Goal: Task Accomplishment & Management: Manage account settings

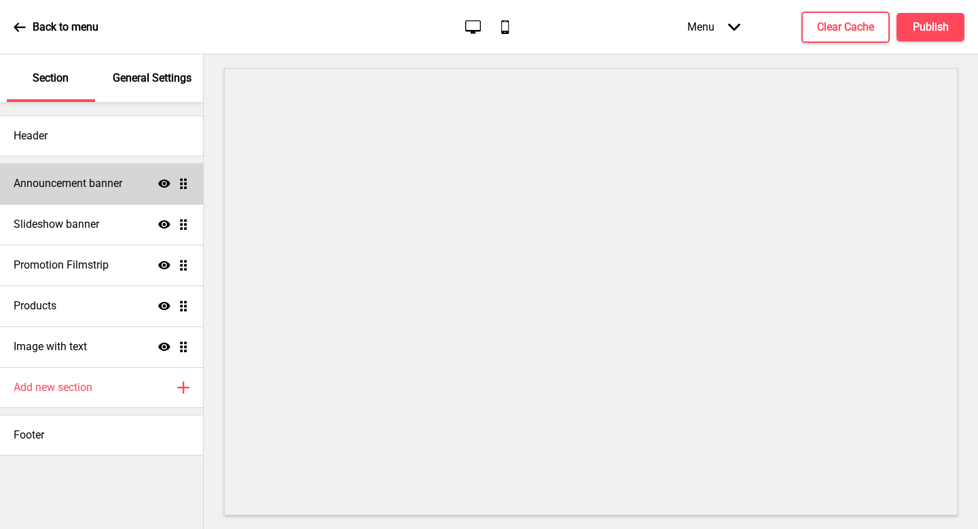
click at [137, 182] on div "Announcement banner Show Drag" at bounding box center [101, 183] width 203 height 41
click at [122, 173] on div "Announcement banner Show Drag" at bounding box center [101, 183] width 203 height 41
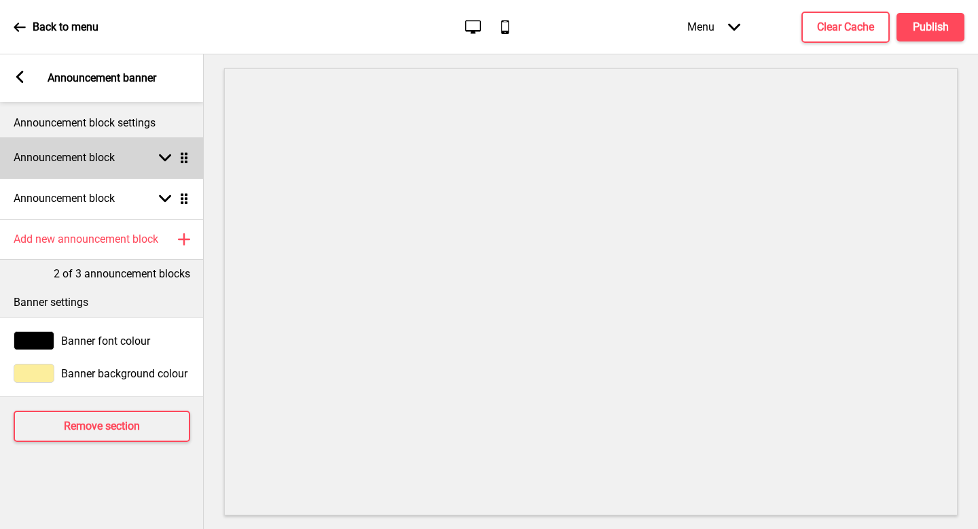
click at [152, 163] on div "Arrow down Drag" at bounding box center [171, 158] width 38 height 12
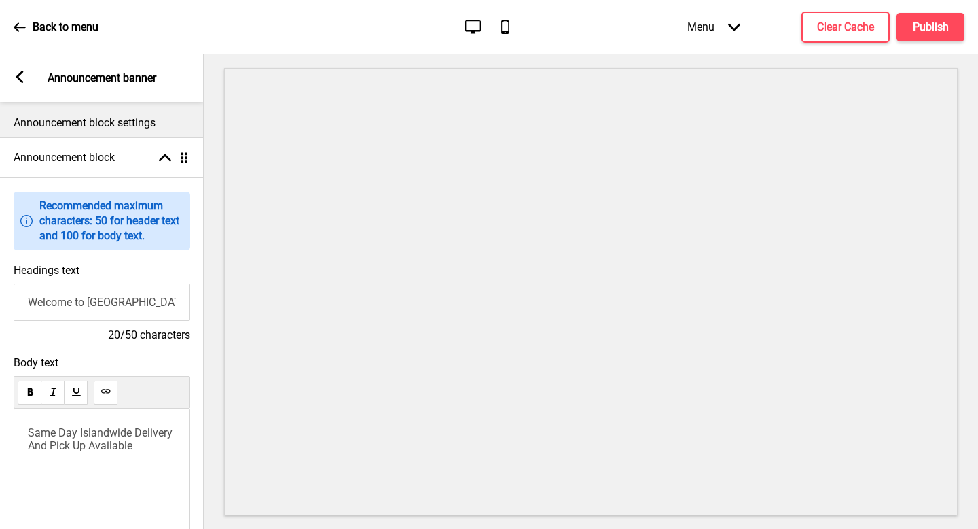
scroll to position [105, 0]
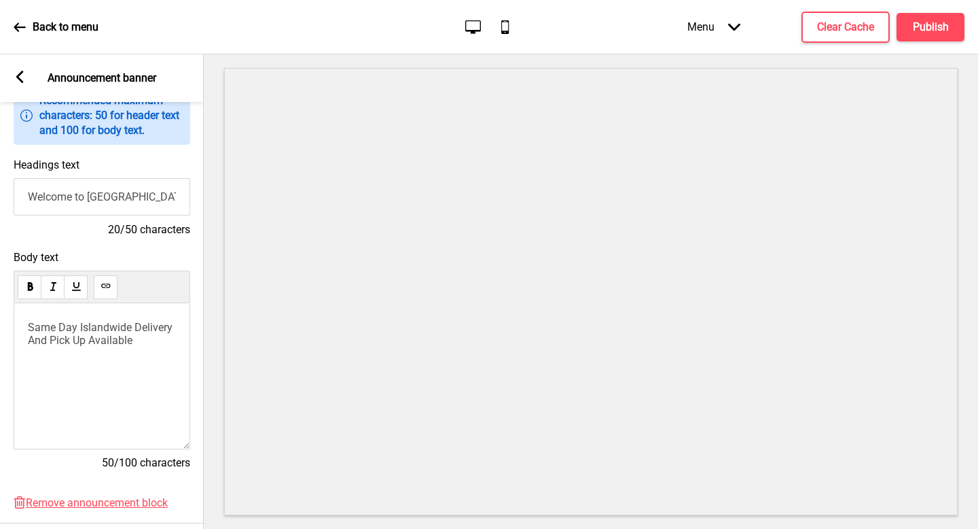
click at [102, 200] on input "Welcome to [GEOGRAPHIC_DATA]" at bounding box center [102, 196] width 177 height 37
click at [171, 183] on input "Welcome to [GEOGRAPHIC_DATA]" at bounding box center [102, 196] width 177 height 37
click at [156, 204] on input "Welcome to [GEOGRAPHIC_DATA]" at bounding box center [102, 196] width 177 height 37
drag, startPoint x: 89, startPoint y: 198, endPoint x: 15, endPoint y: 198, distance: 74.1
click at [15, 198] on input "Welcome to [GEOGRAPHIC_DATA]" at bounding box center [102, 196] width 177 height 37
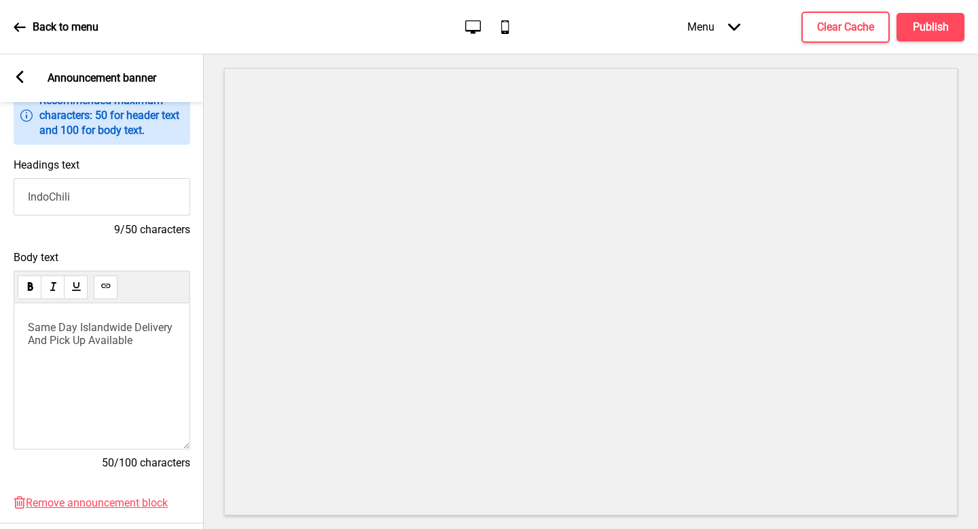
click at [103, 192] on input "IndoChili" at bounding box center [102, 196] width 177 height 37
type input "IndoChili Indonesian Restaurant"
click at [82, 357] on div "Same Day Islandwide Delivery And Pick Up Available" at bounding box center [102, 376] width 177 height 146
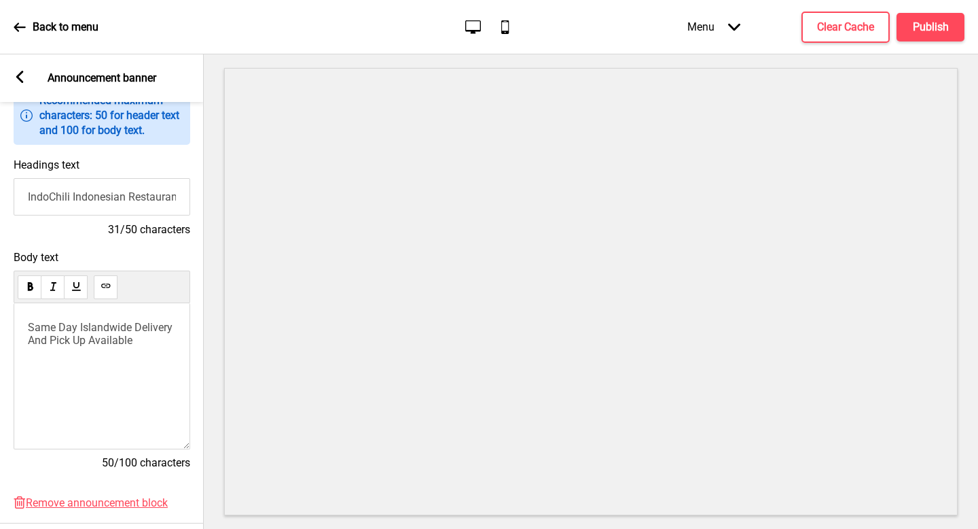
click at [82, 357] on div "Same Day Islandwide Delivery And Pick Up Available" at bounding box center [102, 376] width 177 height 146
click at [84, 336] on span "Same Day Islandwide Delivery And Pick Up Available" at bounding box center [101, 334] width 147 height 26
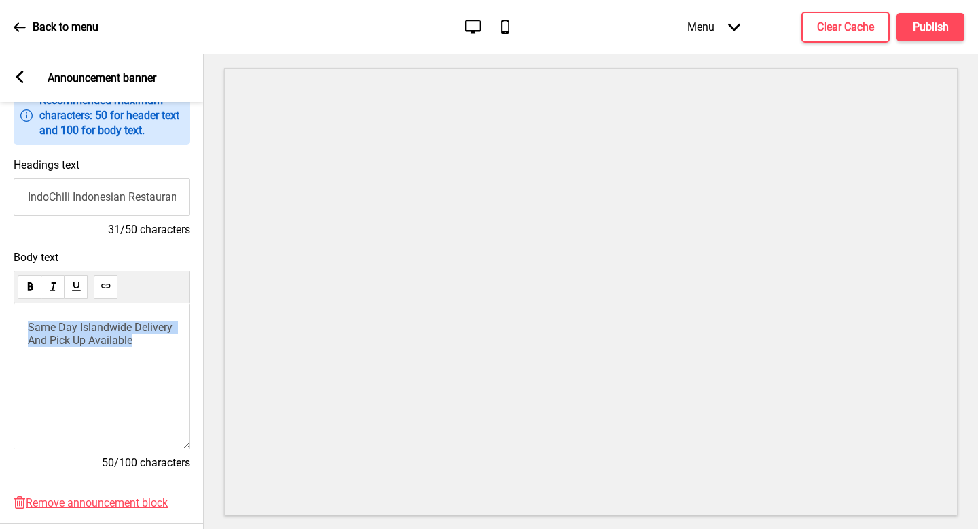
paste div
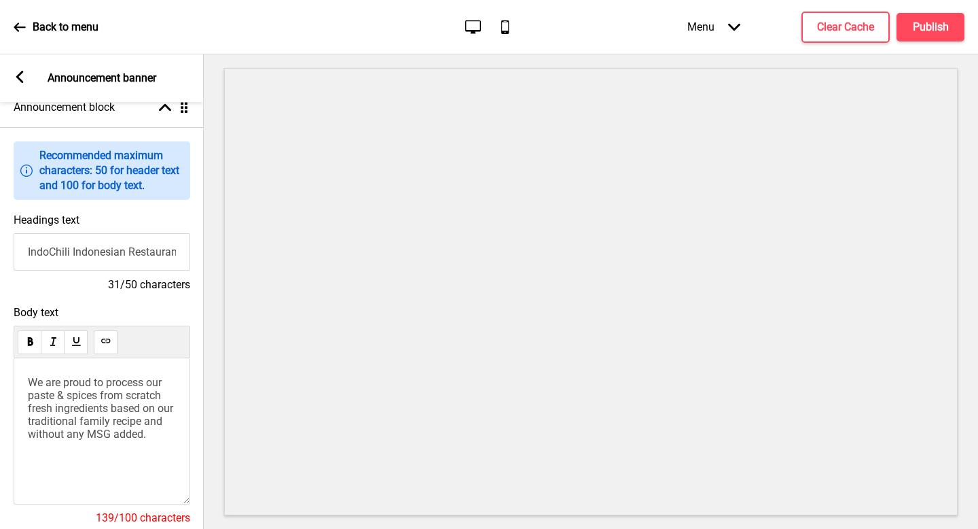
scroll to position [10, 0]
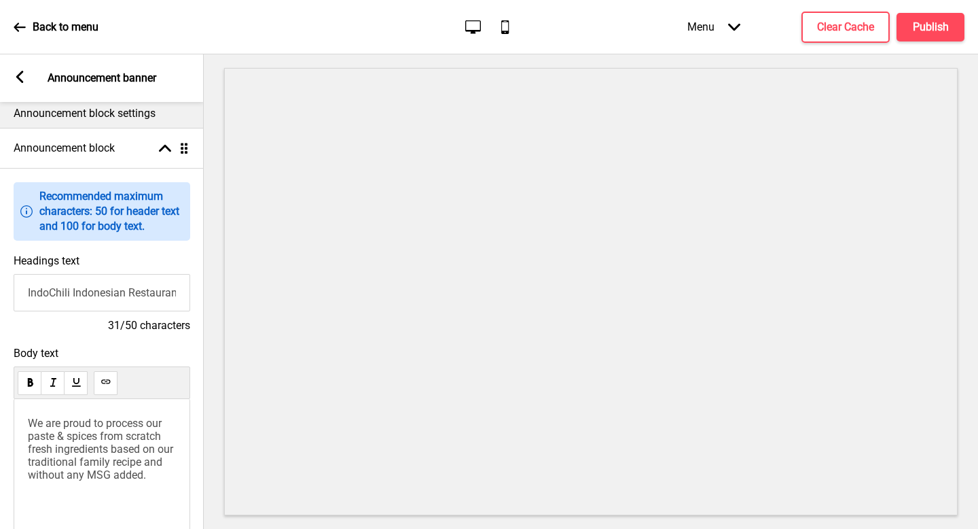
click at [110, 303] on input "IndoChili Indonesian Restaurant" at bounding box center [102, 292] width 177 height 37
click at [108, 319] on h4 "31/50 characters" at bounding box center [102, 325] width 177 height 15
click at [137, 269] on div "Headings text IndoChili Indonesian Restaurant 31/50 characters" at bounding box center [102, 293] width 204 height 92
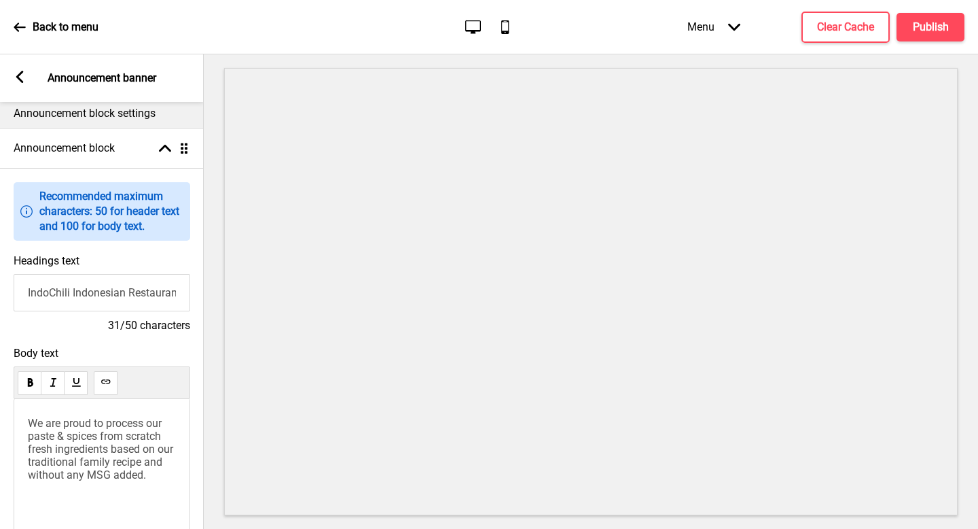
click at [71, 298] on input "IndoChili Indonesian Restaurant" at bounding box center [102, 292] width 177 height 37
click at [82, 293] on input "IndoChili Indonesian Restaurant" at bounding box center [102, 292] width 177 height 37
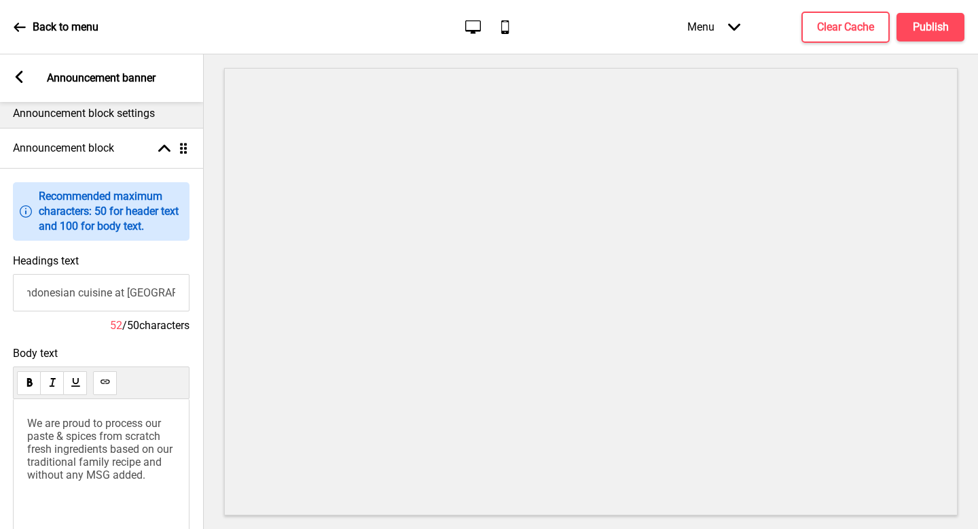
type input "Experience authentic Indonesian cuisine at IndoChili"
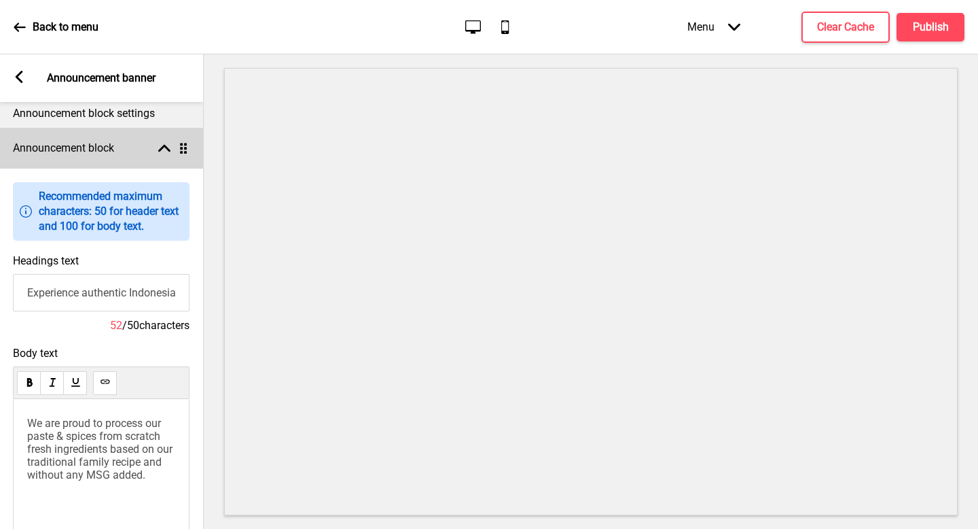
click at [175, 152] on div "Arrow up Drag" at bounding box center [171, 148] width 38 height 12
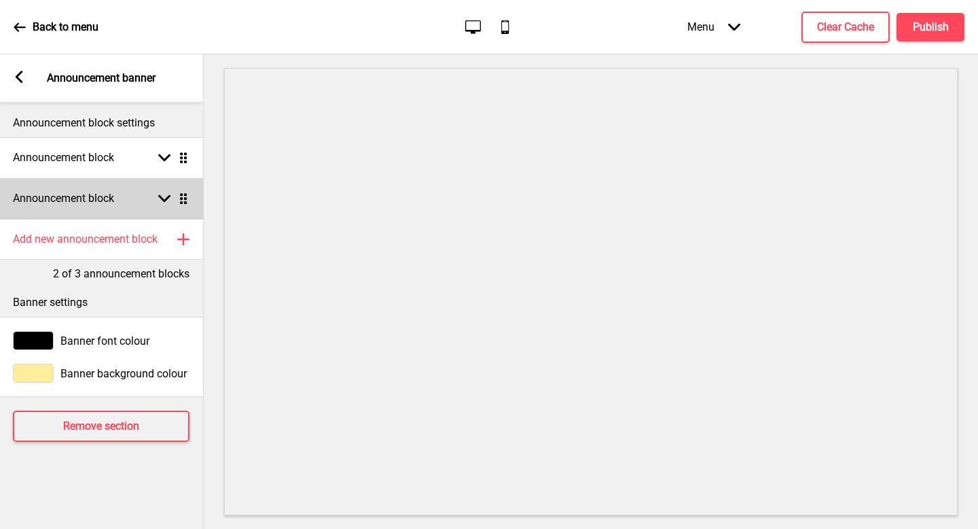
click at [133, 213] on div "Announcement block Arrow down Drag" at bounding box center [101, 198] width 204 height 41
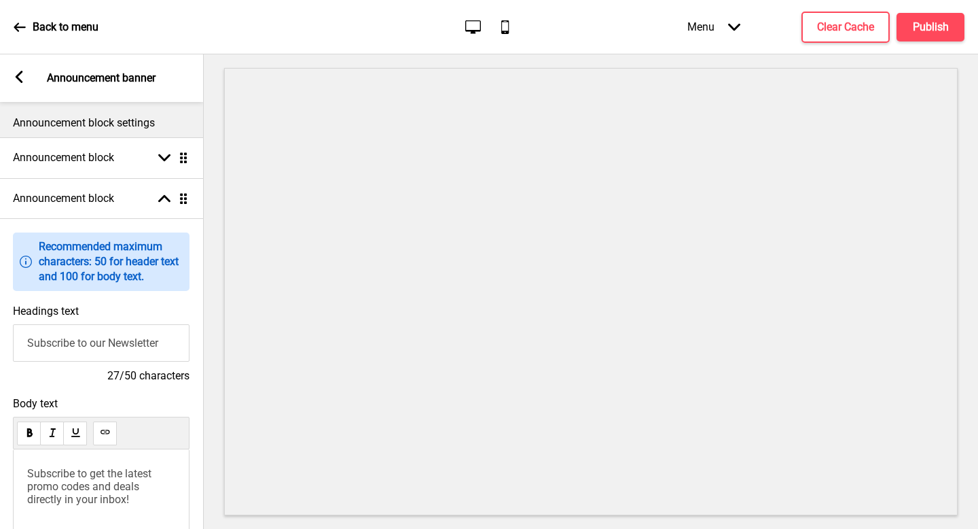
click at [104, 337] on input "Subscribe to our Newsletter" at bounding box center [101, 342] width 177 height 37
paste input "Islandwide Delivery and Pickup Available"
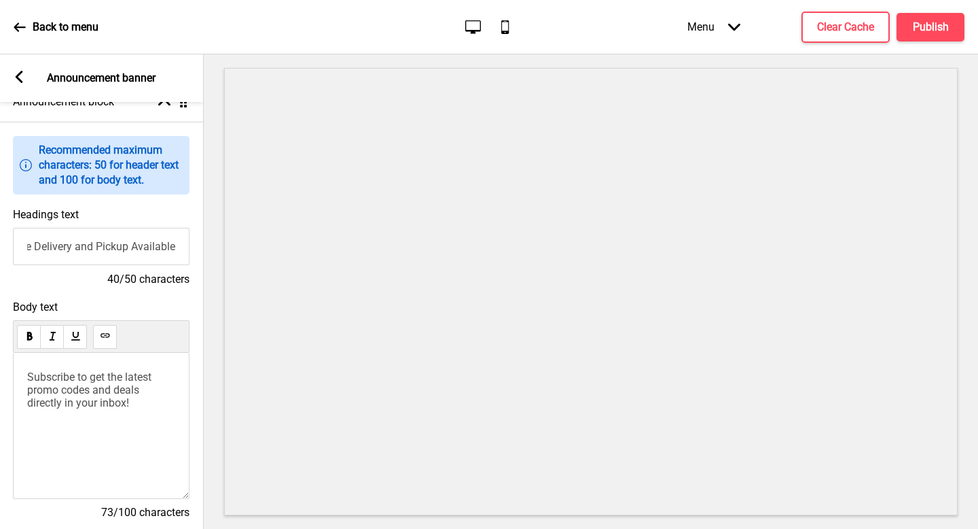
scroll to position [100, 0]
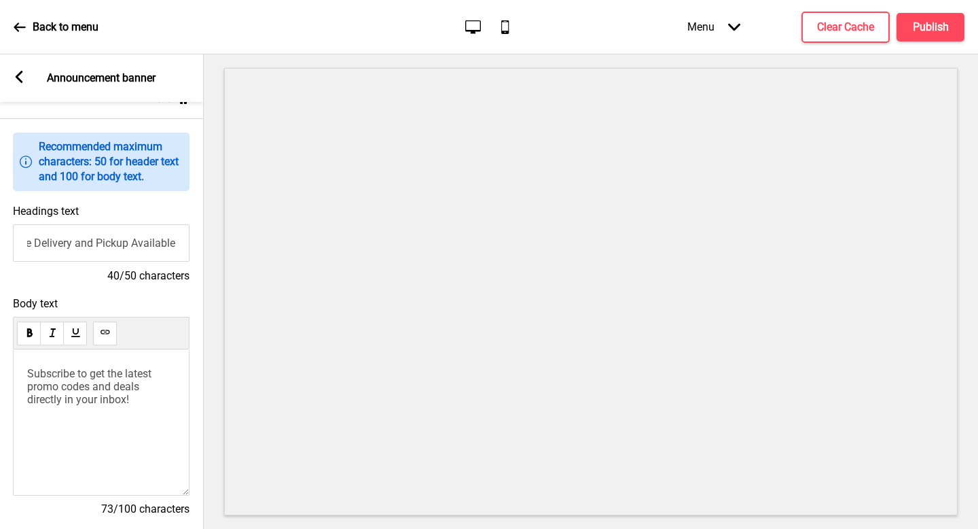
click at [119, 255] on input "Islandwide Delivery and Pickup Available" at bounding box center [101, 242] width 177 height 37
type input "Islandwide Delivery and Pickup Available"
click at [103, 353] on div "Subscribe to get the latest promo codes and deals directly in your inbox!" at bounding box center [101, 422] width 177 height 146
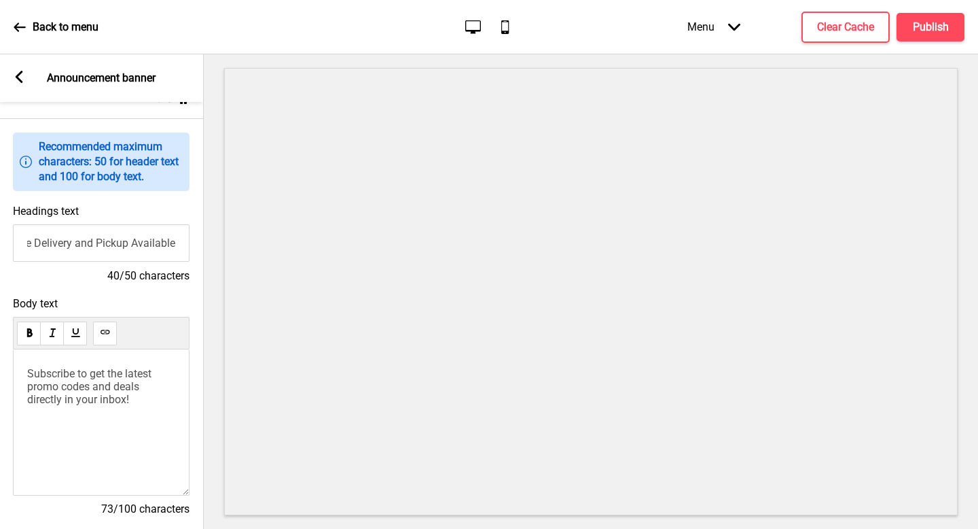
scroll to position [0, 0]
click at [101, 376] on span "Subscribe to get the latest promo codes and deals directly in your inbox!" at bounding box center [90, 386] width 127 height 39
click at [111, 385] on div "Get your" at bounding box center [101, 422] width 177 height 146
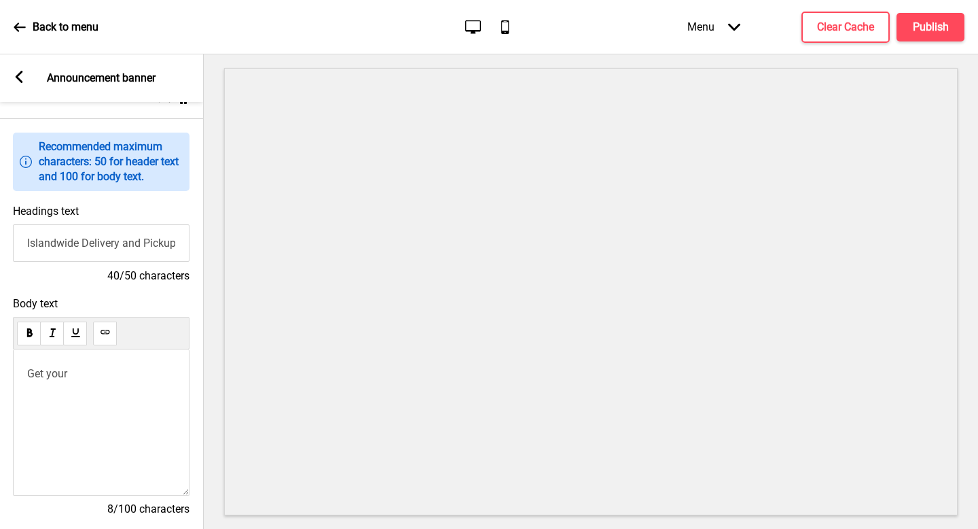
click at [111, 385] on div "Get your" at bounding box center [101, 422] width 177 height 146
click at [90, 369] on p "Get your" at bounding box center [101, 373] width 148 height 13
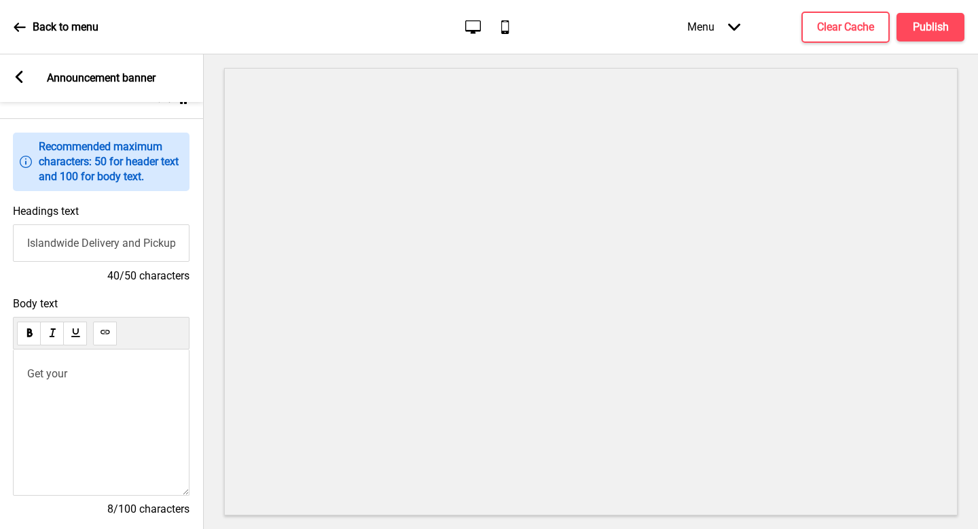
click at [108, 245] on input "Islandwide Delivery and Pickup Available" at bounding box center [101, 242] width 177 height 37
click at [66, 420] on div "Get your" at bounding box center [101, 422] width 177 height 146
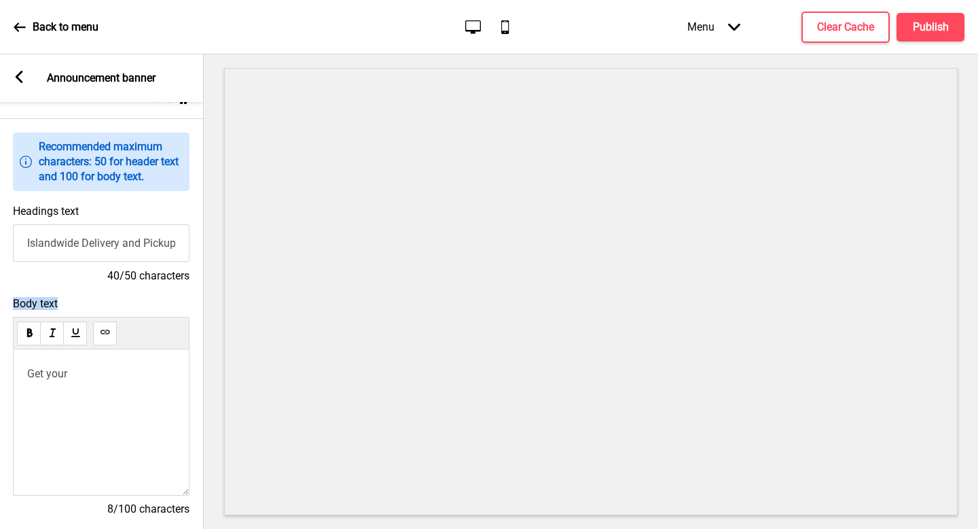
click at [66, 420] on div "Get your" at bounding box center [101, 422] width 177 height 146
click at [50, 381] on div "Get your" at bounding box center [101, 422] width 177 height 146
click at [47, 375] on span "Get your" at bounding box center [47, 373] width 40 height 13
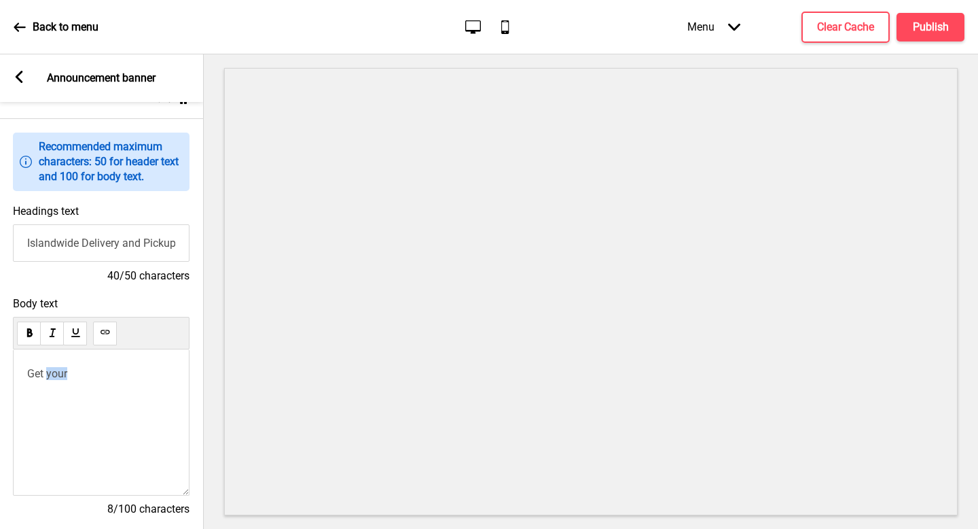
click at [47, 375] on span "Get your" at bounding box center [47, 373] width 40 height 13
click at [71, 390] on span "Get $8 off $80 on your first order, plus 10% off when you self-pickup" at bounding box center [97, 386] width 141 height 39
click at [111, 391] on p "Get $8 off $80 on your first order," at bounding box center [101, 380] width 148 height 26
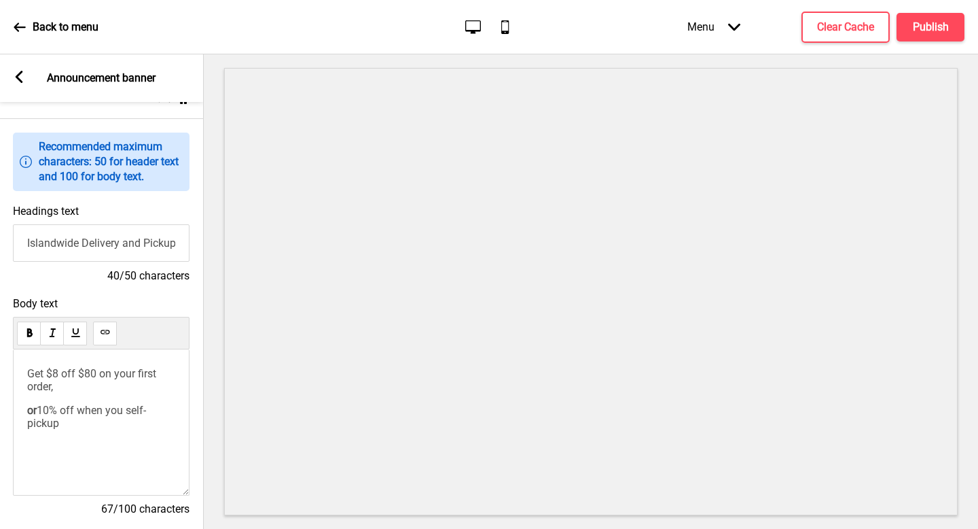
click at [116, 411] on span "10% off when you self-pickup" at bounding box center [86, 417] width 119 height 26
click at [84, 397] on div "Get $8 off $80 on your first order, or 10% off when you self-pickup" at bounding box center [101, 392] width 148 height 50
click at [129, 236] on input "Islandwide Delivery and Pickup Available" at bounding box center [101, 242] width 177 height 37
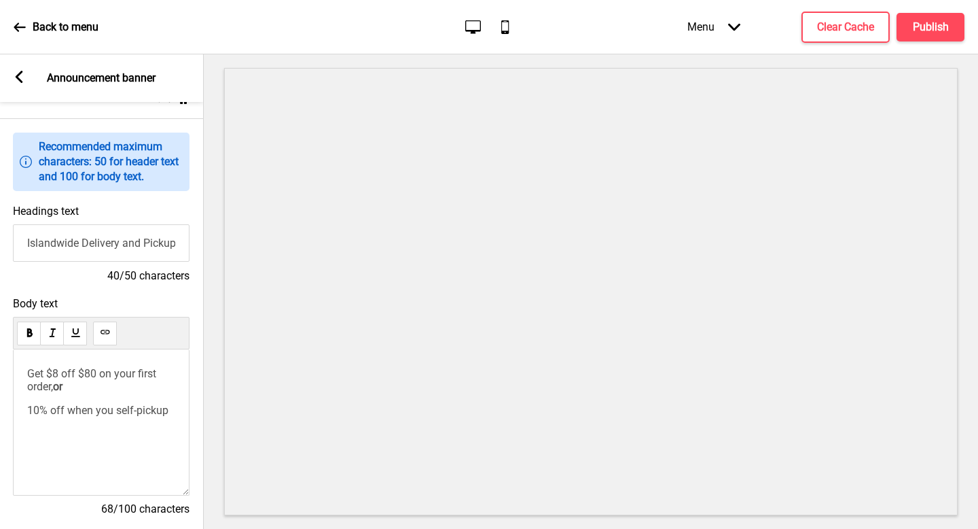
paste input "Enjoy islandwide delivery or pick up your favorites!"
type input "Enjoy islandwide delivery or pick up your favorites!"
click at [20, 70] on div "Arrow left Announcement banner" at bounding box center [101, 78] width 204 height 48
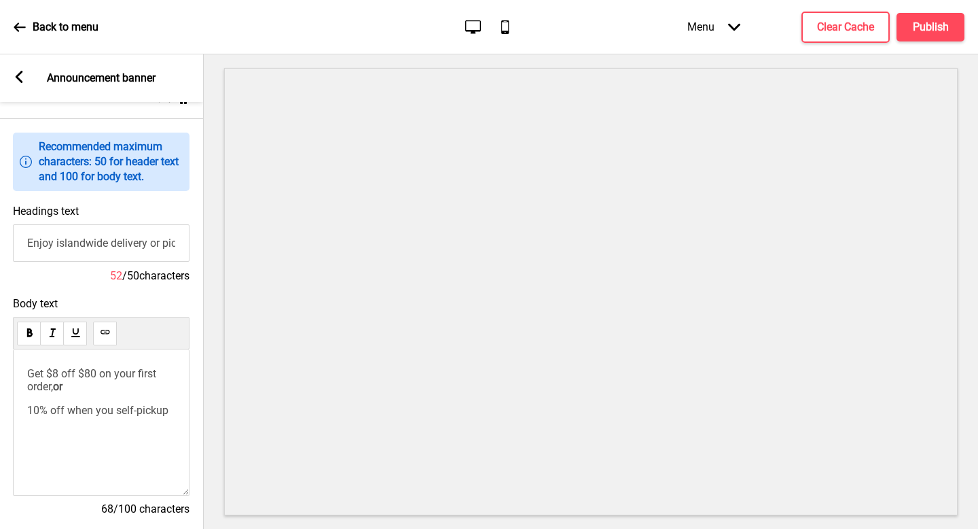
click at [19, 75] on icon at bounding box center [19, 77] width 7 height 12
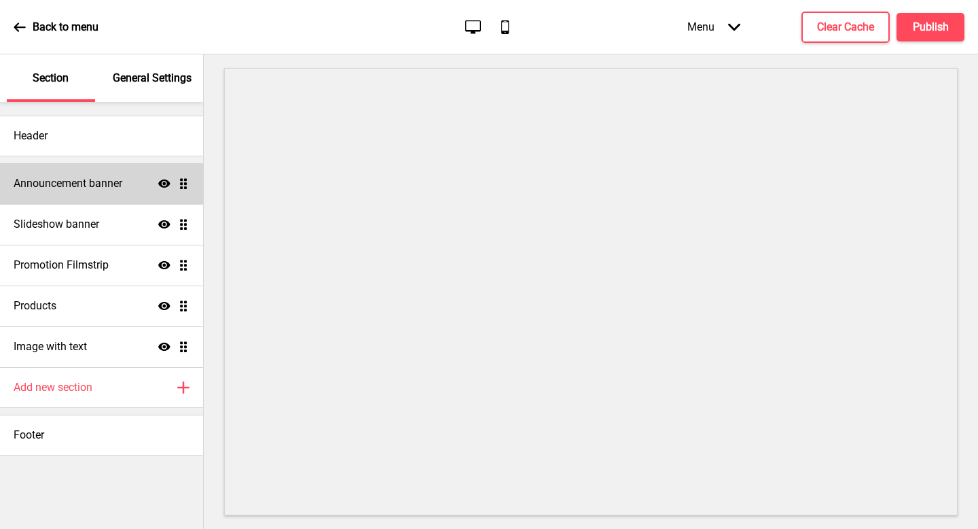
click at [127, 191] on div "Announcement banner Show Drag" at bounding box center [101, 183] width 203 height 41
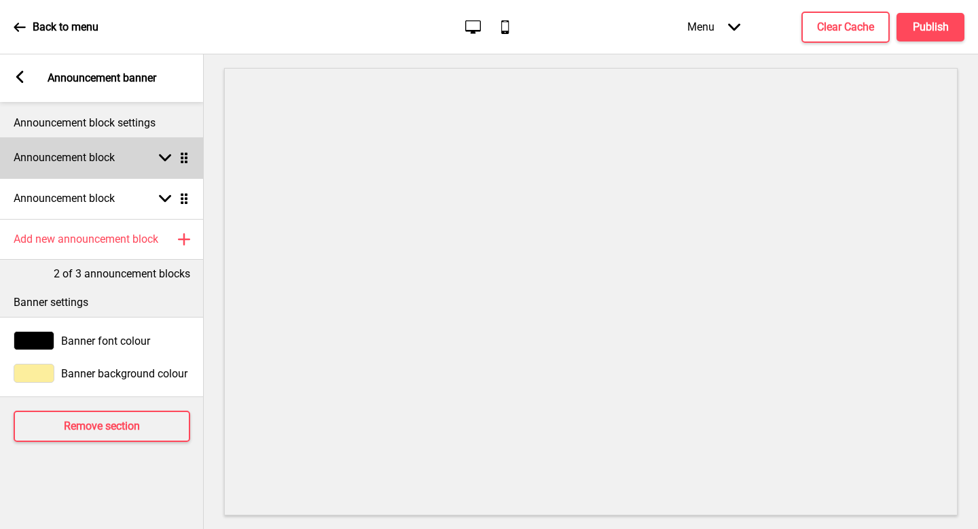
click at [81, 172] on div "Announcement block Arrow down Drag" at bounding box center [102, 157] width 204 height 41
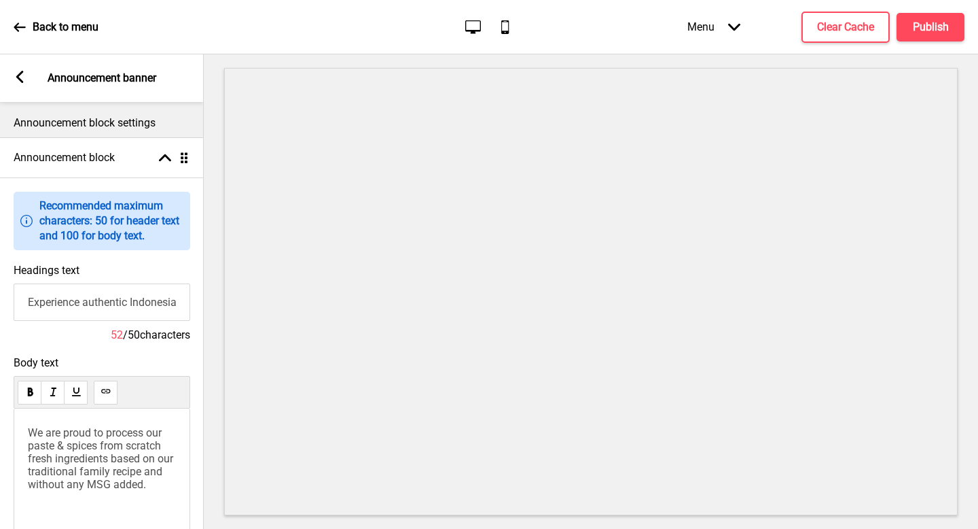
scroll to position [41, 0]
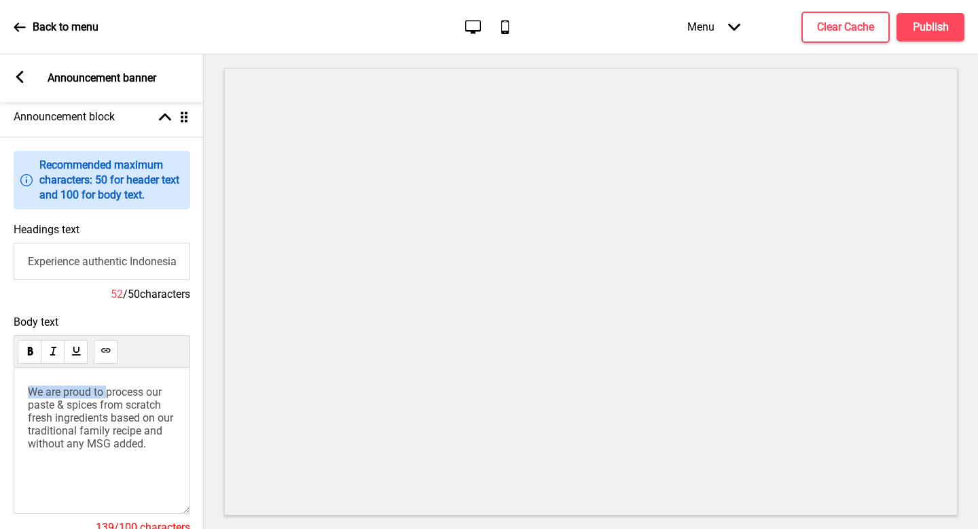
drag, startPoint x: 111, startPoint y: 392, endPoint x: 27, endPoint y: 389, distance: 84.3
click at [27, 389] on div "We are proud to process our paste & spices from scratch fresh ingredients based…" at bounding box center [102, 441] width 177 height 146
drag, startPoint x: 105, startPoint y: 392, endPoint x: 0, endPoint y: 391, distance: 104.6
click at [0, 391] on div "Body text we process our paste & spices from scratch fresh ingredients based on…" at bounding box center [102, 430] width 204 height 245
click at [126, 390] on span "Our paste & spices from scratch fresh ingredients based on our traditional fami…" at bounding box center [103, 417] width 150 height 65
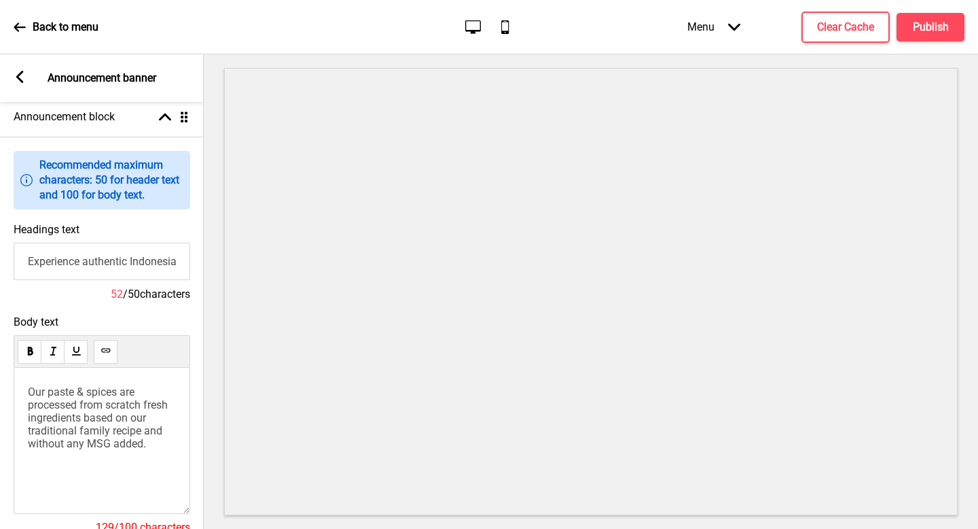
click at [149, 410] on span "Our paste & spices are processed from scratch fresh ingredients based on our tr…" at bounding box center [99, 417] width 143 height 65
click at [147, 410] on span "Our paste & spices are processed from scratch fresh ingredients based on our tr…" at bounding box center [99, 417] width 143 height 65
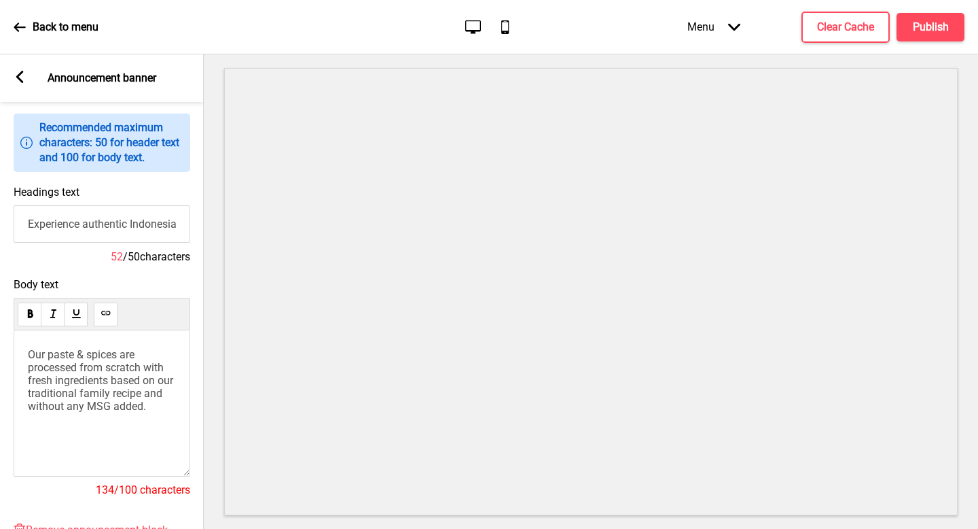
scroll to position [82, 0]
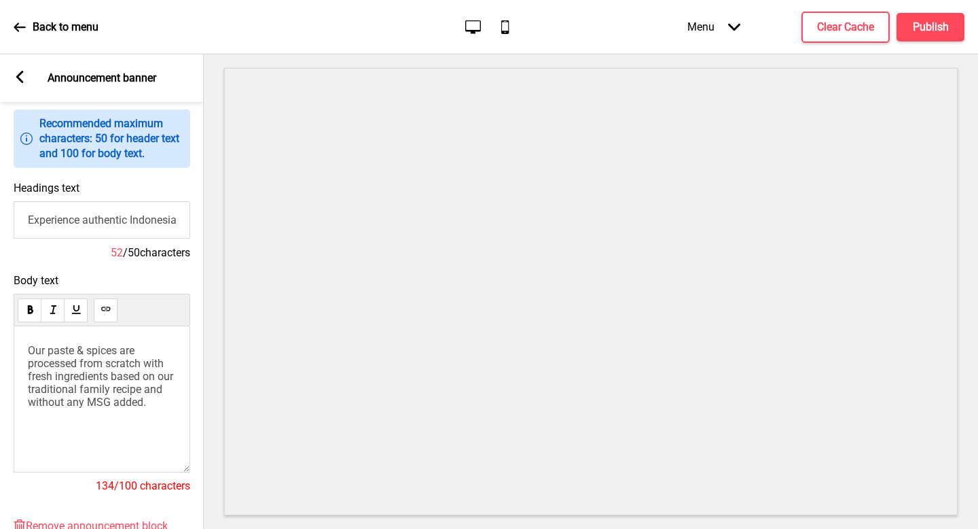
click at [102, 365] on span "Our paste & spices are processed from scratch with fresh ingredients based on o…" at bounding box center [102, 376] width 148 height 65
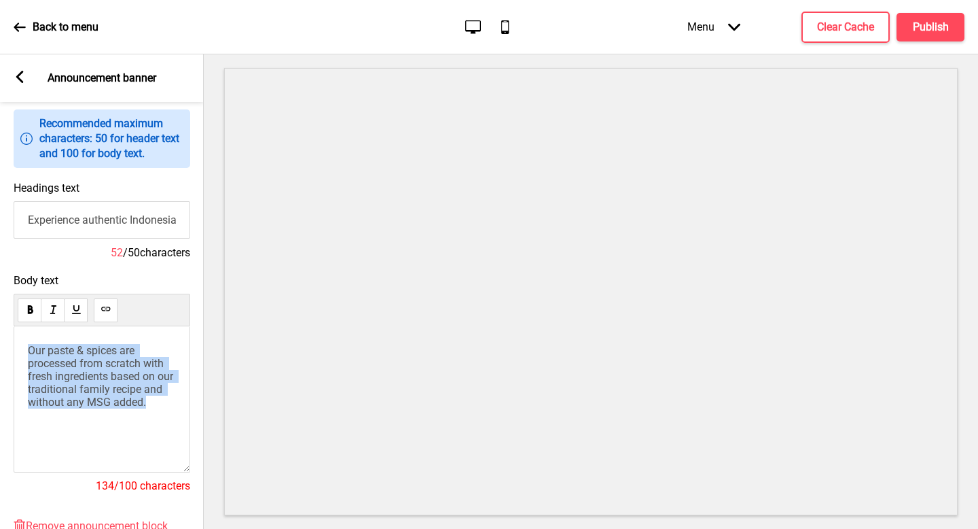
copy span "Our paste & spices are processed from scratch with fresh ingredients based on o…"
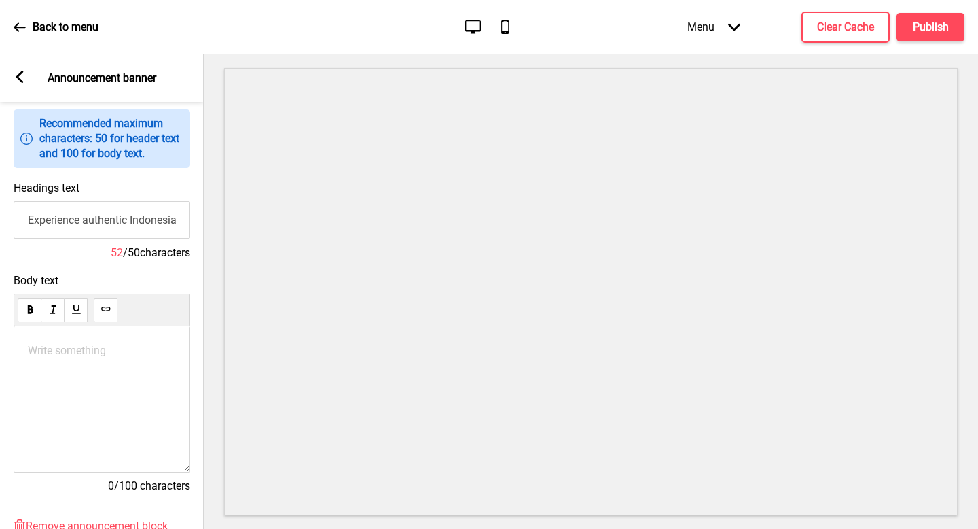
click at [106, 378] on div "Write something ﻿" at bounding box center [102, 399] width 177 height 146
click at [115, 355] on p "Write something ﻿" at bounding box center [102, 350] width 148 height 13
click at [115, 355] on span "offering you our finest cuis" at bounding box center [92, 350] width 128 height 13
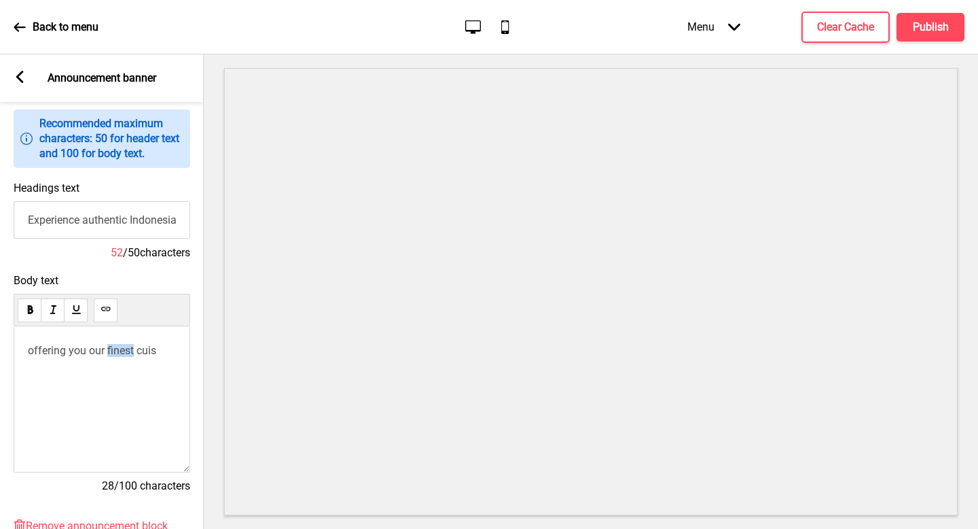
click at [115, 355] on span "offering you our finest cuis" at bounding box center [92, 350] width 128 height 13
click at [75, 219] on input "Experience authentic Indonesian cuisine at IndoChili" at bounding box center [102, 219] width 177 height 37
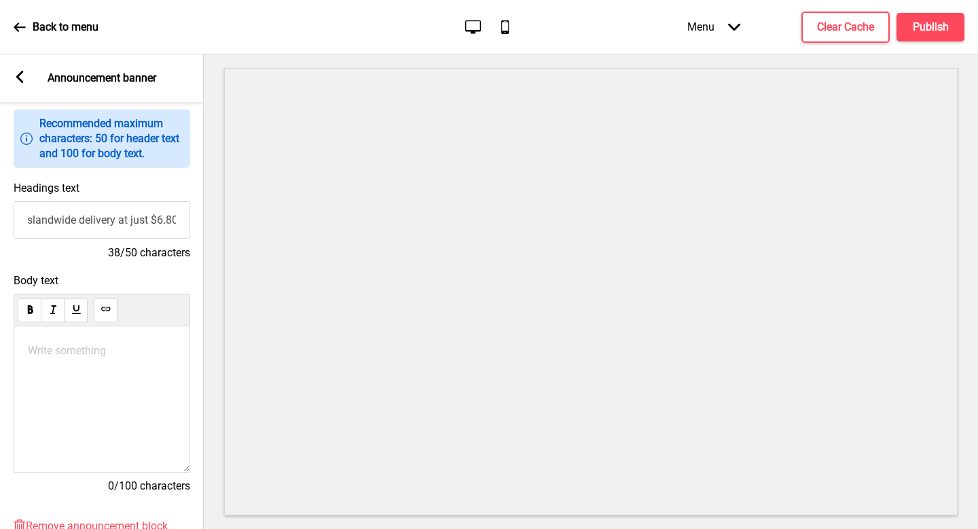
scroll to position [0, 39]
type input "Enjoy islandwide delivery at just $6.80"
click at [50, 368] on div "Write something ﻿" at bounding box center [102, 399] width 177 height 146
click at [88, 354] on p "Write something ﻿" at bounding box center [102, 350] width 148 height 13
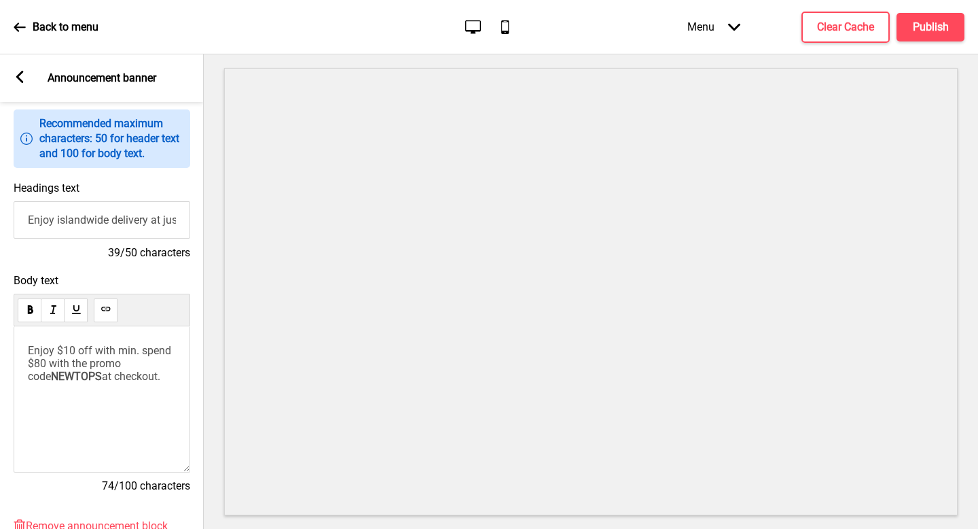
click at [102, 371] on span "at checkout." at bounding box center [131, 376] width 58 height 13
click at [111, 364] on span "Enjoy $10 off with min. spend $80 with the promo code" at bounding box center [101, 363] width 146 height 39
click at [149, 364] on span "Enjoy $10 off with min. spend $80 with the promo code" at bounding box center [101, 363] width 146 height 39
click at [893, 28] on div "Menu Arrow down Product Page Store Information Checkout Thank you Terms & Condi…" at bounding box center [799, 27] width 332 height 40
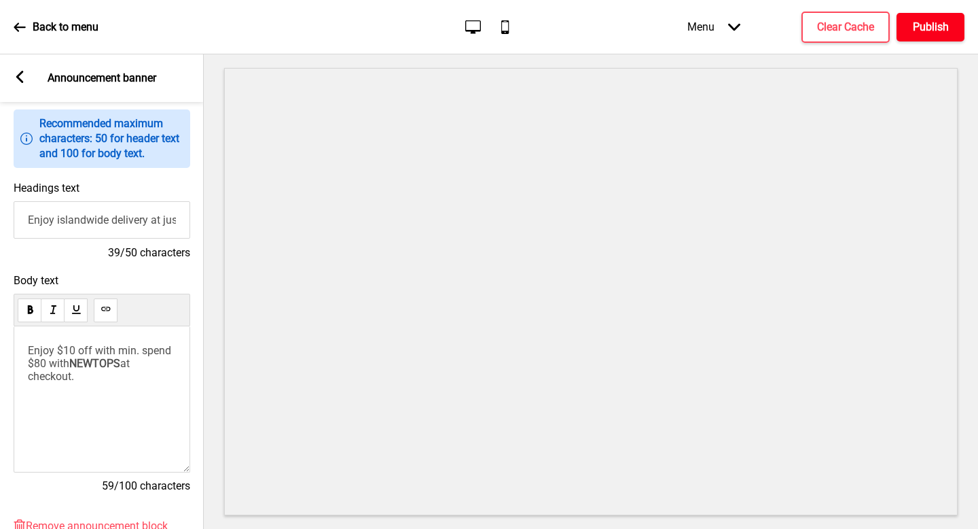
click at [910, 29] on button "Publish" at bounding box center [931, 27] width 68 height 29
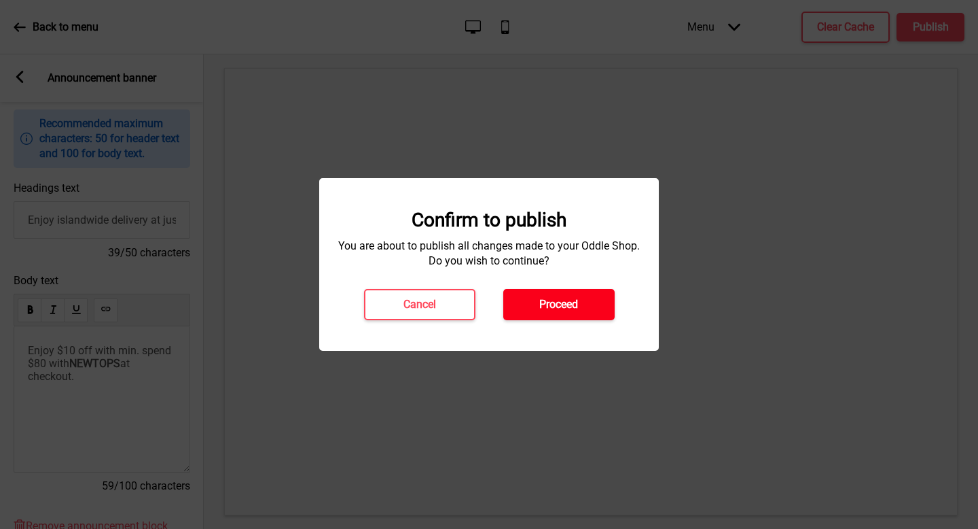
click at [527, 300] on button "Proceed" at bounding box center [559, 304] width 111 height 31
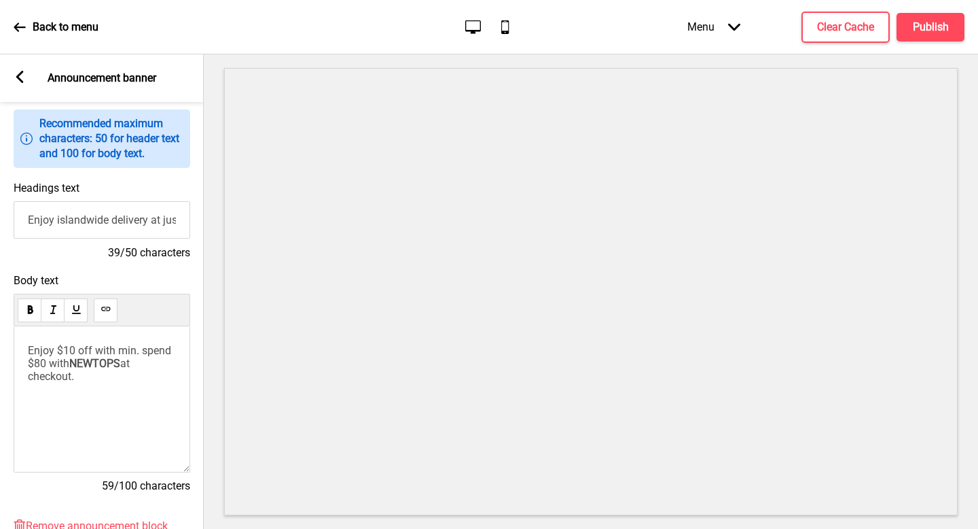
click at [98, 366] on span "NEWTOPS" at bounding box center [94, 363] width 51 height 13
click at [71, 365] on span "Enjoy $10 off with min. spend $80 with" at bounding box center [101, 357] width 146 height 26
click at [147, 365] on span "at checkout." at bounding box center [87, 370] width 119 height 26
drag, startPoint x: 160, startPoint y: 362, endPoint x: 168, endPoint y: 376, distance: 16.1
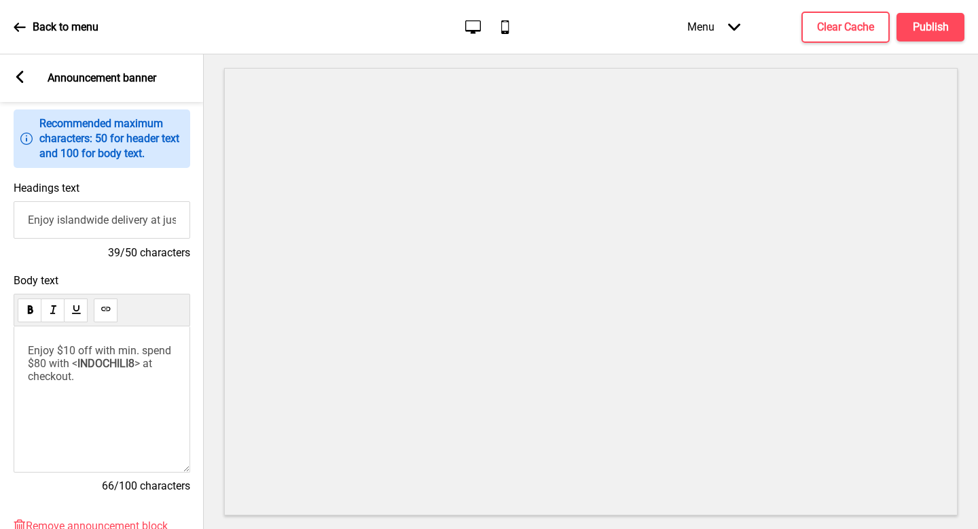
click at [168, 376] on p "Enjoy $10 off with min. spend $80 with < INDOCHILI8 > at checkout." at bounding box center [102, 363] width 148 height 39
drag, startPoint x: 60, startPoint y: 222, endPoint x: 0, endPoint y: 217, distance: 59.9
click at [0, 217] on div "Headings text Enjoy islandwide delivery at just $6.80 39/50 characters" at bounding box center [102, 221] width 204 height 92
click at [92, 218] on input "Islandwide delivery at just $6.80" at bounding box center [102, 219] width 177 height 37
type input "Islandwide Delivery at just $6.80"
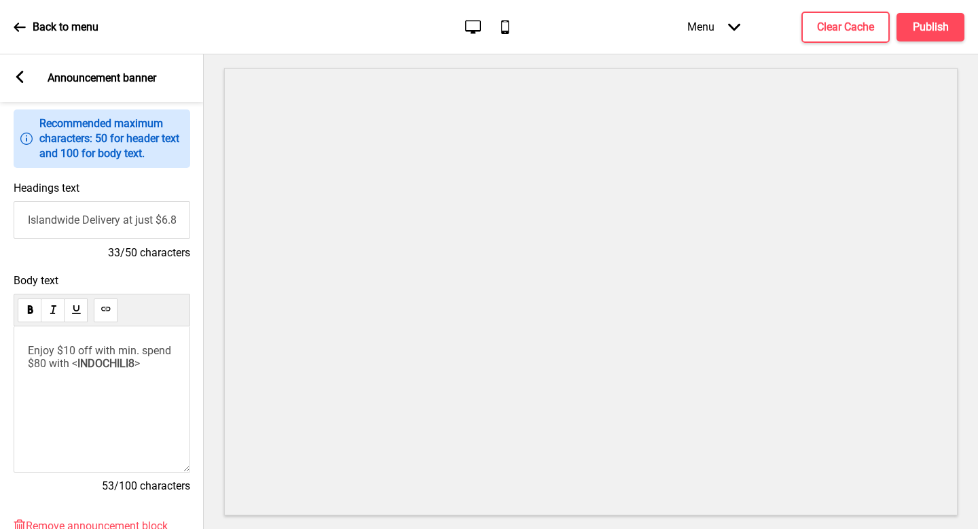
click at [22, 65] on div "Arrow left Announcement banner" at bounding box center [102, 78] width 204 height 48
click at [23, 75] on rect at bounding box center [20, 77] width 12 height 12
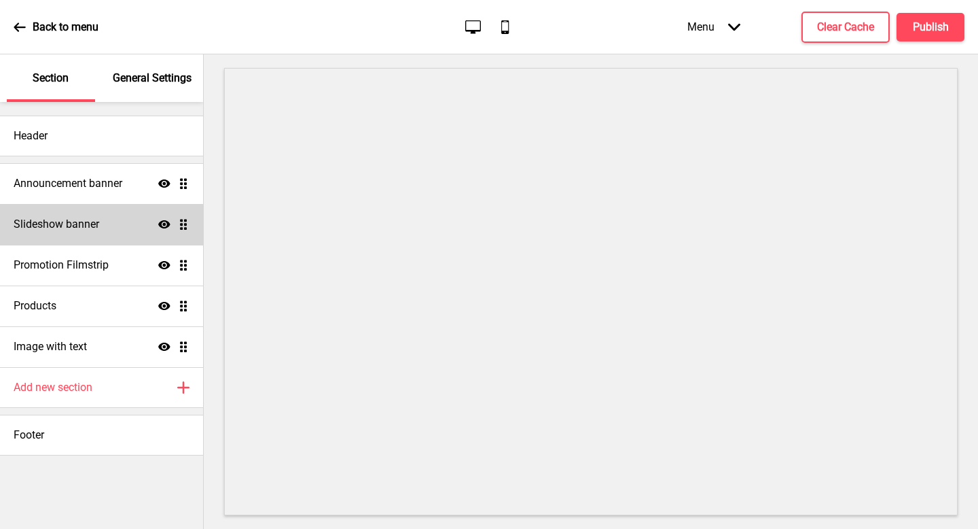
click at [71, 219] on h4 "Slideshow banner" at bounding box center [57, 224] width 86 height 15
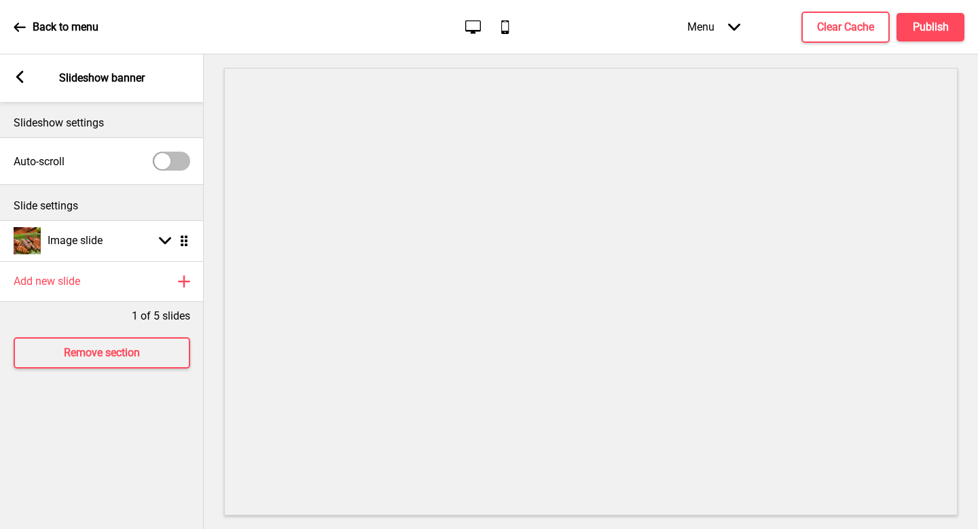
click at [18, 80] on rect at bounding box center [20, 77] width 12 height 12
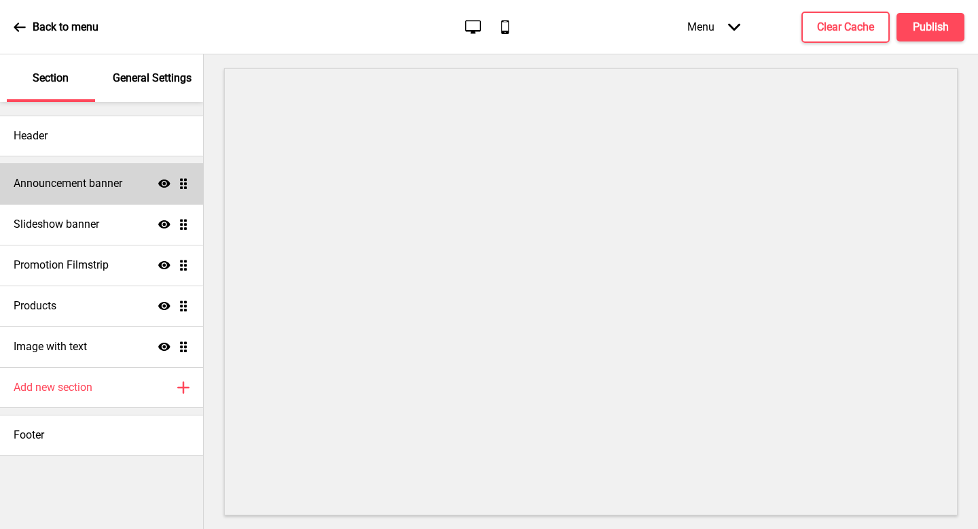
click at [58, 179] on h4 "Announcement banner" at bounding box center [68, 183] width 109 height 15
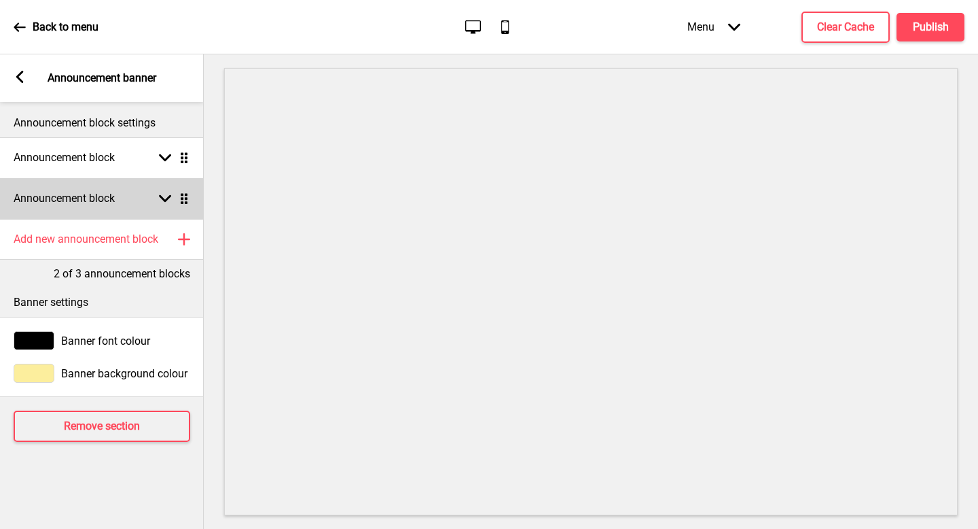
click at [81, 203] on h4 "Announcement block" at bounding box center [64, 198] width 101 height 15
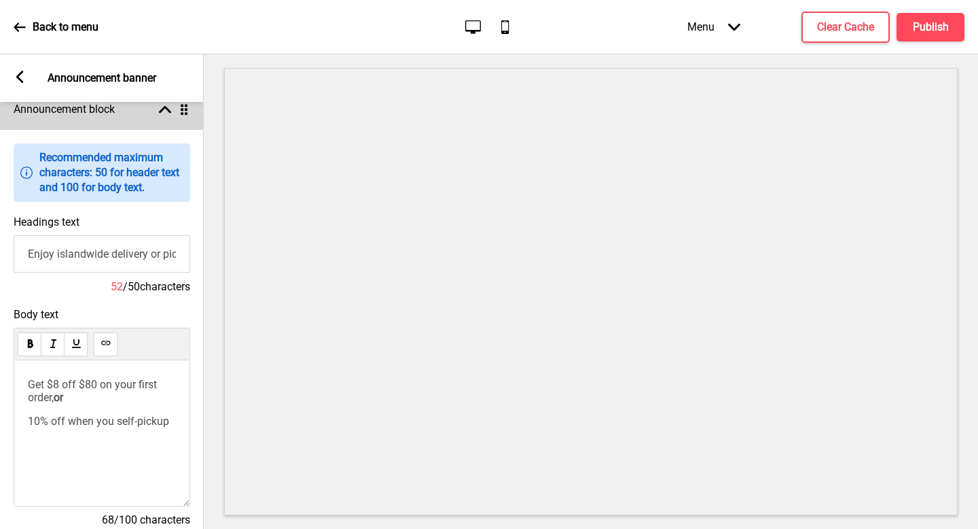
scroll to position [105, 0]
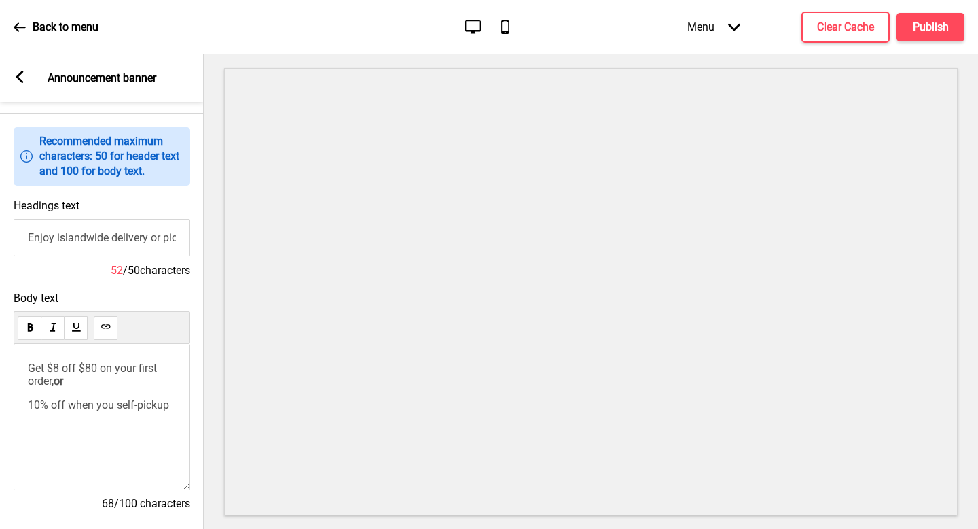
click at [99, 245] on input "Enjoy islandwide delivery or pick up your favorites!" at bounding box center [102, 237] width 177 height 37
click at [128, 242] on input "Enjoy islandwide delivery or pick up your favorites!" at bounding box center [102, 237] width 177 height 37
drag, startPoint x: 166, startPoint y: 241, endPoint x: 0, endPoint y: 238, distance: 166.5
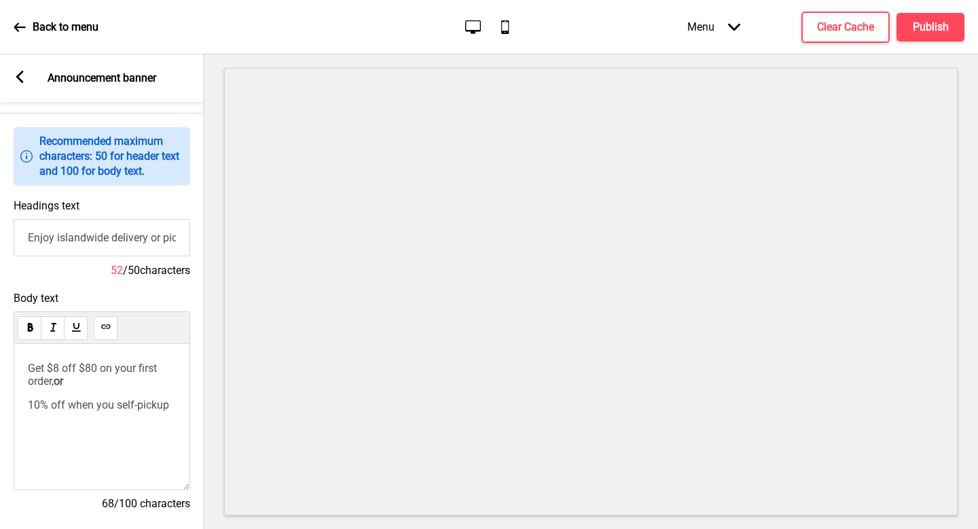
click at [0, 238] on div "Headings text Enjoy islandwide delivery or pick up your favorites! 52 / 50 char…" at bounding box center [102, 238] width 204 height 92
type input "Pick up your favorites!"
drag, startPoint x: 28, startPoint y: 416, endPoint x: 32, endPoint y: 364, distance: 51.8
click at [32, 364] on div "Get $8 off $80 on your first order, or 10% off when you self-pickup" at bounding box center [102, 386] width 148 height 50
click at [144, 402] on div "Write something ﻿" at bounding box center [102, 417] width 177 height 146
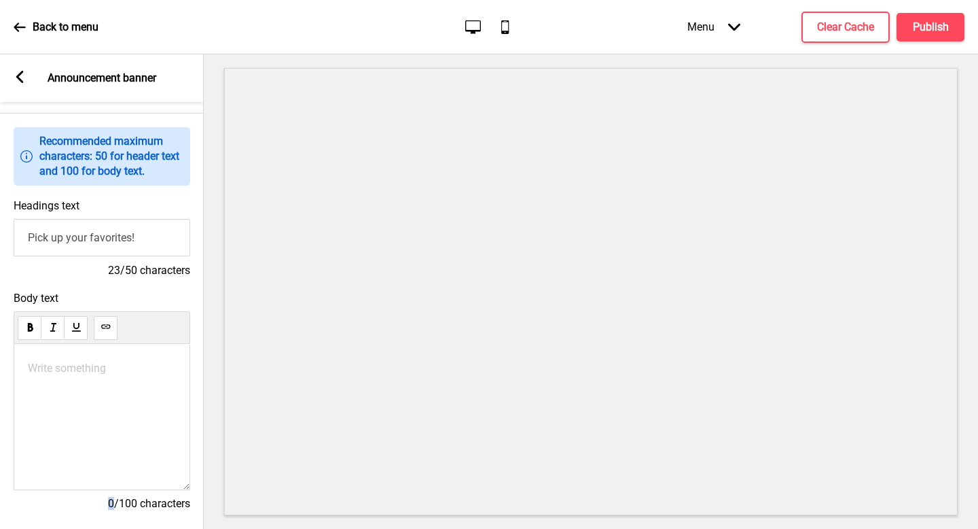
click at [144, 402] on div "Write something ﻿" at bounding box center [102, 417] width 177 height 146
click at [126, 365] on p "Write something ﻿" at bounding box center [102, 367] width 148 height 13
click at [126, 365] on span "10% off self-pickup & we will see you there" at bounding box center [98, 374] width 140 height 26
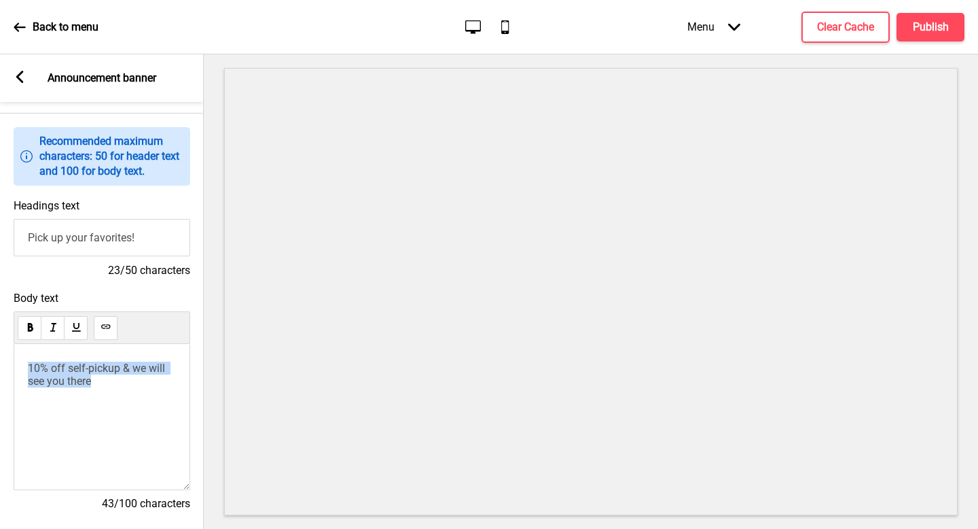
copy span "10% off self-pickup & we will see you there"
click at [56, 419] on div "10% off self-pickup & we will see you there" at bounding box center [102, 417] width 177 height 146
click at [67, 375] on span "10% off self-pickup & we will see you there" at bounding box center [98, 374] width 140 height 26
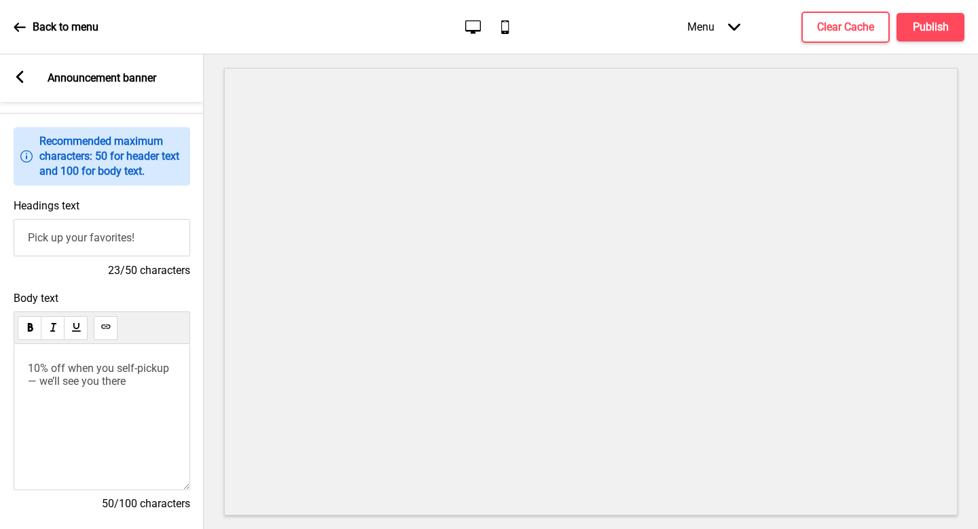
click at [109, 387] on span "10% off when you self-pickup — we’ll see you there" at bounding box center [100, 374] width 144 height 26
drag, startPoint x: 154, startPoint y: 387, endPoint x: 22, endPoint y: 378, distance: 131.4
click at [22, 378] on div "10% off when you self-pickup — remember to say hi" at bounding box center [102, 417] width 177 height 146
click at [96, 372] on span "10% off when you self-pickup" at bounding box center [98, 367] width 141 height 13
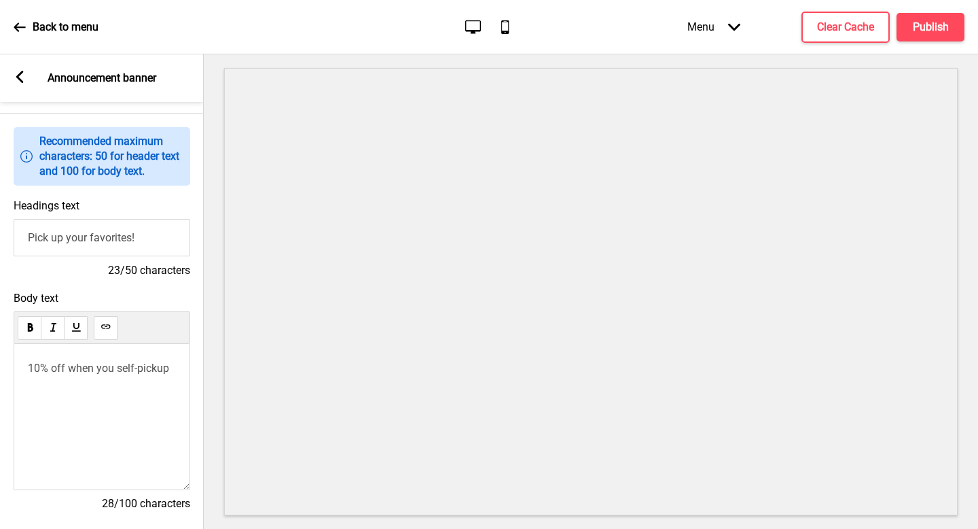
click at [120, 373] on span "10% off when you self-pickup" at bounding box center [98, 367] width 141 height 13
click at [189, 346] on div "10% off when you self-pickup" at bounding box center [102, 417] width 177 height 146
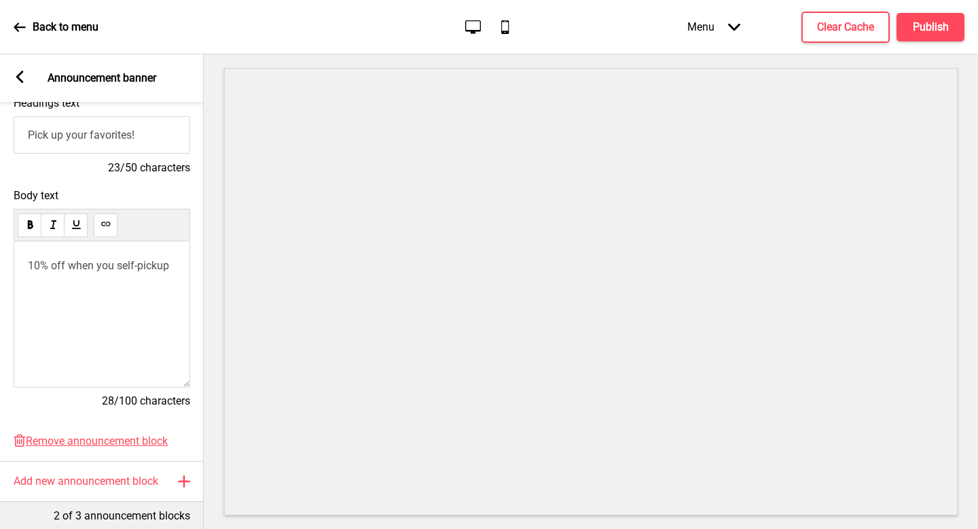
scroll to position [221, 0]
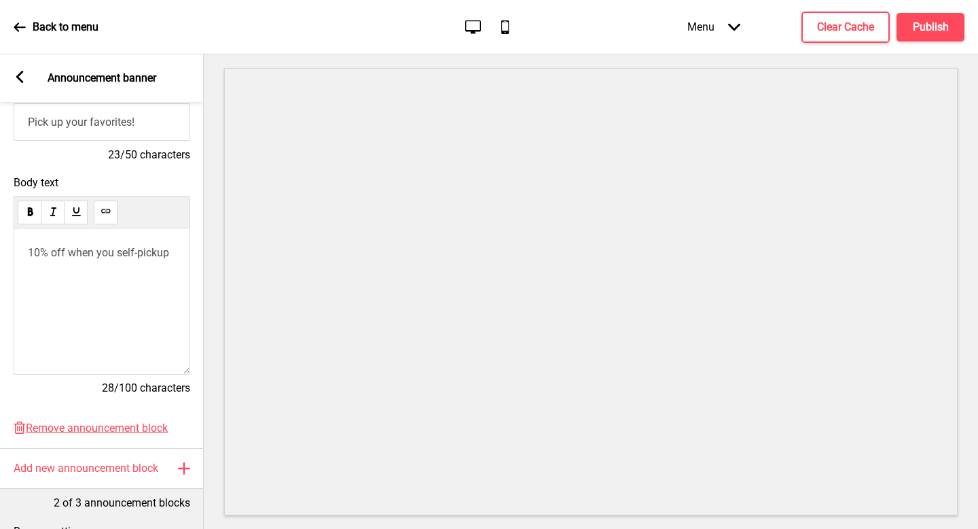
click at [169, 255] on span "10% off when you self-pickup" at bounding box center [98, 252] width 141 height 13
click at [169, 257] on span "10% off when you self-pickup" at bounding box center [98, 252] width 141 height 13
click at [929, 32] on h4 "Publish" at bounding box center [931, 27] width 36 height 15
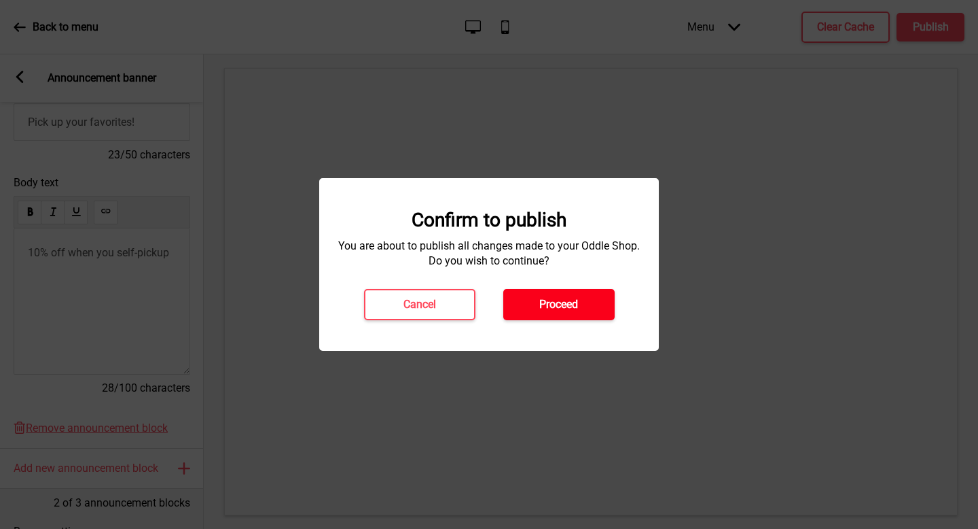
click at [586, 303] on button "Proceed" at bounding box center [559, 304] width 111 height 31
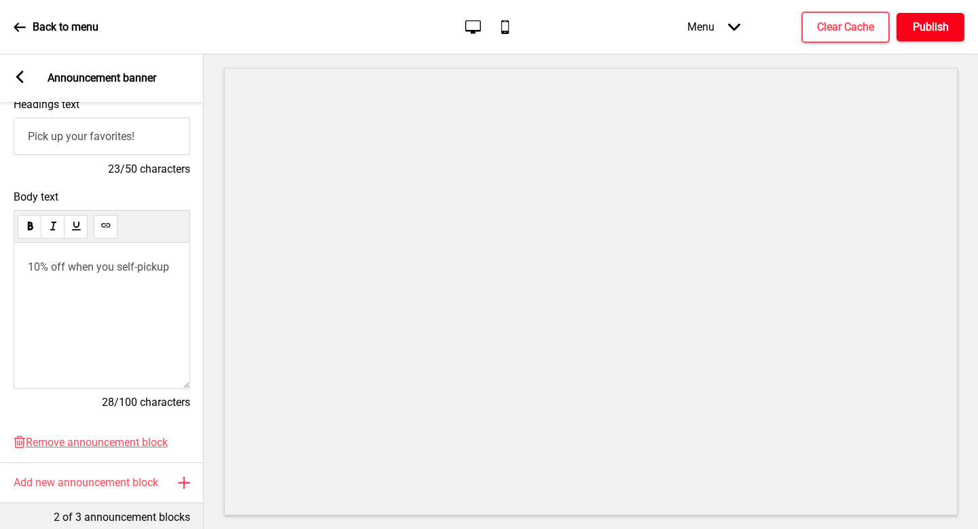
scroll to position [0, 0]
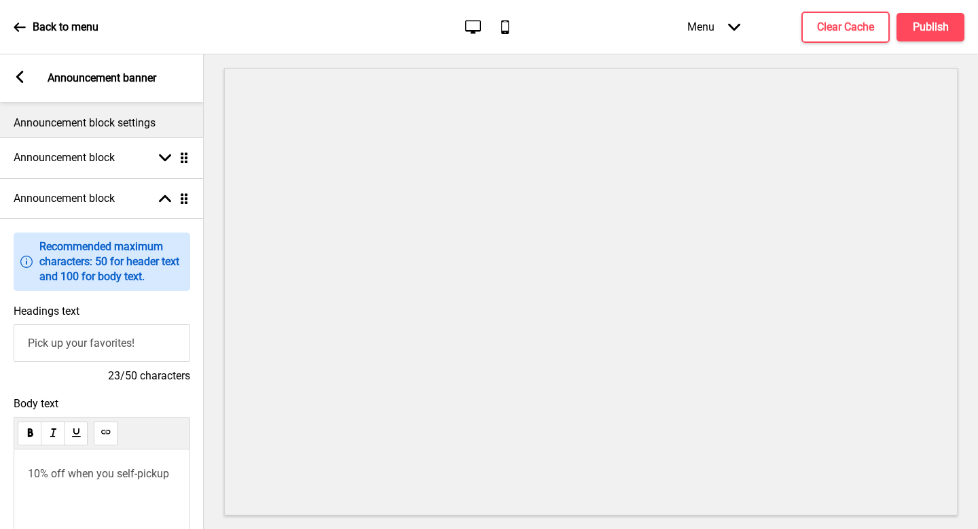
click at [26, 77] on div "Arrow left Announcement banner" at bounding box center [102, 78] width 204 height 48
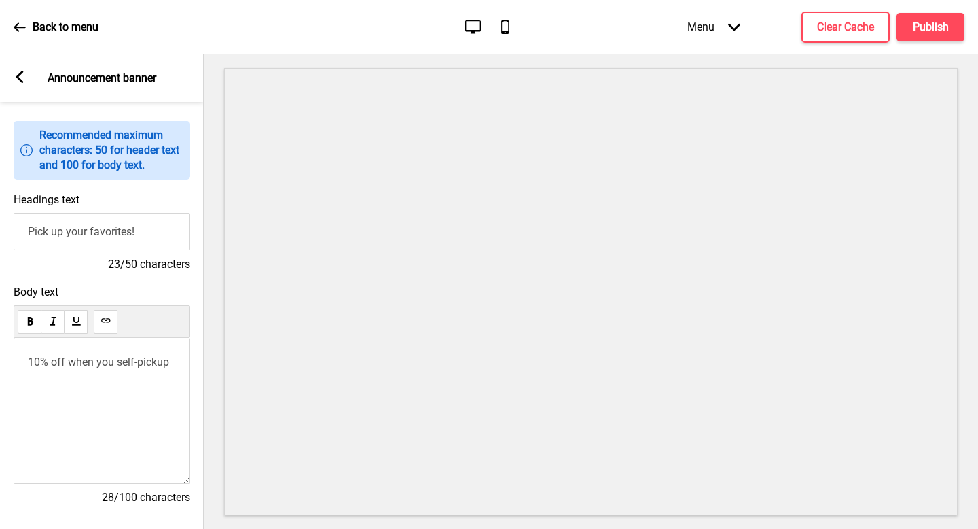
scroll to position [127, 0]
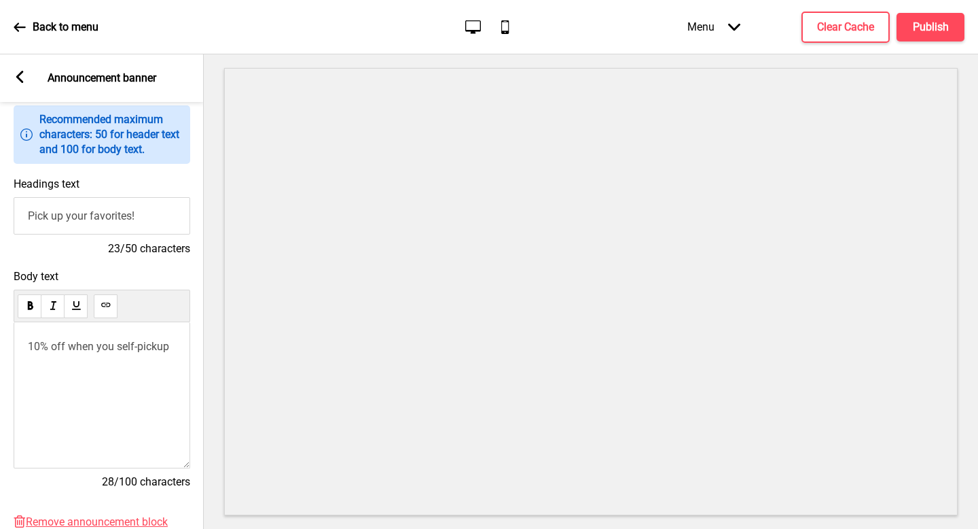
click at [22, 83] on div "Arrow left" at bounding box center [20, 78] width 12 height 15
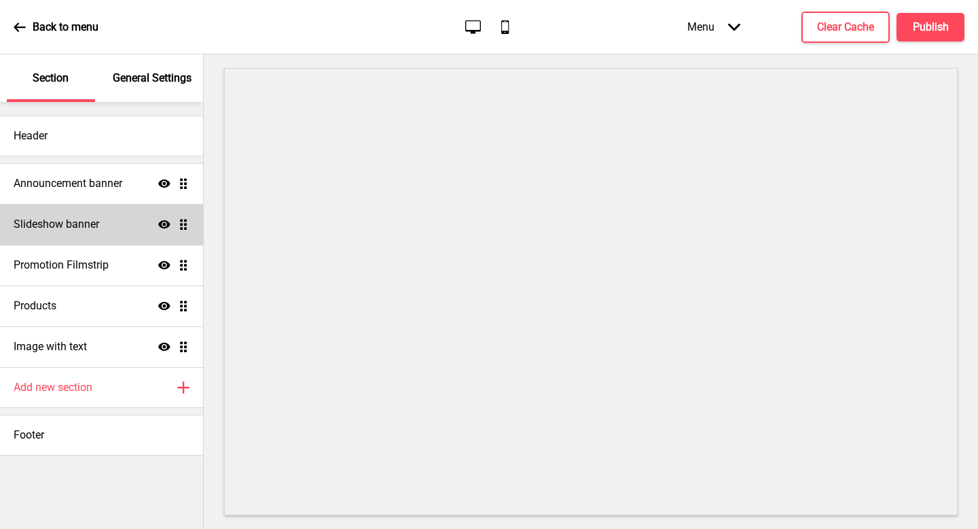
click at [57, 234] on div "Slideshow banner Show Drag" at bounding box center [101, 224] width 203 height 41
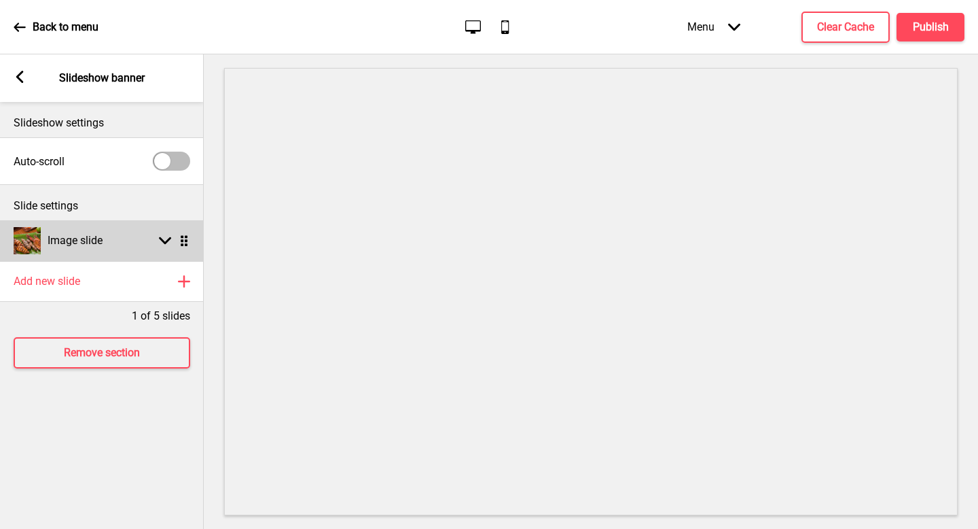
click at [130, 236] on div "Image slide Arrow down Drag" at bounding box center [102, 240] width 204 height 41
select select "right"
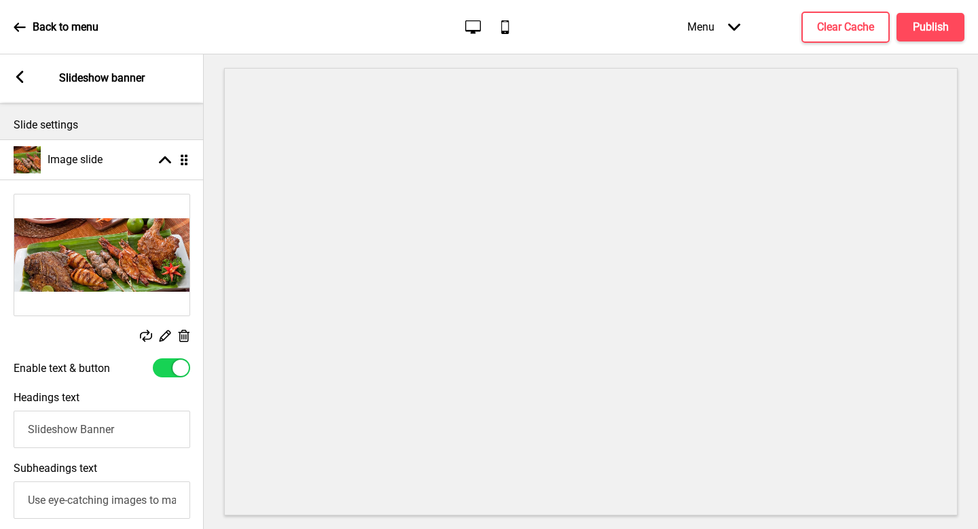
scroll to position [114, 0]
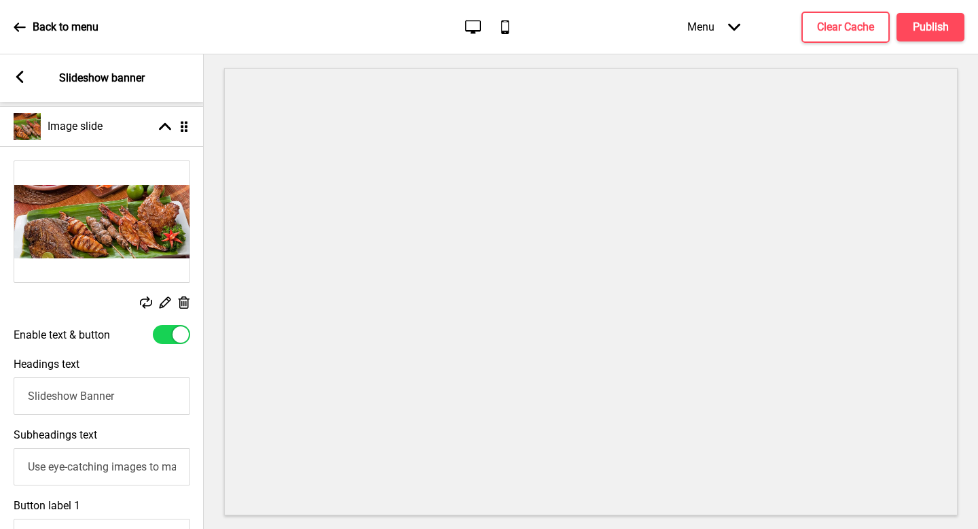
click at [142, 404] on input "Slideshow Banner" at bounding box center [102, 395] width 177 height 37
type input "Bentos for any events"
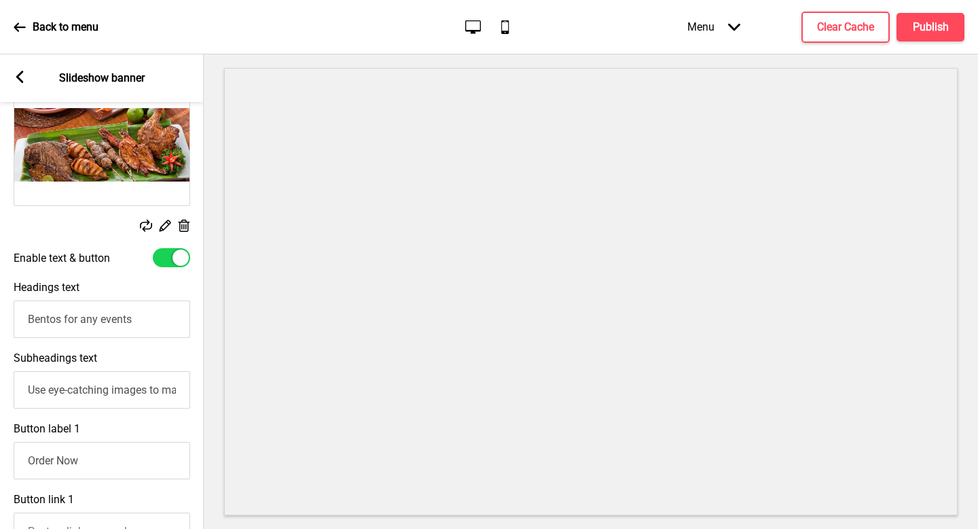
scroll to position [194, 0]
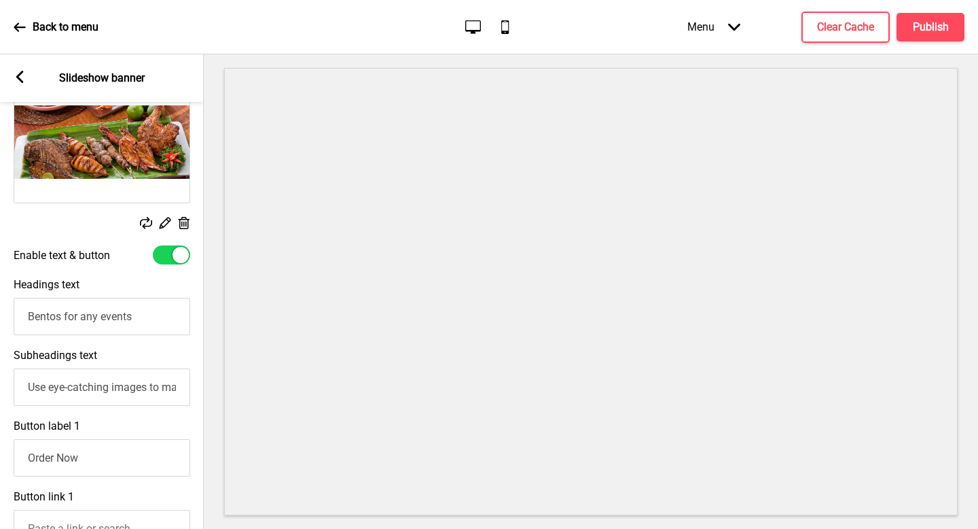
click at [116, 383] on input "Use eye-catching images to make a strong first impression of your brand" at bounding box center [102, 386] width 177 height 37
click at [93, 384] on input "Use eye-catching images to make a strong first impression of your brand" at bounding box center [102, 386] width 177 height 37
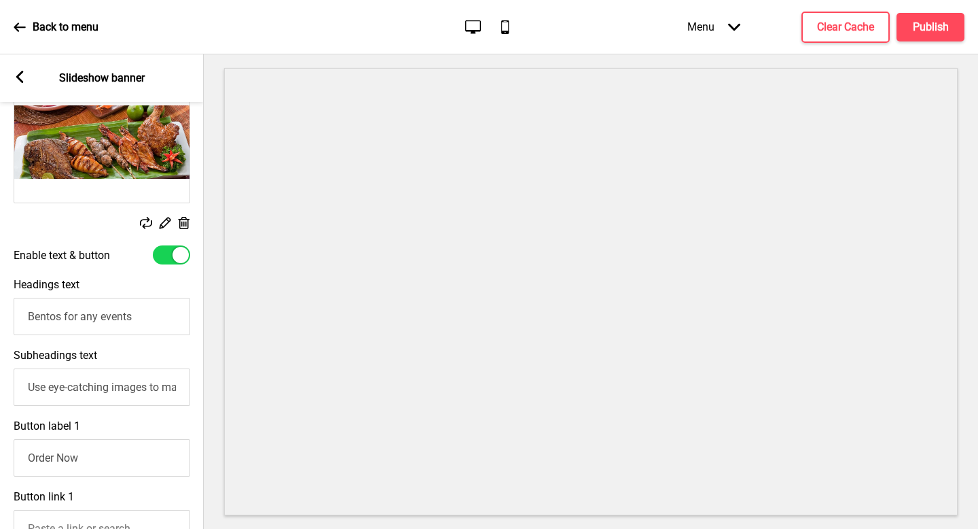
click at [93, 384] on input "Use eye-catching images to make a strong first impression of your brand" at bounding box center [102, 386] width 177 height 37
click at [110, 395] on input "Serving" at bounding box center [102, 386] width 177 height 37
paste input "Made for sharing, crafted for convenience"
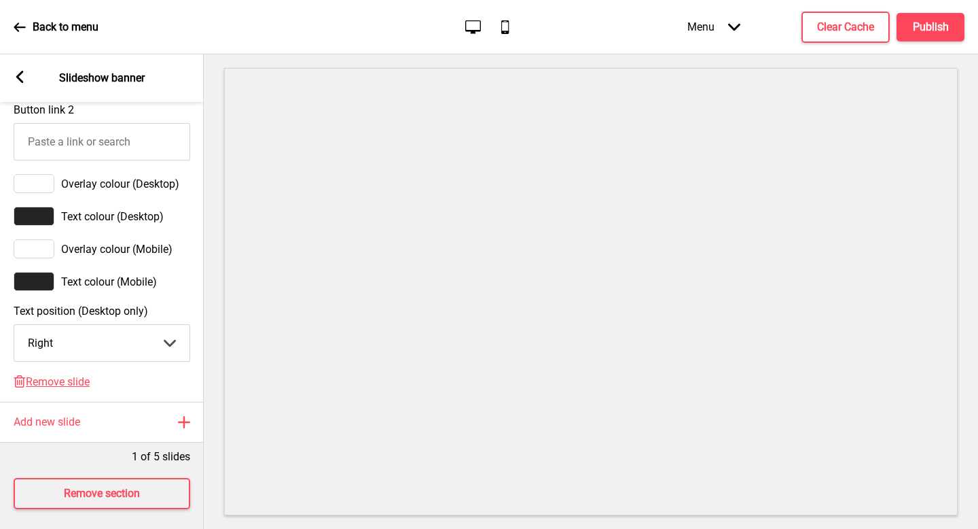
scroll to position [730, 0]
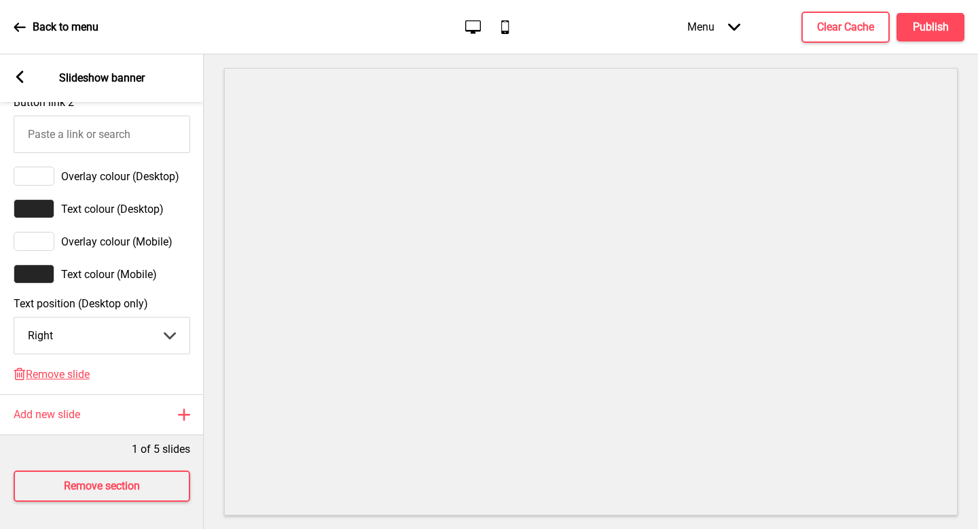
type input "Made for sharing, crafted for convenience"
click at [122, 338] on select "Center Left Right" at bounding box center [101, 335] width 175 height 36
click at [122, 340] on select "Center Left Right" at bounding box center [101, 335] width 175 height 36
select select "right"
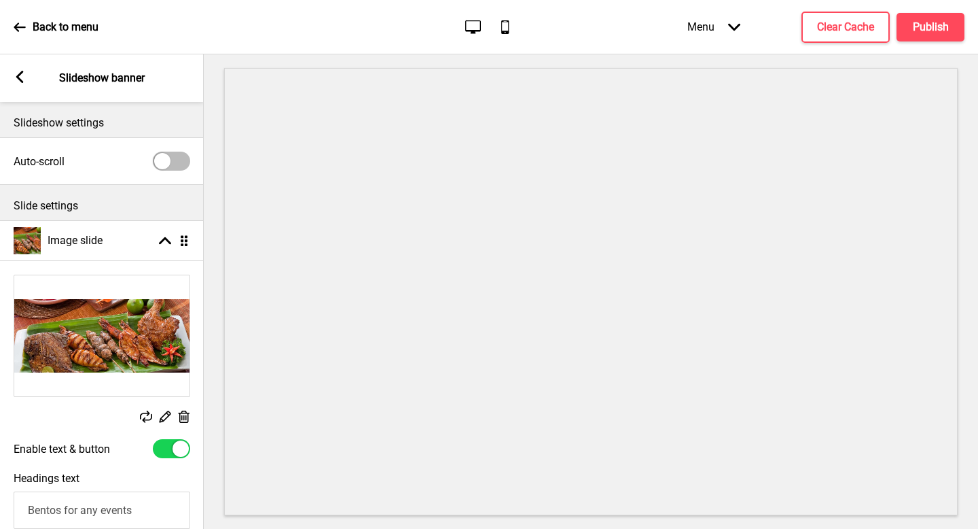
click at [22, 79] on rect at bounding box center [20, 77] width 12 height 12
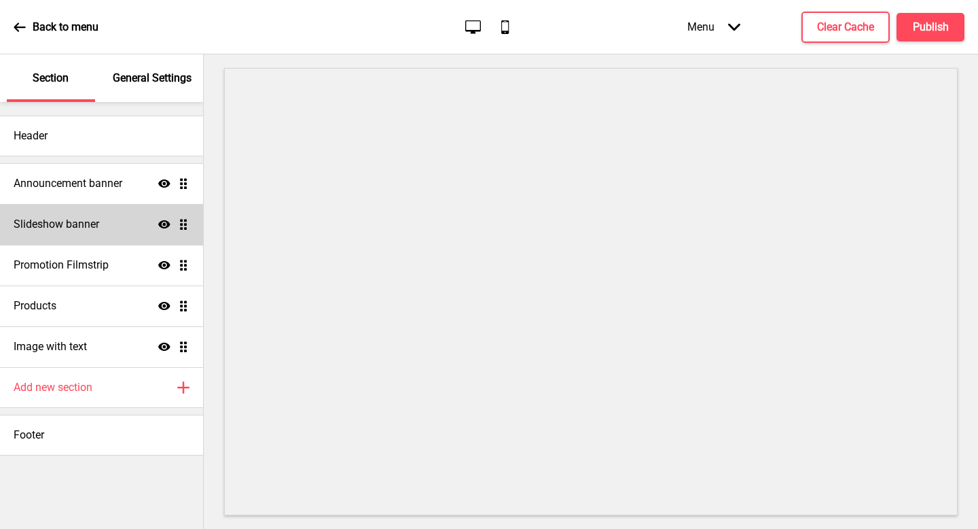
click at [73, 235] on div "Slideshow banner Show Drag" at bounding box center [101, 224] width 203 height 41
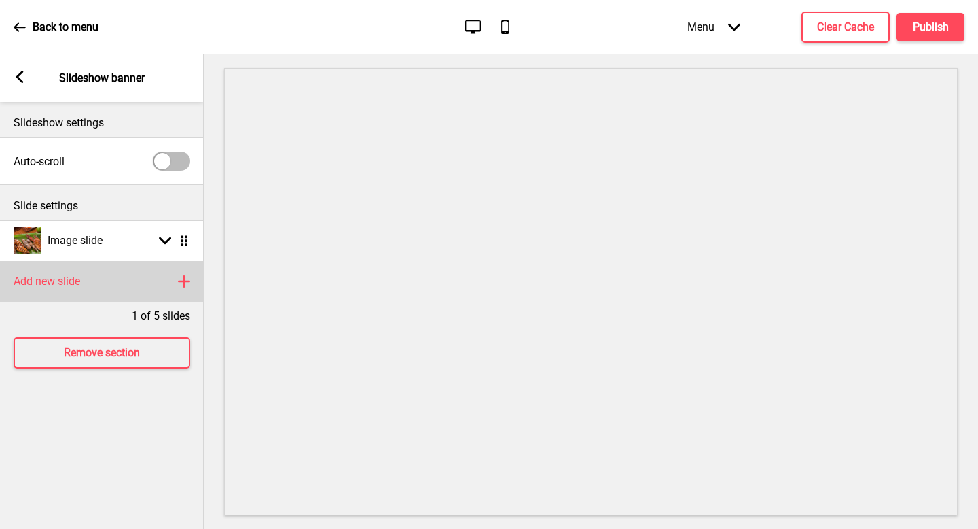
click at [78, 267] on div "Add new slide Plus" at bounding box center [102, 281] width 204 height 41
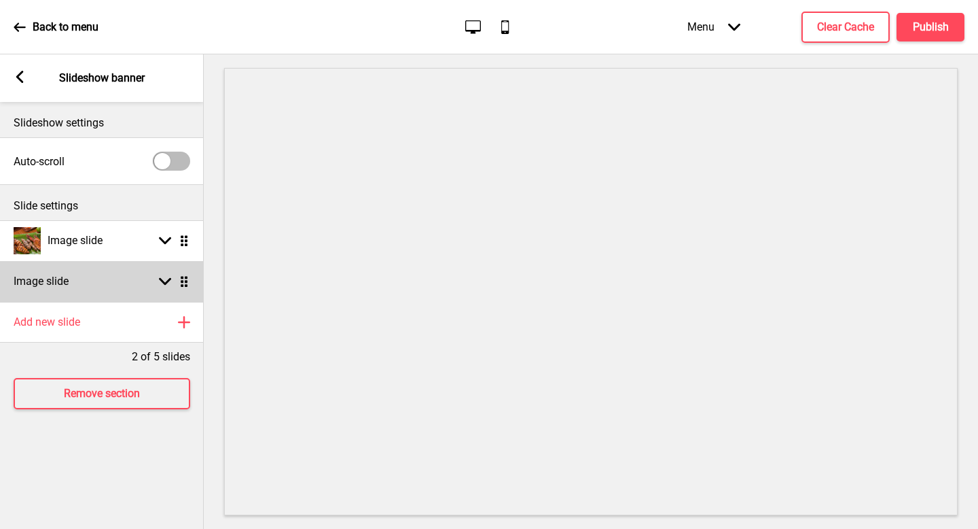
click at [116, 276] on div "Image slide Arrow down Drag" at bounding box center [102, 281] width 204 height 41
select select "right"
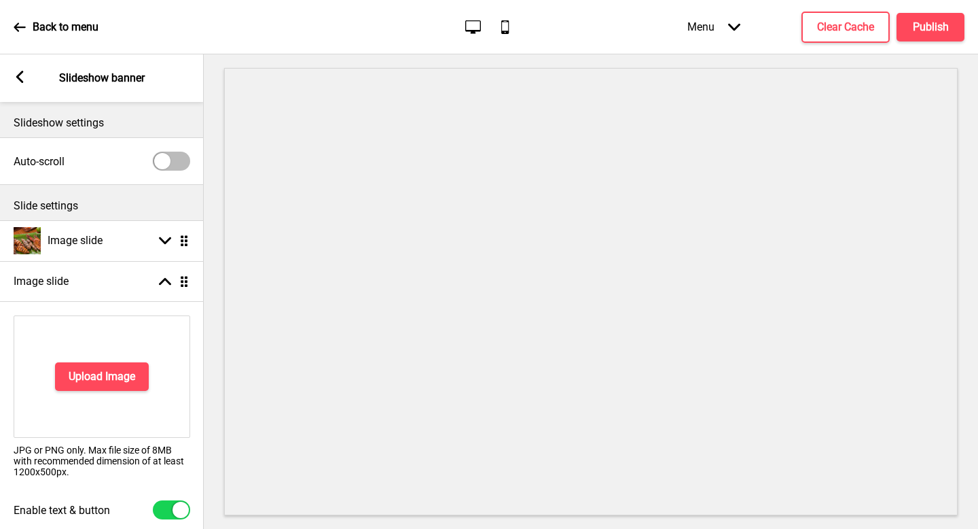
click at [100, 359] on div "Upload Image" at bounding box center [102, 376] width 177 height 122
click at [104, 372] on h4 "Upload Image" at bounding box center [102, 376] width 67 height 15
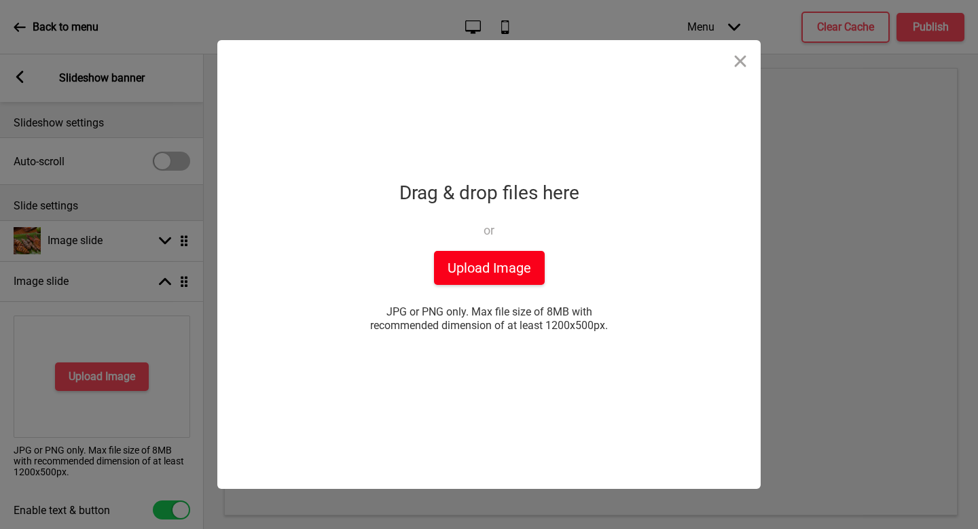
click at [514, 253] on button "Upload Image" at bounding box center [489, 268] width 111 height 34
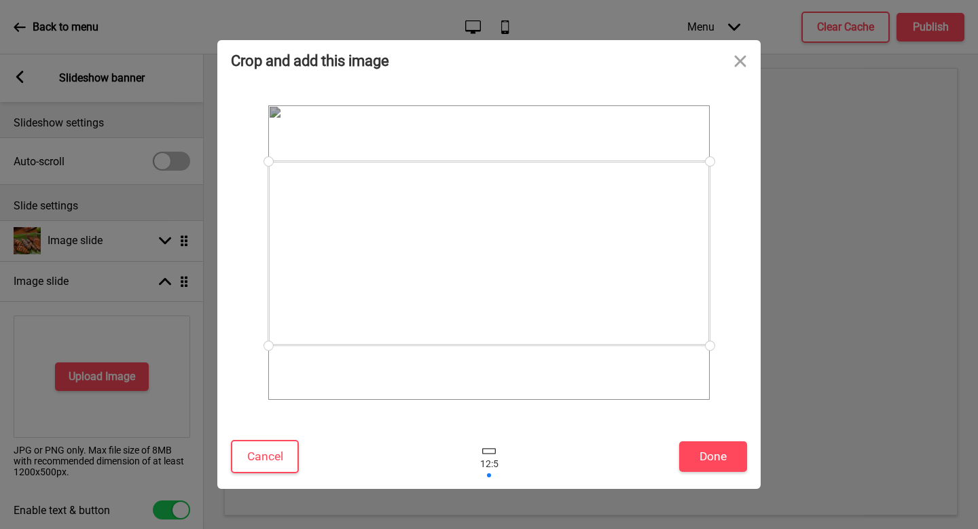
drag, startPoint x: 633, startPoint y: 295, endPoint x: 621, endPoint y: 291, distance: 12.2
click at [621, 291] on div at bounding box center [489, 253] width 442 height 184
drag, startPoint x: 661, startPoint y: 296, endPoint x: 665, endPoint y: 308, distance: 12.7
click at [665, 308] on div at bounding box center [489, 256] width 442 height 184
click at [699, 459] on button "Done" at bounding box center [713, 456] width 68 height 31
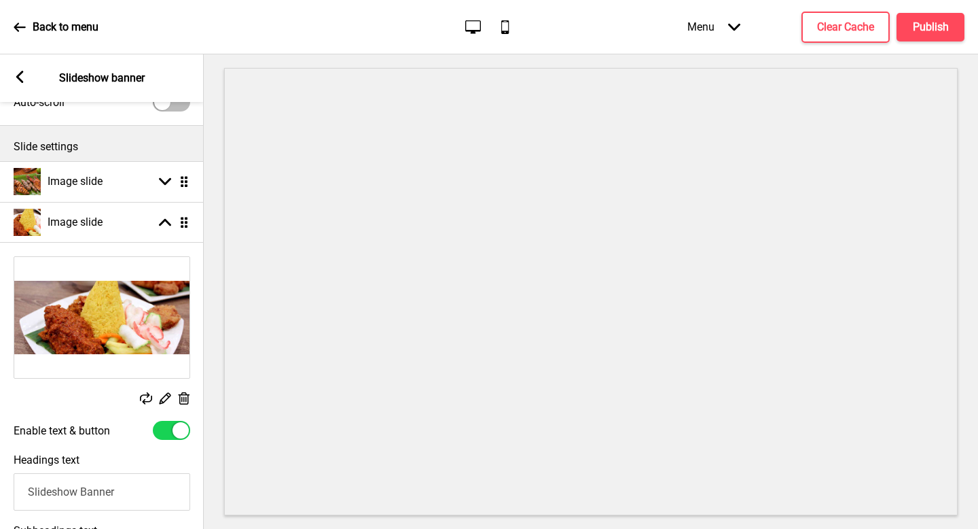
scroll to position [65, 0]
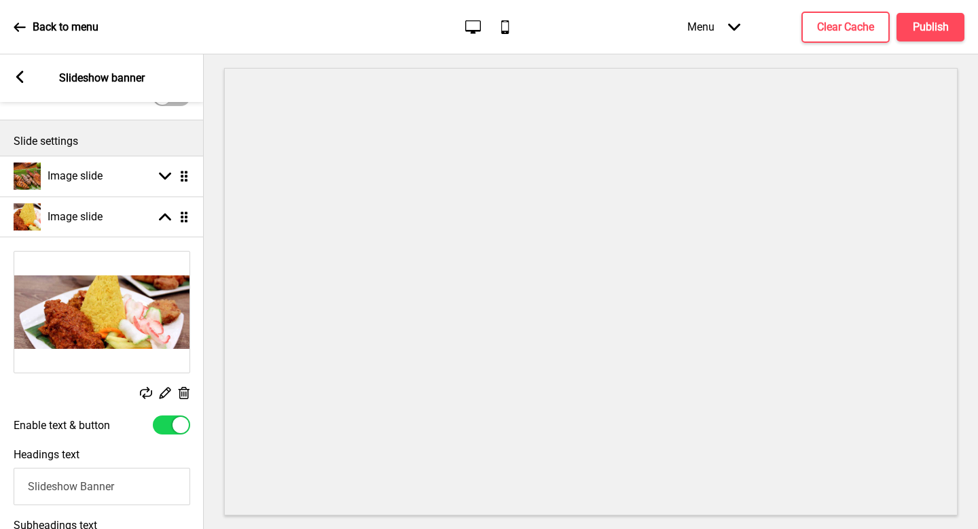
click at [173, 419] on div at bounding box center [171, 424] width 37 height 19
checkbox input "false"
click at [19, 75] on icon at bounding box center [19, 77] width 7 height 12
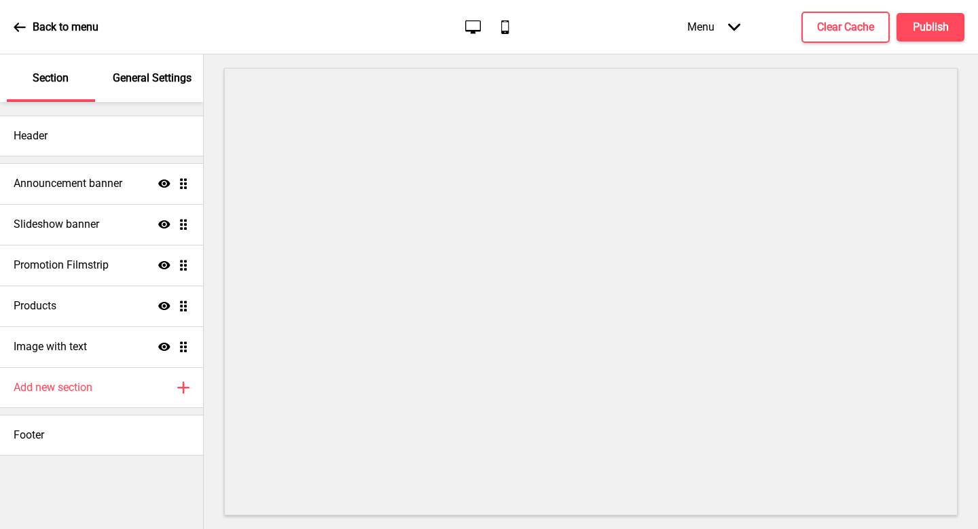
click at [16, 31] on icon at bounding box center [20, 27] width 12 height 12
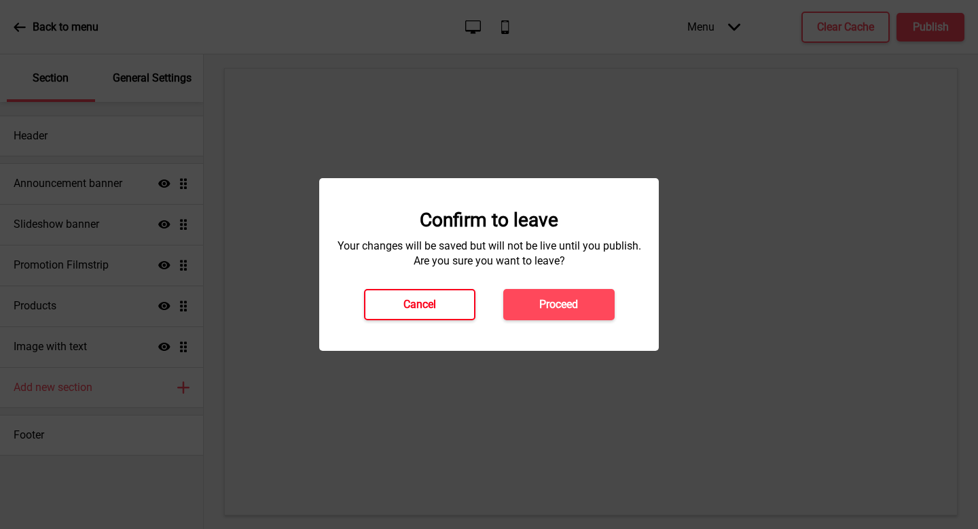
click at [444, 306] on button "Cancel" at bounding box center [419, 304] width 111 height 31
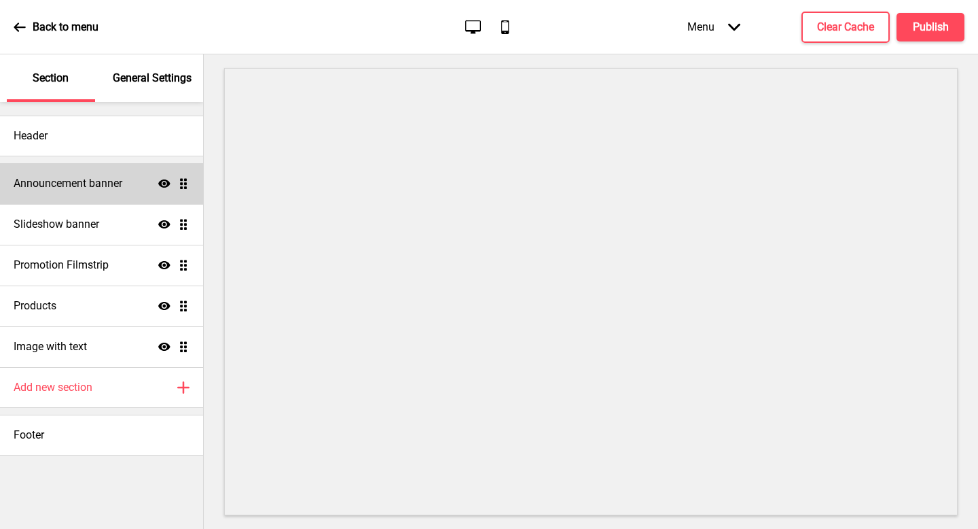
click at [94, 181] on h4 "Announcement banner" at bounding box center [68, 183] width 109 height 15
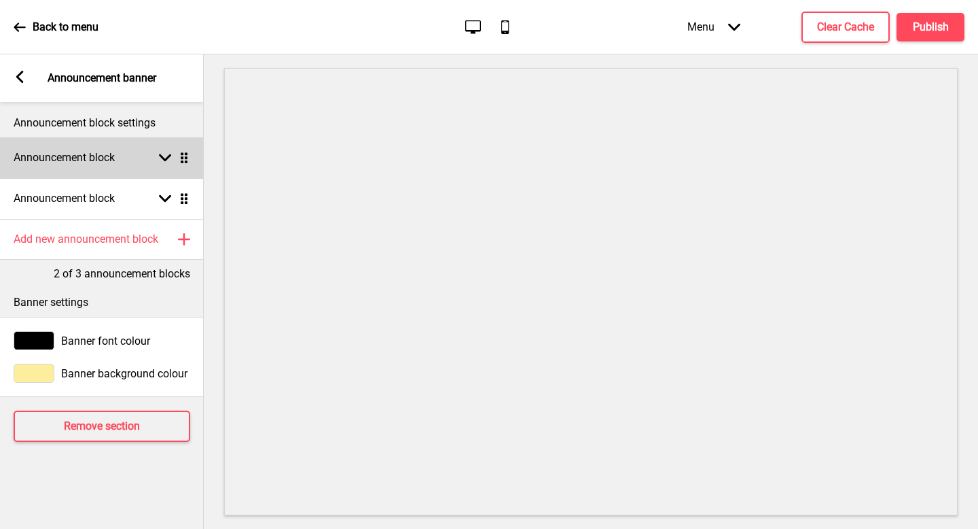
click at [83, 159] on h4 "Announcement block" at bounding box center [64, 157] width 101 height 15
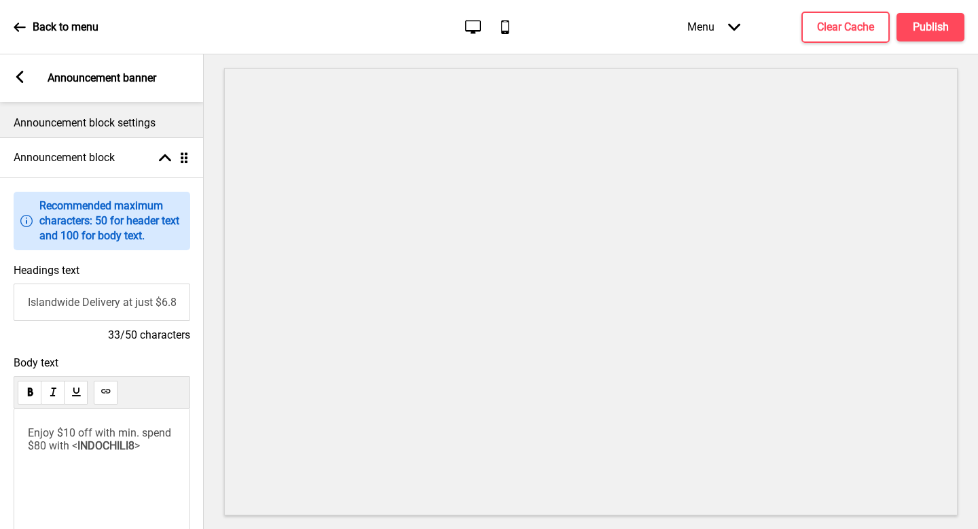
click at [145, 302] on input "Islandwide Delivery at just $6.80" at bounding box center [102, 301] width 177 height 37
type input "Islandwide Delivery at only $6.80"
click at [938, 30] on h4 "Publish" at bounding box center [931, 27] width 36 height 15
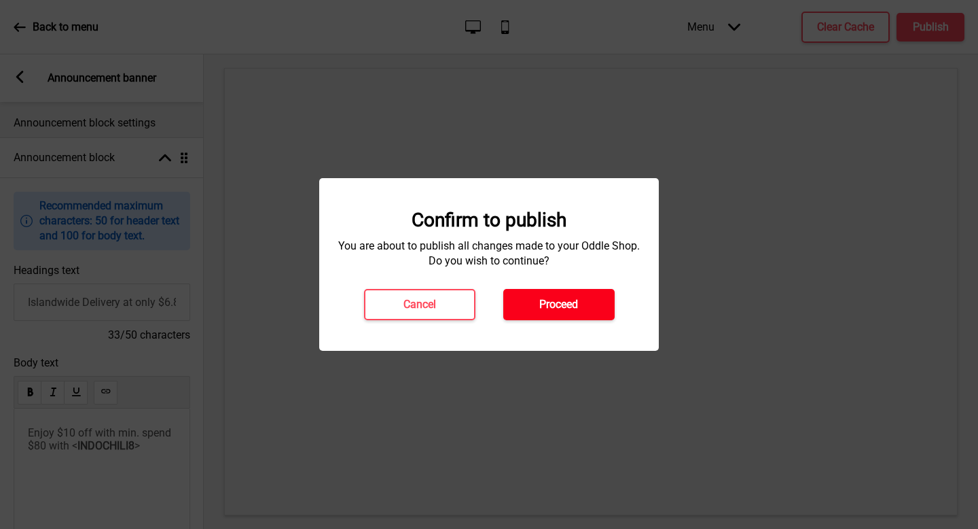
click at [591, 304] on button "Proceed" at bounding box center [559, 304] width 111 height 31
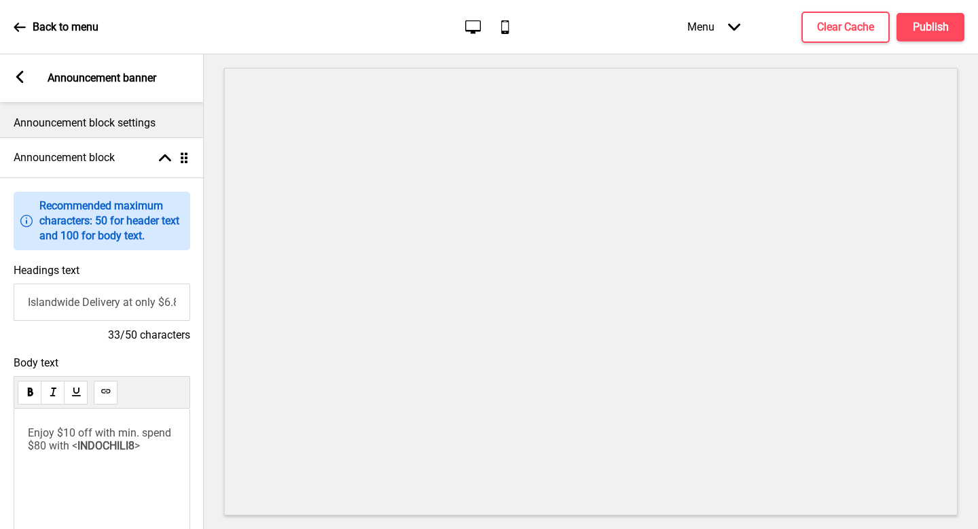
click at [183, 20] on div "Back to menu Desktop Mobile Menu Arrow down Product Page Store Information Chec…" at bounding box center [489, 27] width 978 height 54
click at [22, 81] on icon at bounding box center [19, 77] width 7 height 12
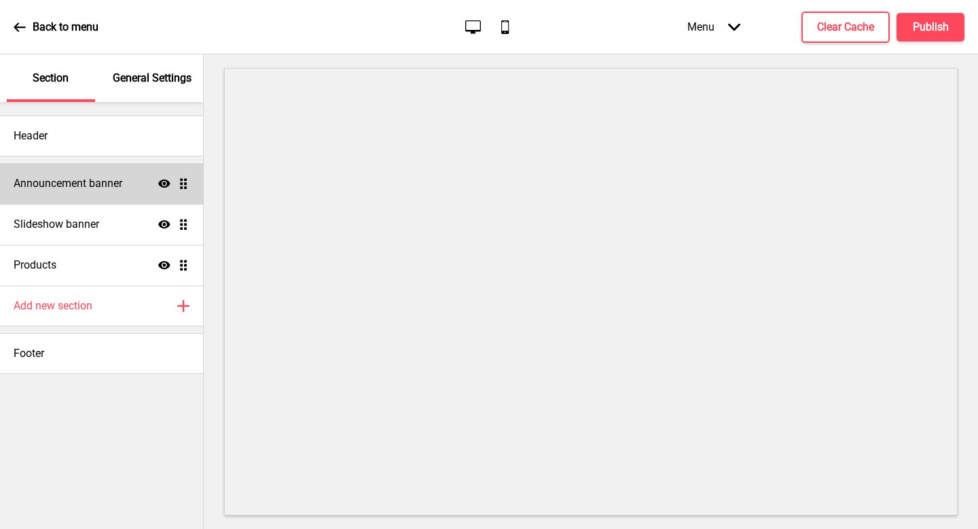
click at [98, 174] on div "Announcement banner Show Drag" at bounding box center [101, 183] width 203 height 41
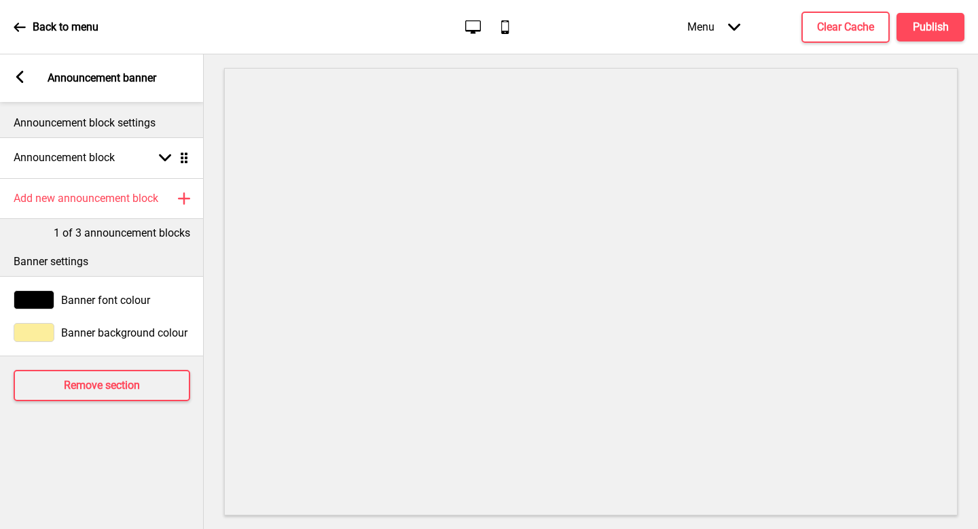
click at [19, 80] on icon at bounding box center [19, 77] width 7 height 12
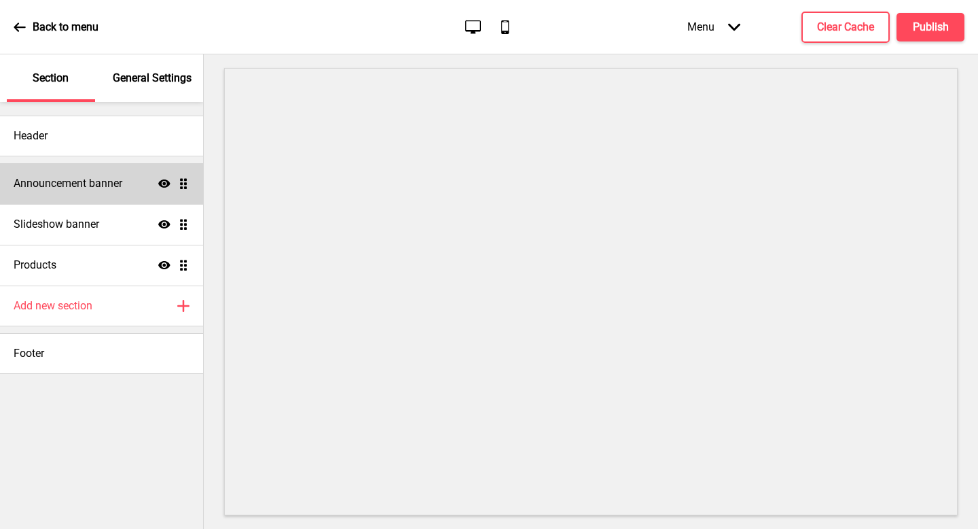
click at [109, 186] on h4 "Announcement banner" at bounding box center [68, 183] width 109 height 15
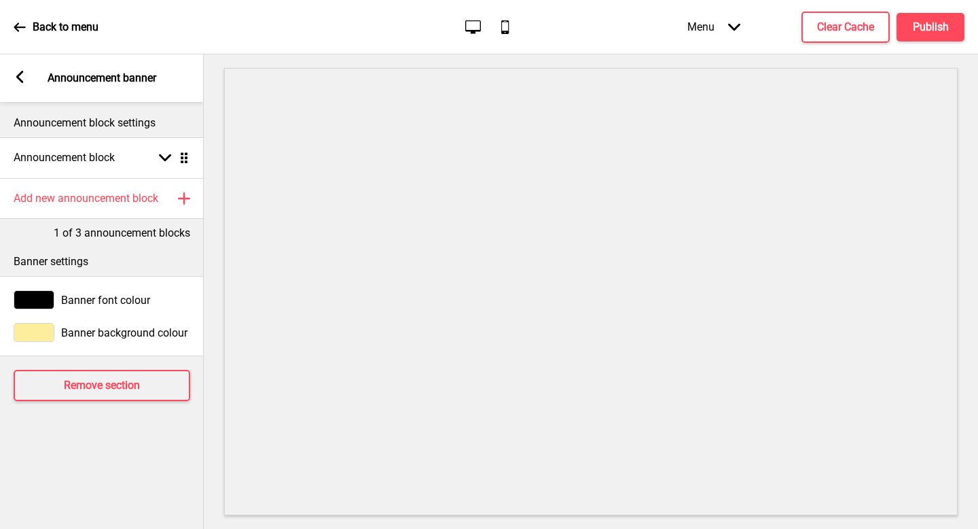
click at [10, 78] on div "Arrow left Announcement banner" at bounding box center [102, 78] width 204 height 48
click at [16, 78] on rect at bounding box center [20, 77] width 12 height 12
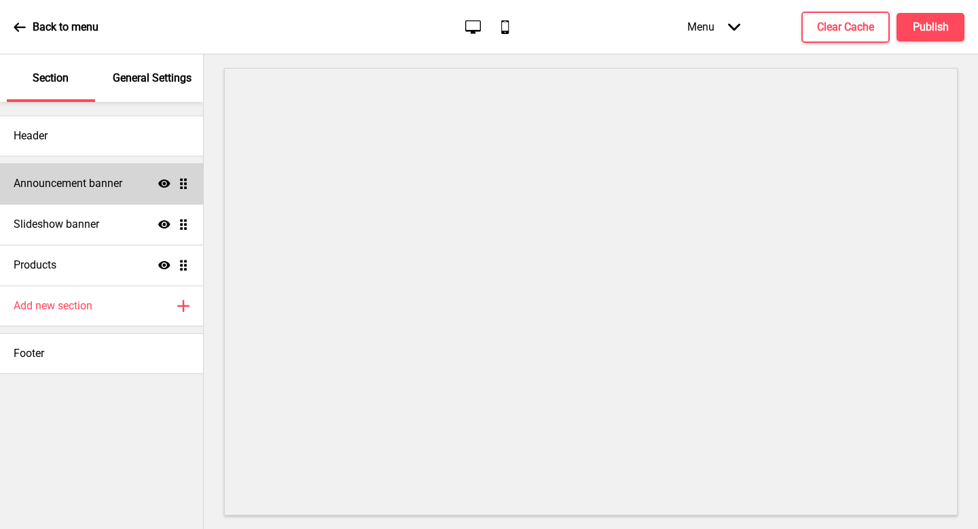
click at [113, 181] on h4 "Announcement banner" at bounding box center [68, 183] width 109 height 15
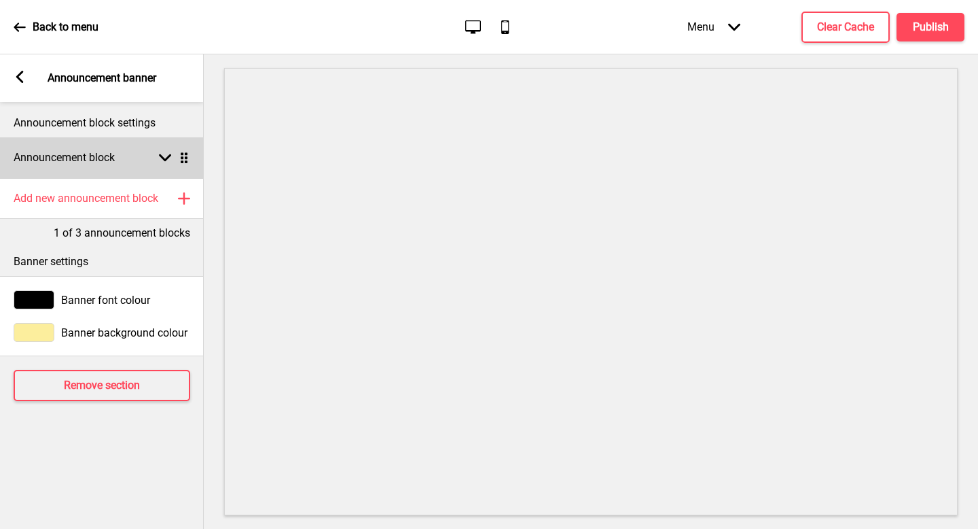
click at [140, 160] on div "Announcement block Arrow down Drag" at bounding box center [102, 157] width 204 height 41
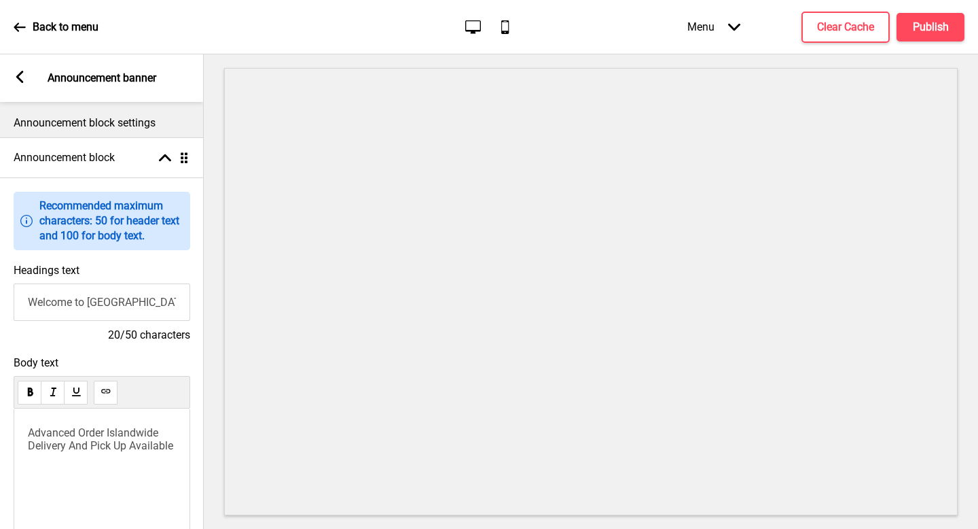
scroll to position [349, 0]
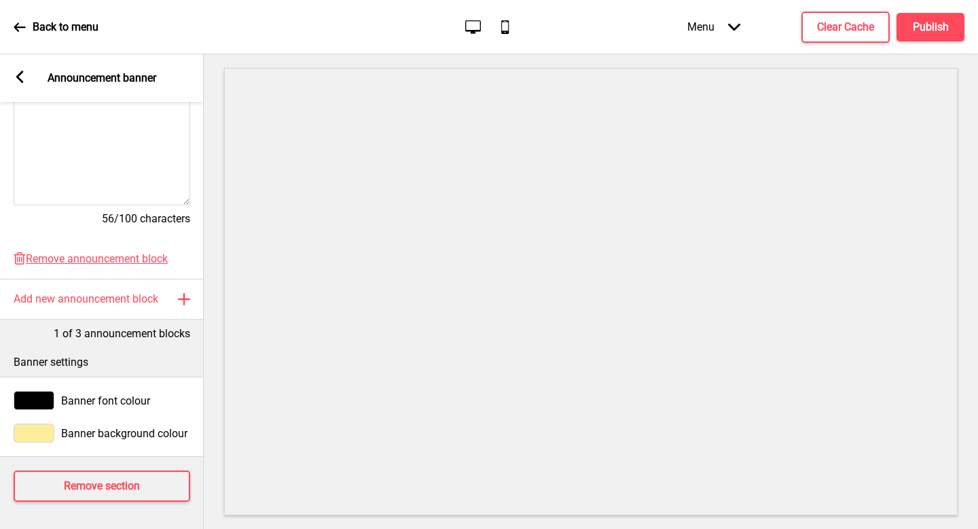
click at [26, 69] on div "Arrow left Announcement banner" at bounding box center [102, 78] width 204 height 48
click at [22, 70] on div "Arrow left Announcement banner" at bounding box center [102, 78] width 204 height 48
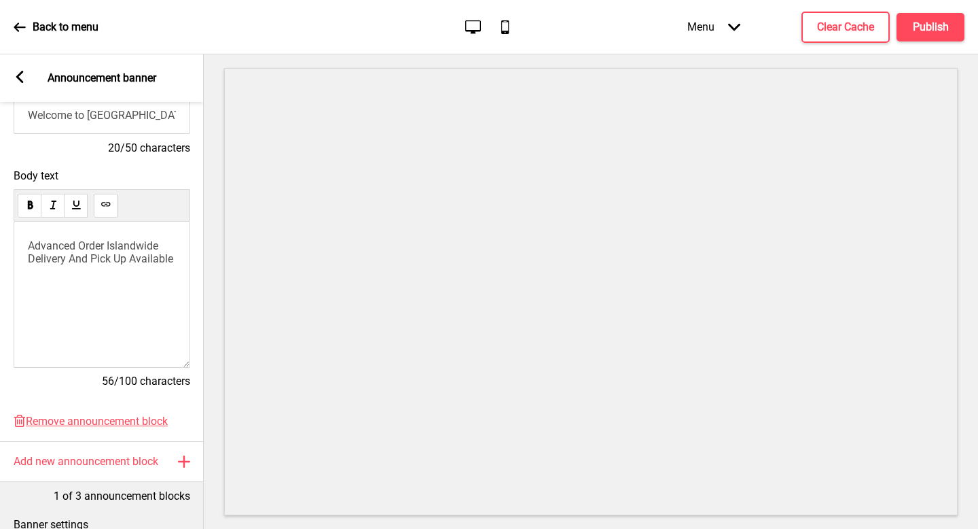
click at [148, 265] on p "Advanced Order Islandwide Delivery And Pick Up Available" at bounding box center [102, 252] width 148 height 26
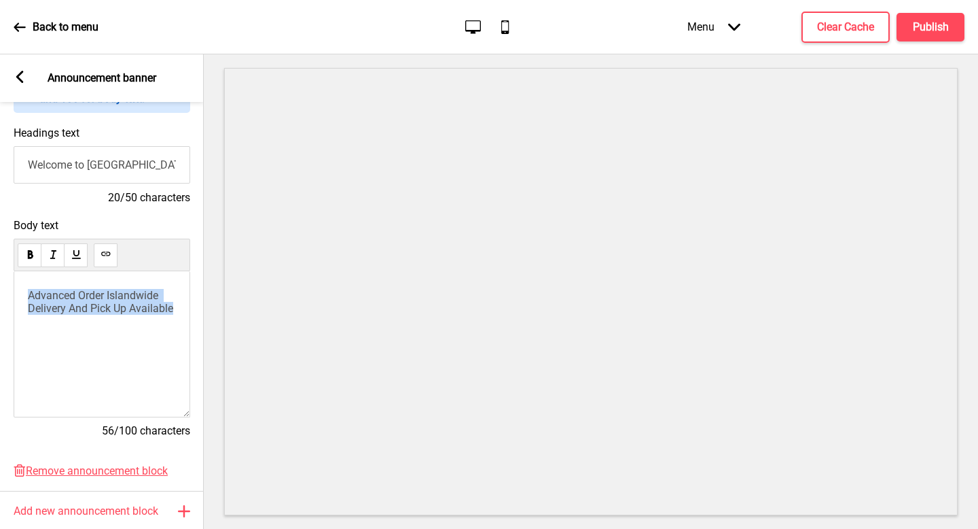
scroll to position [118, 0]
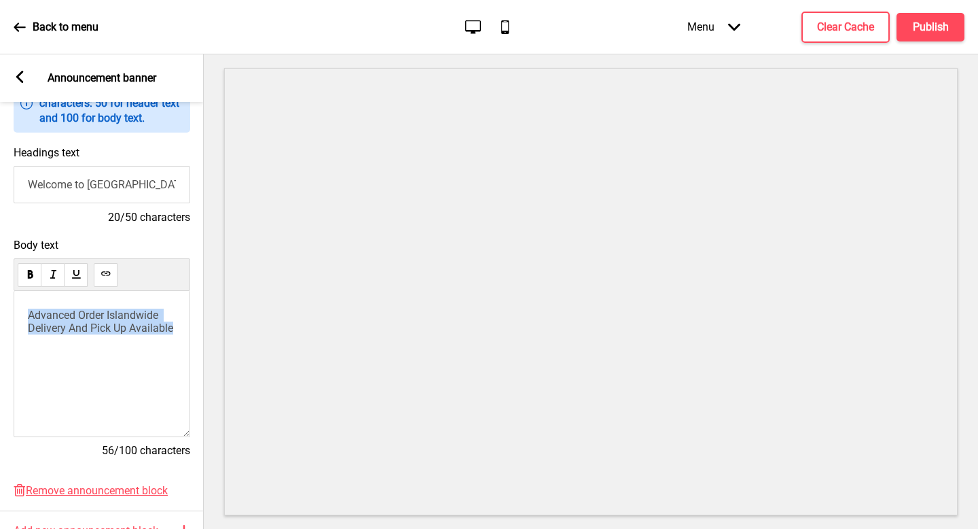
click at [162, 177] on input "Welcome to [GEOGRAPHIC_DATA]" at bounding box center [102, 184] width 177 height 37
click at [152, 315] on span "Advanced Order Islandwide Delivery And Pick Up Available" at bounding box center [100, 321] width 145 height 26
click at [149, 321] on p "Advanced Order Islandwide Delivery And Pick Up Available" at bounding box center [102, 321] width 148 height 26
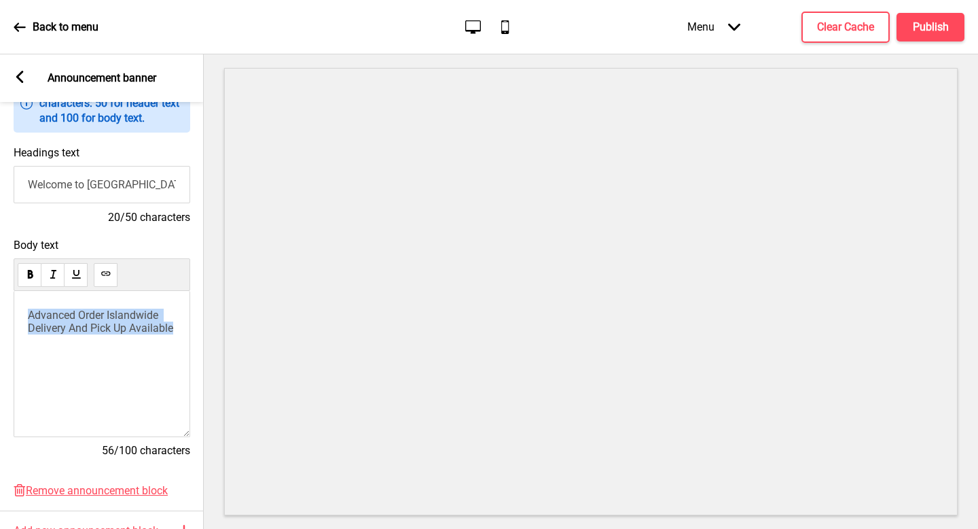
click at [149, 321] on p "Advanced Order Islandwide Delivery And Pick Up Available" at bounding box center [102, 321] width 148 height 26
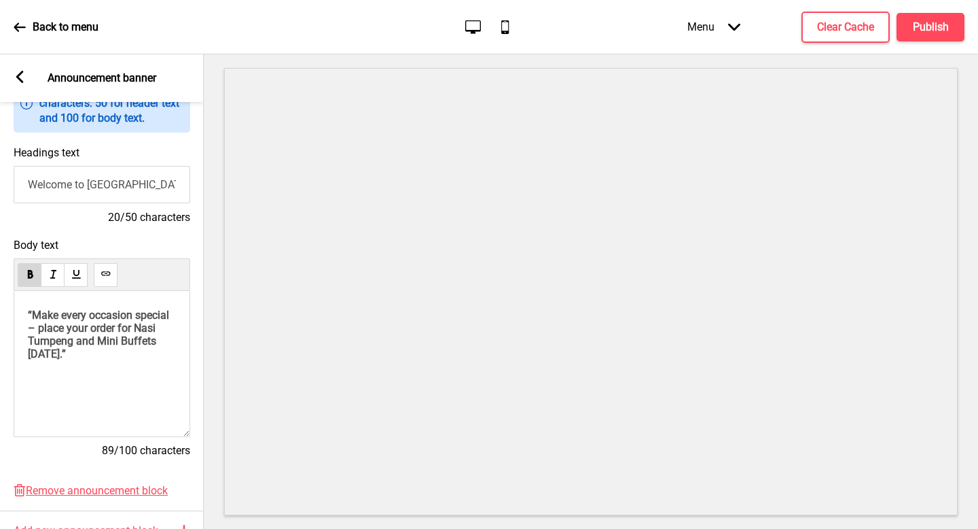
click at [33, 317] on span "“Make every occasion special – place your order for Nasi Tumpeng and Mini Buffe…" at bounding box center [100, 334] width 144 height 52
click at [135, 357] on p "Make every occasion special – place your order for Nasi Tumpeng and Mini Buffet…" at bounding box center [102, 334] width 148 height 52
drag, startPoint x: 66, startPoint y: 329, endPoint x: 1, endPoint y: 275, distance: 84.9
click at [1, 275] on div "Body text Make every occasion special – place your order for Nasi Tumpeng and M…" at bounding box center [102, 354] width 204 height 245
copy span "Make every occasion special"
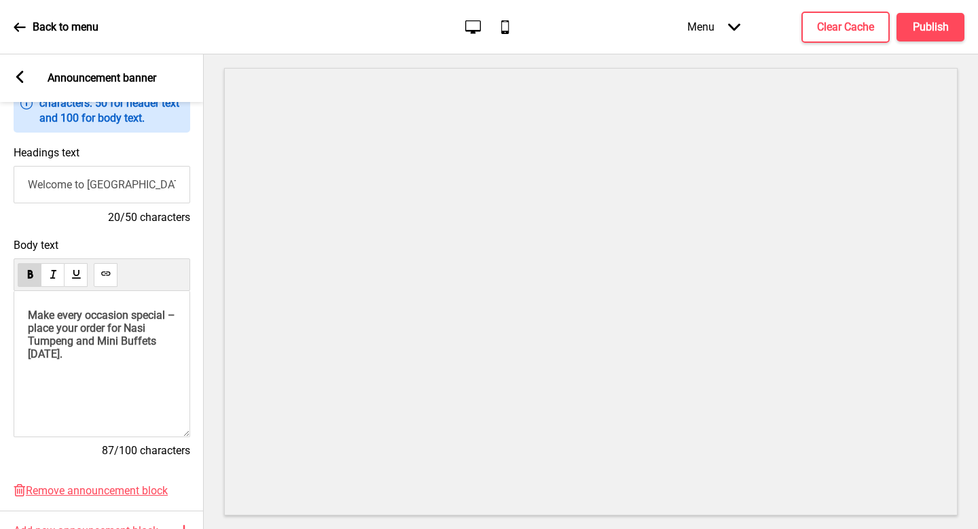
click at [73, 190] on input "Welcome to IndoChili" at bounding box center [102, 184] width 177 height 37
paste input "Make every occasion special"
drag, startPoint x: 82, startPoint y: 333, endPoint x: 0, endPoint y: 275, distance: 100.5
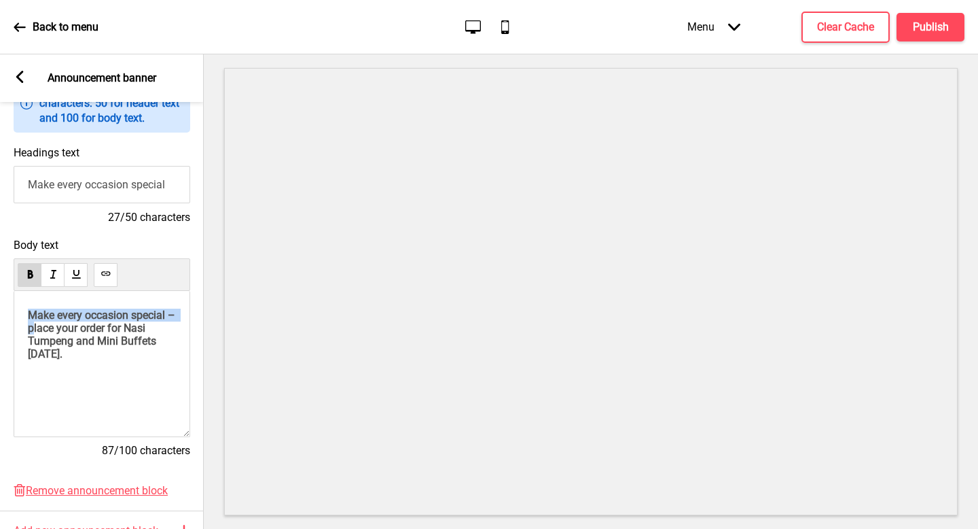
click at [0, 275] on div "Body text Make every occasion special – place your order for Nasi Tumpeng and M…" at bounding box center [102, 354] width 204 height 245
click at [104, 342] on p "Place your order for Nasi Tumpeng and Mini Buffets today." at bounding box center [102, 327] width 148 height 39
click at [104, 388] on div "Place your order for Nasi Tumpeng and Mini Buffets today." at bounding box center [102, 364] width 177 height 146
drag, startPoint x: 128, startPoint y: 347, endPoint x: 7, endPoint y: 275, distance: 141.1
click at [7, 275] on div "Body text Place your order for Nasi Tumpeng and Mini Buffets today. 57/100 char…" at bounding box center [102, 354] width 204 height 245
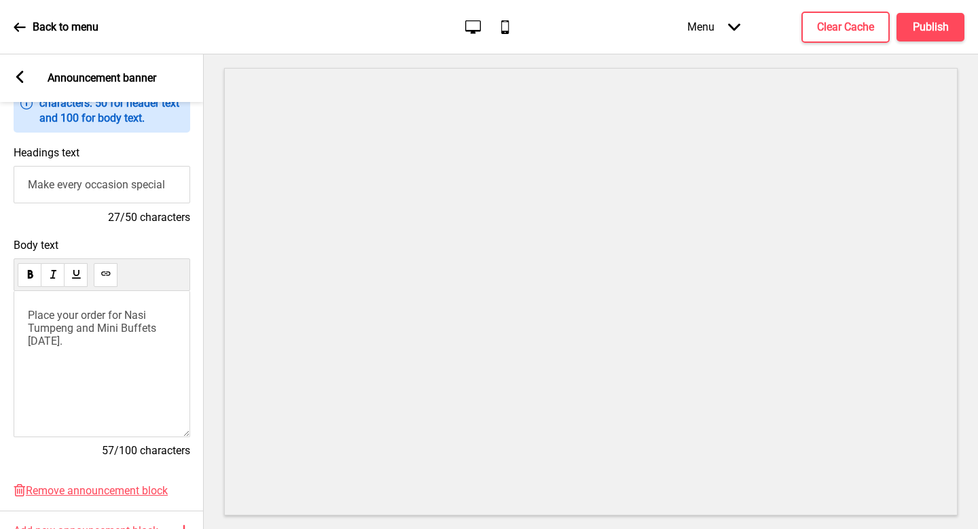
click at [103, 354] on div "Place your order for Nasi Tumpeng and Mini Buffets today." at bounding box center [102, 345] width 148 height 75
click at [180, 179] on input "Make every occasion special" at bounding box center [102, 184] width 177 height 37
type input "Make every occasion special!"
click at [16, 81] on rect at bounding box center [20, 77] width 12 height 12
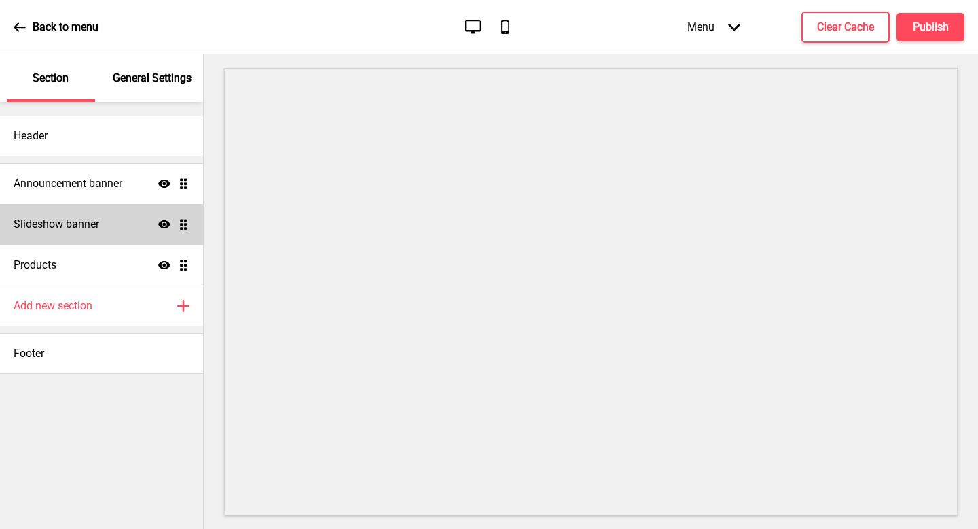
click at [86, 225] on h4 "Slideshow banner" at bounding box center [57, 224] width 86 height 15
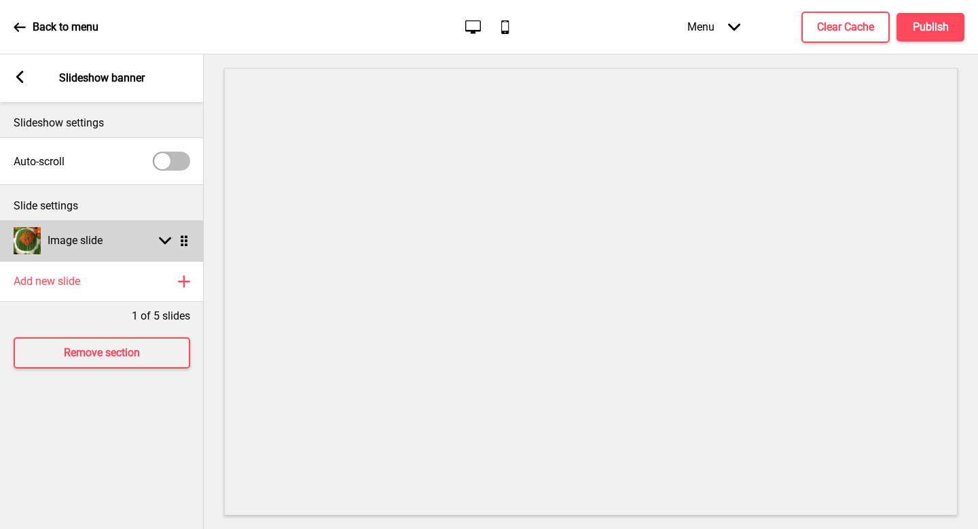
click at [121, 250] on div "Image slide Arrow down Drag" at bounding box center [102, 240] width 204 height 41
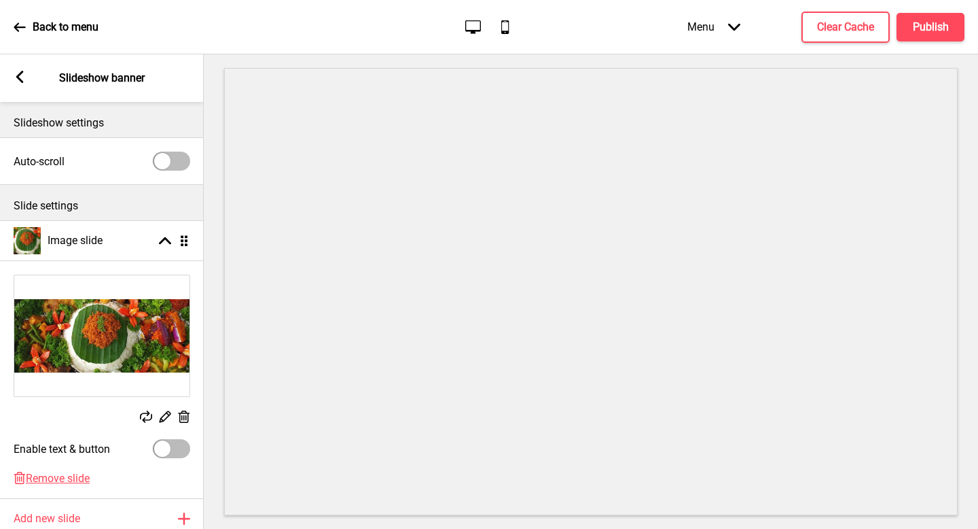
click at [166, 414] on rect at bounding box center [165, 416] width 14 height 14
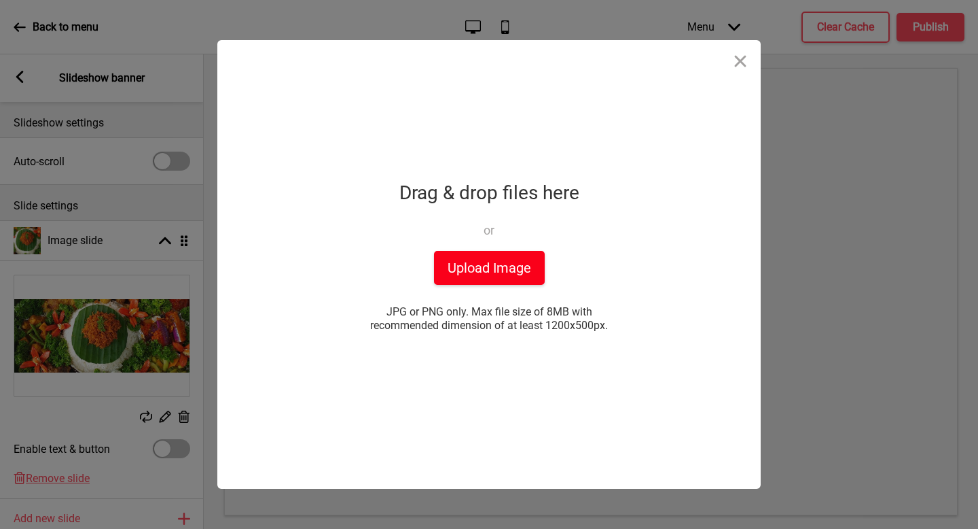
click at [500, 270] on button "Upload Image" at bounding box center [489, 268] width 111 height 34
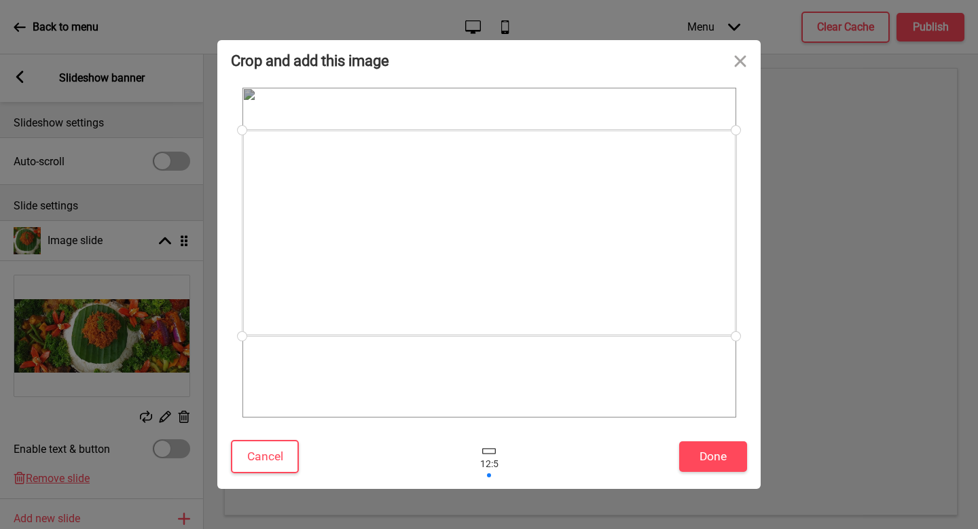
drag, startPoint x: 660, startPoint y: 264, endPoint x: 667, endPoint y: 238, distance: 27.4
click at [667, 238] on div at bounding box center [490, 233] width 494 height 206
drag, startPoint x: 659, startPoint y: 292, endPoint x: 658, endPoint y: 306, distance: 13.6
click at [658, 306] on div at bounding box center [490, 241] width 494 height 206
click at [726, 451] on button "Done" at bounding box center [713, 456] width 68 height 31
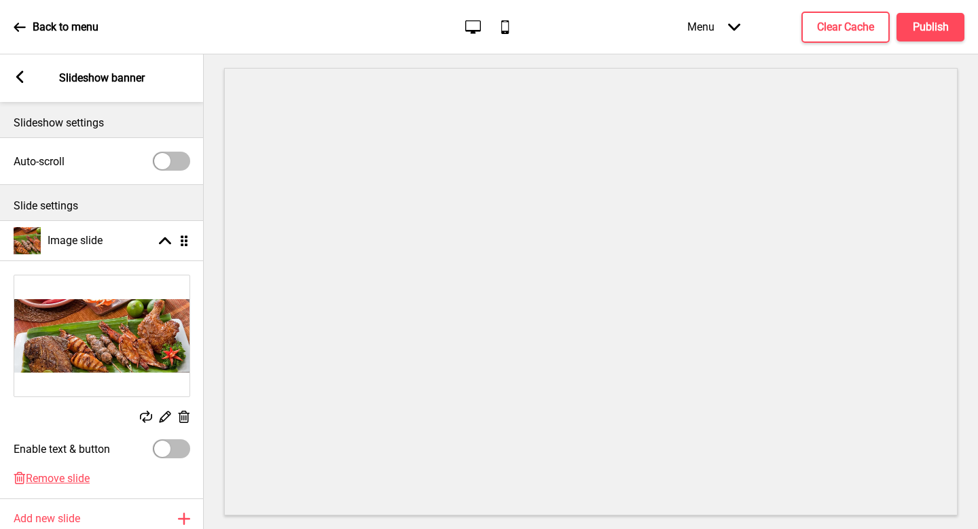
click at [166, 417] on rect at bounding box center [165, 416] width 14 height 14
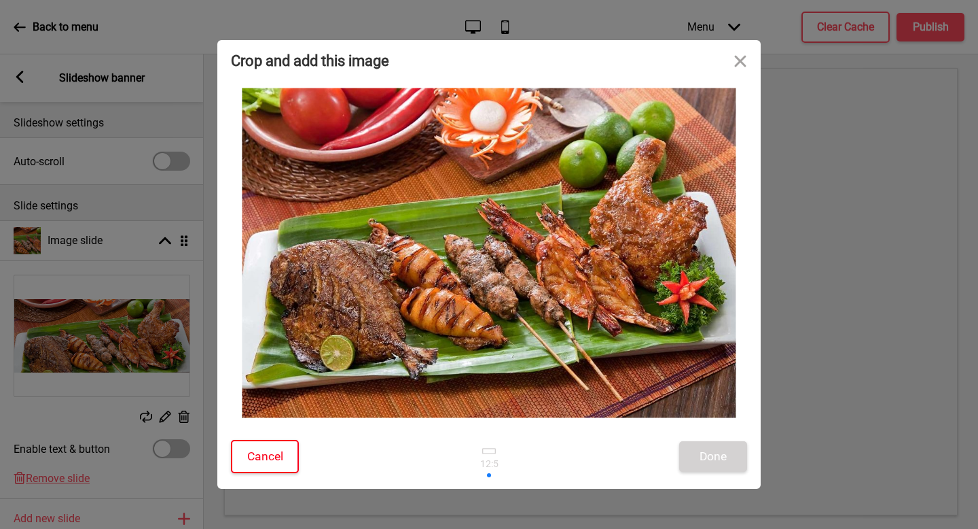
click at [260, 453] on button "Cancel" at bounding box center [265, 456] width 68 height 33
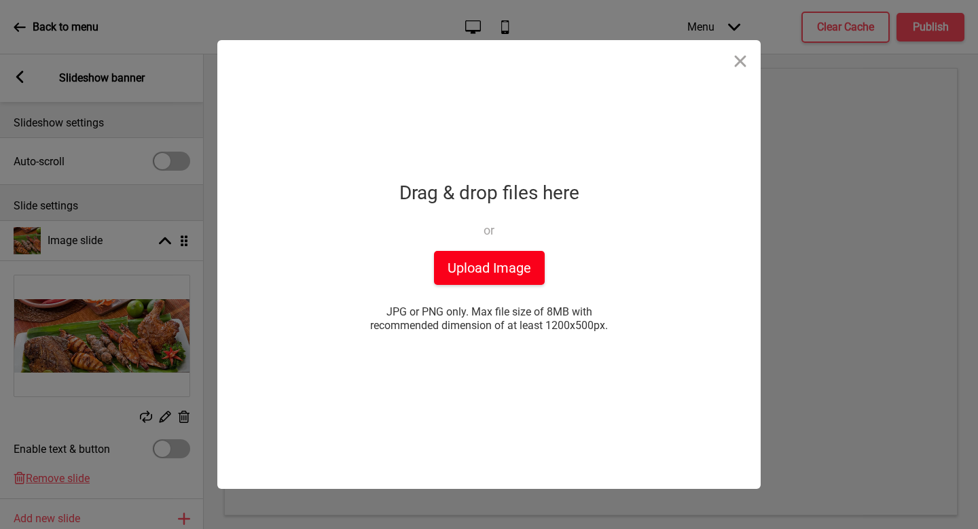
click at [483, 271] on button "Upload Image" at bounding box center [489, 268] width 111 height 34
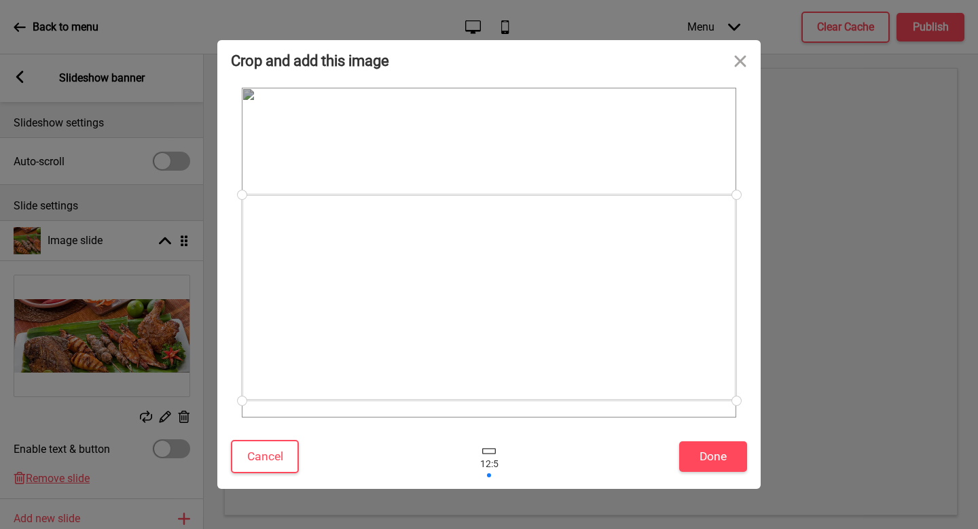
drag, startPoint x: 400, startPoint y: 215, endPoint x: 395, endPoint y: 260, distance: 45.1
click at [395, 260] on div at bounding box center [489, 297] width 495 height 206
click at [684, 440] on div "Cancel Done" at bounding box center [489, 460] width 544 height 58
click at [684, 446] on button "Done" at bounding box center [713, 456] width 68 height 31
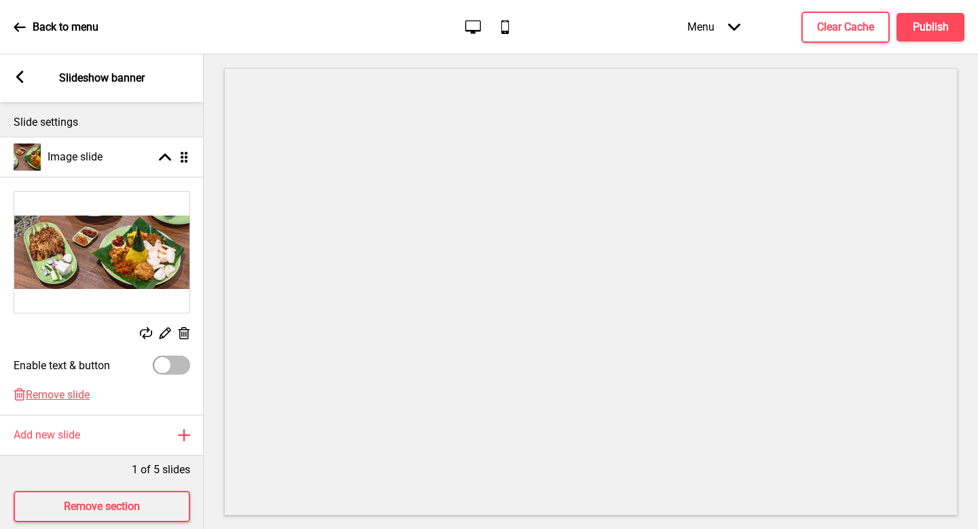
scroll to position [103, 0]
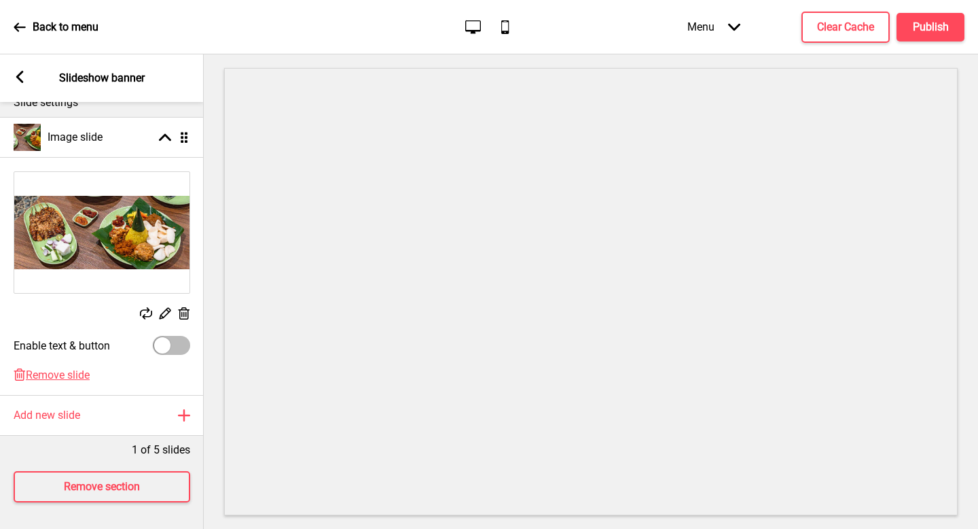
click at [20, 74] on icon at bounding box center [19, 77] width 7 height 12
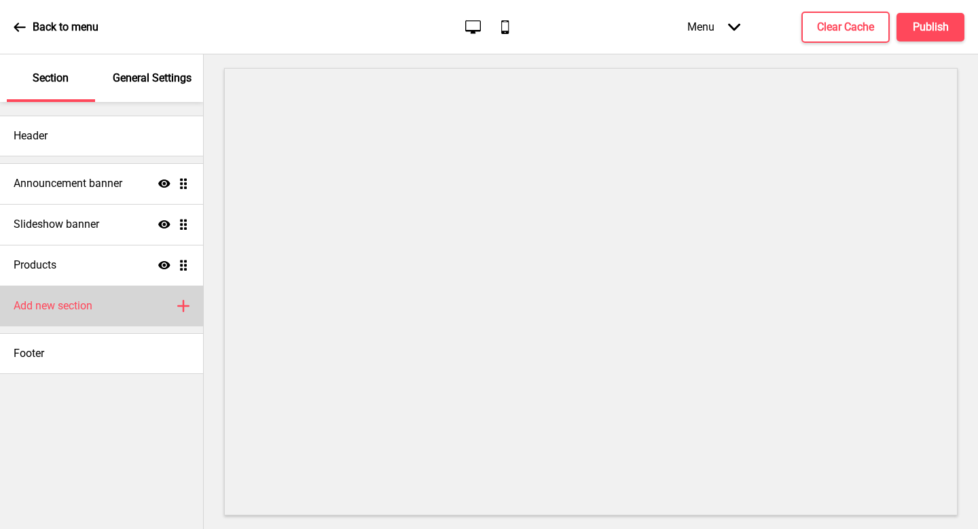
click at [92, 296] on div "Add new section Plus" at bounding box center [101, 305] width 203 height 41
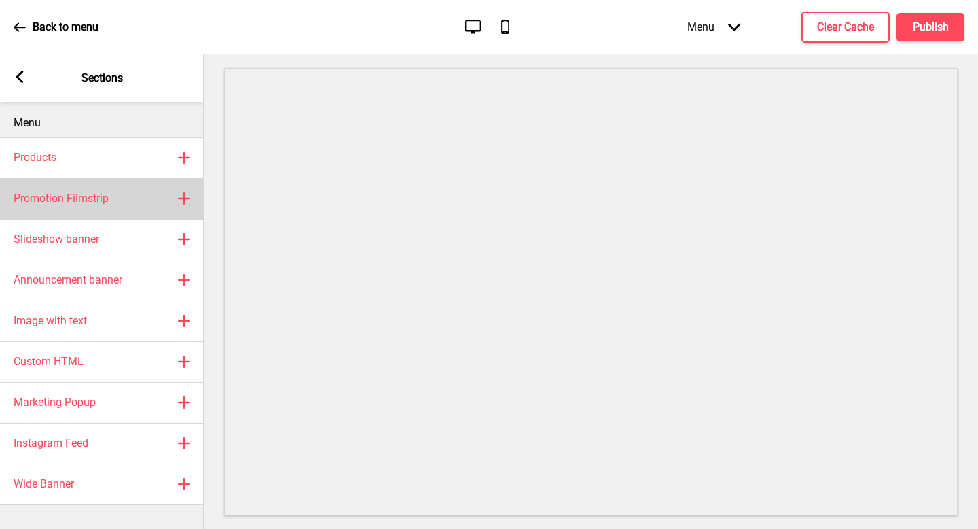
click at [147, 211] on div "Promotion Filmstrip Plus" at bounding box center [102, 198] width 204 height 41
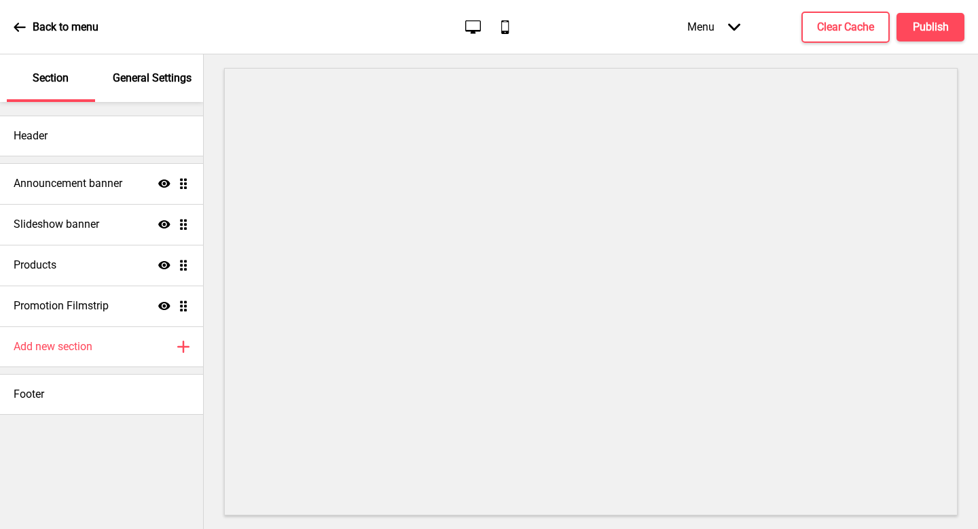
select select "center"
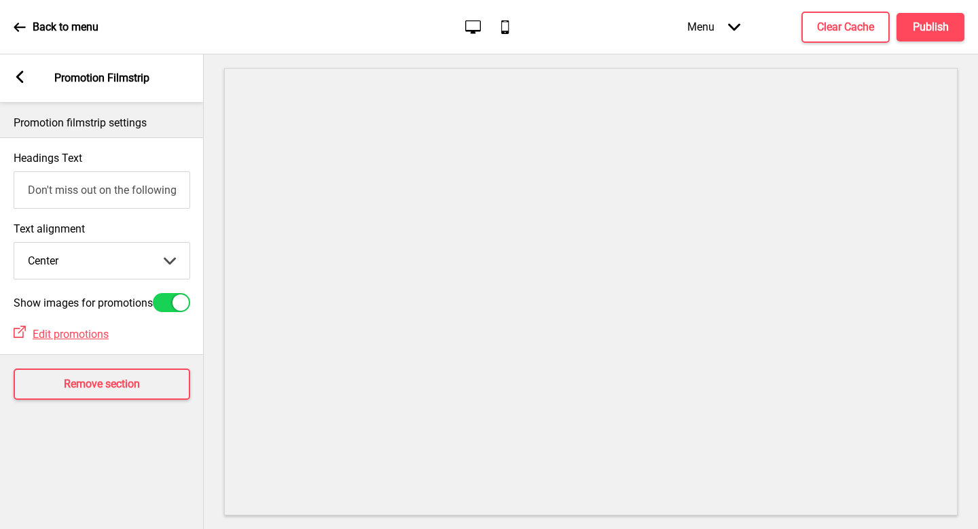
click at [94, 193] on input "Don't miss out on the following promotion(s)!" at bounding box center [102, 189] width 177 height 37
click at [3, 73] on div "Arrow left Promotion Filmstrip" at bounding box center [102, 78] width 204 height 48
click at [24, 79] on rect at bounding box center [20, 77] width 12 height 12
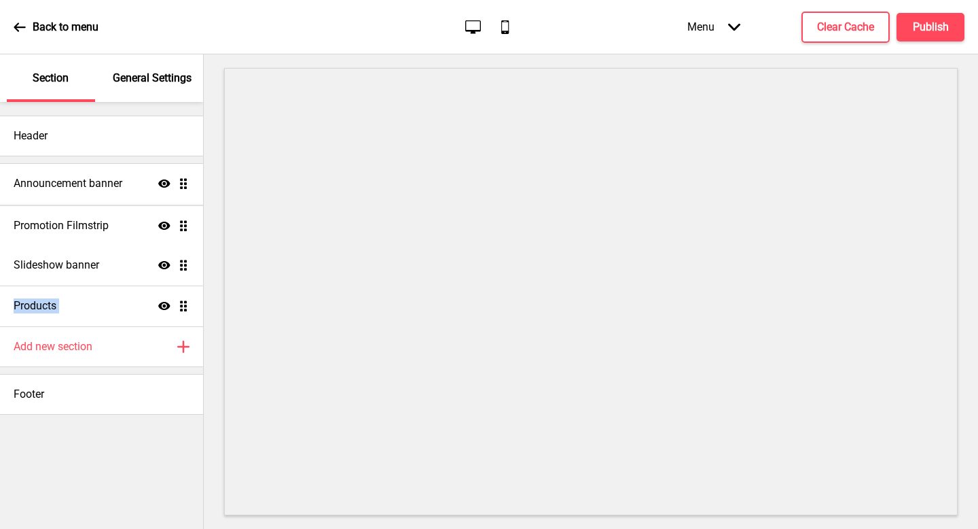
drag, startPoint x: 184, startPoint y: 304, endPoint x: 180, endPoint y: 224, distance: 80.3
click at [180, 224] on ul "Announcement banner Show Drag Slideshow banner Show Drag Products Show Drag Pro…" at bounding box center [101, 244] width 203 height 163
drag, startPoint x: 180, startPoint y: 224, endPoint x: 181, endPoint y: 253, distance: 29.2
click at [181, 253] on ul "Announcement banner Show Drag Promotion Filmstrip Show Drag Slideshow banner Sh…" at bounding box center [101, 244] width 203 height 163
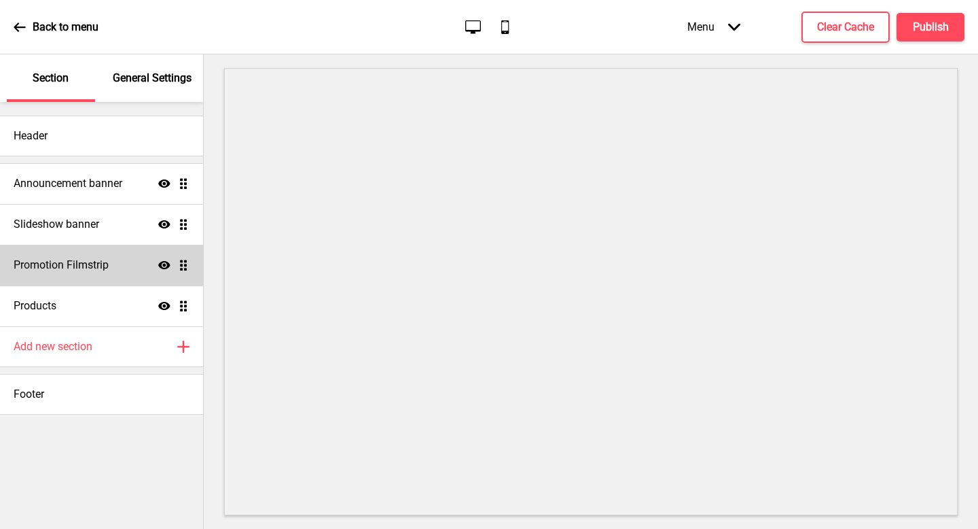
click at [121, 268] on div "Promotion Filmstrip Show Drag" at bounding box center [101, 265] width 203 height 41
select select "center"
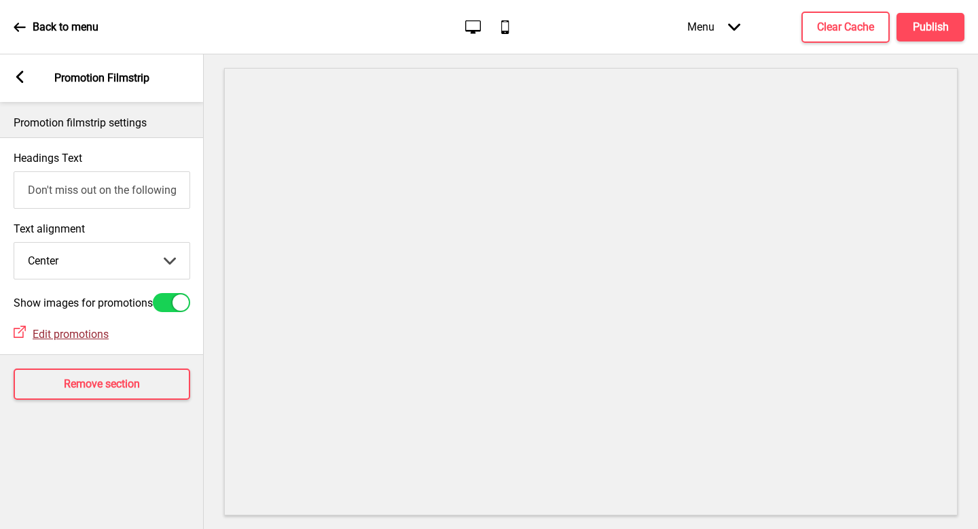
click at [90, 336] on span "Edit promotions" at bounding box center [71, 334] width 76 height 13
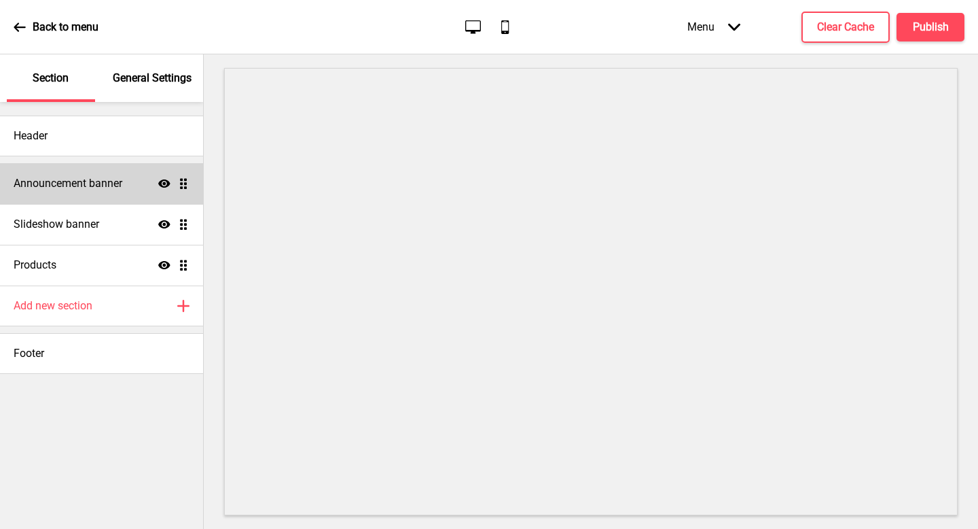
click at [106, 179] on h4 "Announcement banner" at bounding box center [68, 183] width 109 height 15
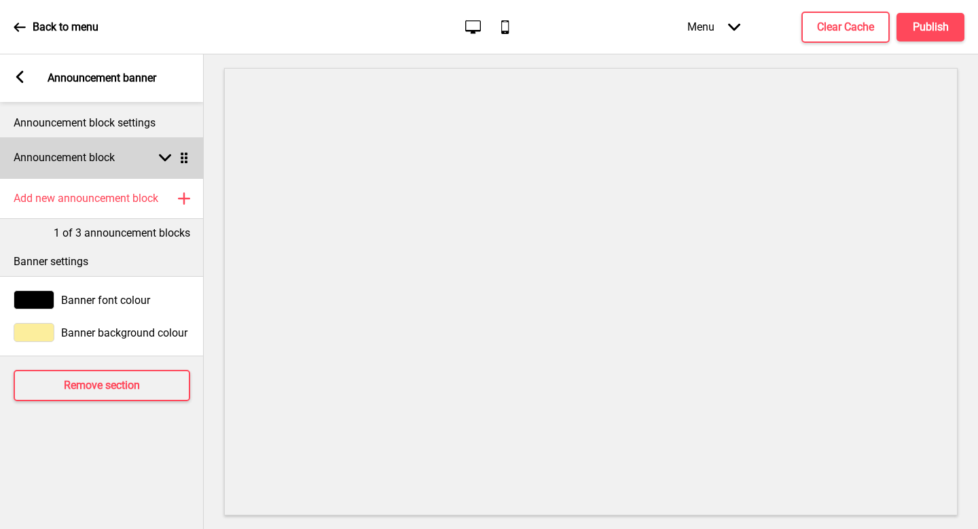
click at [143, 160] on div "Announcement block Arrow down Drag" at bounding box center [102, 157] width 204 height 41
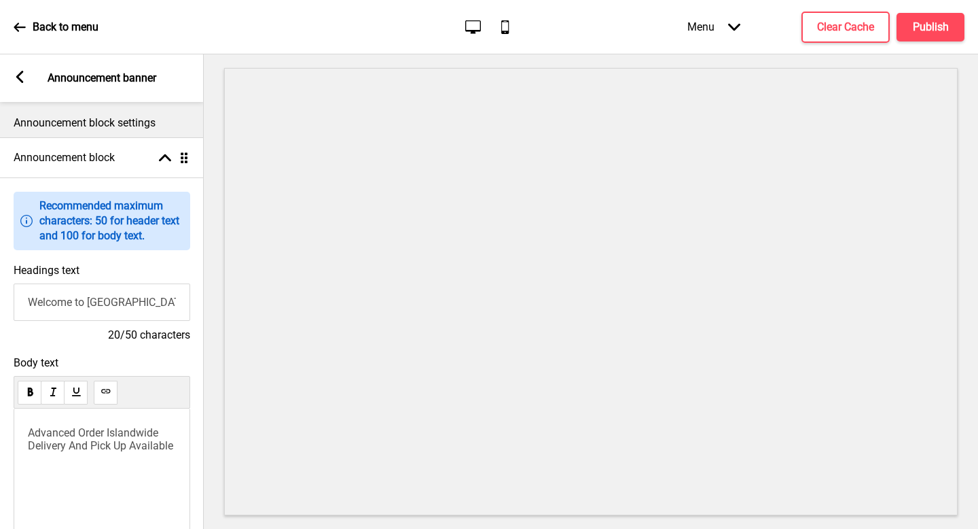
click at [94, 452] on p "Advanced Order Islandwide Delivery And Pick Up Available" at bounding box center [102, 439] width 148 height 26
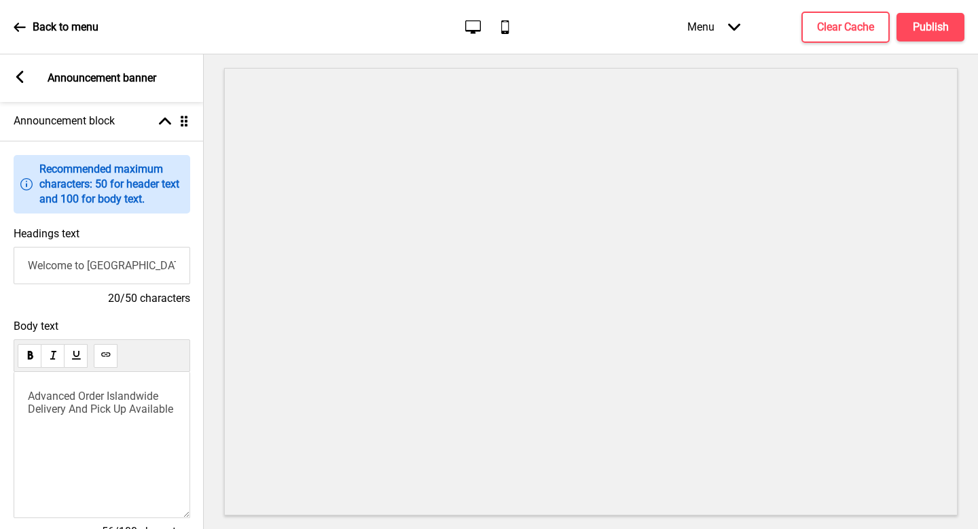
click at [135, 263] on input "Welcome to IndoChili" at bounding box center [102, 265] width 177 height 37
paste input "Make every occasion special"
click at [141, 396] on span "Advanced Order Islandwide Delivery And Pick Up Available" at bounding box center [100, 402] width 145 height 26
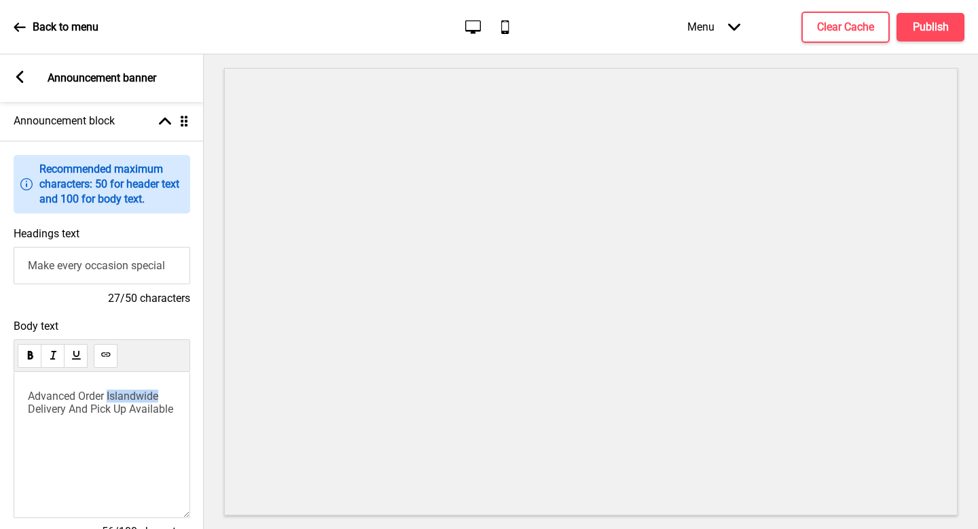
click at [141, 396] on span "Advanced Order Islandwide Delivery And Pick Up Available" at bounding box center [100, 402] width 145 height 26
click at [33, 392] on span "place your order for Nasi Tumpeng and Mini Buffets today" at bounding box center [93, 408] width 131 height 39
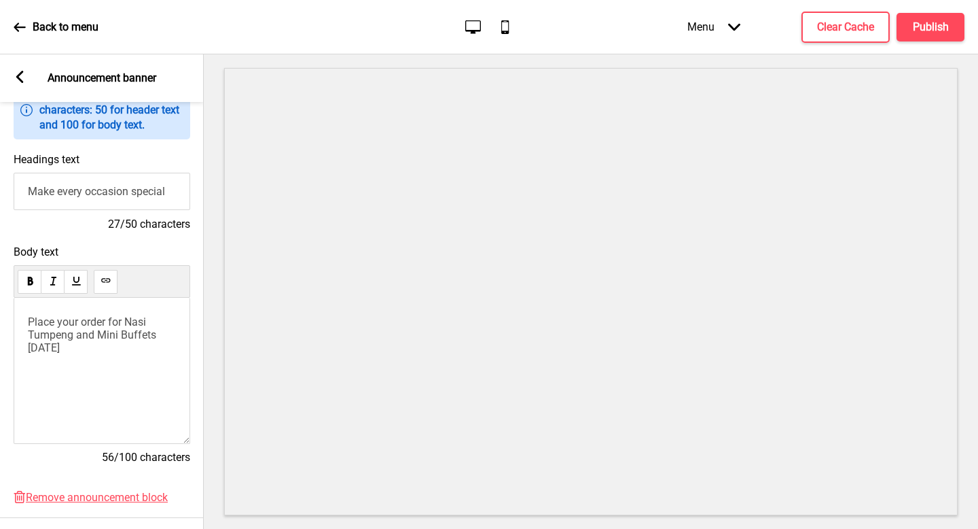
click at [175, 195] on input "Make every occasion special" at bounding box center [102, 191] width 177 height 37
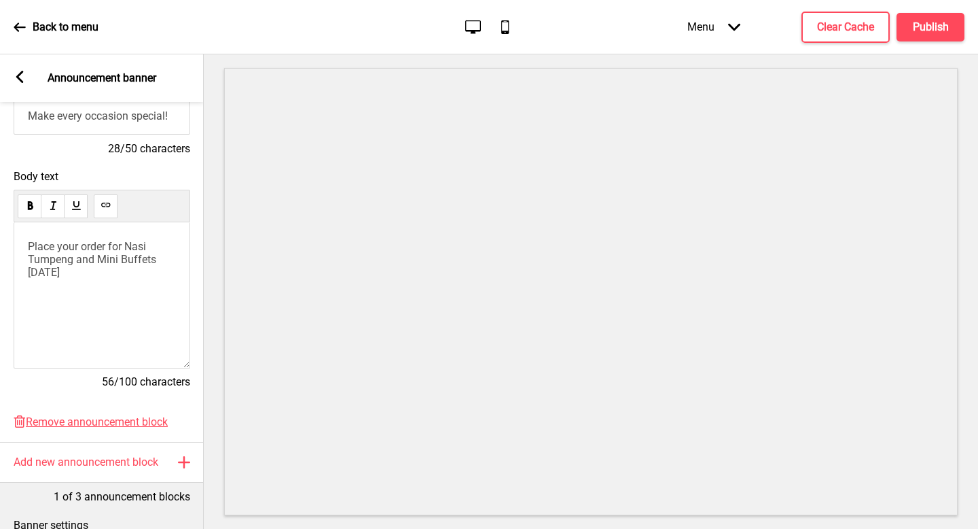
type input "Make every occasion special!"
click at [112, 404] on div "Body text Place your order for Nasi Tumpeng and Mini Buffets today 56/100 chara…" at bounding box center [102, 285] width 204 height 245
click at [133, 314] on div "Place your order for Nasi Tumpeng and Mini Buffets today" at bounding box center [102, 295] width 177 height 146
click at [108, 275] on p "Place your order for Nasi Tumpeng and Mini Buffets today" at bounding box center [102, 259] width 148 height 39
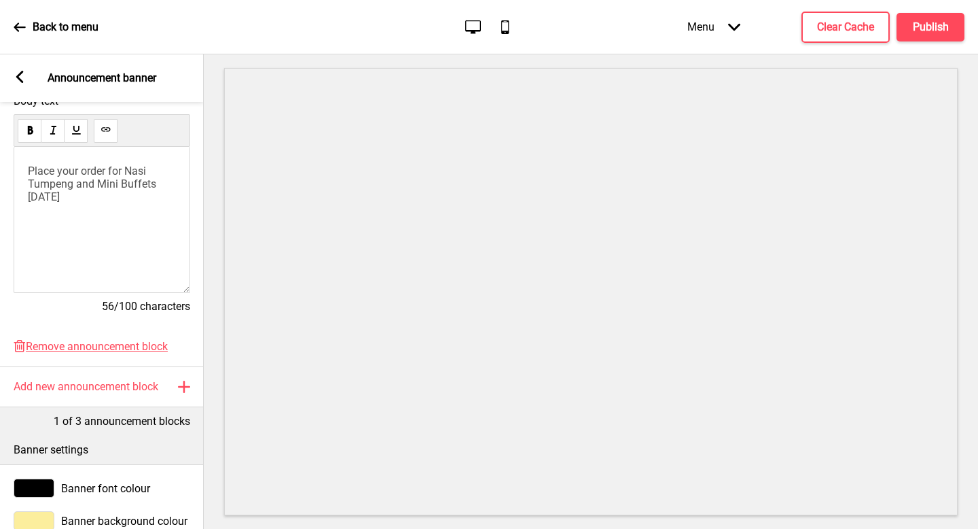
scroll to position [285, 0]
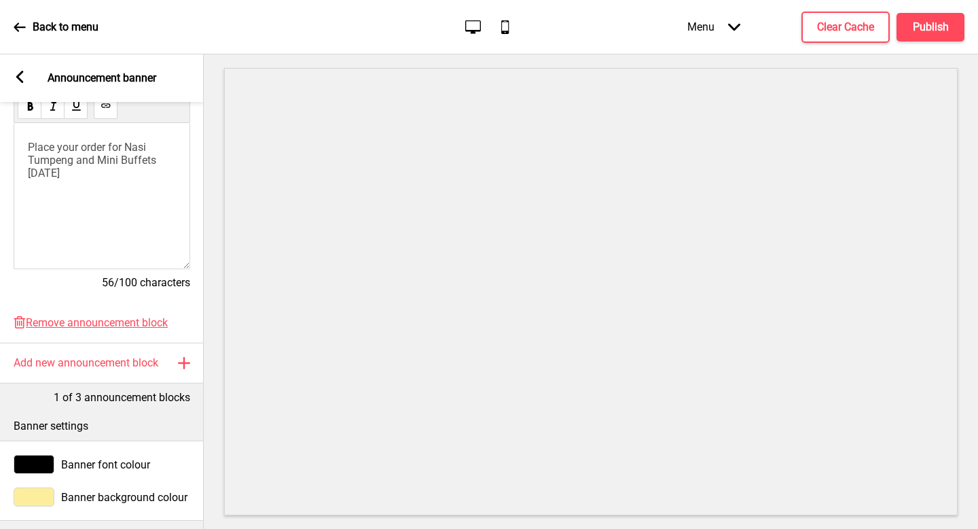
click at [27, 82] on div "Arrow left Announcement banner" at bounding box center [102, 78] width 204 height 48
click at [17, 78] on icon at bounding box center [19, 77] width 7 height 12
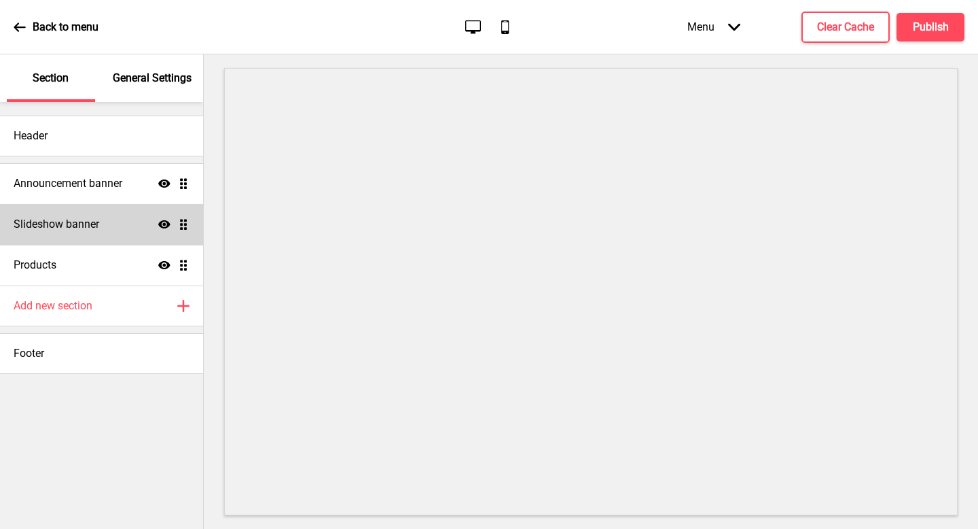
click at [120, 230] on div "Slideshow banner Show Drag" at bounding box center [101, 224] width 203 height 41
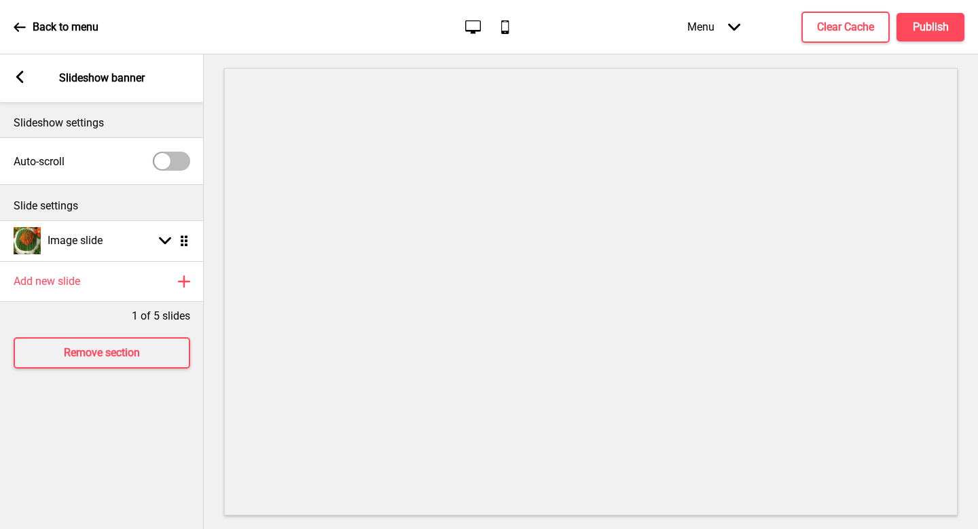
click at [120, 230] on div "Image slide Arrow down Drag" at bounding box center [102, 240] width 204 height 41
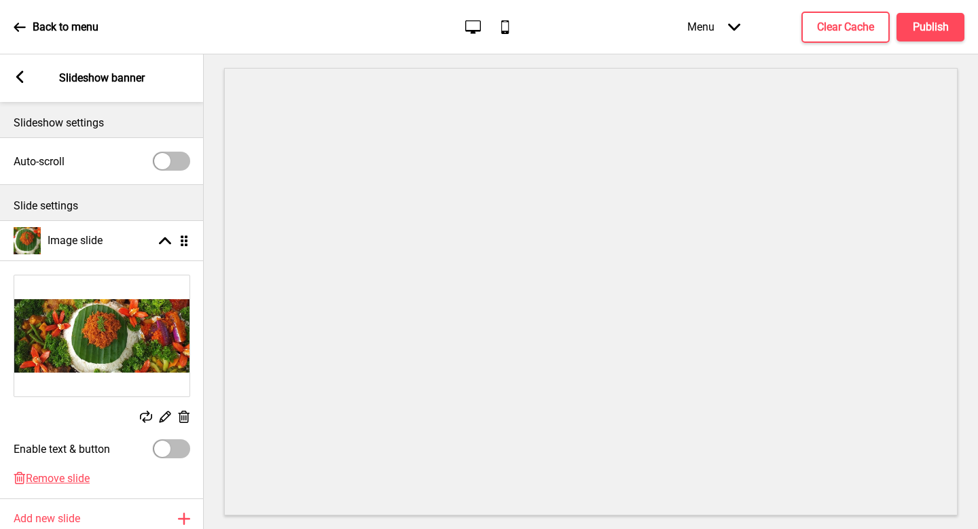
click at [165, 417] on icon at bounding box center [166, 417] width 12 height 12
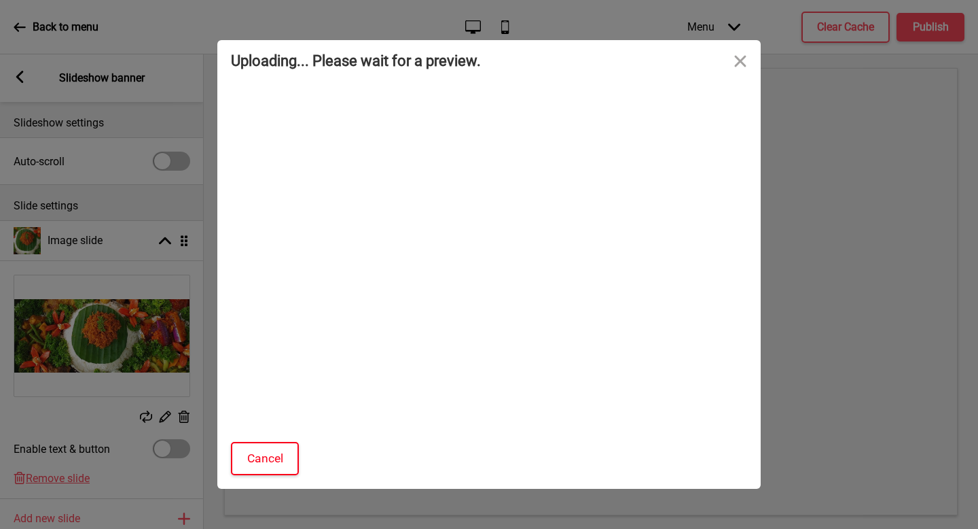
click at [271, 459] on button "Cancel" at bounding box center [265, 458] width 68 height 33
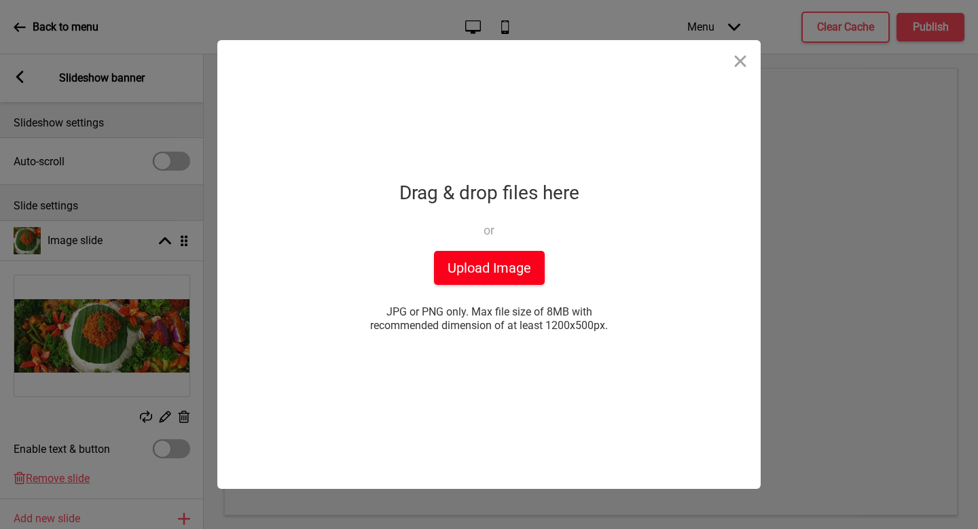
click at [495, 266] on button "Upload Image" at bounding box center [489, 268] width 111 height 34
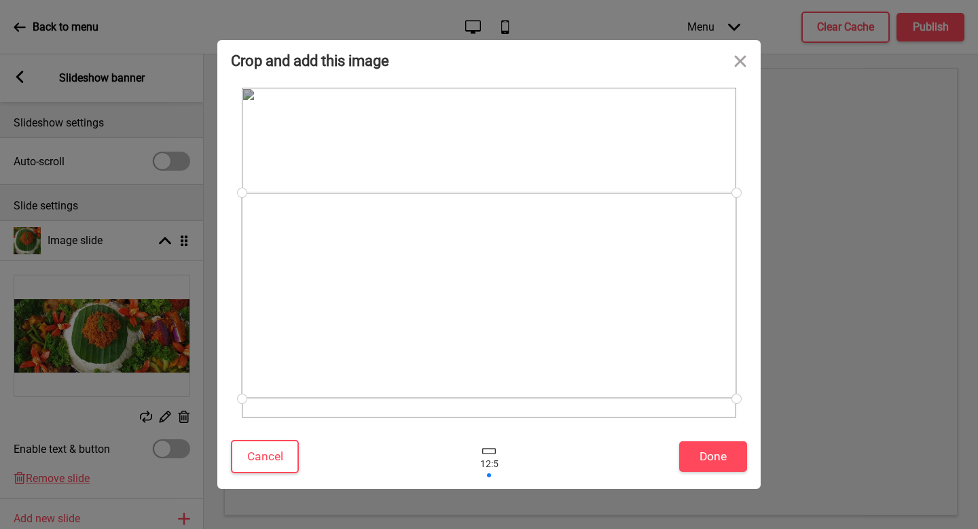
drag, startPoint x: 432, startPoint y: 219, endPoint x: 421, endPoint y: 306, distance: 87.7
click at [421, 306] on div at bounding box center [489, 295] width 495 height 206
click at [708, 459] on button "Done" at bounding box center [713, 456] width 68 height 31
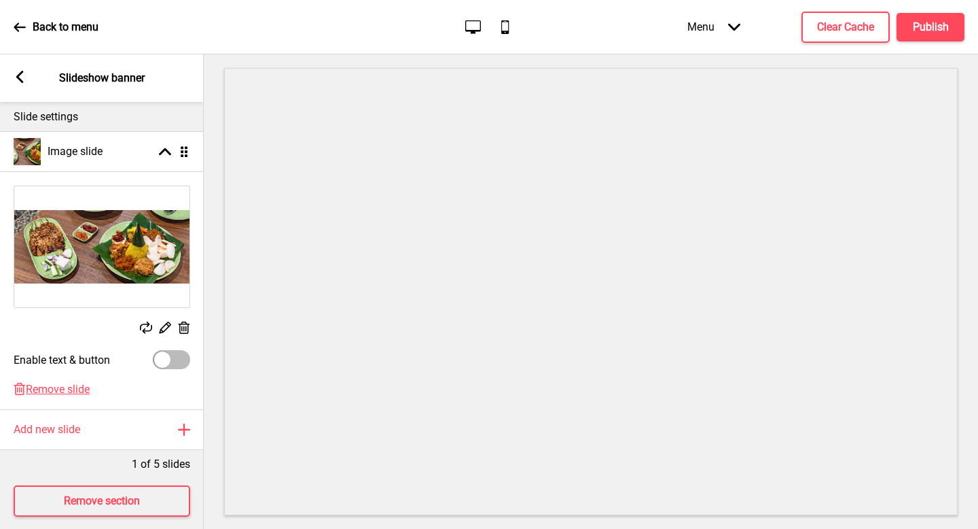
scroll to position [103, 0]
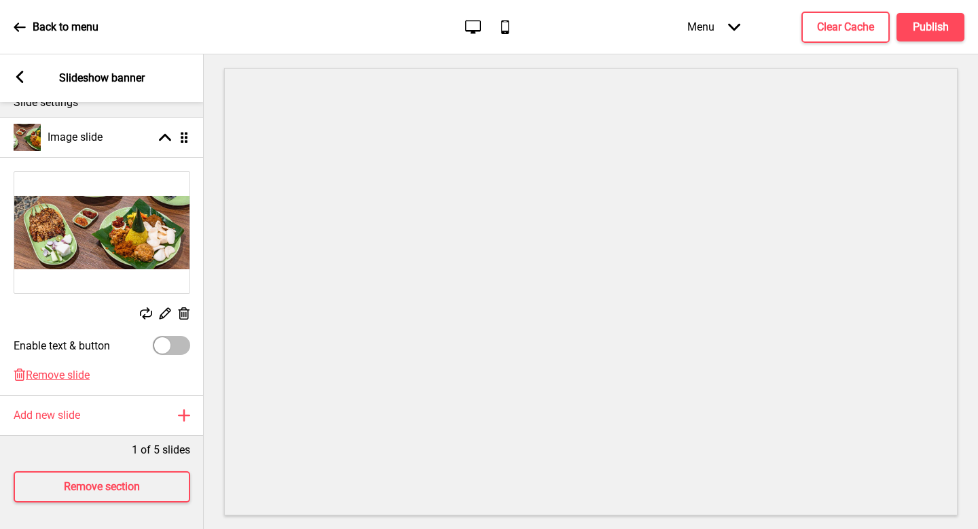
click at [170, 351] on div at bounding box center [171, 345] width 37 height 19
checkbox input "true"
select select "right"
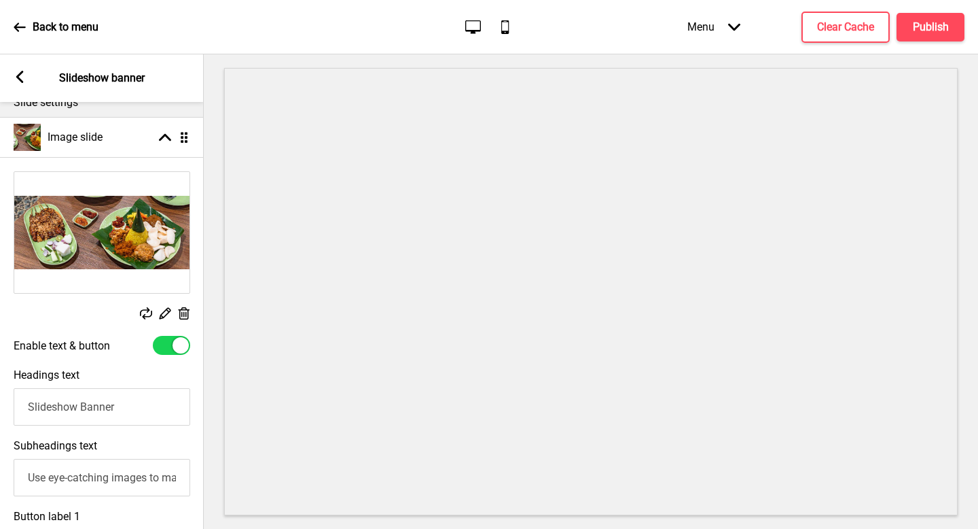
scroll to position [160, 0]
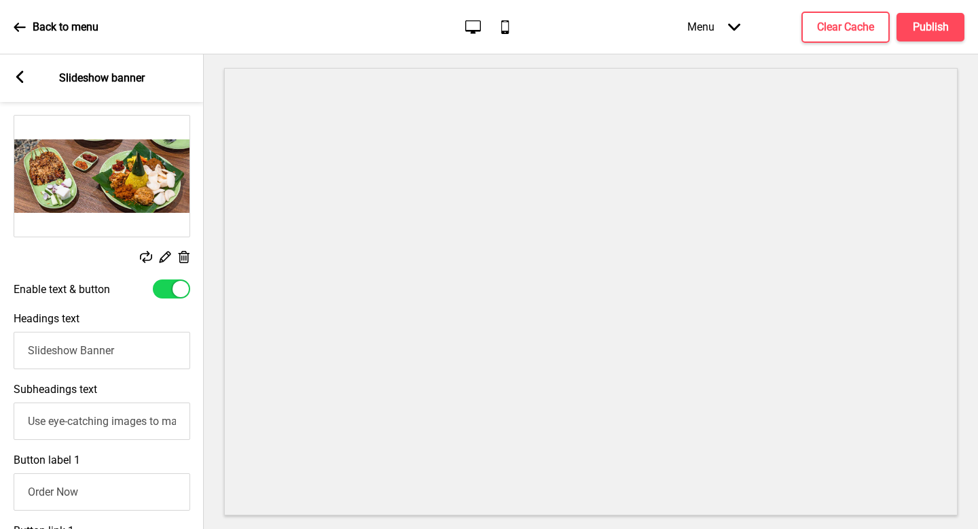
click at [133, 346] on input "Slideshow Banner" at bounding box center [102, 350] width 177 height 37
type input "Make every occasion special!"
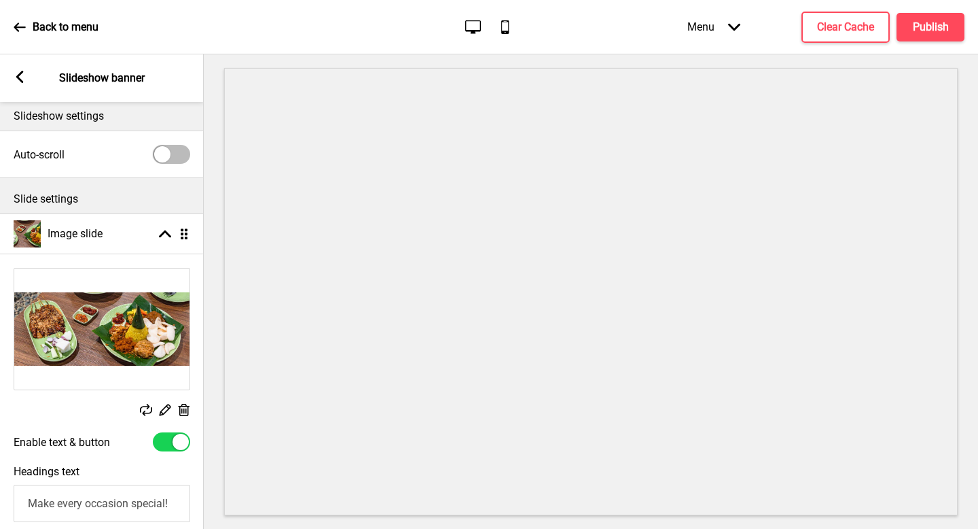
scroll to position [0, 0]
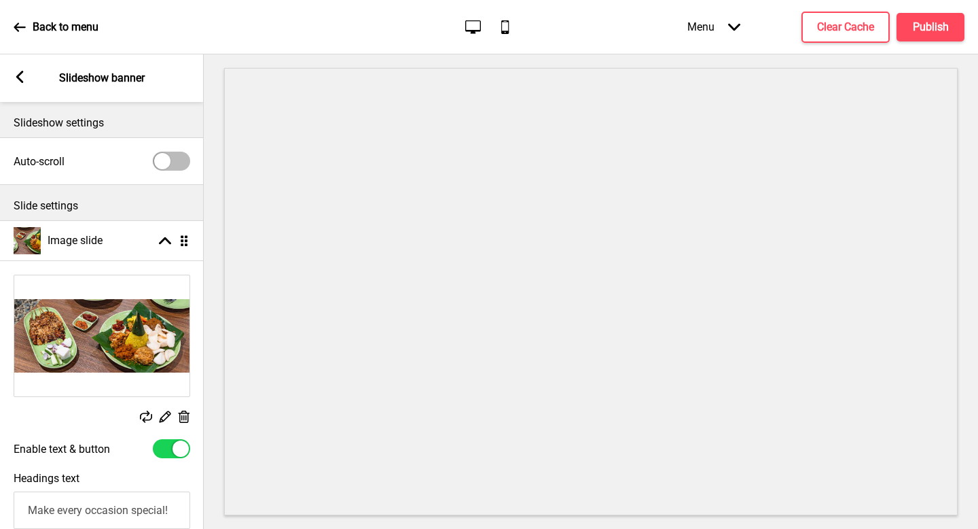
type input "Place your order for Nasi Tumpeng and Mini Buffets today"
click at [25, 80] on rect at bounding box center [20, 77] width 12 height 12
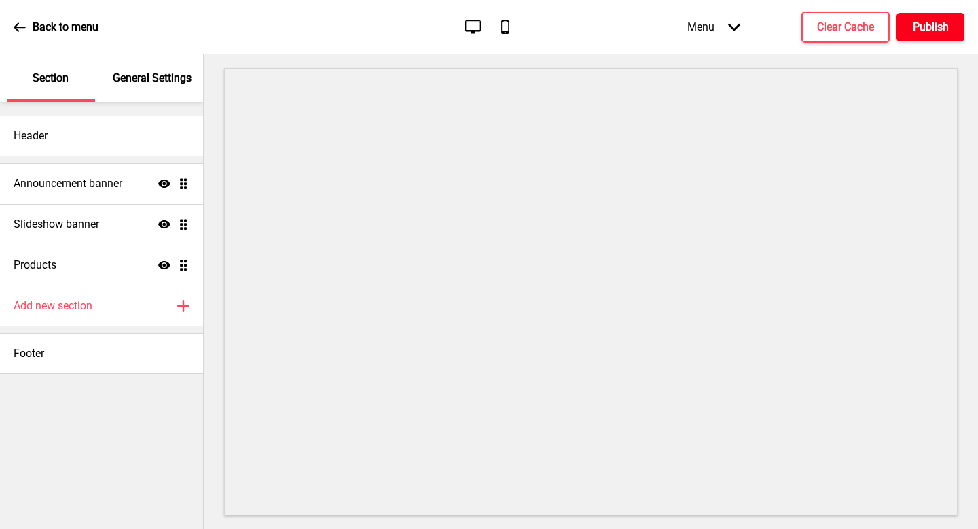
click at [928, 29] on h4 "Publish" at bounding box center [931, 27] width 36 height 15
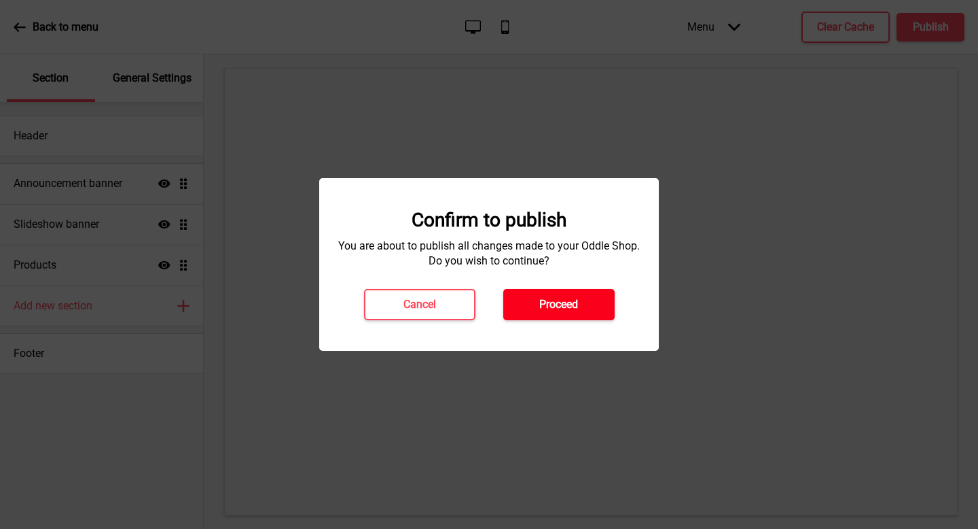
click at [593, 302] on button "Proceed" at bounding box center [559, 304] width 111 height 31
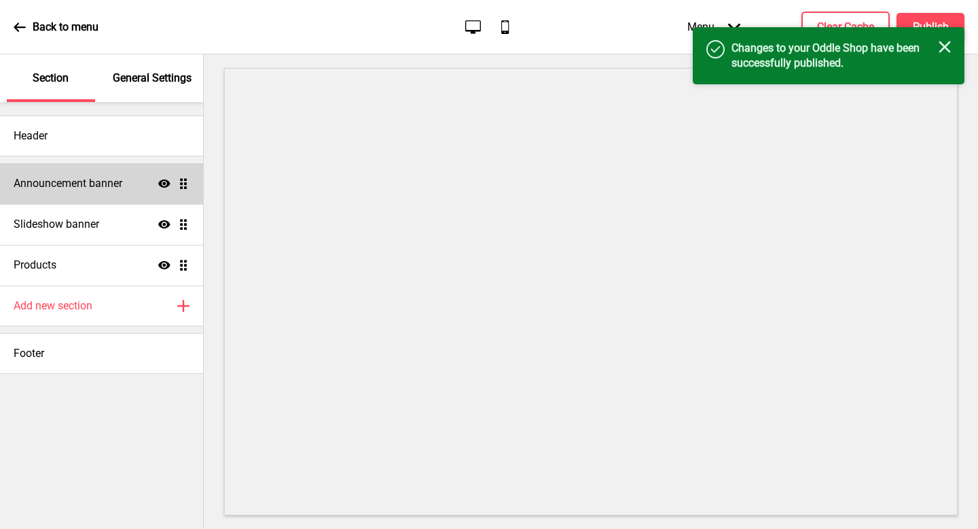
click at [136, 179] on div "Announcement banner Show Drag" at bounding box center [101, 183] width 203 height 41
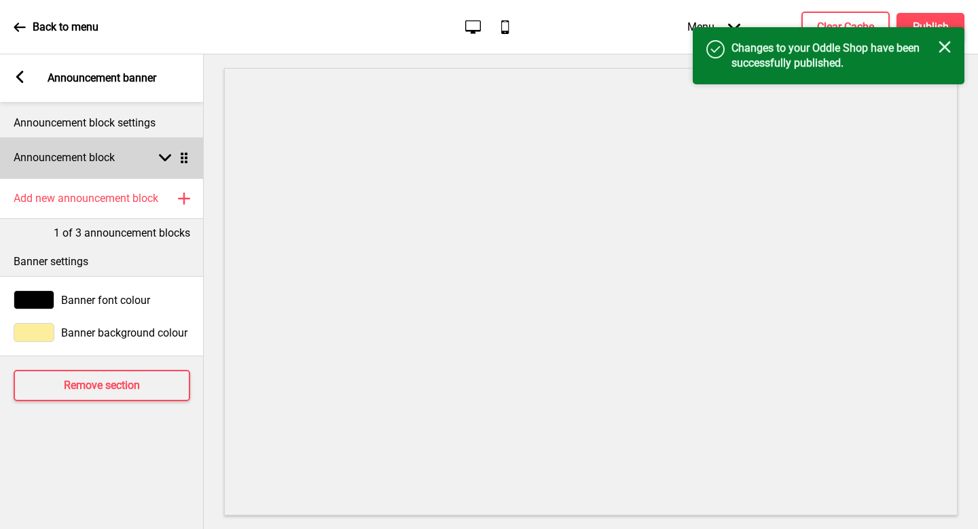
click at [147, 168] on div "Announcement block Arrow down Drag" at bounding box center [102, 157] width 204 height 41
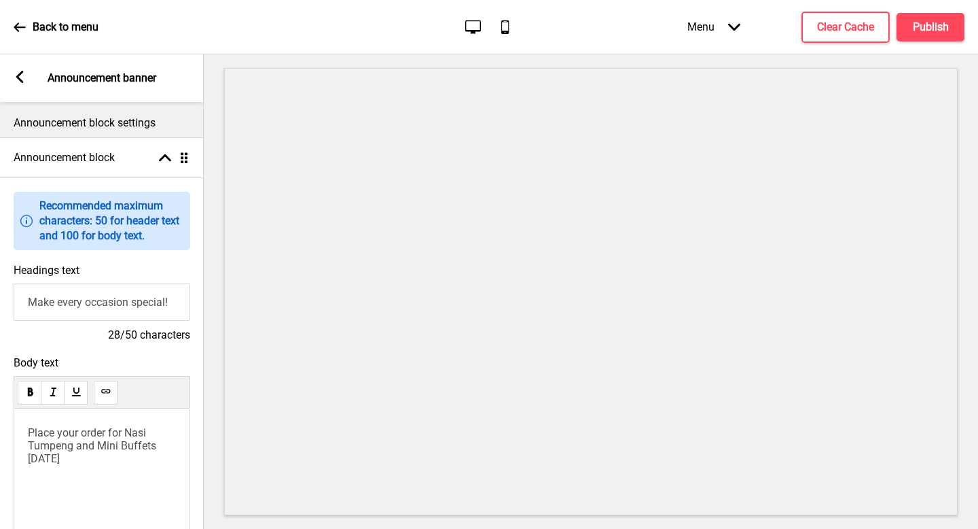
scroll to position [99, 0]
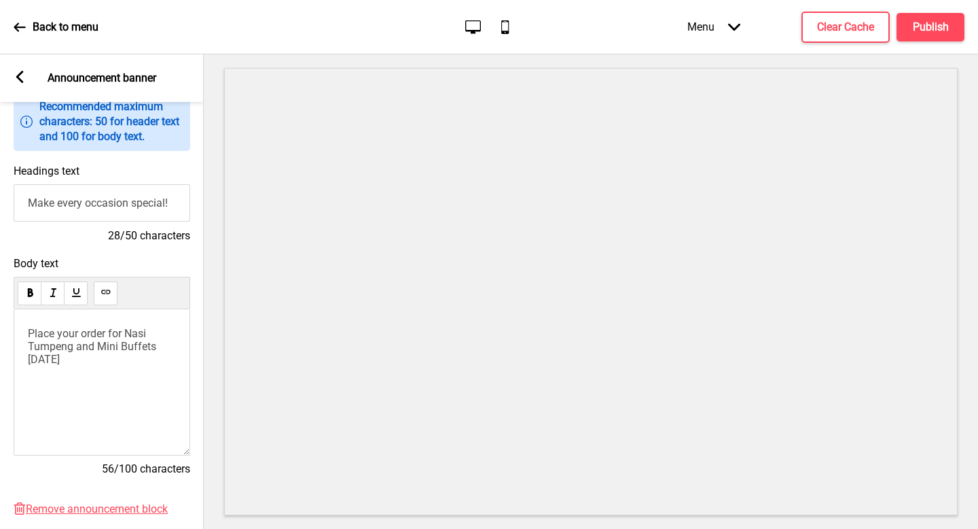
click at [154, 202] on input "Make every occasion special!" at bounding box center [102, 202] width 177 height 37
type input "I"
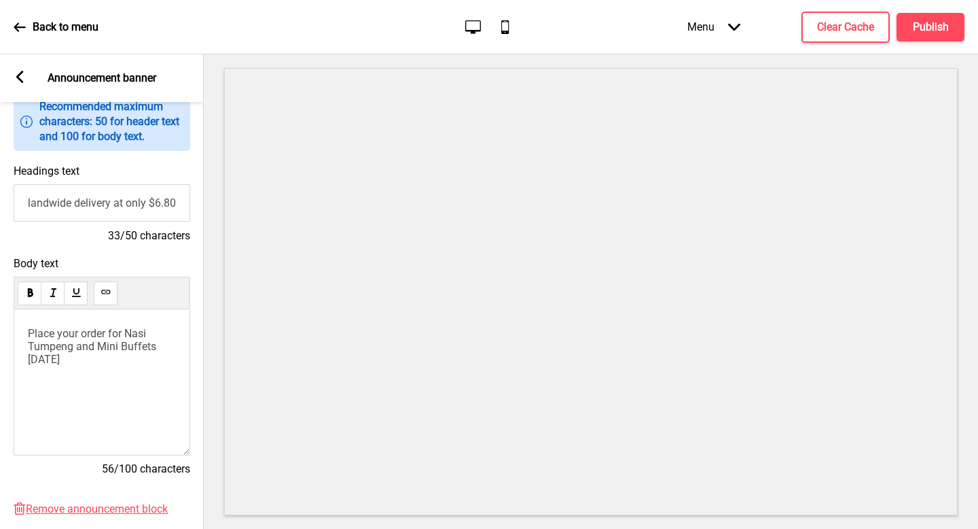
type input "Islandwide delivery at only $6.80"
click at [82, 361] on p "Place your order for Nasi Tumpeng and Mini Buffets today" at bounding box center [102, 346] width 148 height 39
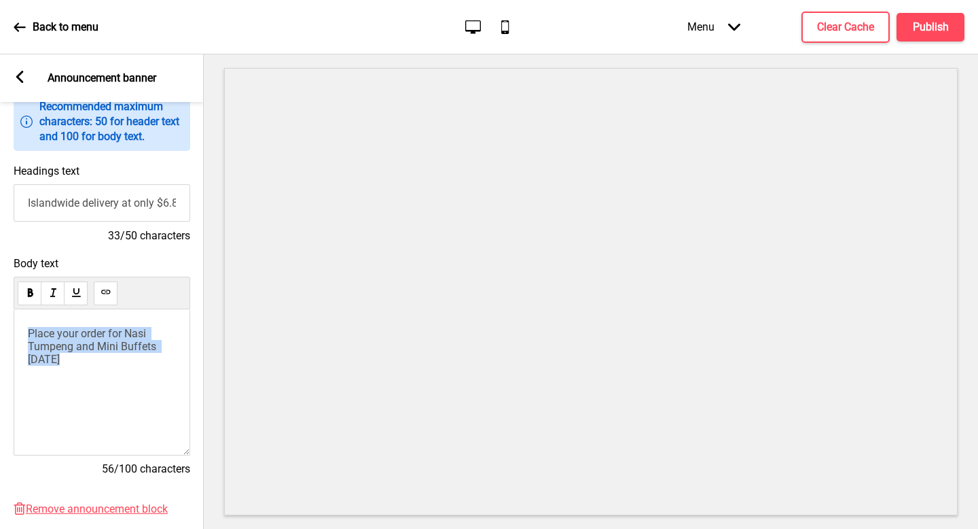
click at [125, 354] on p "Place your order for Nasi Tumpeng and Mini Buffets today" at bounding box center [102, 346] width 148 height 39
paste div
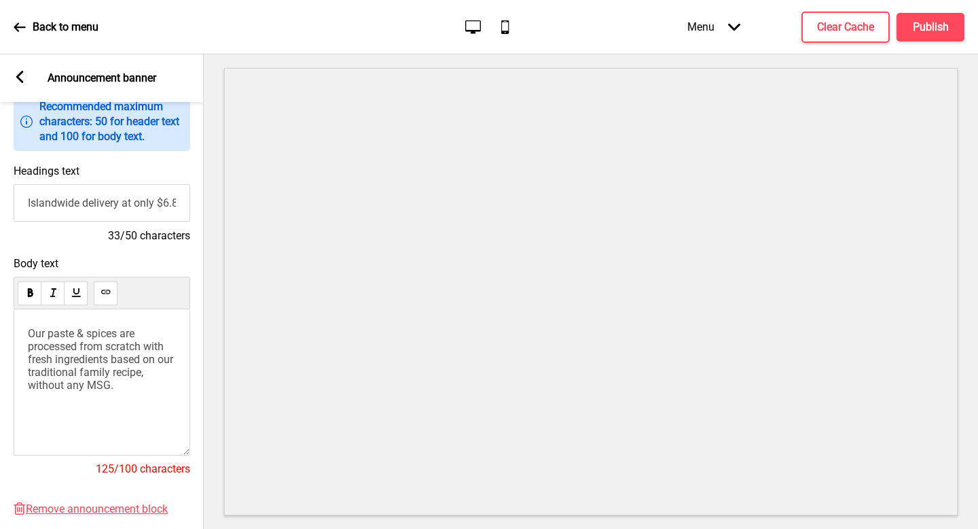
click at [14, 80] on rect at bounding box center [20, 77] width 12 height 12
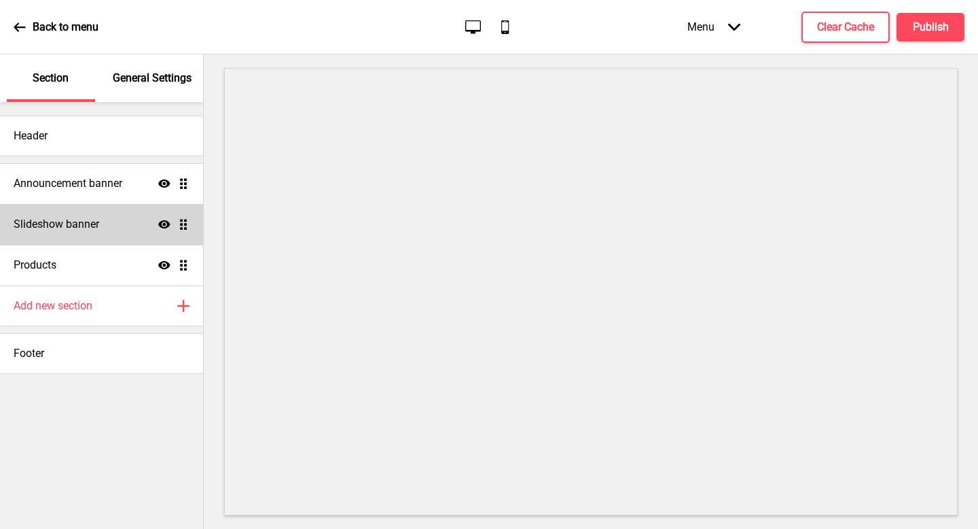
click at [86, 226] on h4 "Slideshow banner" at bounding box center [57, 224] width 86 height 15
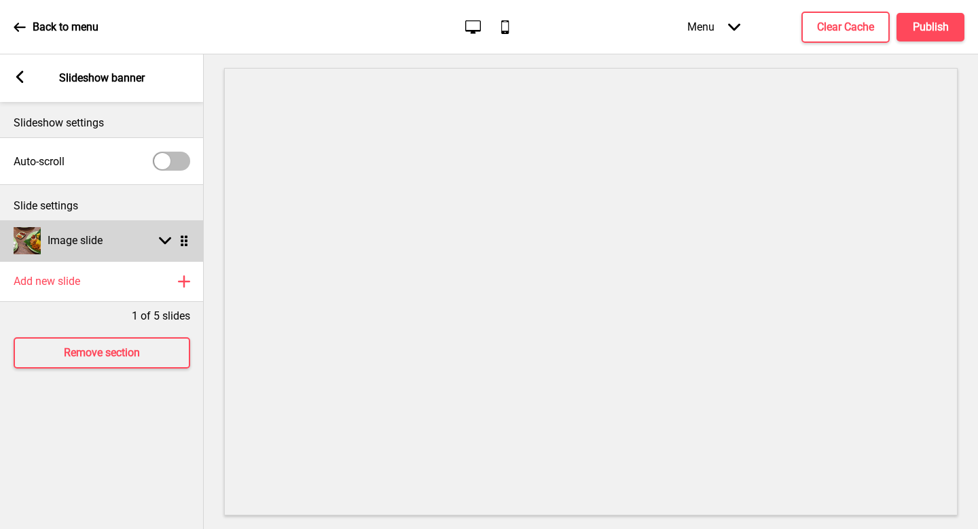
click at [88, 237] on h4 "Image slide" at bounding box center [75, 240] width 55 height 15
select select "right"
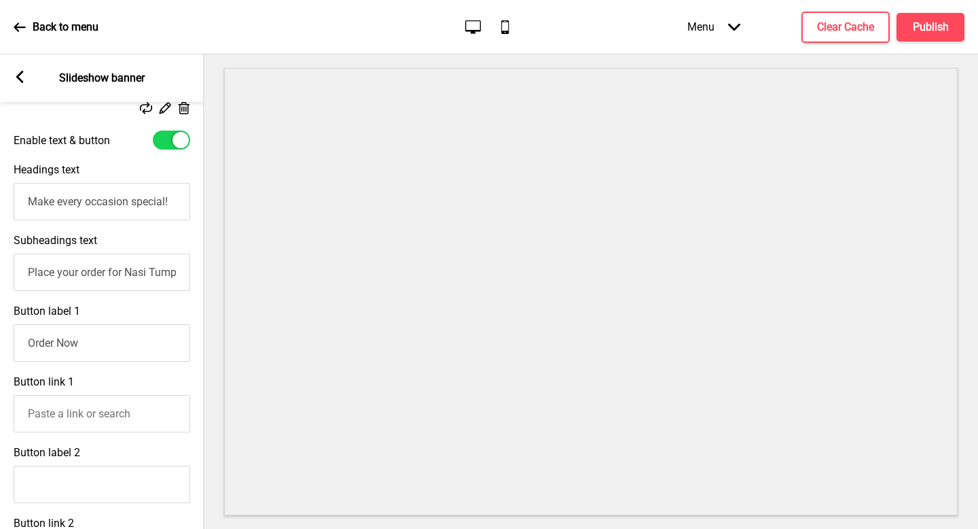
scroll to position [313, 0]
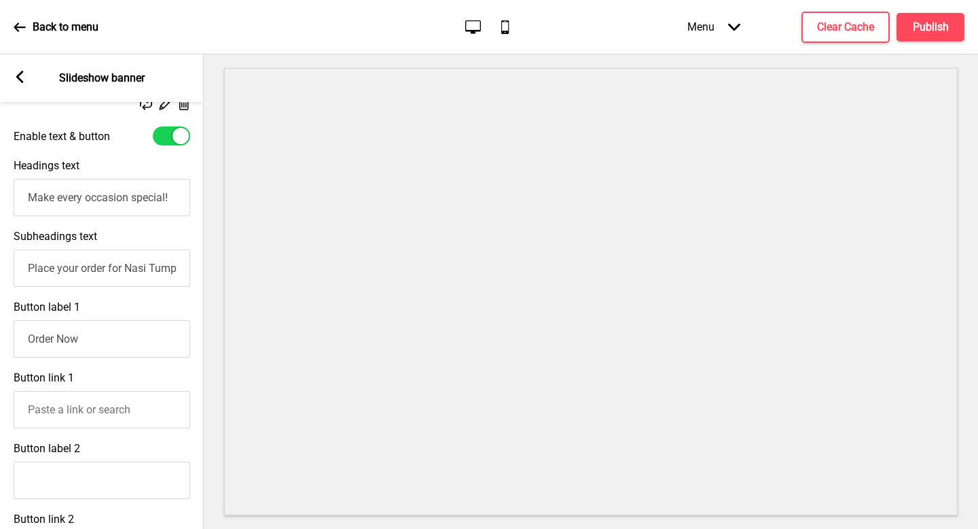
click at [126, 266] on input "Place your order for Nasi Tumpeng and Mini Buffets today" at bounding box center [102, 267] width 177 height 37
click at [951, 25] on button "Publish" at bounding box center [931, 27] width 68 height 29
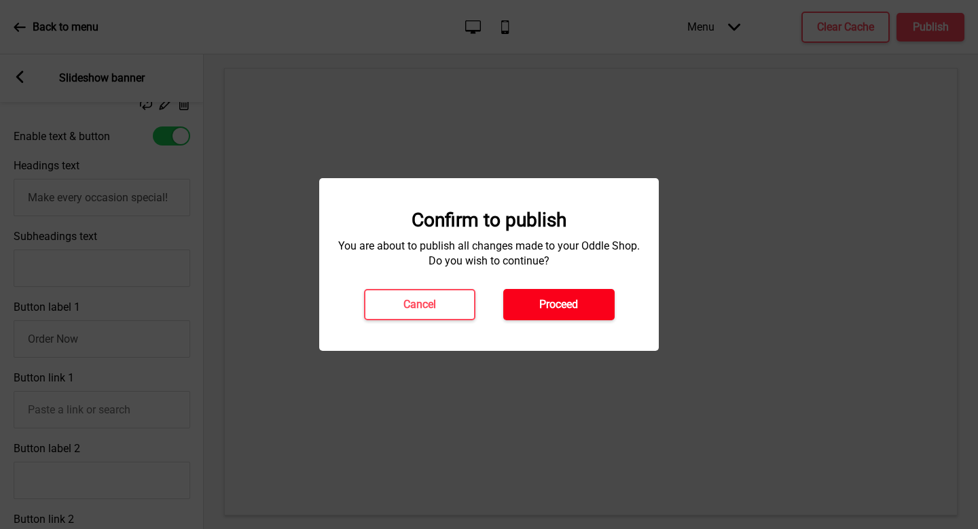
click at [565, 318] on button "Proceed" at bounding box center [559, 304] width 111 height 31
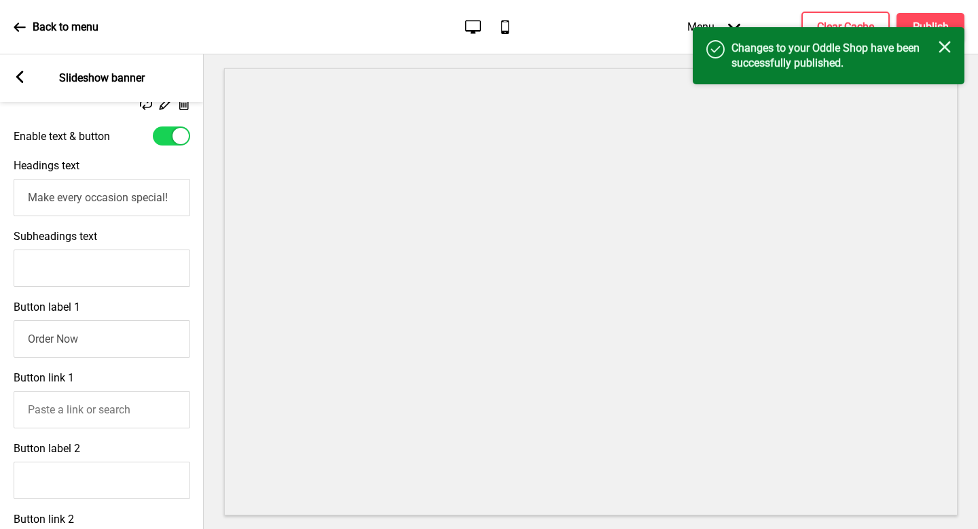
click at [562, 302] on div "Confirm to publish You are about to publish all changes made to your Oddle Shop…" at bounding box center [489, 230] width 340 height 173
click at [944, 43] on icon "Close" at bounding box center [945, 47] width 12 height 12
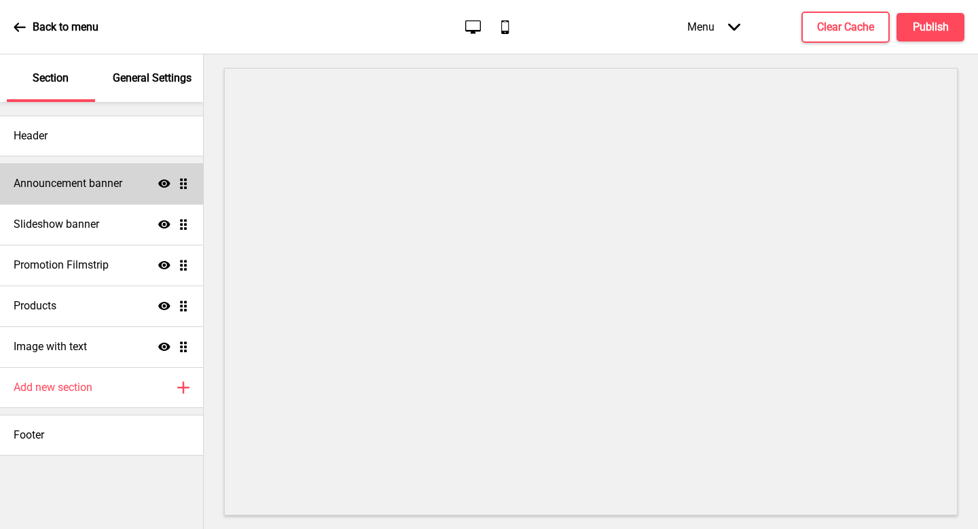
click at [90, 186] on h4 "Announcement banner" at bounding box center [68, 183] width 109 height 15
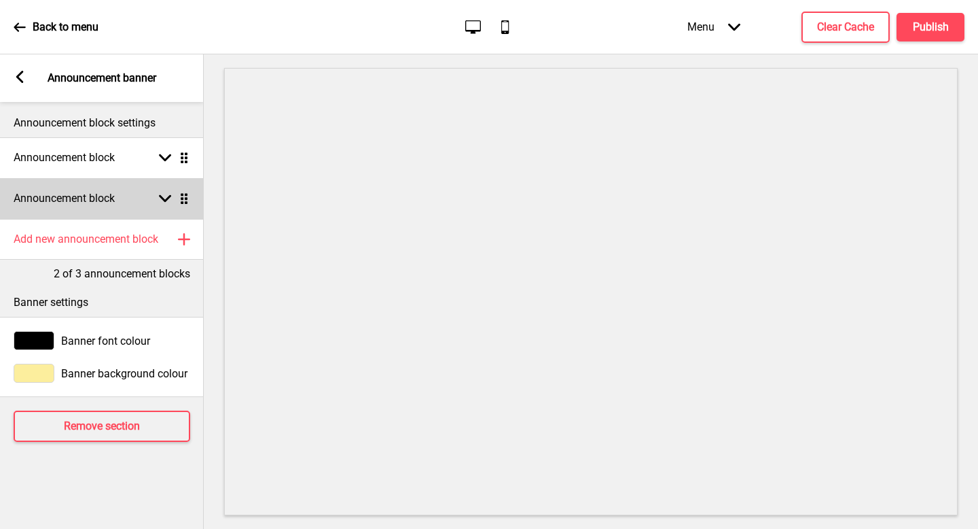
click at [105, 179] on div "Announcement block Arrow down Drag" at bounding box center [102, 198] width 204 height 41
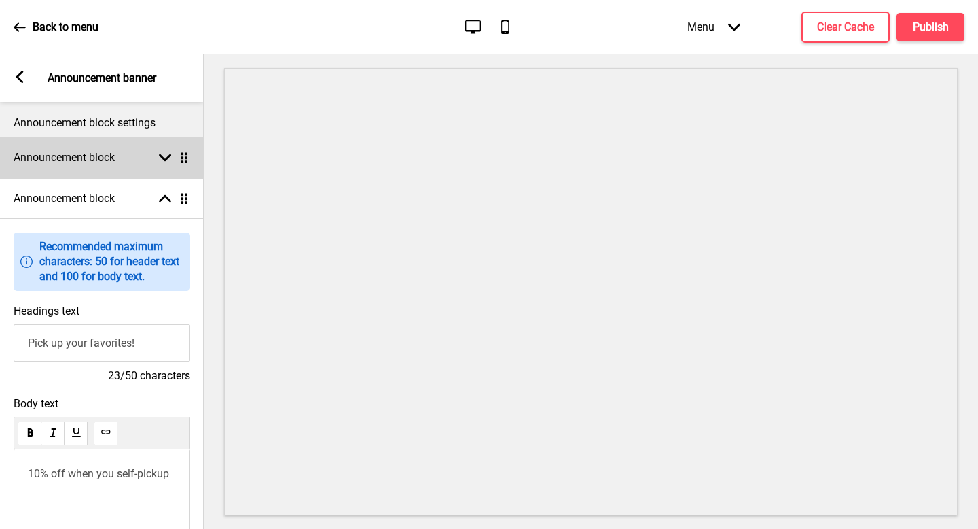
click at [103, 164] on h4 "Announcement block" at bounding box center [64, 157] width 101 height 15
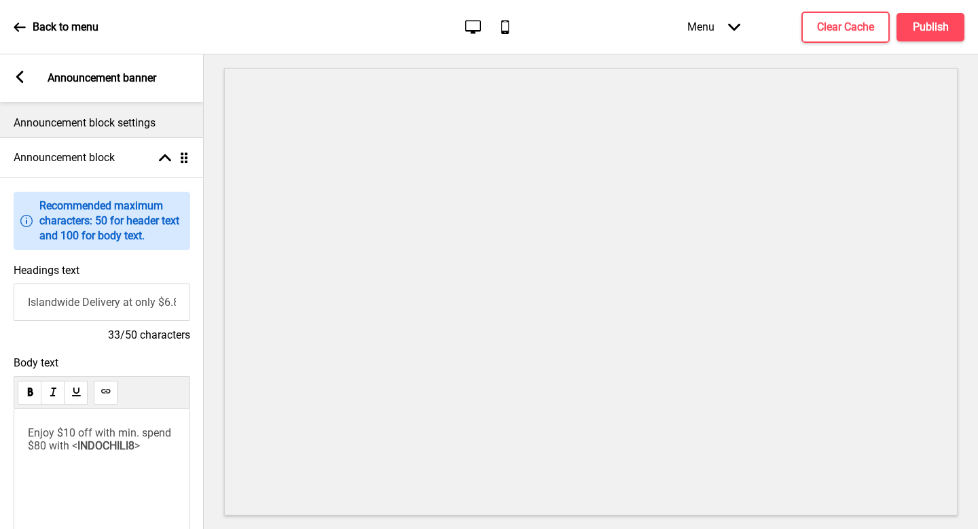
click at [73, 435] on span "Enjoy $10 off with min. spend $80 with <" at bounding box center [101, 439] width 146 height 26
click at [15, 76] on rect at bounding box center [20, 77] width 12 height 12
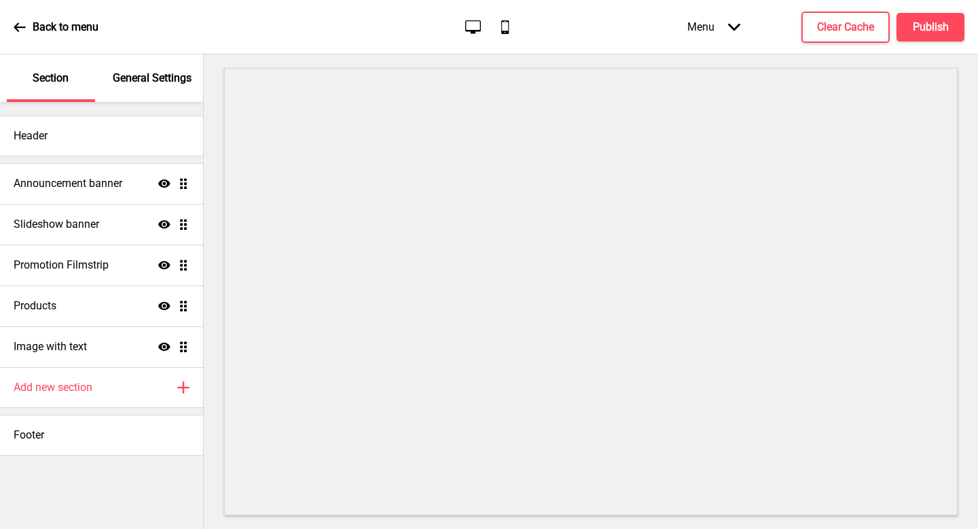
click at [9, 74] on div "Section" at bounding box center [51, 78] width 88 height 48
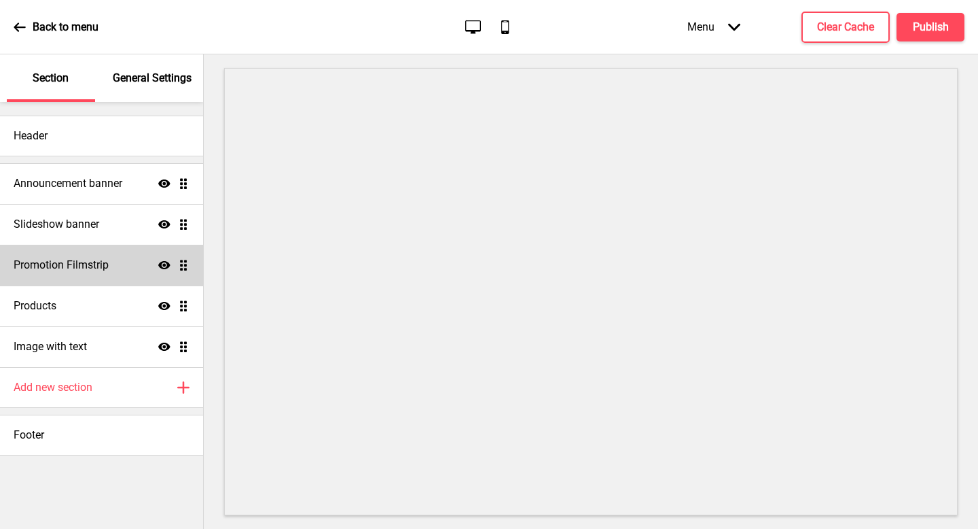
click at [162, 266] on icon "Show" at bounding box center [164, 265] width 12 height 12
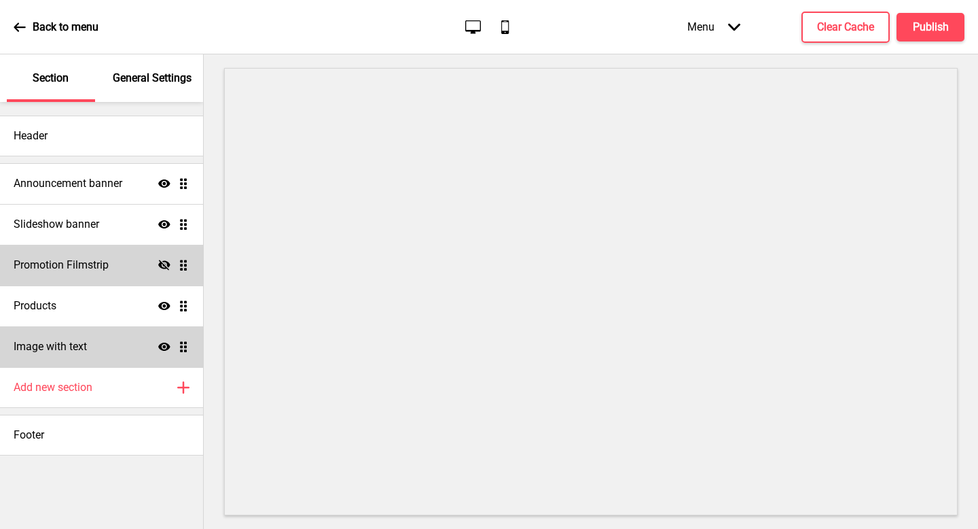
click at [105, 339] on div "Image with text Show Drag" at bounding box center [101, 346] width 203 height 41
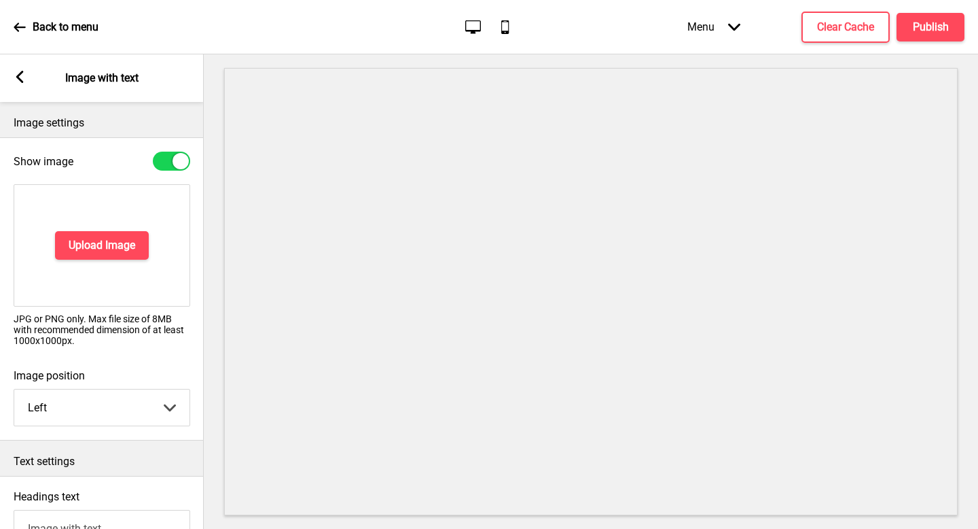
click at [18, 75] on icon at bounding box center [19, 77] width 7 height 12
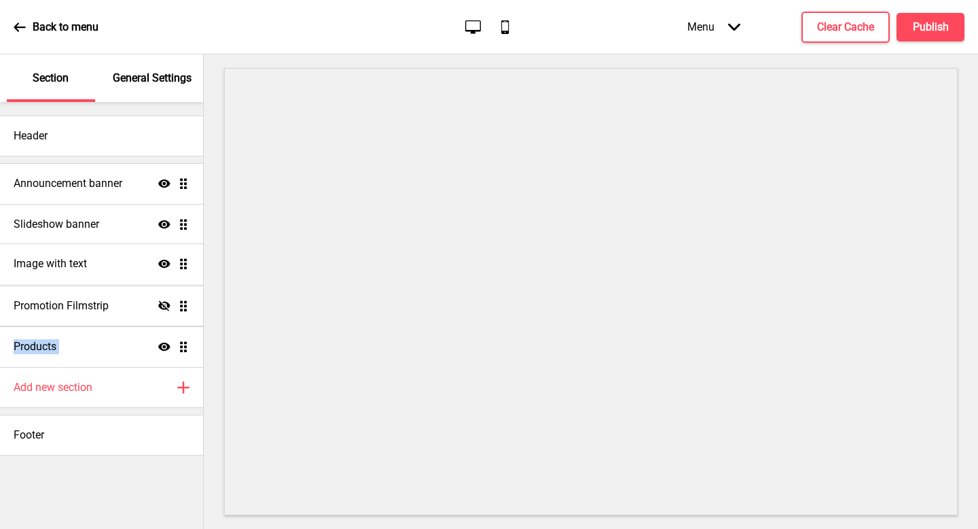
drag, startPoint x: 183, startPoint y: 348, endPoint x: 178, endPoint y: 265, distance: 83.0
click at [178, 265] on ul "Announcement banner Show Drag Slideshow banner Show Drag Promotion Filmstrip Hi…" at bounding box center [101, 265] width 203 height 204
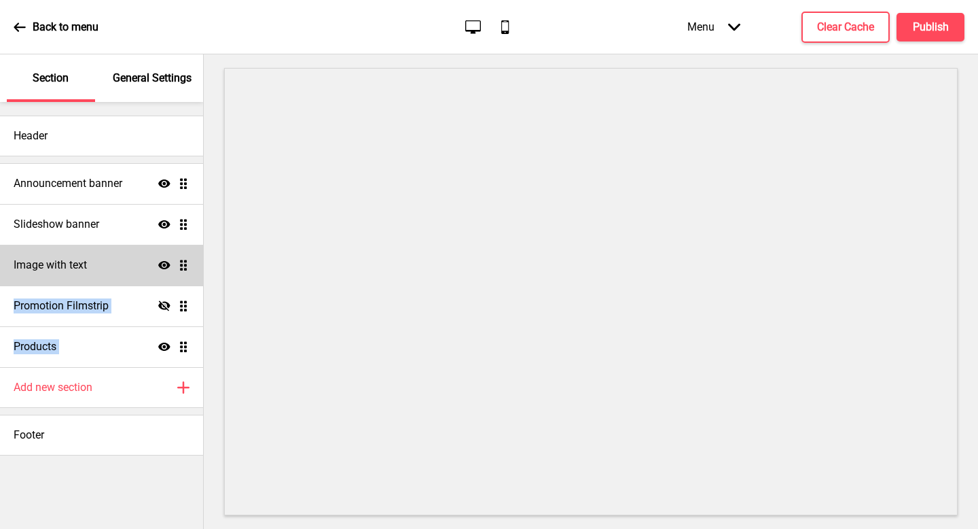
click at [118, 261] on div "Image with text Show Drag" at bounding box center [101, 265] width 203 height 41
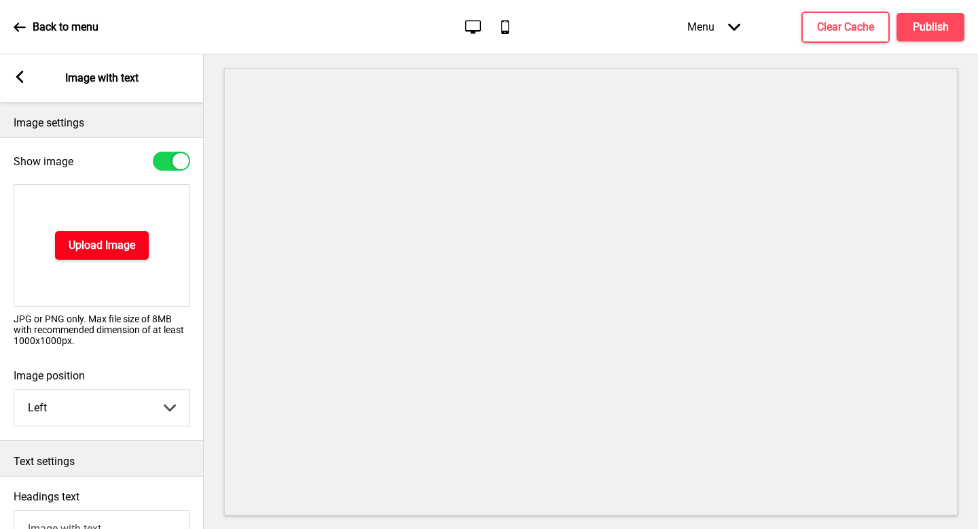
click at [110, 251] on h4 "Upload Image" at bounding box center [102, 245] width 67 height 15
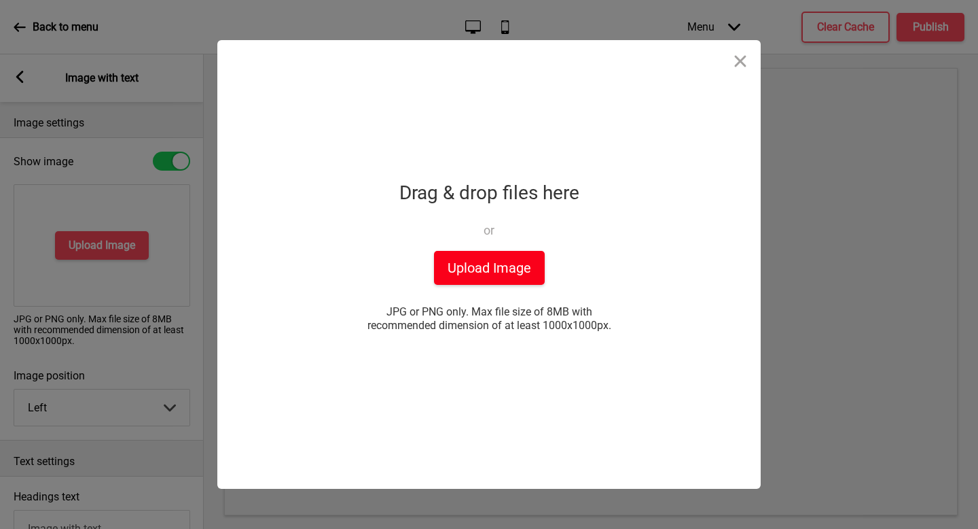
click at [480, 265] on button "Upload Image" at bounding box center [489, 268] width 111 height 34
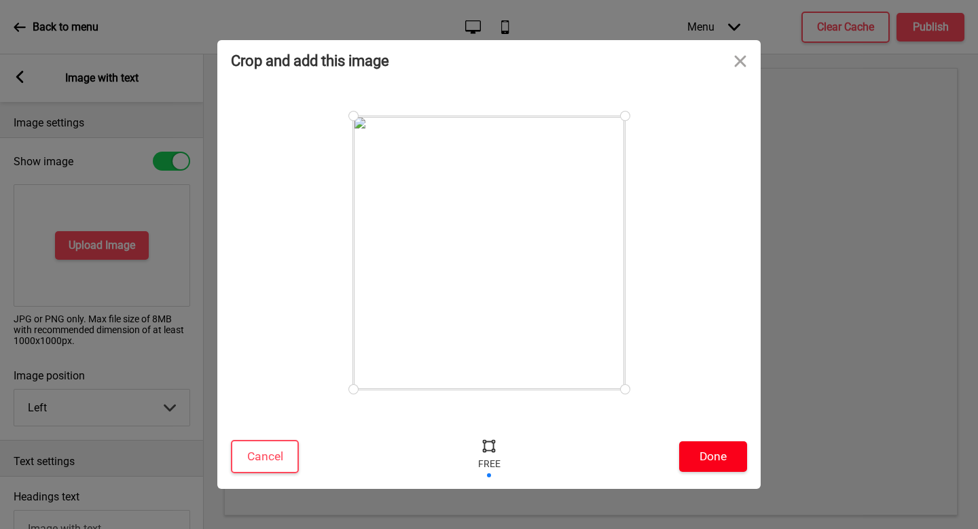
click at [724, 463] on button "Done" at bounding box center [713, 456] width 68 height 31
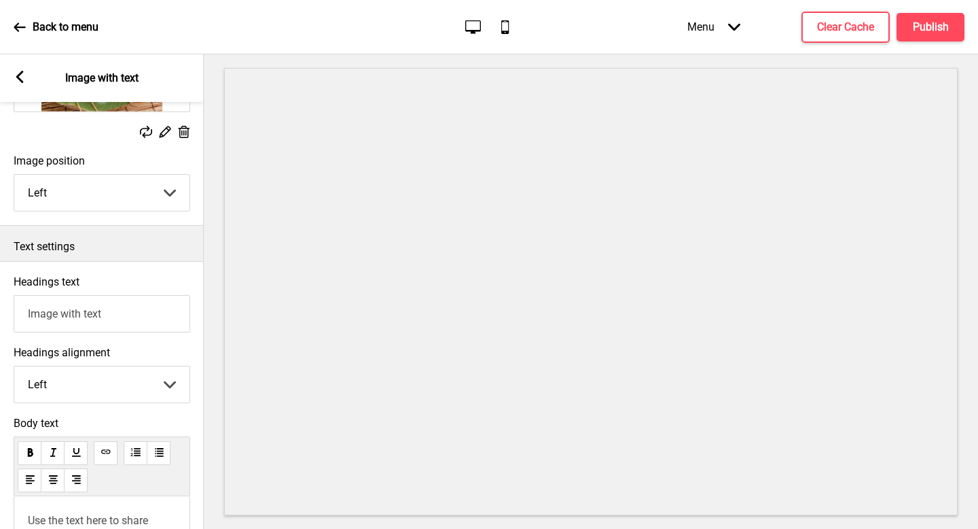
scroll to position [217, 0]
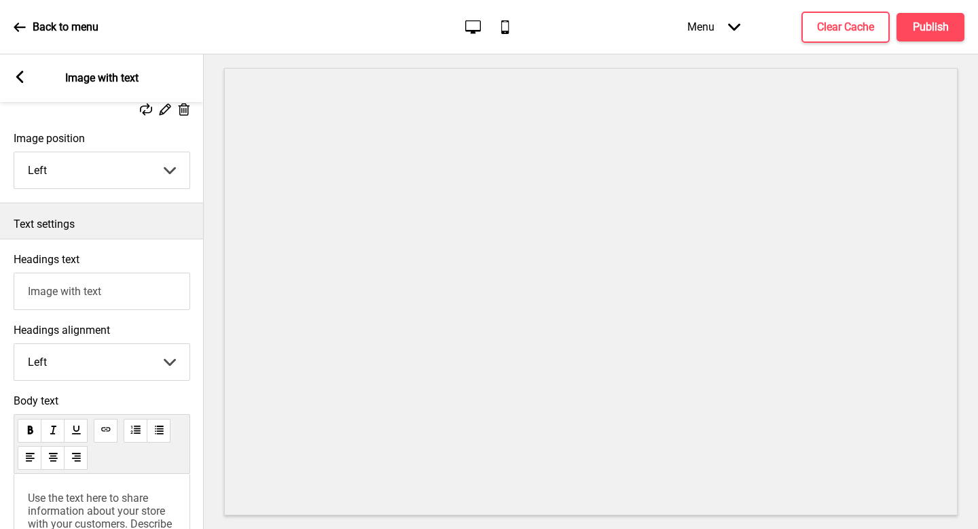
click at [101, 292] on input "Image with text" at bounding box center [102, 290] width 177 height 37
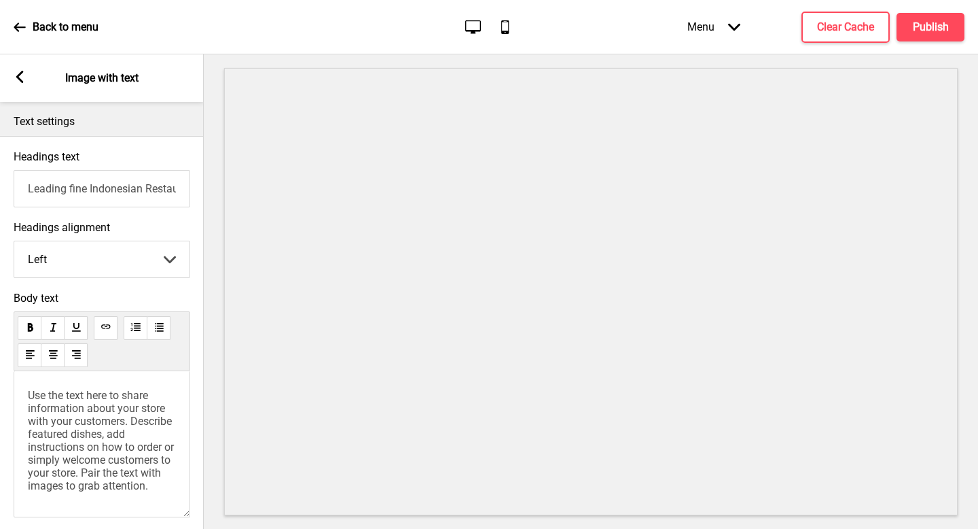
click at [101, 451] on span "Use the text here to share information about your store with your customers. De…" at bounding box center [102, 440] width 149 height 103
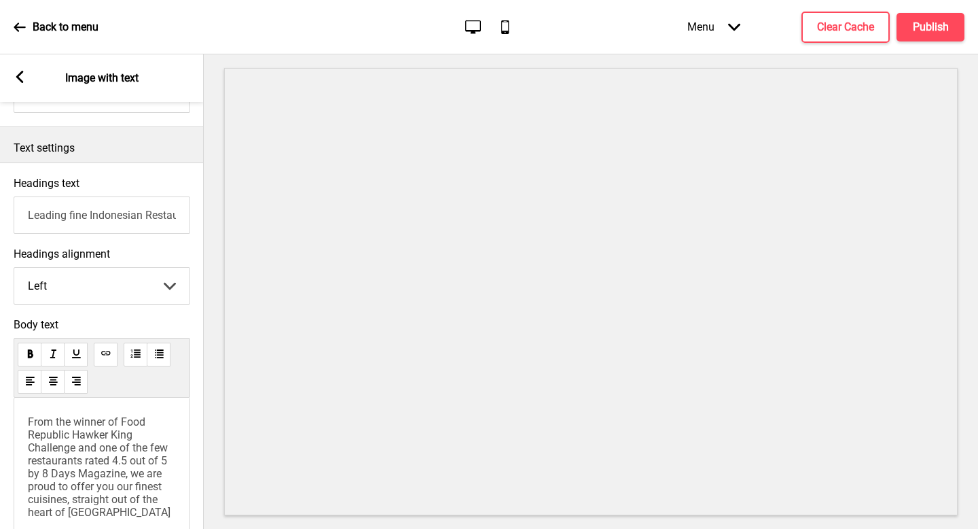
click at [27, 214] on input "Leading fine Indonesian Restaurant" at bounding box center [102, 214] width 177 height 37
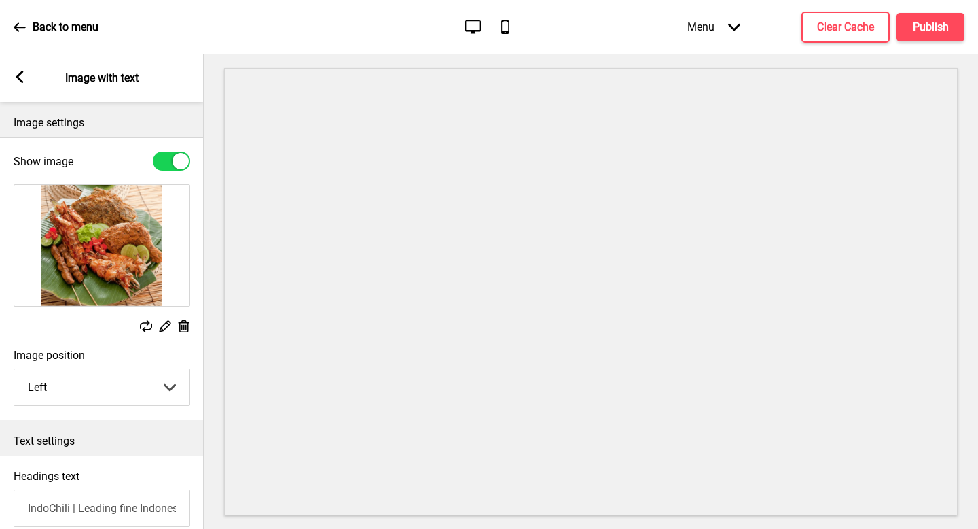
type input "IndoChili | Leading fine Indonesian Restaurant"
click at [18, 84] on div "Arrow left" at bounding box center [20, 78] width 12 height 15
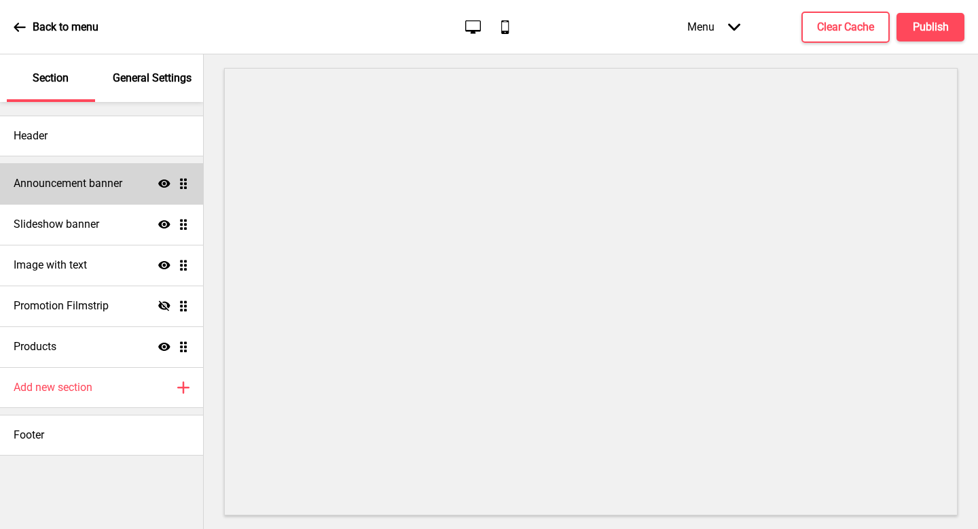
click at [116, 187] on h4 "Announcement banner" at bounding box center [68, 183] width 109 height 15
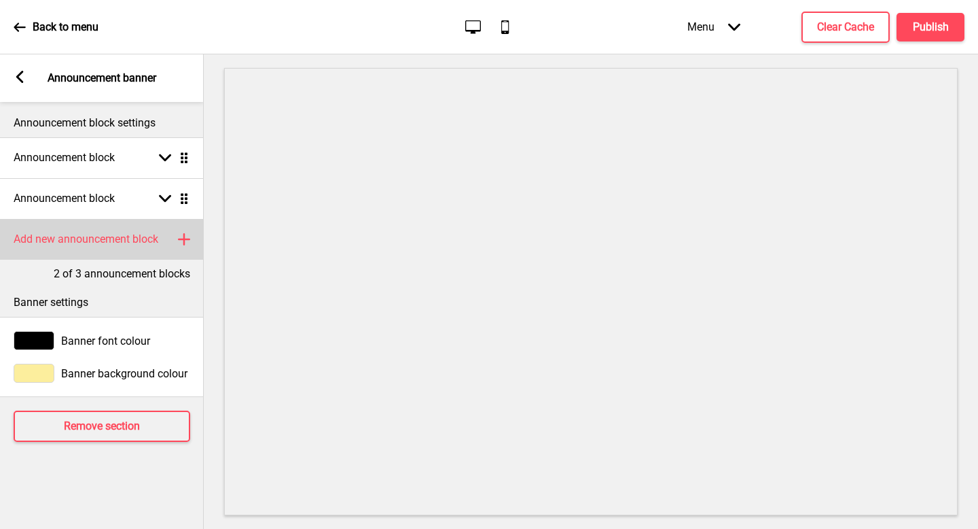
click at [149, 230] on div "Add new announcement block Plus" at bounding box center [102, 239] width 204 height 41
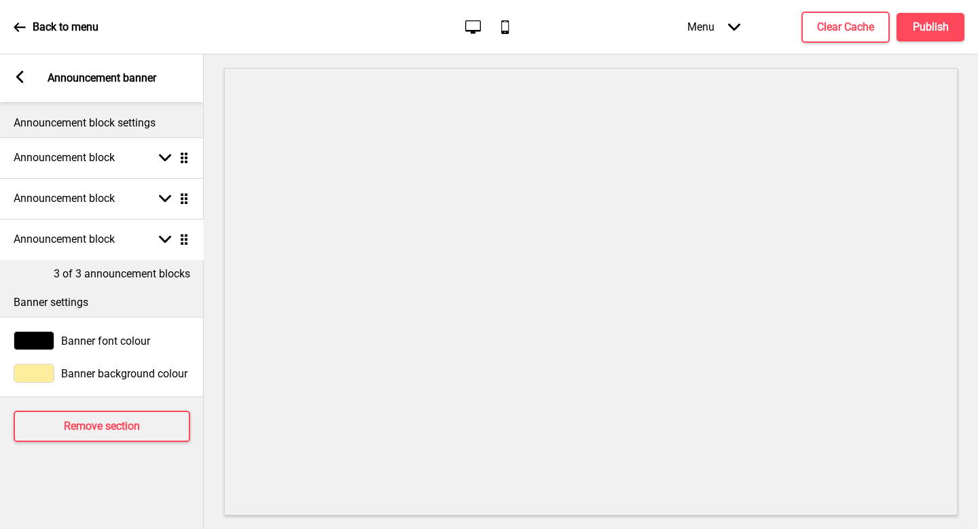
click at [185, 234] on icon at bounding box center [184, 239] width 7 height 11
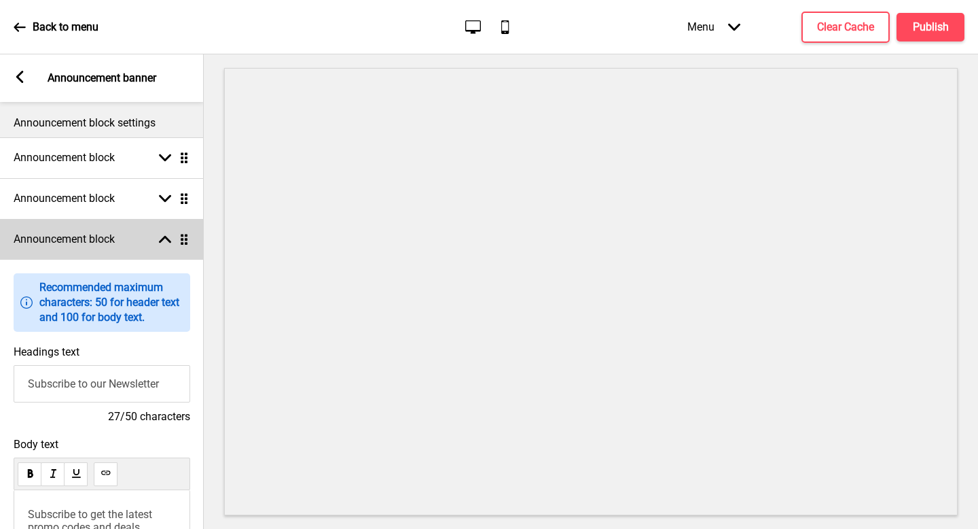
click at [180, 243] on icon "Drag" at bounding box center [184, 239] width 12 height 12
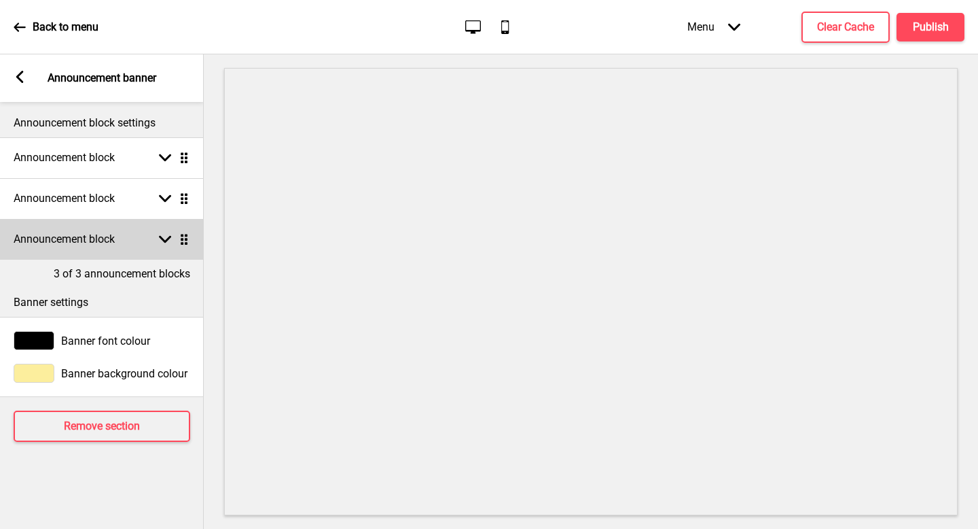
click at [126, 247] on div "Announcement block Arrow down Drag" at bounding box center [102, 239] width 204 height 41
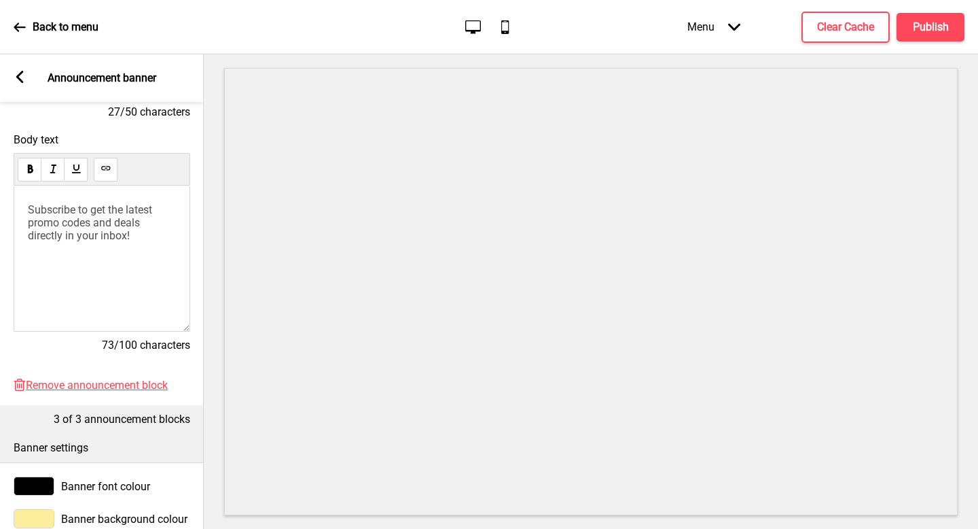
scroll to position [330, 0]
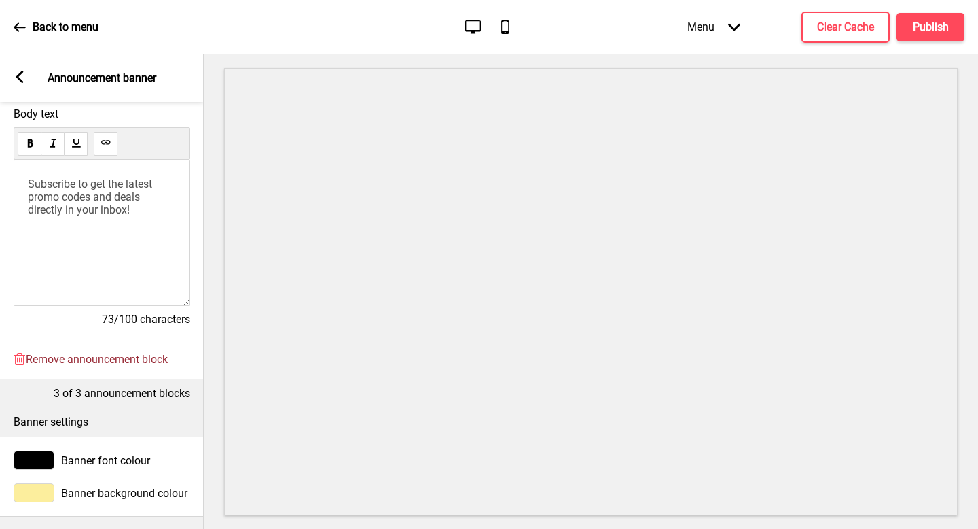
click at [140, 361] on span "Remove announcement block" at bounding box center [97, 359] width 142 height 13
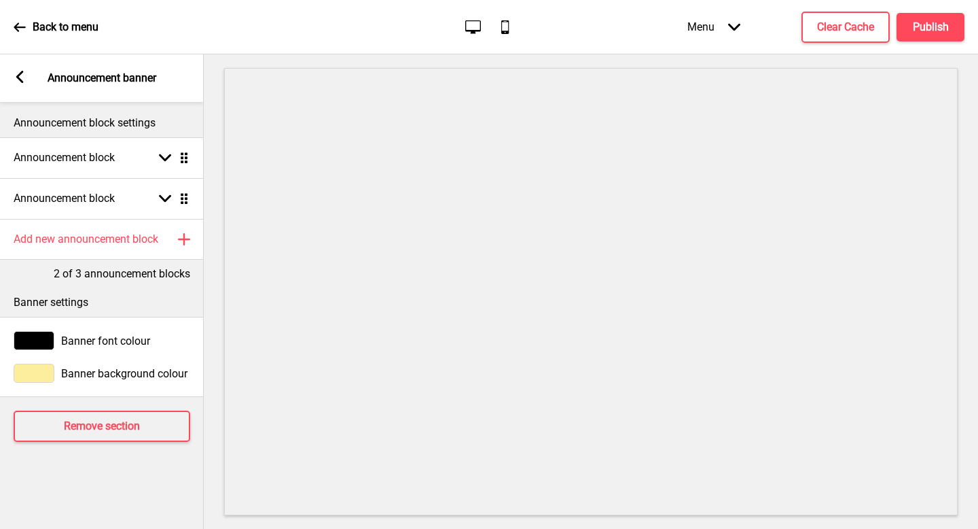
click at [20, 78] on rect at bounding box center [20, 77] width 12 height 12
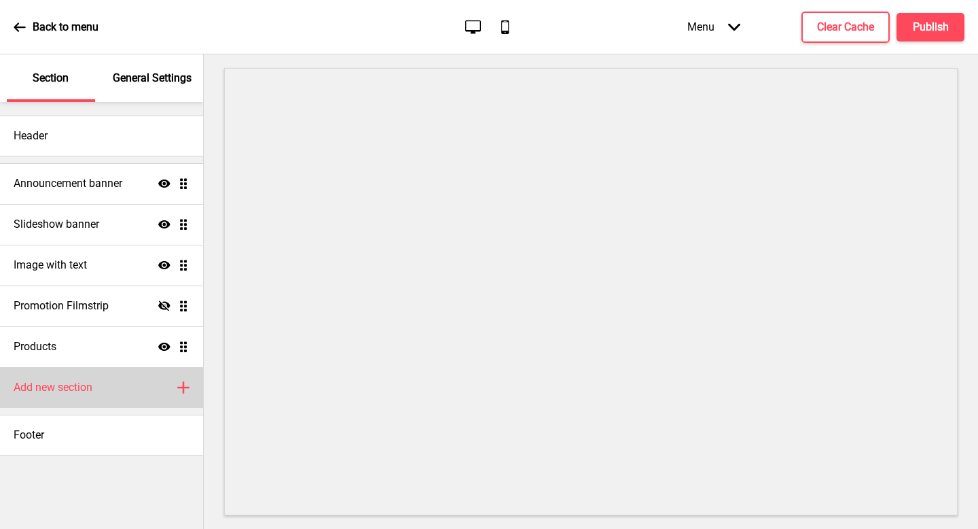
click at [113, 369] on div "Add new section Plus" at bounding box center [101, 387] width 203 height 41
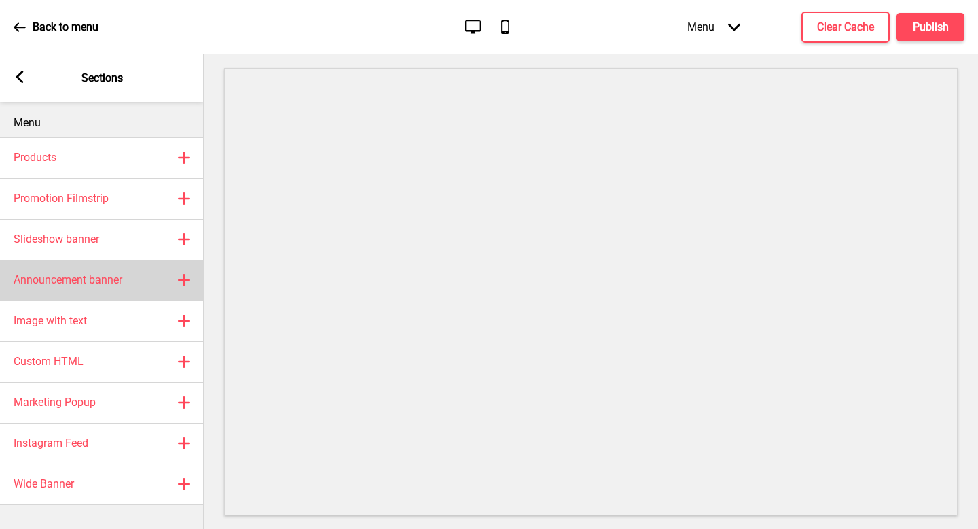
click at [130, 272] on div "Announcement banner Plus" at bounding box center [102, 280] width 204 height 41
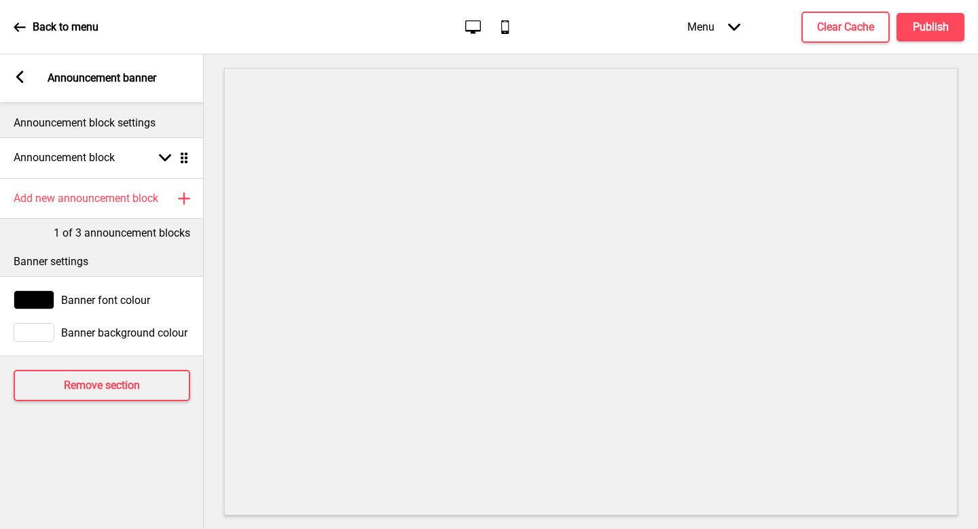
click at [16, 69] on div "Arrow left Announcement banner" at bounding box center [102, 78] width 204 height 48
click at [23, 86] on div "Arrow left Announcement banner" at bounding box center [102, 78] width 204 height 48
click at [20, 84] on div "Arrow left" at bounding box center [20, 78] width 12 height 15
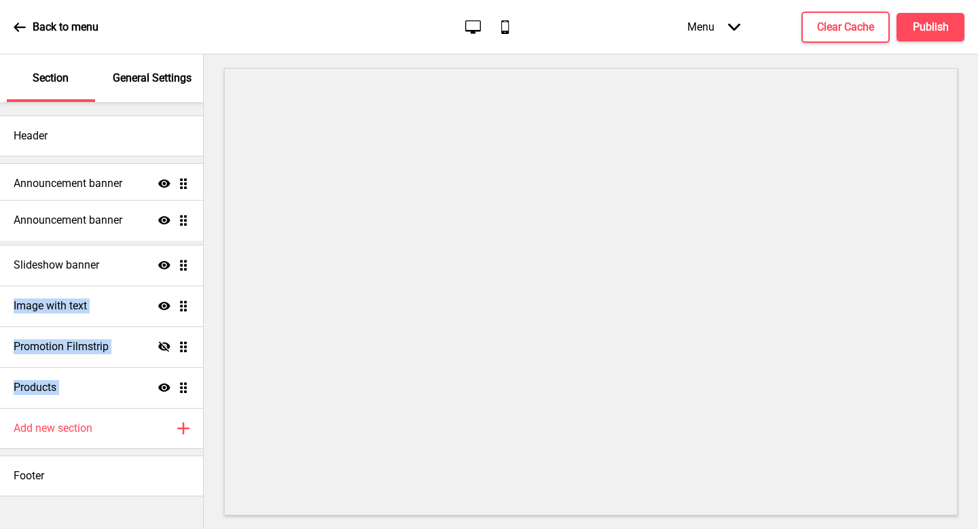
drag, startPoint x: 185, startPoint y: 390, endPoint x: 172, endPoint y: 222, distance: 168.3
click at [172, 222] on ul "Announcement banner Show Drag Slideshow banner Show Drag Image with text Show D…" at bounding box center [101, 285] width 203 height 245
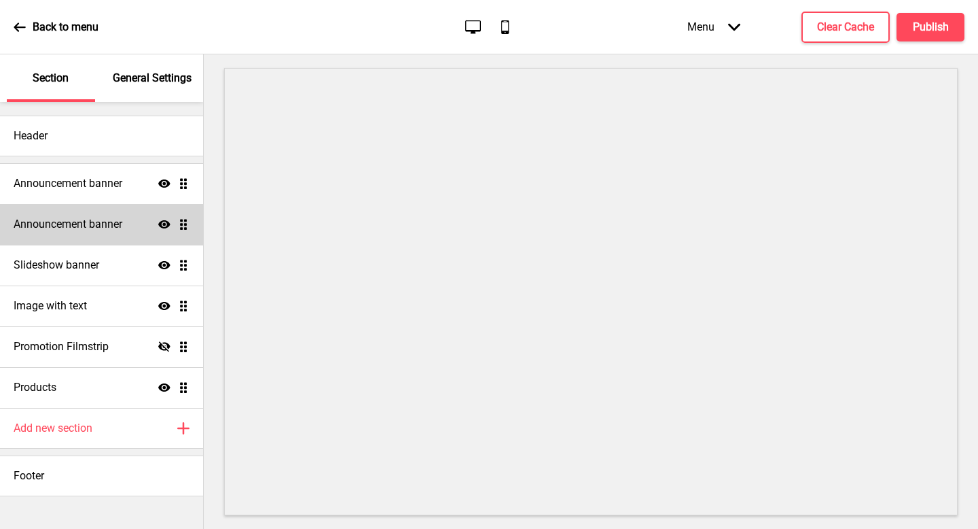
click at [126, 217] on div "Announcement banner Show Drag" at bounding box center [101, 224] width 203 height 41
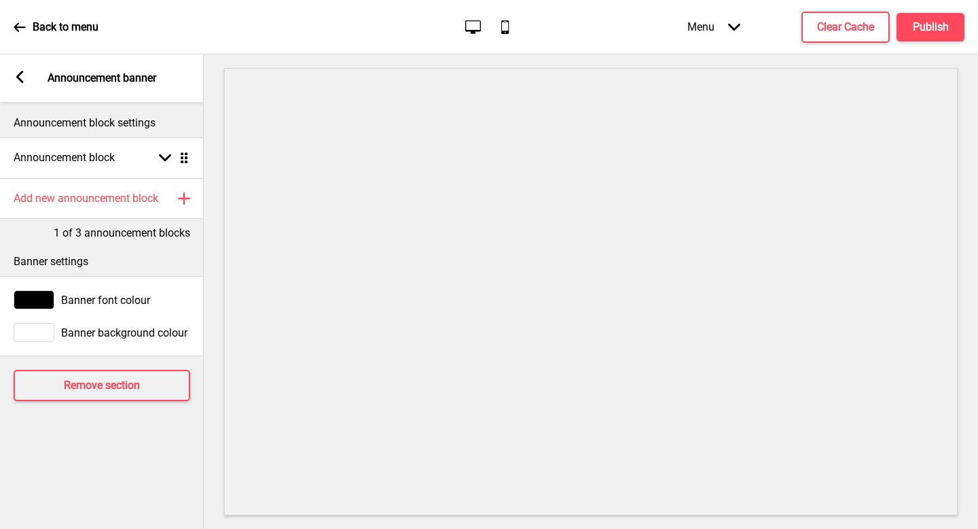
click at [50, 287] on div "Banner font colour" at bounding box center [102, 299] width 204 height 33
click at [33, 292] on div at bounding box center [34, 299] width 41 height 19
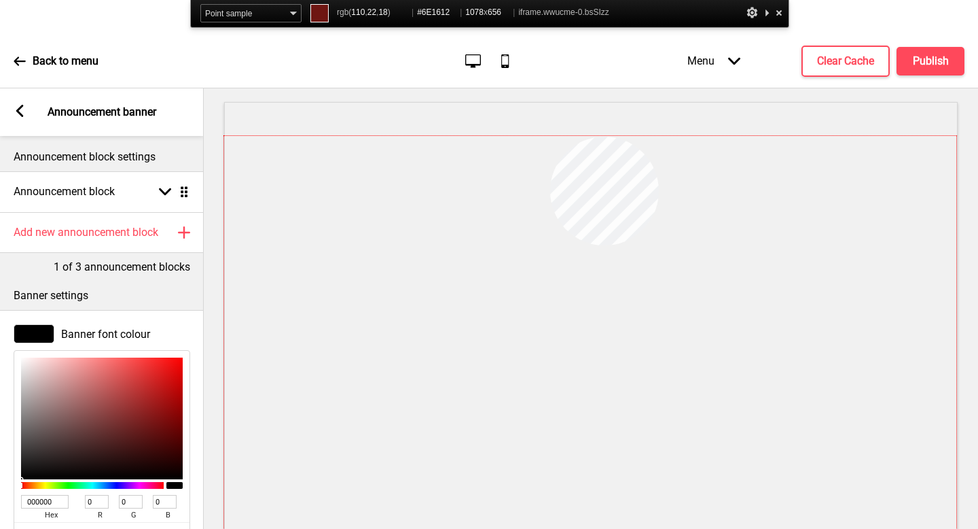
click at [550, 137] on div at bounding box center [590, 359] width 732 height 446
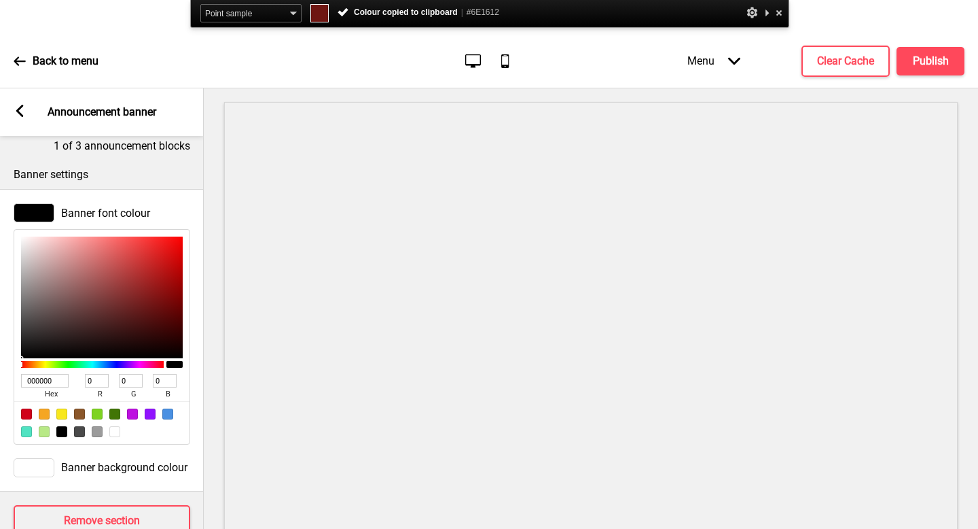
click at [49, 380] on input "000000" at bounding box center [45, 381] width 48 height 14
paste input "#6E1612"
type input "#6E1612"
type input "110"
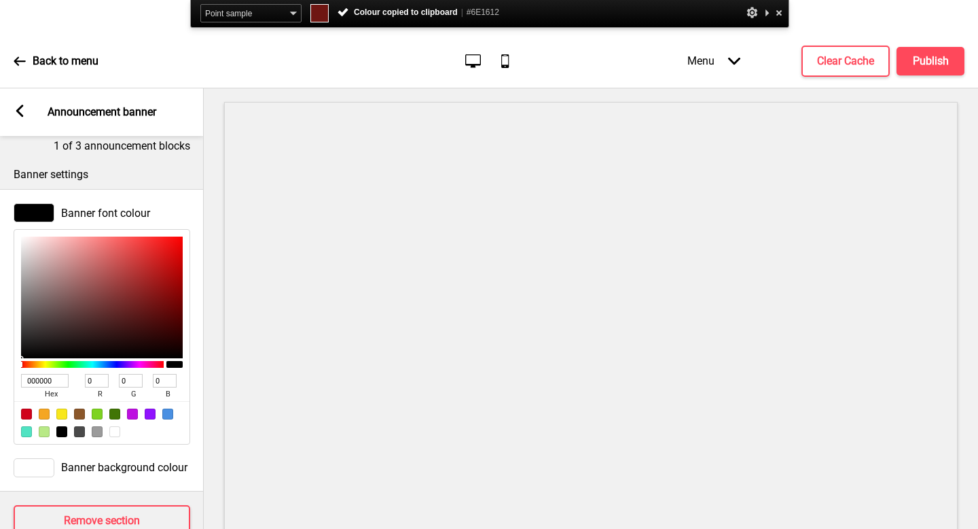
type input "22"
type input "18"
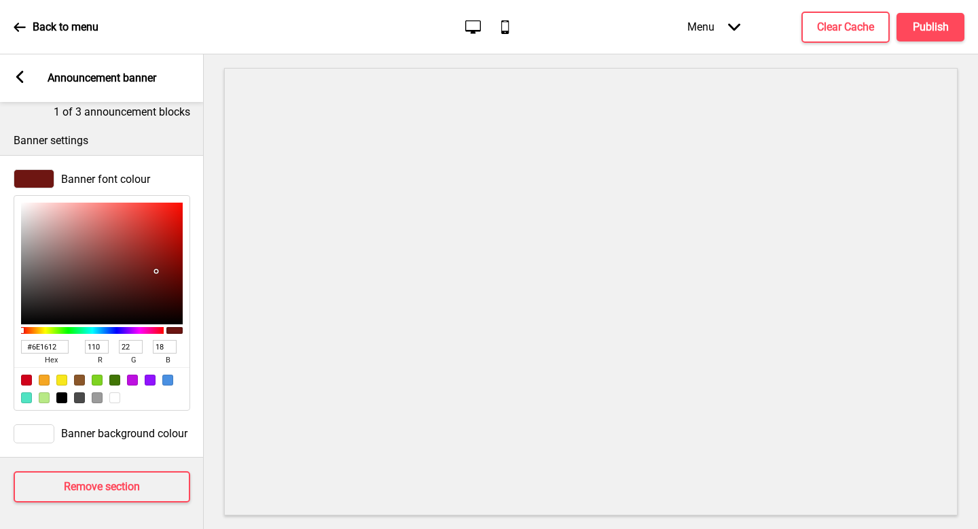
type input "000000"
type input "0"
type input "000000"
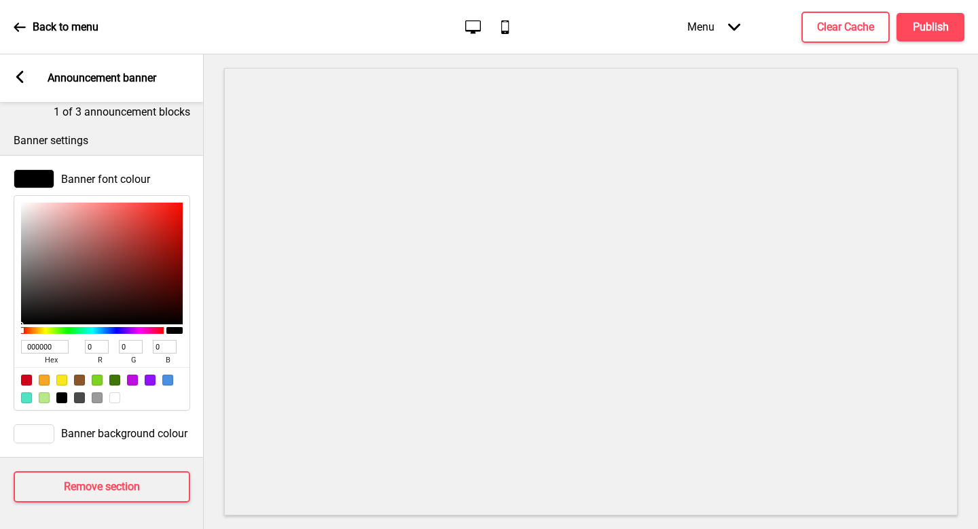
click at [173, 179] on div "Banner font colour" at bounding box center [102, 178] width 177 height 19
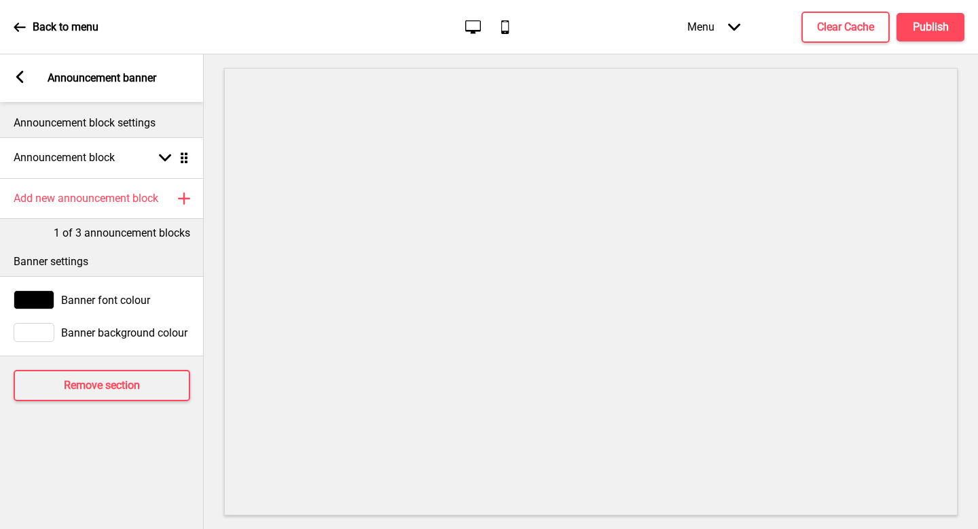
scroll to position [0, 0]
click at [116, 347] on div "Banner background colour" at bounding box center [102, 332] width 204 height 33
click at [110, 335] on span "Banner background colour" at bounding box center [124, 332] width 126 height 13
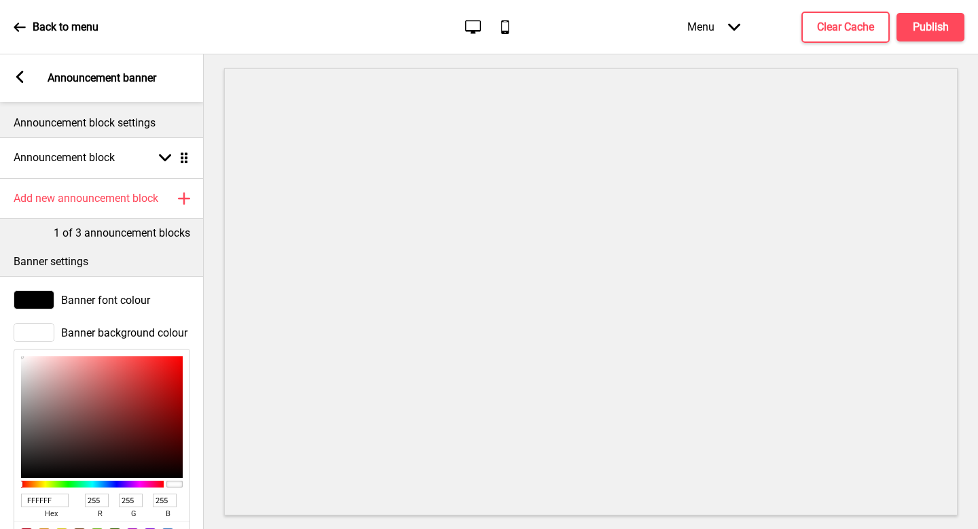
scroll to position [121, 0]
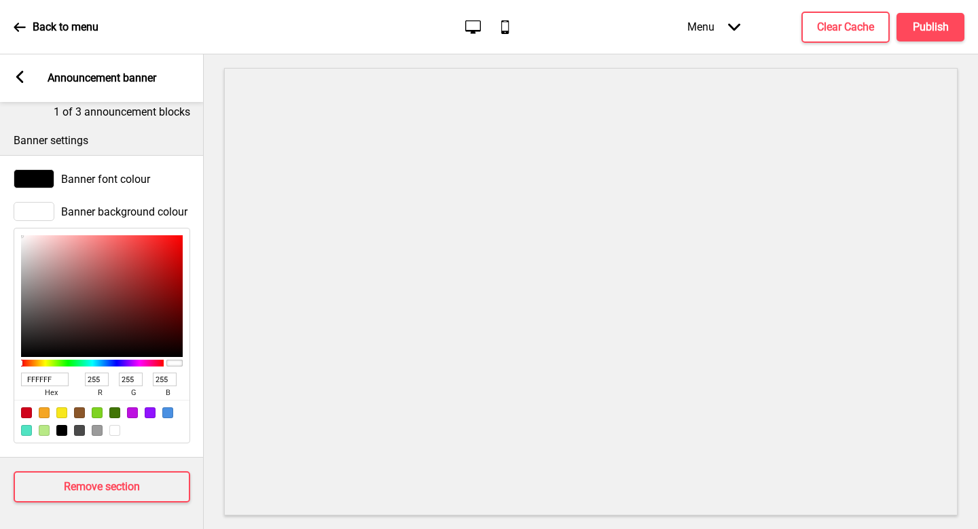
click at [43, 381] on input "FFFFFF" at bounding box center [45, 379] width 48 height 14
paste input "#6E1612"
type input "#6E1612"
type input "110"
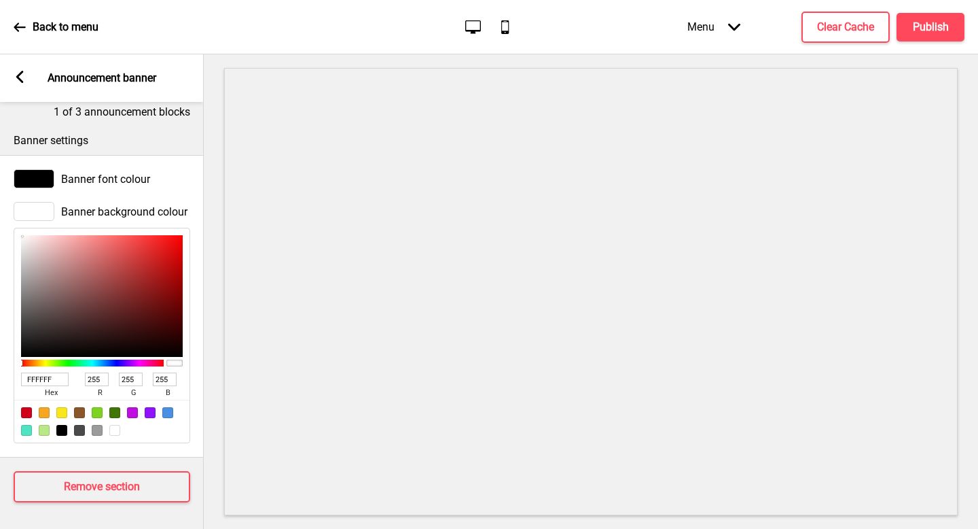
type input "22"
type input "18"
type input "6E1612"
click at [105, 173] on span "Banner font colour" at bounding box center [105, 179] width 89 height 13
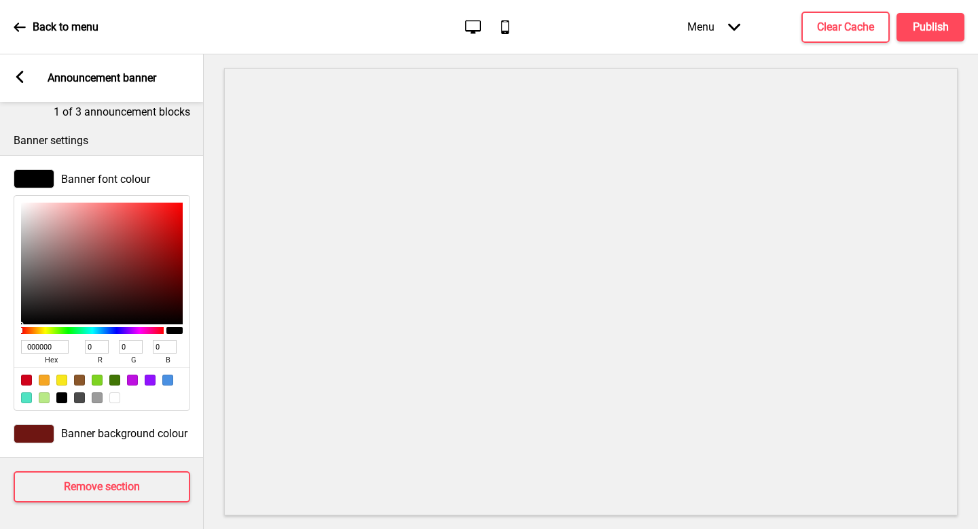
type input "9D8D8D"
type input "157"
type input "141"
type input "9F8E8E"
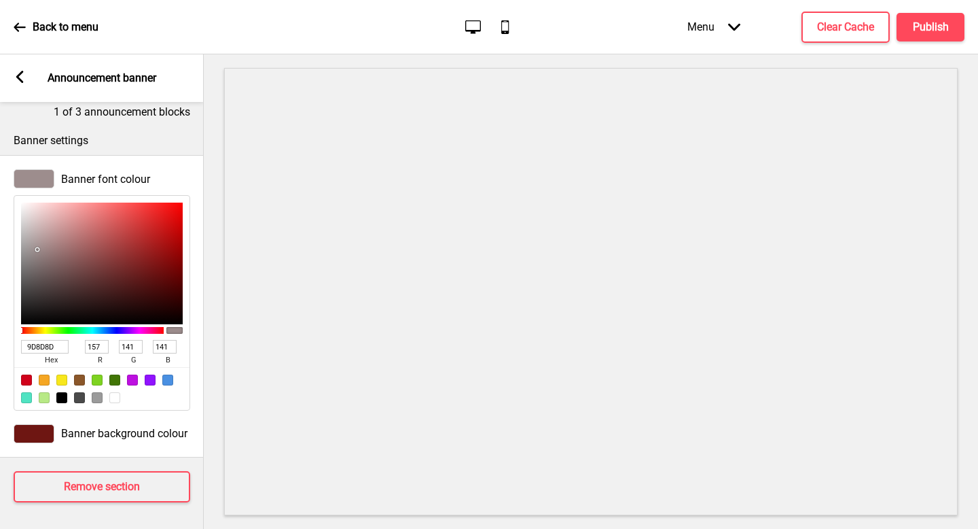
type input "159"
type input "142"
type input "B19F9F"
type input "177"
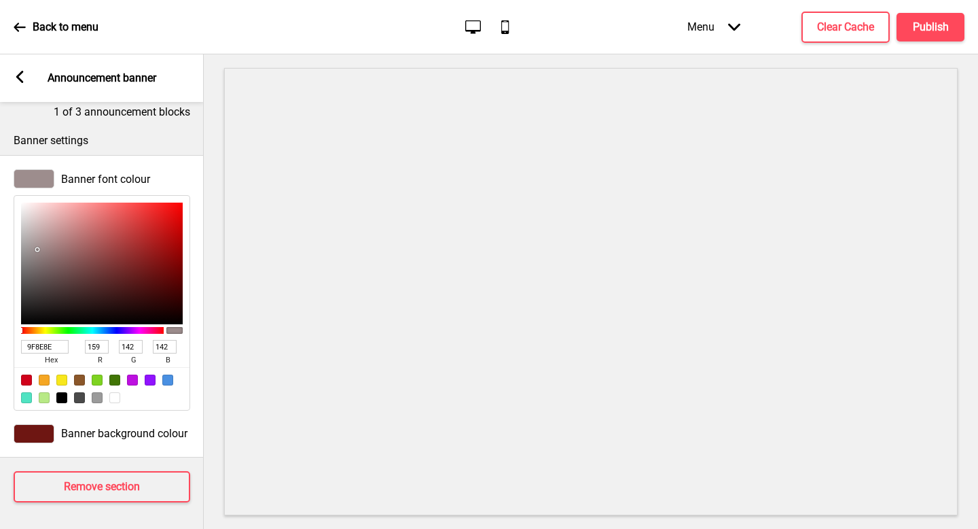
type input "159"
type input "E3CCCC"
type input "227"
type input "204"
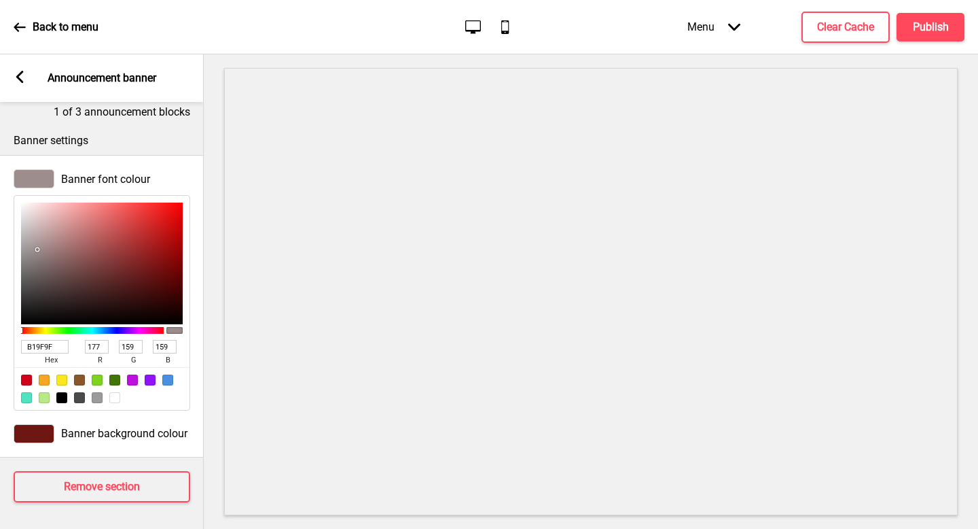
type input "204"
type input "FFF0F0"
type input "255"
type input "240"
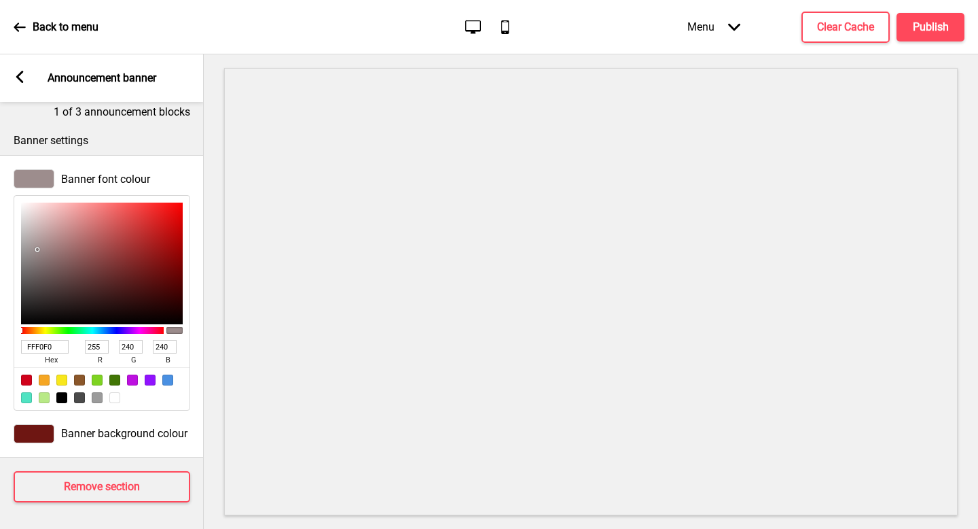
type input "FFF5F5"
type input "245"
type input "FFF6F6"
type input "246"
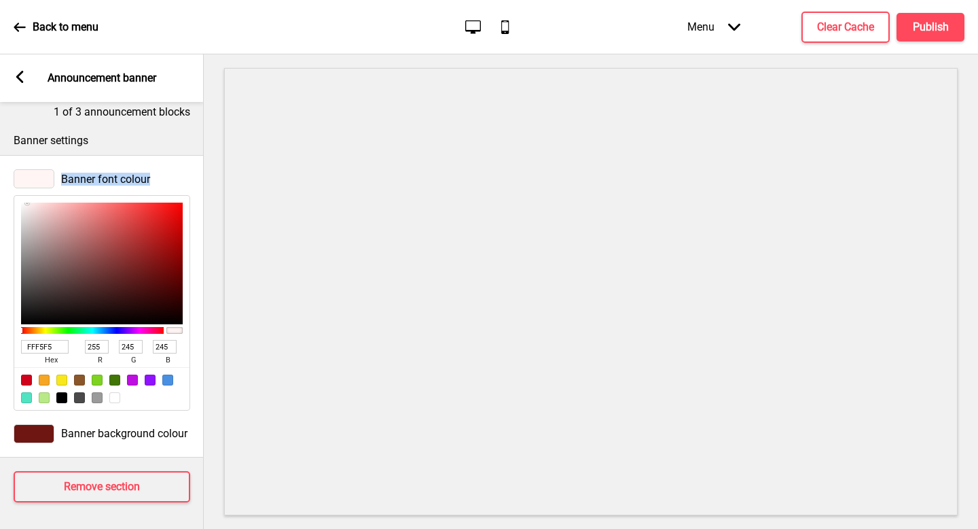
type input "246"
type input "FFF8F8"
type input "248"
type input "FFF9F9"
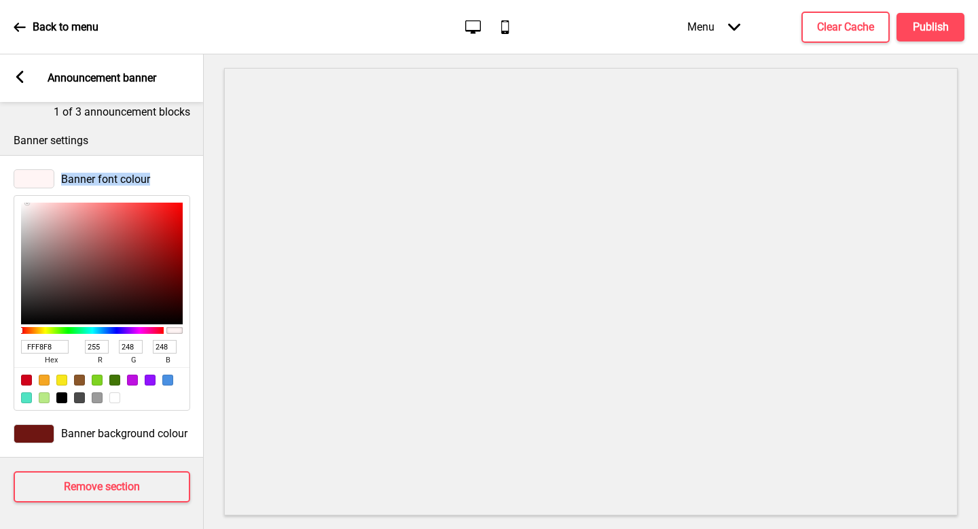
type input "249"
drag, startPoint x: 38, startPoint y: 249, endPoint x: 25, endPoint y: 182, distance: 67.8
click at [25, 182] on div "Banner font colour FFF9F9 hex 255 r 249 g 249 b 100 a" at bounding box center [102, 289] width 204 height 255
click at [930, 38] on button "Publish" at bounding box center [931, 27] width 68 height 29
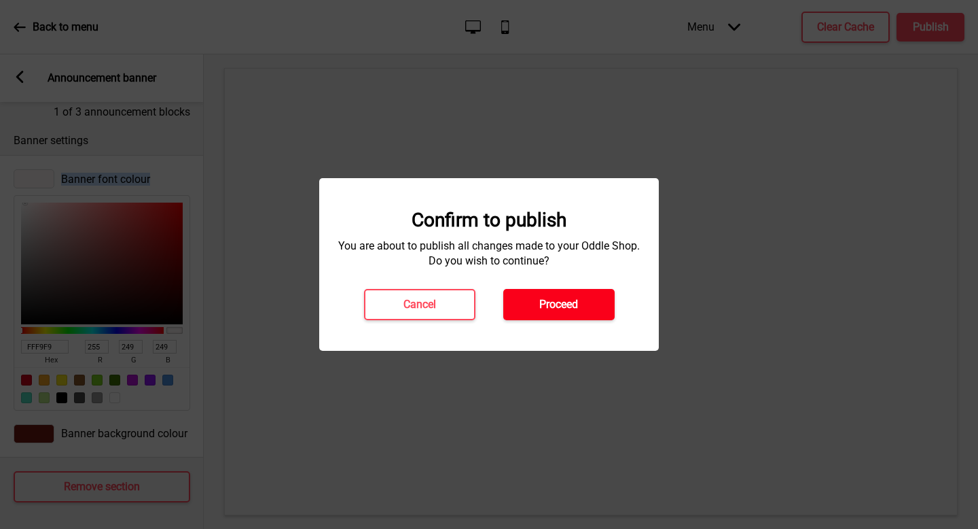
click at [573, 312] on button "Proceed" at bounding box center [559, 304] width 111 height 31
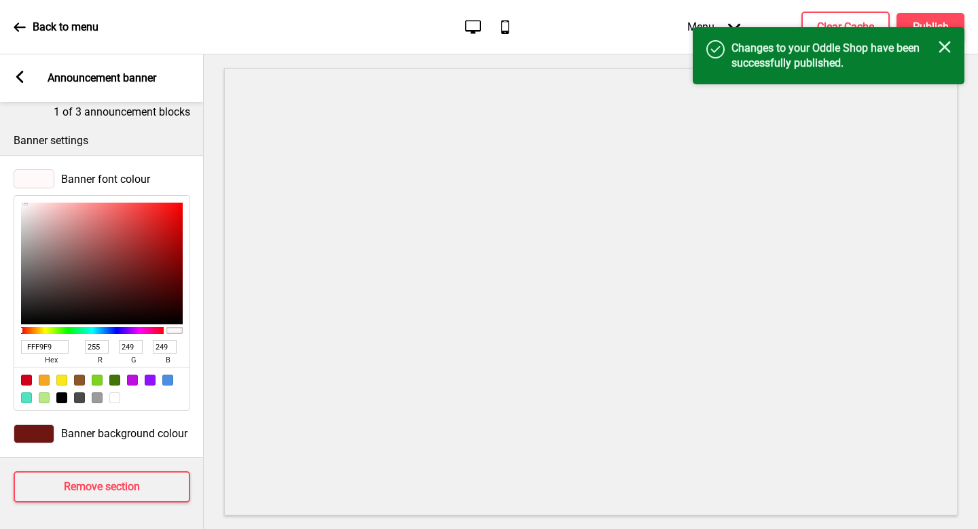
click at [6, 82] on div "Arrow left Announcement banner" at bounding box center [102, 78] width 204 height 48
click at [17, 82] on rect at bounding box center [20, 77] width 12 height 12
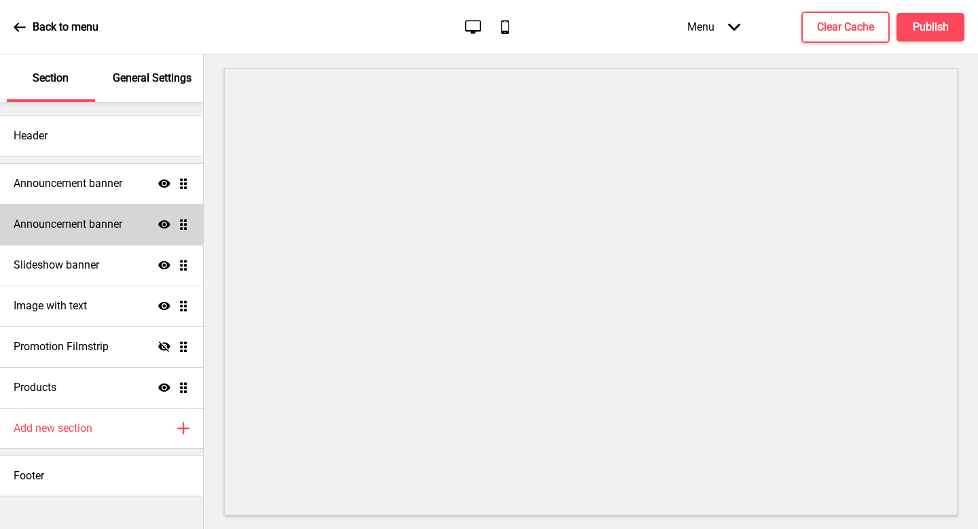
click at [80, 227] on h4 "Announcement banner" at bounding box center [68, 224] width 109 height 15
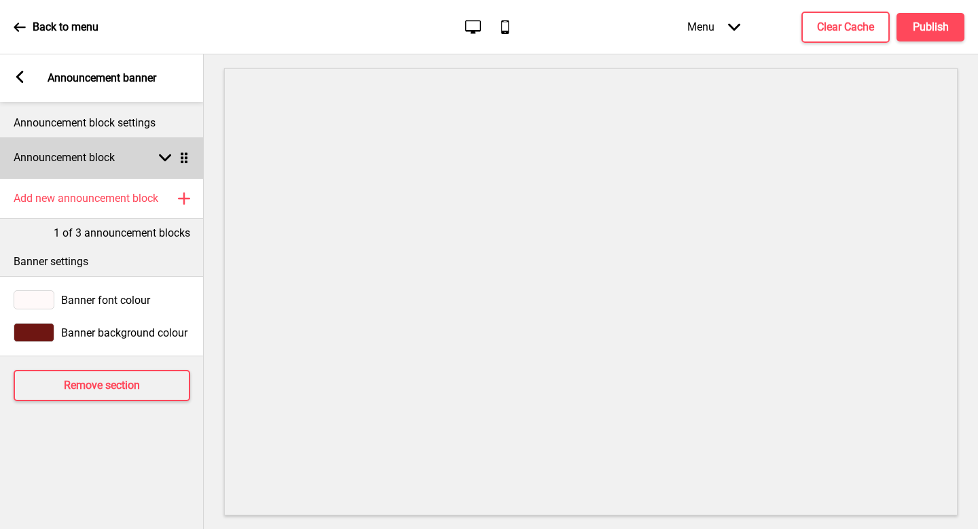
click at [118, 165] on div "Announcement block Arrow down Drag" at bounding box center [102, 157] width 204 height 41
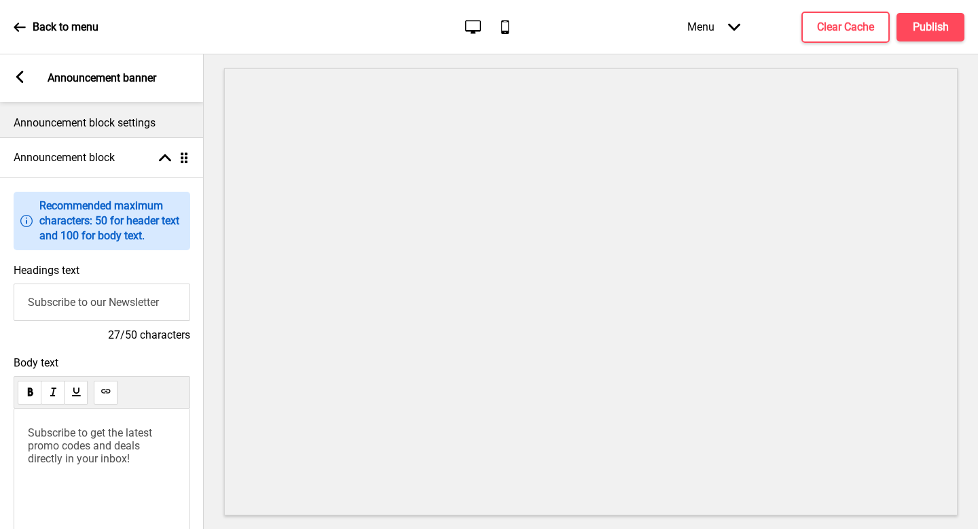
scroll to position [69, 0]
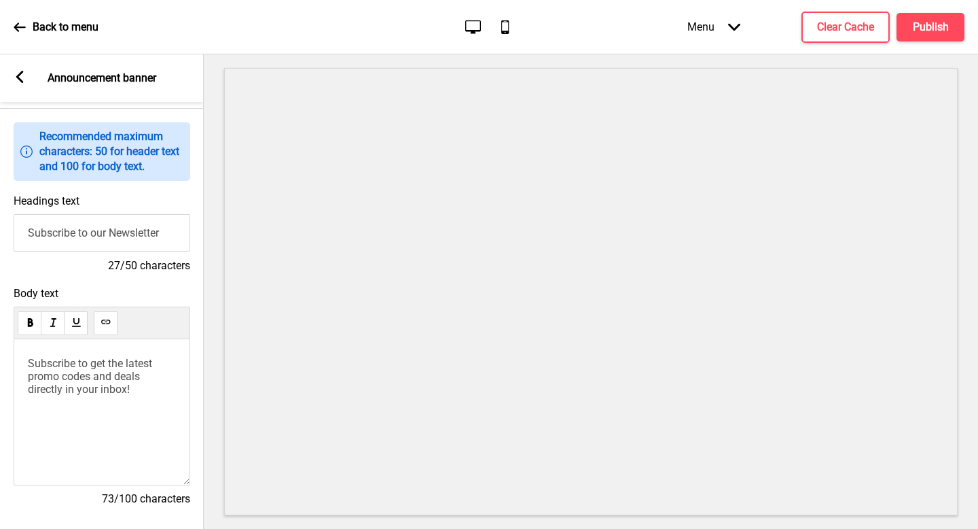
click at [131, 241] on input "Subscribe to our Newsletter" at bounding box center [102, 232] width 177 height 37
click at [106, 240] on input "Subscribe to our Newsletter" at bounding box center [102, 232] width 177 height 37
click at [97, 374] on span "Subscribe to get the latest promo codes and deals directly in your inbox!" at bounding box center [91, 376] width 127 height 39
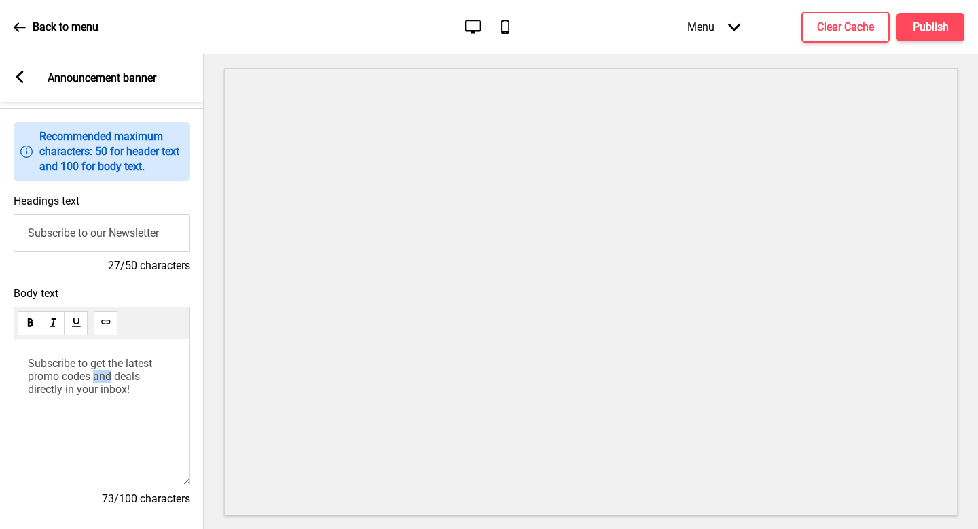
click at [97, 374] on span "Subscribe to get the latest promo codes and deals directly in your inbox!" at bounding box center [91, 376] width 127 height 39
click at [49, 369] on span "Celebrate the Indonesian way — preorder your bentos and sharing sets today" at bounding box center [99, 376] width 143 height 39
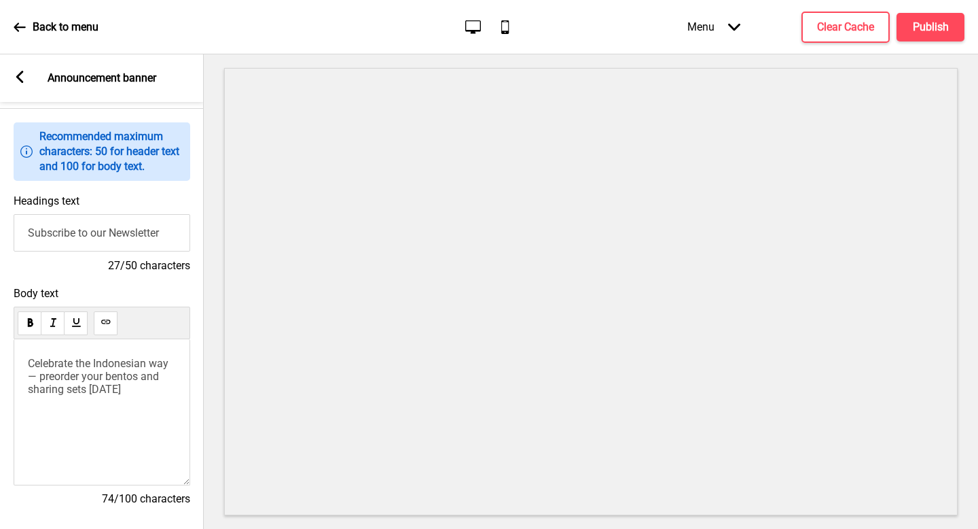
click at [73, 366] on span "Celebrate the Indonesian way — preorder your bentos and sharing sets today" at bounding box center [99, 376] width 143 height 39
drag, startPoint x: 178, startPoint y: 365, endPoint x: 35, endPoint y: 365, distance: 143.4
click at [35, 365] on div "Celebrate the Indonesian way — preorder your bentos and sharing sets today" at bounding box center [102, 412] width 177 height 146
click at [35, 365] on span "Celebrate the Indonesian way — preorder your bentos and sharing sets today" at bounding box center [99, 376] width 143 height 39
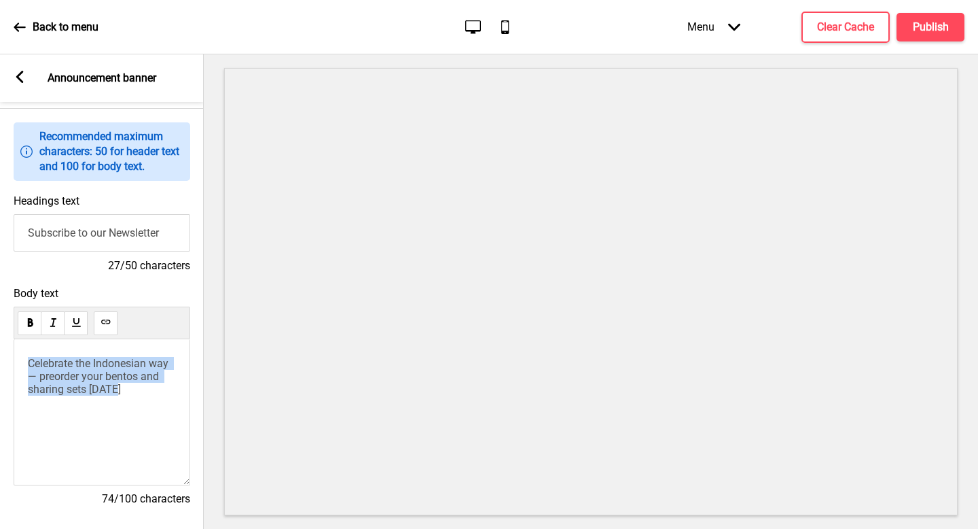
click at [35, 365] on span "Celebrate the Indonesian way — preorder your bentos and sharing sets today" at bounding box center [99, 376] width 143 height 39
click at [92, 366] on span "Celebrate the Indonesian way — preorder your bentos and sharing sets today" at bounding box center [99, 376] width 143 height 39
drag, startPoint x: 28, startPoint y: 361, endPoint x: 172, endPoint y: 364, distance: 144.1
click at [171, 364] on span "Celebrate the Indonesian way — preorder your bentos and sharing sets today" at bounding box center [98, 376] width 143 height 39
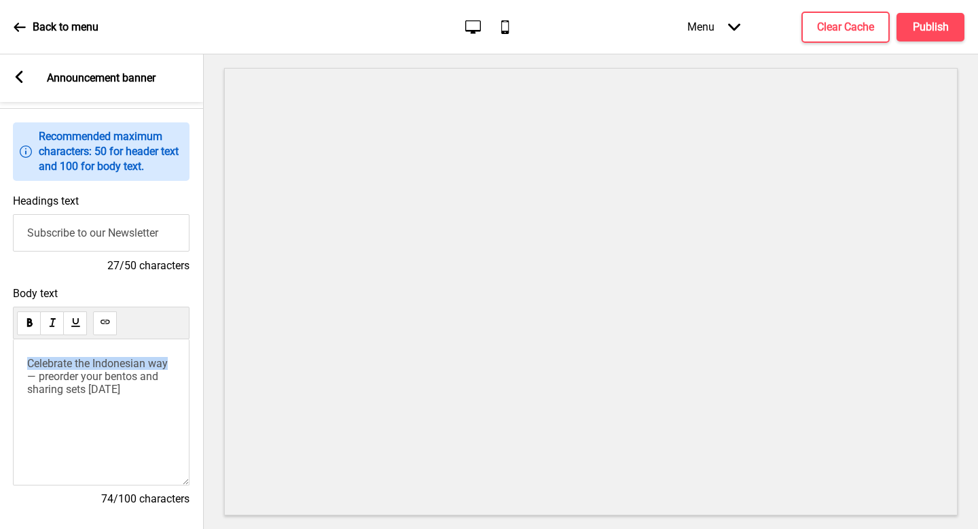
copy span "Celebrate the Indonesian way"
click at [145, 245] on input "Subscribe to our Newsletter" at bounding box center [101, 232] width 177 height 37
paste input "Celebrate the Indonesian way"
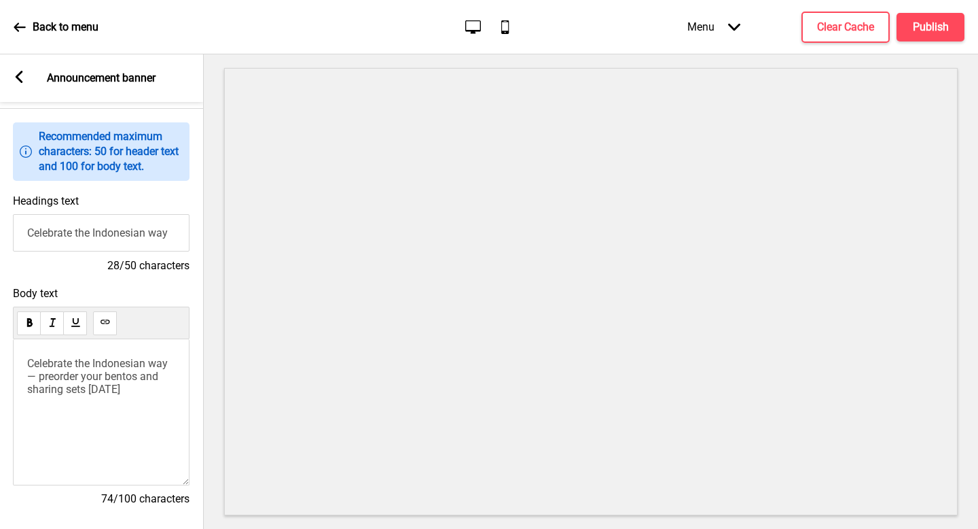
type input "Celebrate the Indonesian way"
click at [171, 361] on span "Celebrate the Indonesian way — preorder your bentos and sharing sets today" at bounding box center [98, 376] width 143 height 39
drag, startPoint x: 46, startPoint y: 381, endPoint x: 23, endPoint y: 346, distance: 41.8
click at [23, 346] on div "Celebrate the Indonesian way — preorder your bentos and sharing sets today" at bounding box center [101, 412] width 177 height 146
click at [124, 372] on p "Preorder your bentos and sharing sets today" at bounding box center [101, 370] width 148 height 26
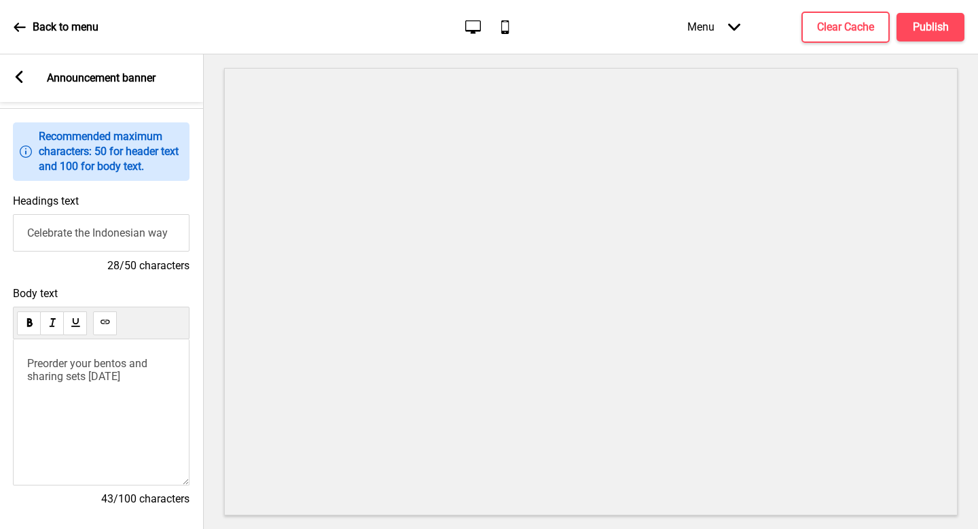
click at [107, 372] on span "Preorder your bentos and sharing sets today" at bounding box center [88, 370] width 123 height 26
click at [94, 374] on span "Preorder your bentos and sharing sets here today" at bounding box center [88, 370] width 123 height 26
click at [107, 370] on span "Preorder your bentos and sharing sets here today" at bounding box center [88, 370] width 123 height 26
click at [97, 383] on span "Preorder your bentos and sharing sets here today" at bounding box center [88, 370] width 123 height 26
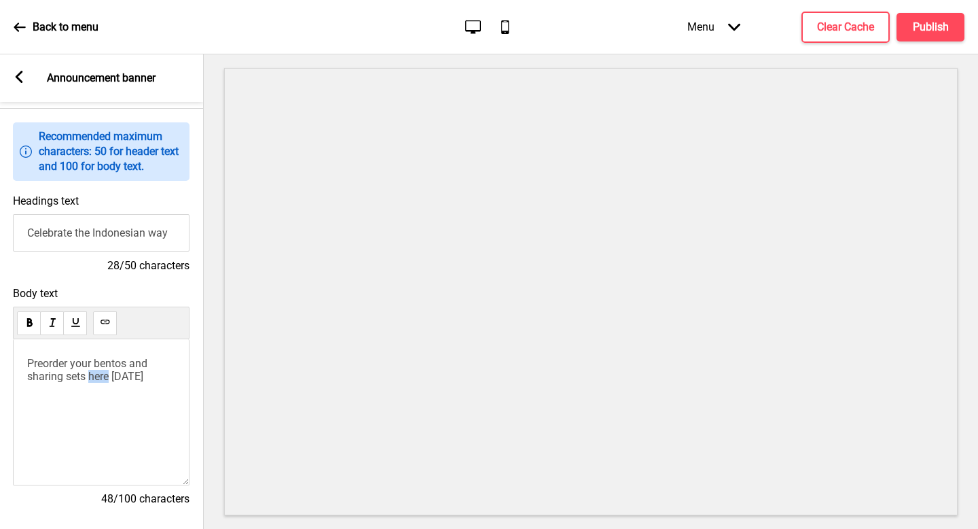
click at [97, 383] on span "Preorder your bentos and sharing sets here today" at bounding box center [88, 370] width 123 height 26
click at [925, 14] on button "Publish" at bounding box center [931, 27] width 68 height 29
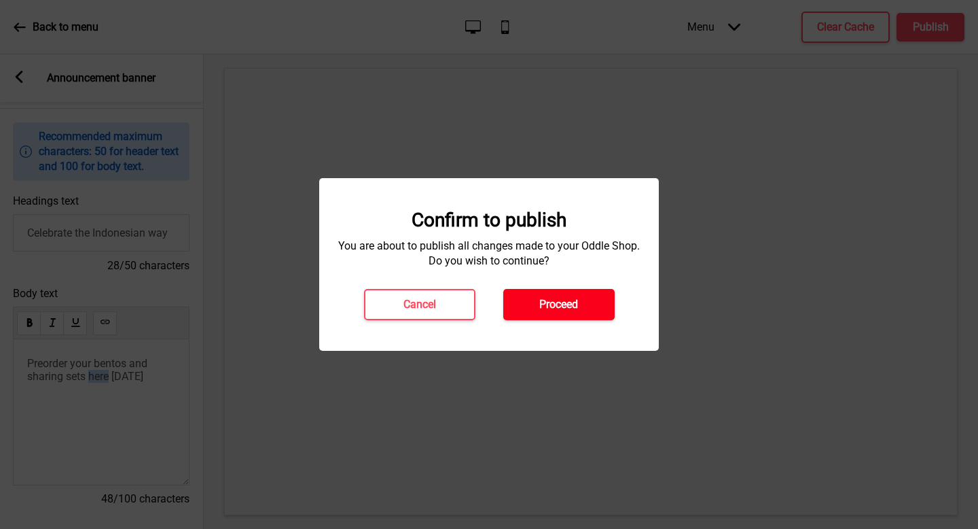
click at [593, 294] on button "Proceed" at bounding box center [559, 304] width 111 height 31
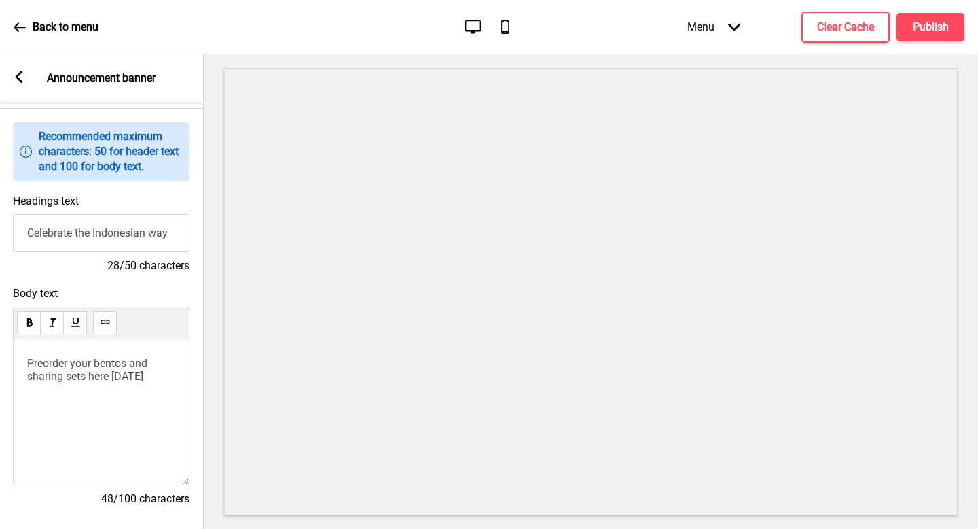
click at [102, 376] on span "Preorder your bentos and sharing sets here today" at bounding box center [88, 370] width 123 height 26
click at [108, 323] on icon at bounding box center [105, 321] width 9 height 4
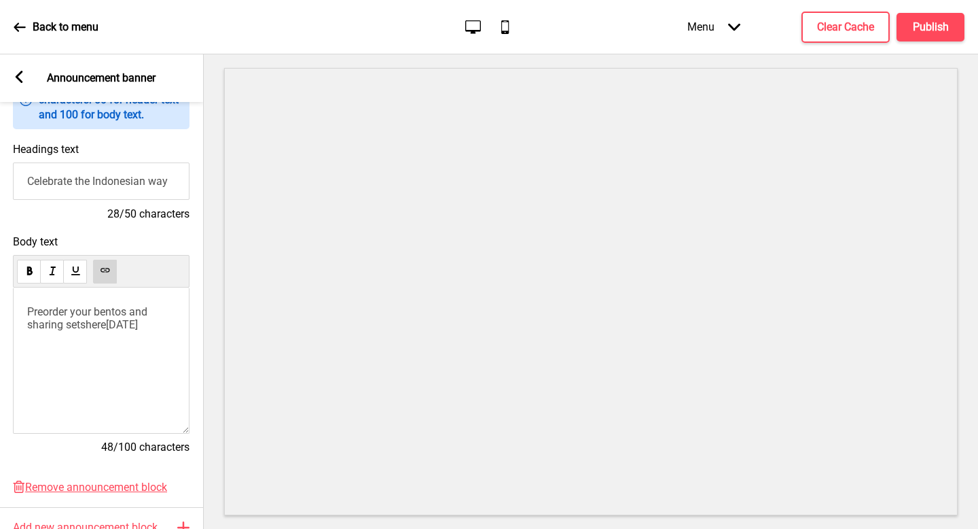
scroll to position [0, 0]
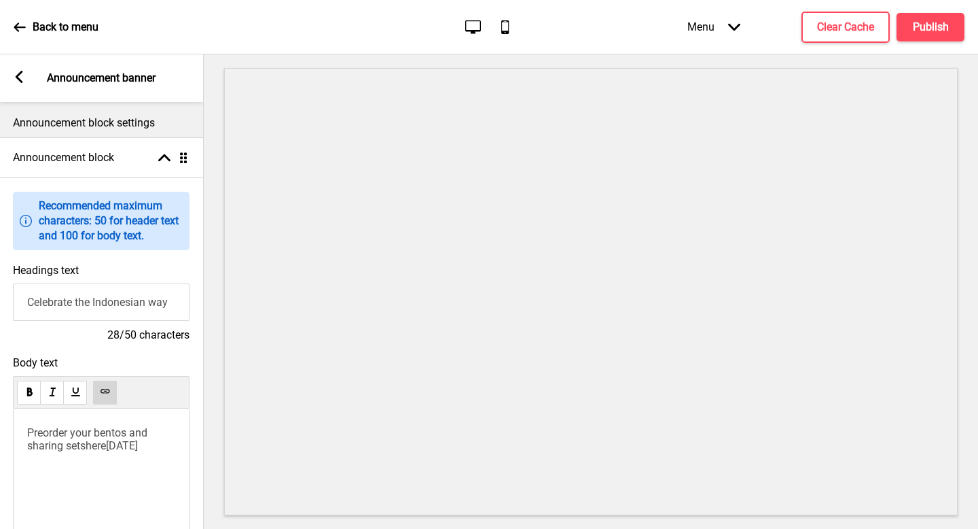
click at [17, 100] on div "Arrow left Announcement banner" at bounding box center [101, 78] width 204 height 48
click at [17, 84] on div "Arrow left" at bounding box center [19, 78] width 12 height 15
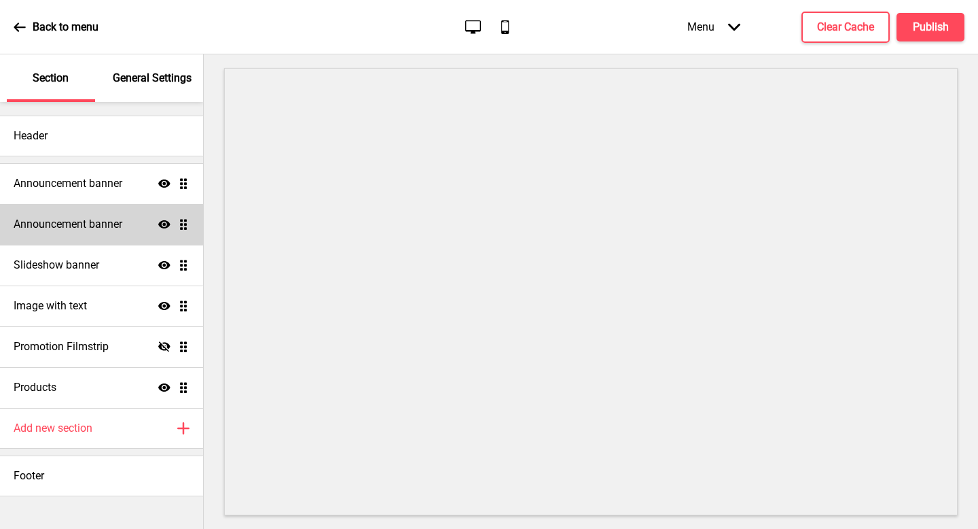
click at [147, 213] on div "Announcement banner Show Drag" at bounding box center [101, 224] width 203 height 41
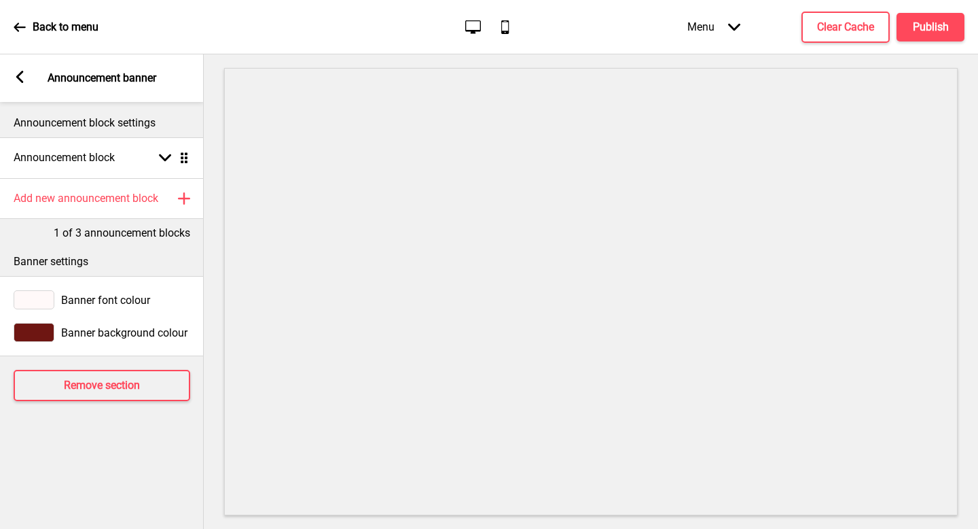
click at [48, 297] on div at bounding box center [34, 299] width 41 height 19
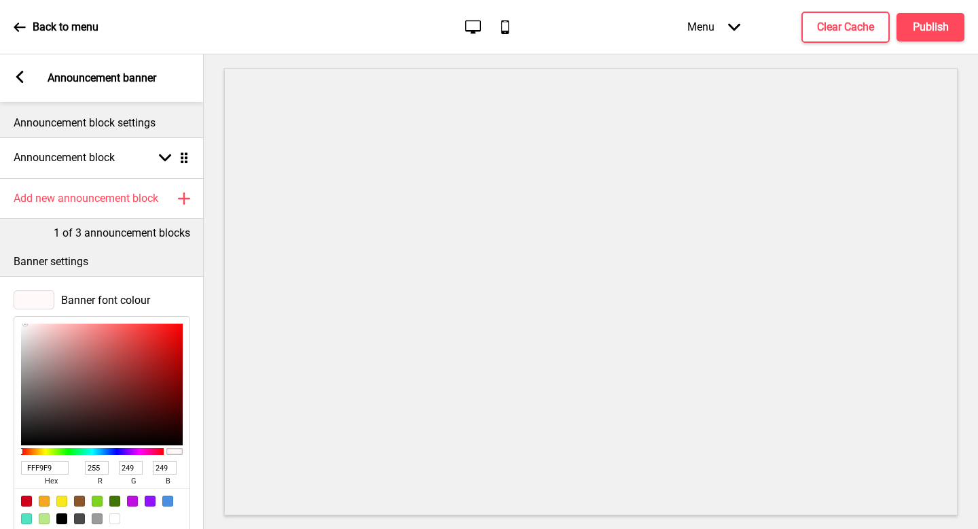
type input "B99191"
type input "185"
type input "145"
type input "D1BABA"
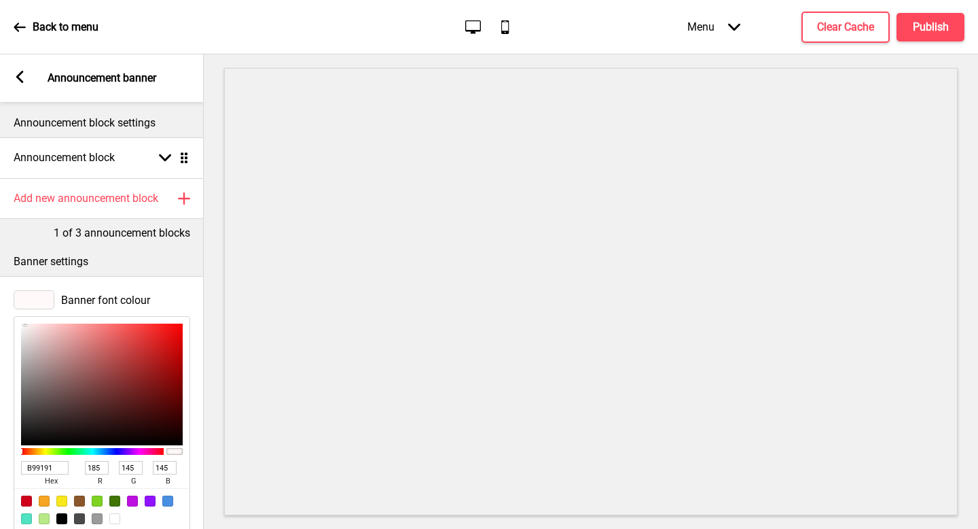
type input "209"
type input "186"
type input "FFFFFF"
type input "255"
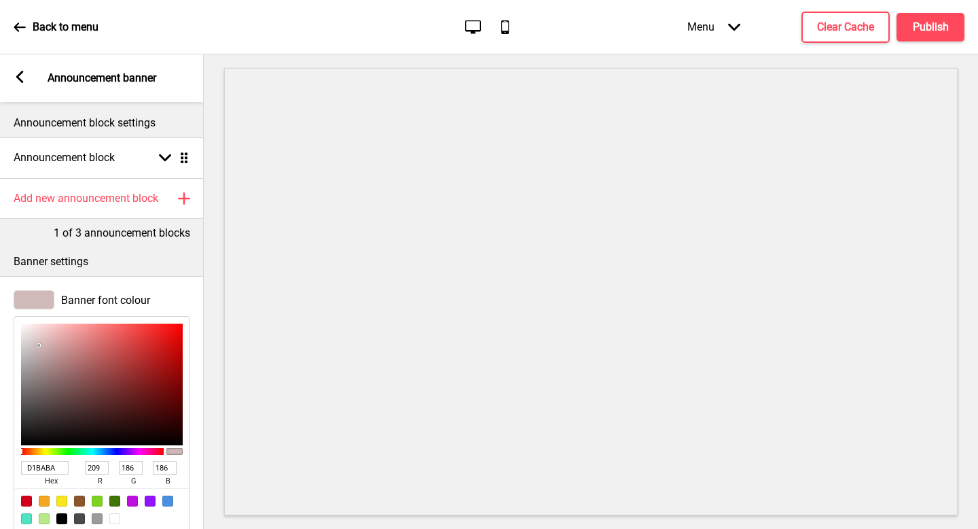
type input "255"
type input "928787"
type input "146"
type input "135"
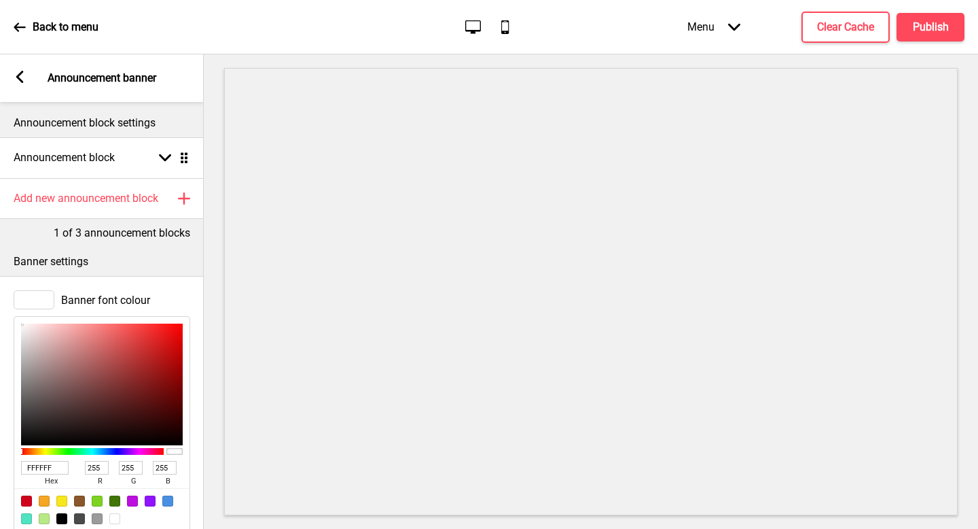
type input "135"
type input "000000"
type input "0"
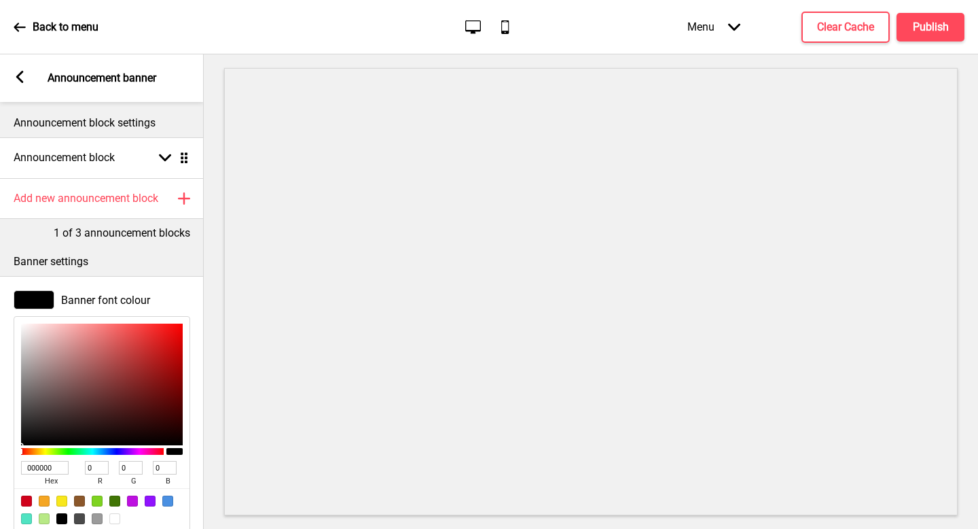
type input "310909"
type input "49"
type input "9"
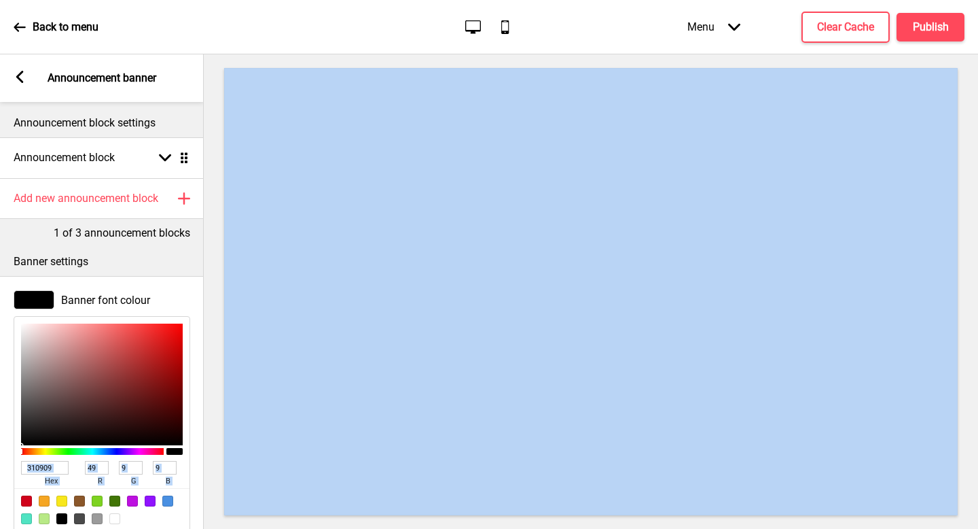
type input "7C0000"
type input "124"
type input "0"
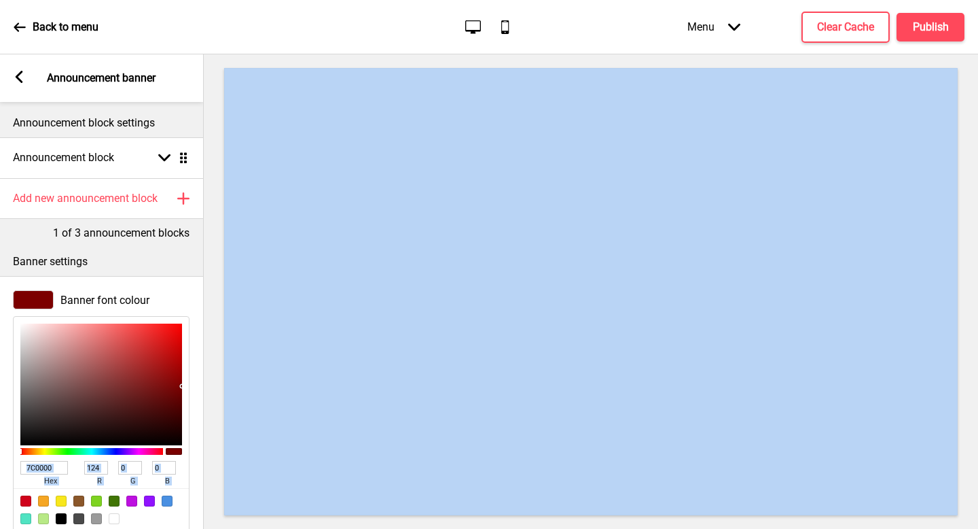
type input "FE0000"
type input "254"
type input "FF0000"
type input "255"
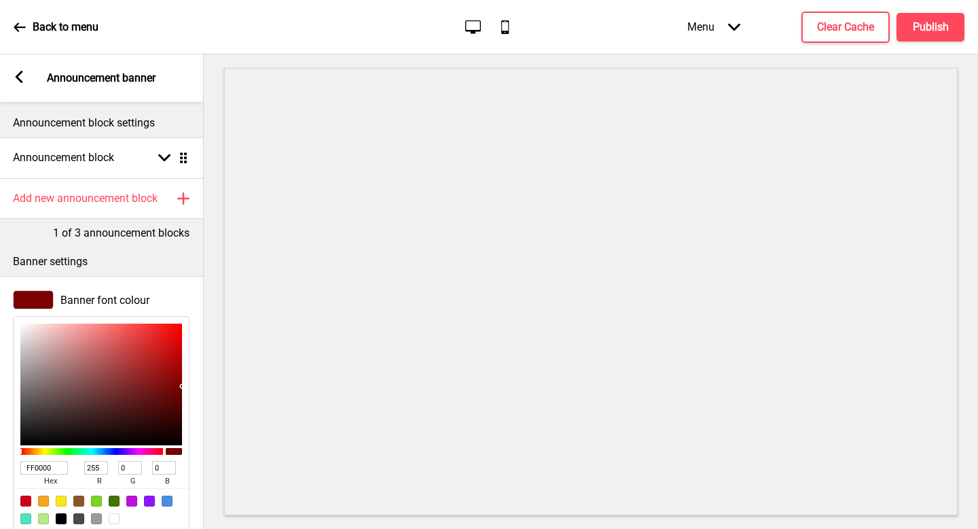
drag, startPoint x: 56, startPoint y: 357, endPoint x: 191, endPoint y: 320, distance: 139.5
click at [194, 320] on div "Banner font colour FF0000 hex 255 r 0 g 0 b 100 a" at bounding box center [101, 410] width 204 height 255
type input "AB3939"
type input "171"
type input "57"
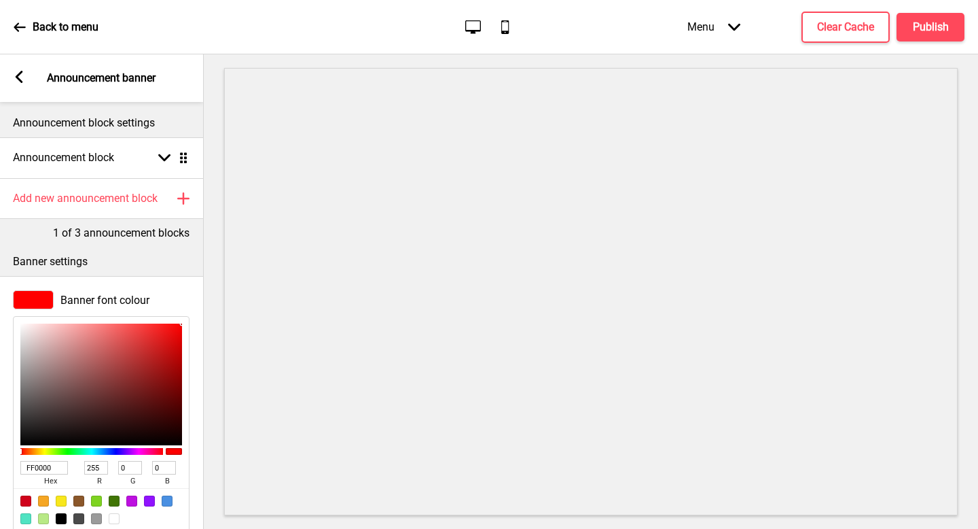
type input "57"
type input "BD7373"
type input "189"
type input "115"
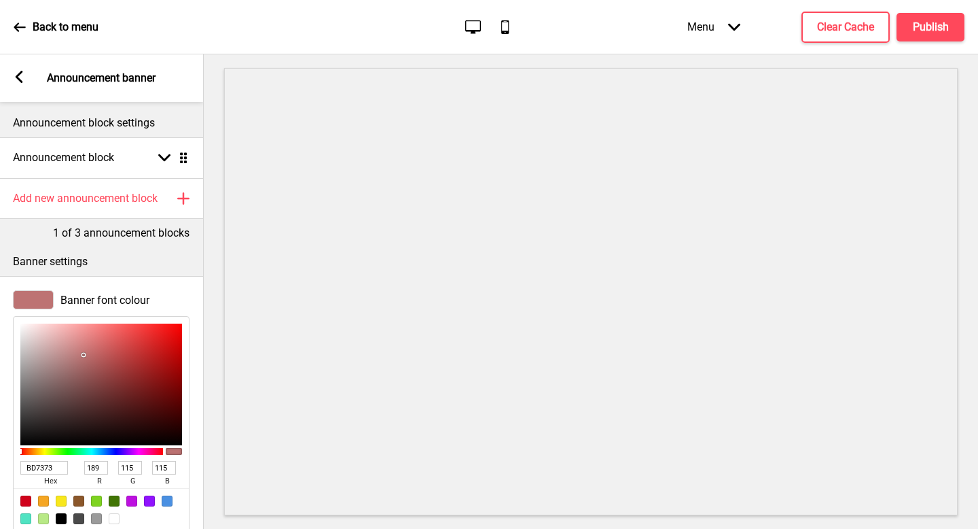
type input "FFFFFF"
type input "255"
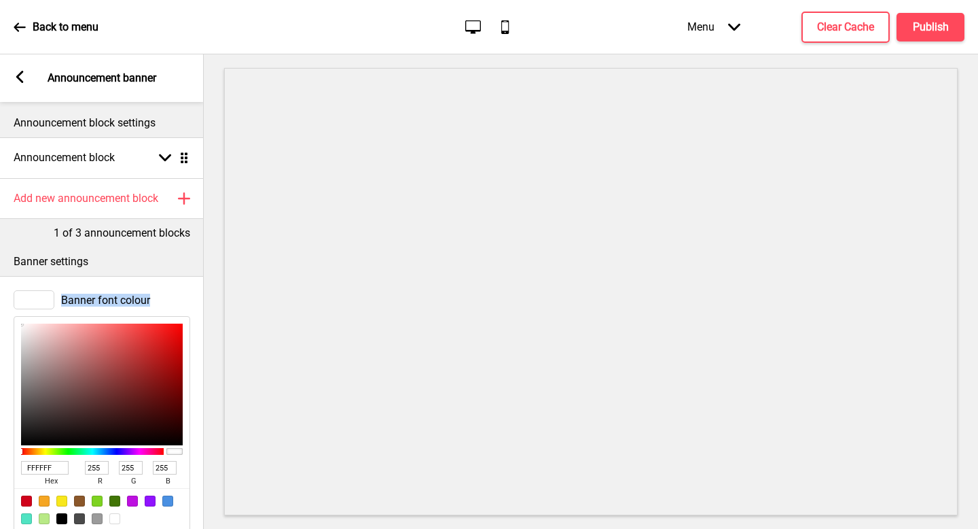
type input "A97C7C"
type input "169"
type input "124"
type input "0C0202"
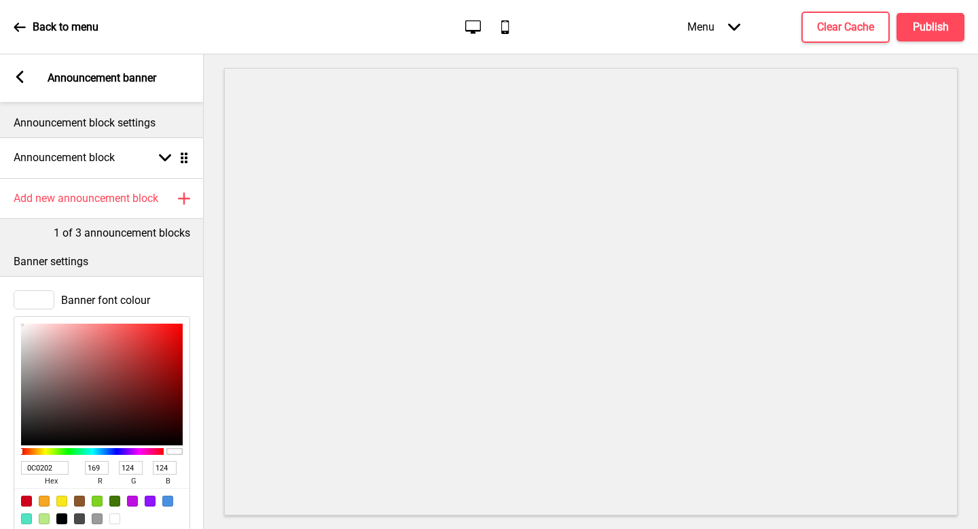
type input "12"
type input "2"
type input "000000"
type input "0"
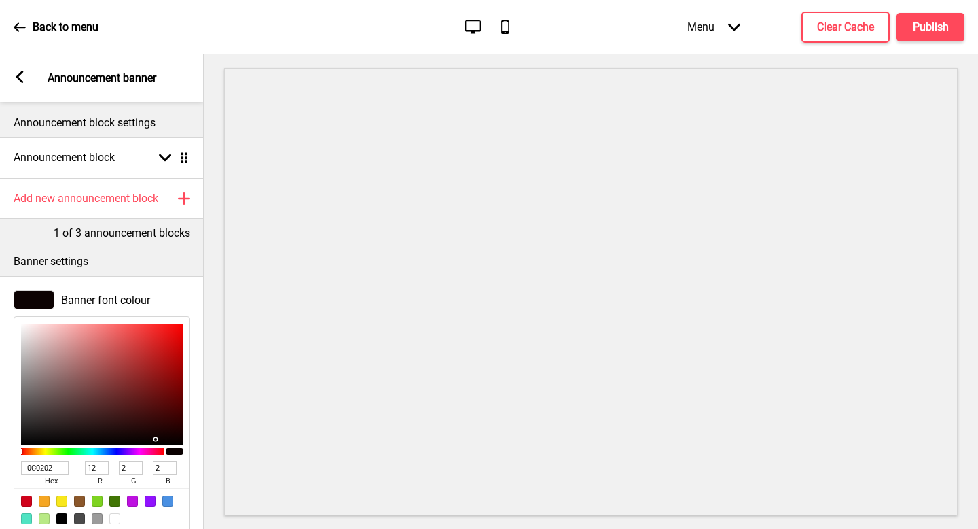
type input "0"
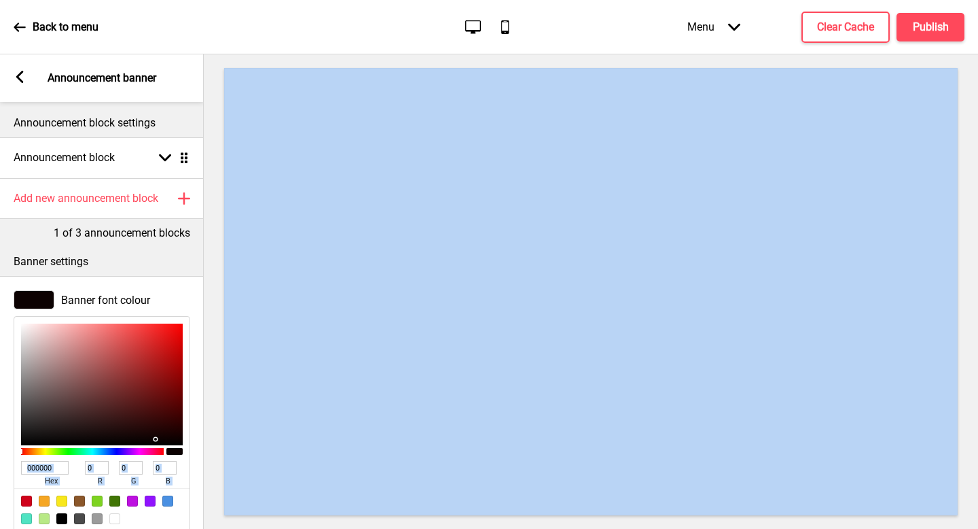
scroll to position [0, 1]
type input "220505"
type input "34"
type input "5"
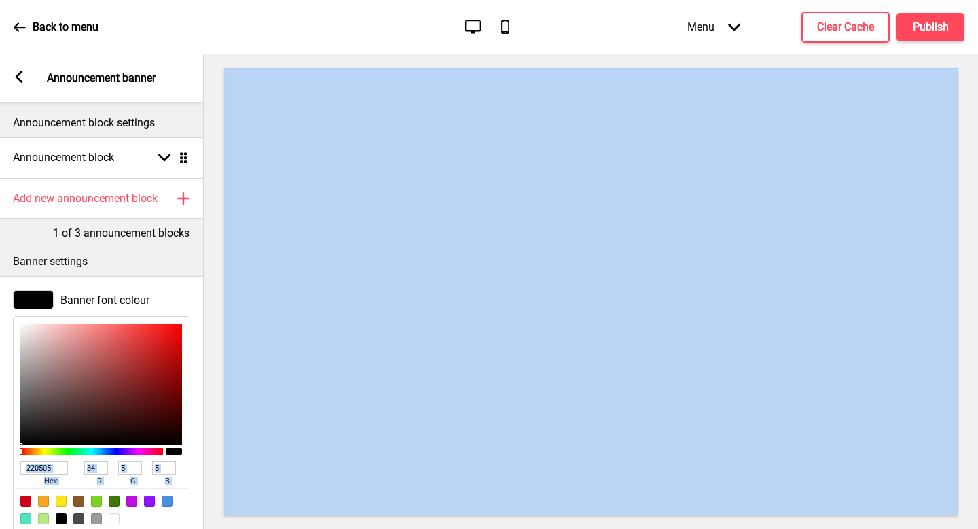
type input "591818"
type input "89"
type input "24"
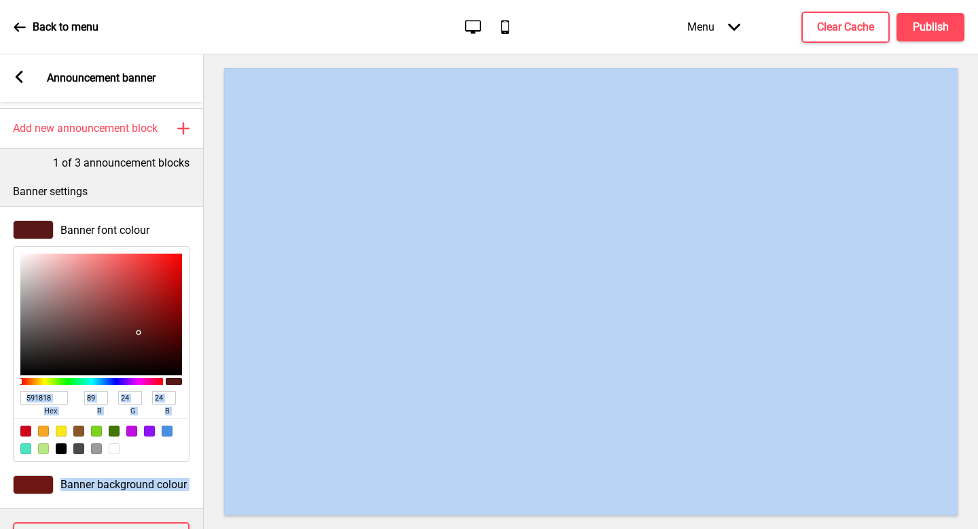
type input "000000"
type input "0"
type input "1A0707"
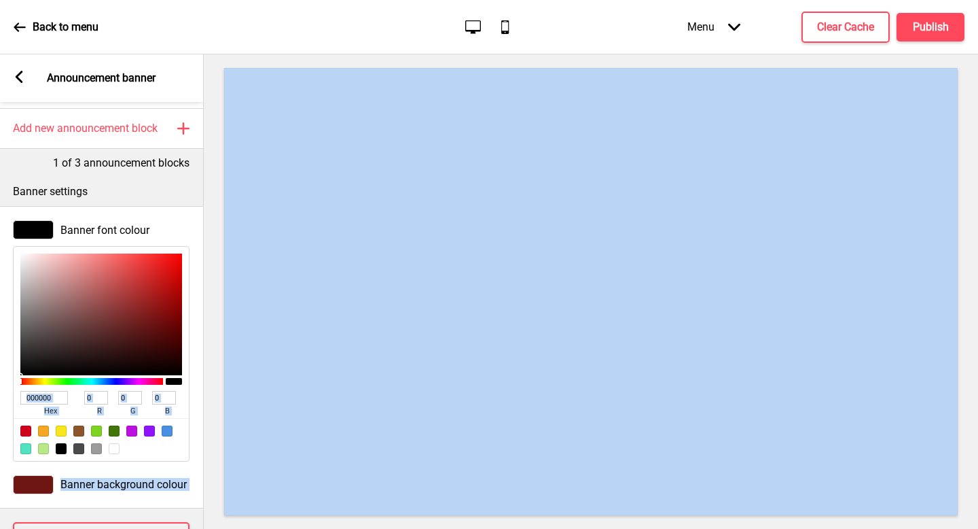
type input "26"
type input "7"
type input "0C0303"
type input "12"
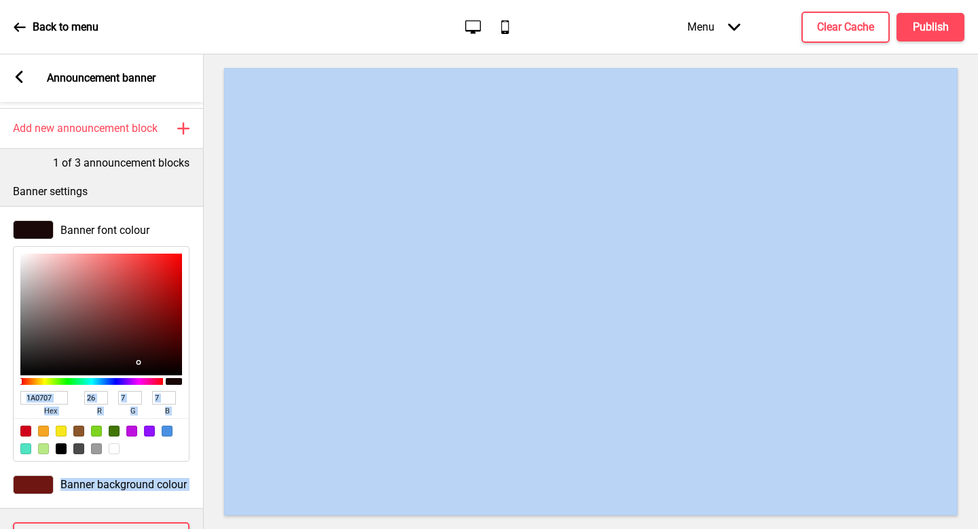
type input "3"
type input "080202"
type input "8"
type input "2"
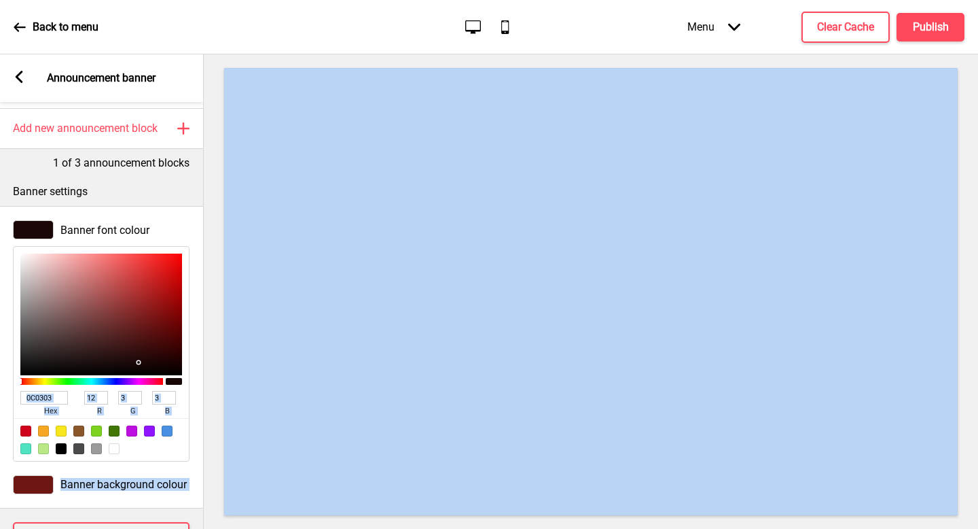
type input "2"
type input "100404"
type input "16"
type input "4"
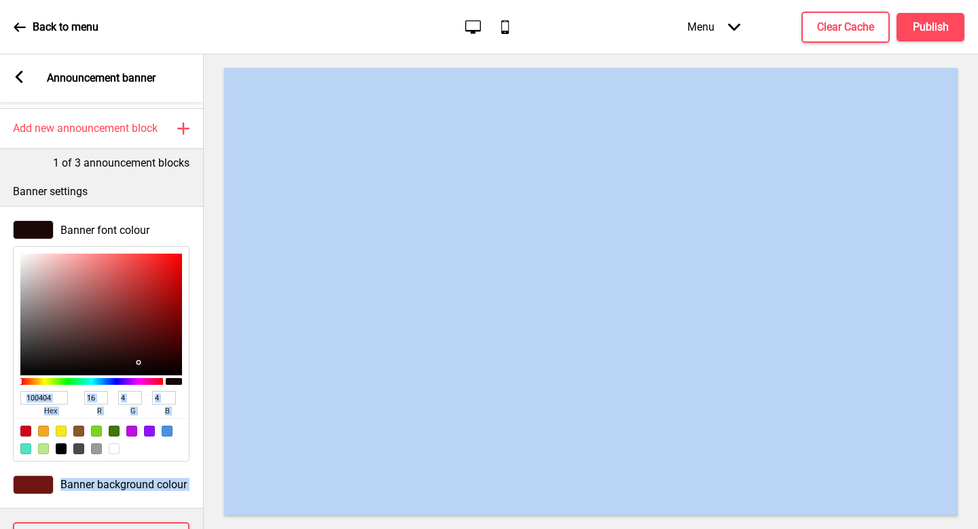
type input "A55B5B"
type input "165"
type input "91"
type input "FFC3C3"
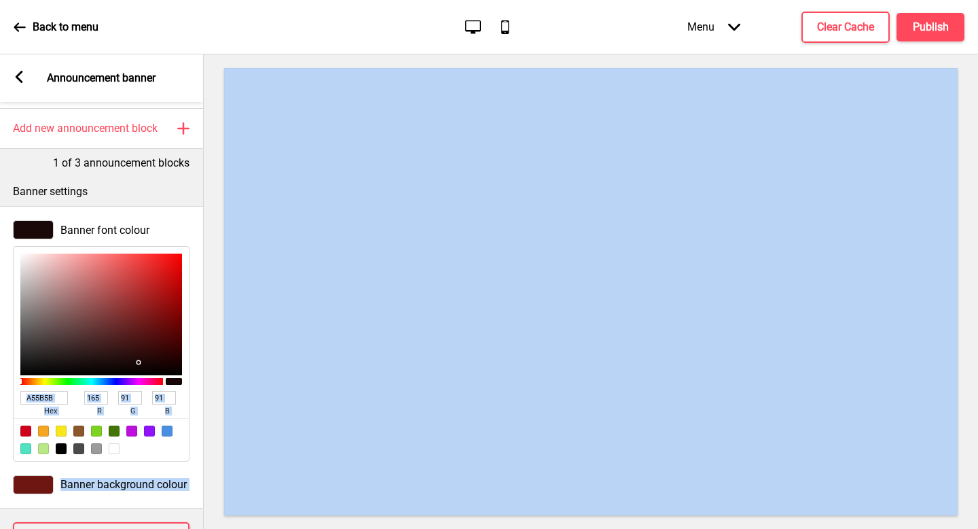
type input "255"
type input "195"
type input "FFCBCB"
type input "203"
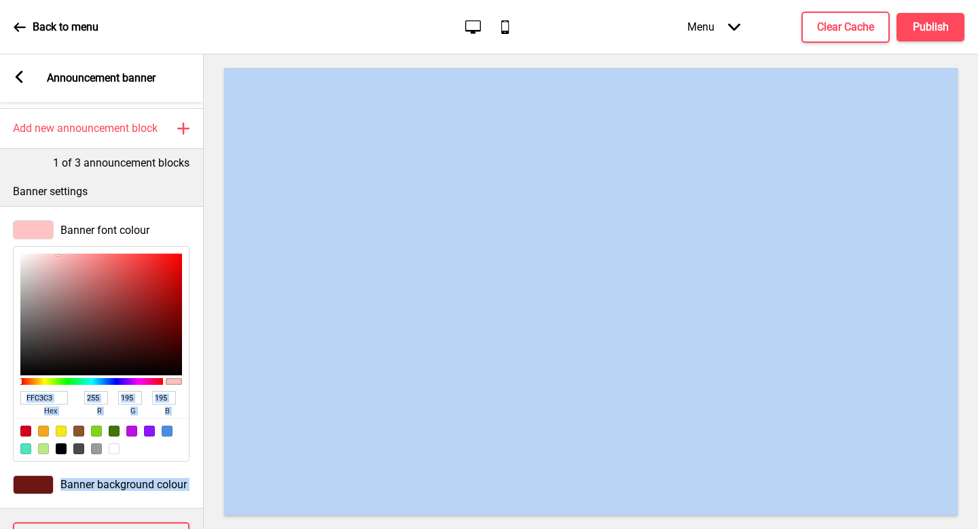
type input "203"
type input "FFC1C1"
type input "193"
type input "FFAFAF"
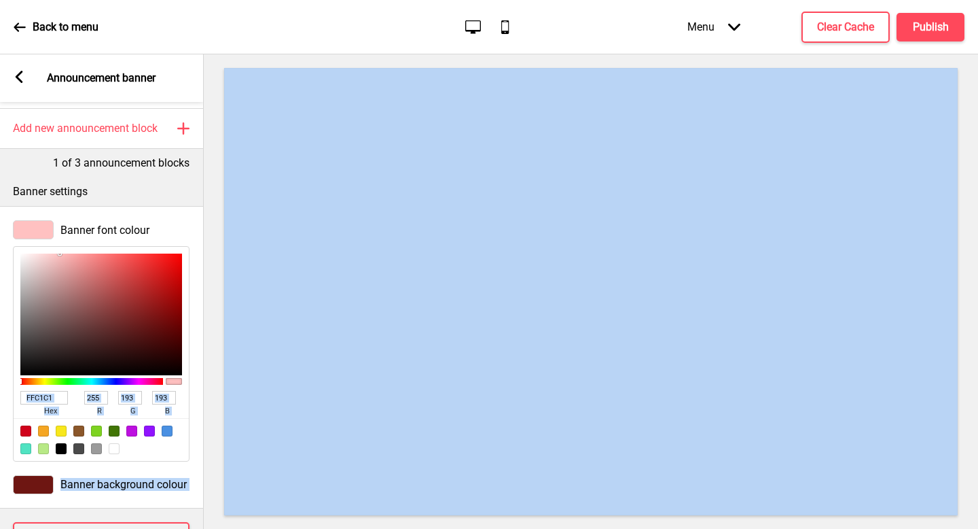
type input "175"
type input "FFA8A8"
type input "168"
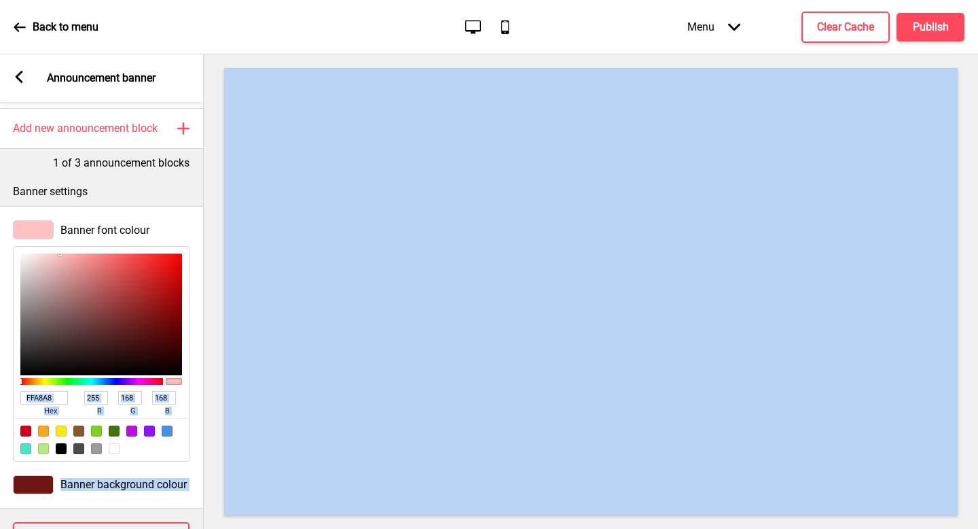
type input "E29A9A"
type input "226"
type input "154"
type input "AE7B7B"
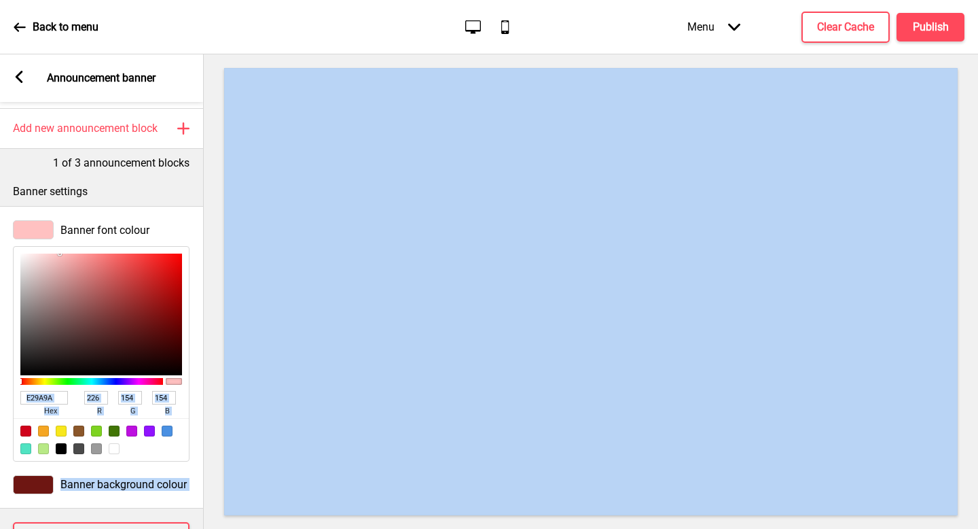
type input "174"
type input "123"
type input "9C7070"
type input "156"
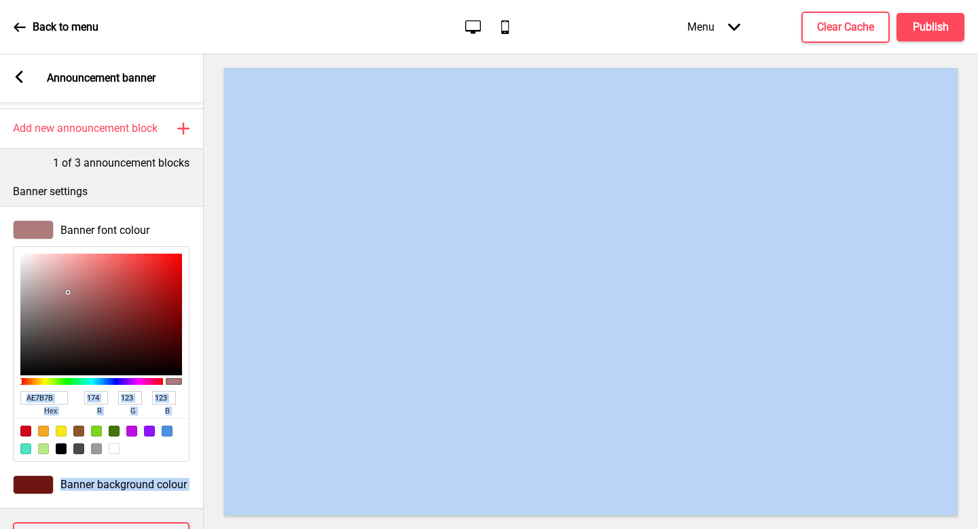
type input "112"
type input "9B6F6F"
type input "155"
type input "111"
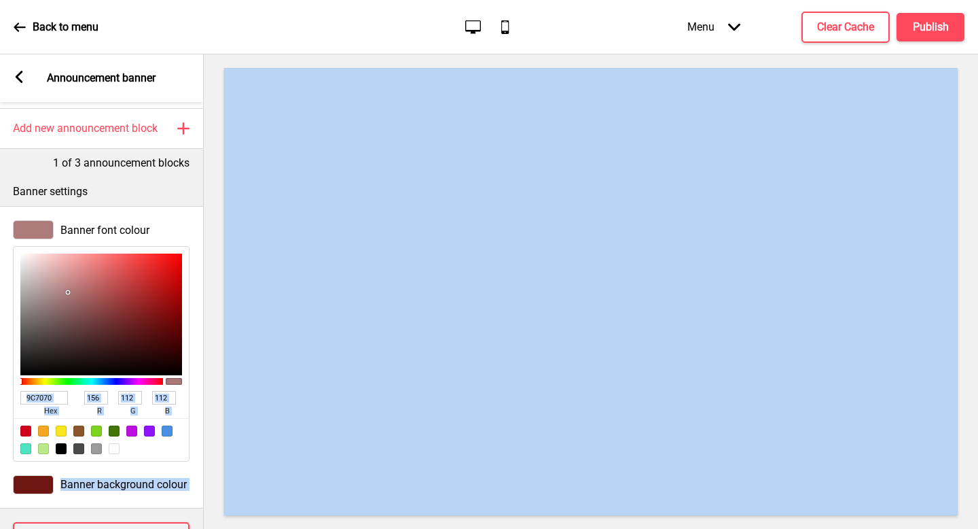
type input "111"
type input "191212"
type input "25"
type input "18"
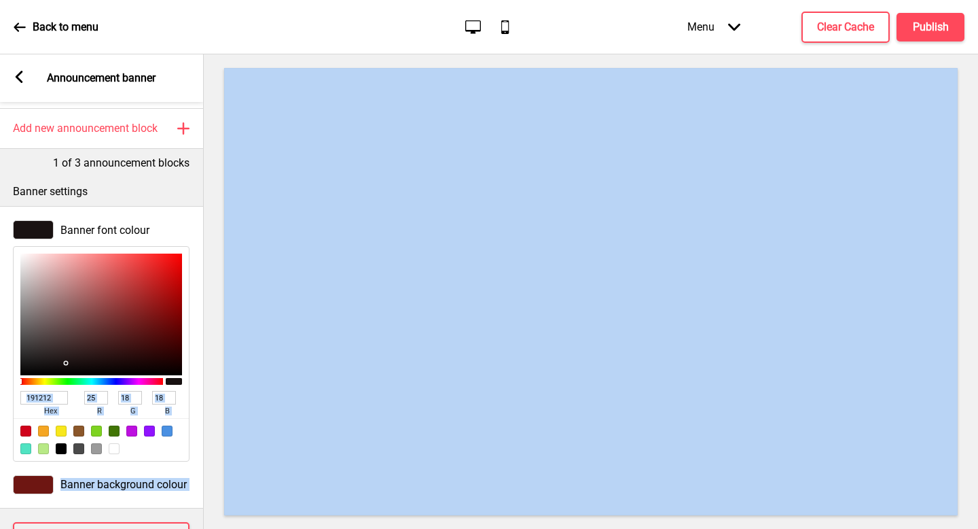
type input "000000"
type input "0"
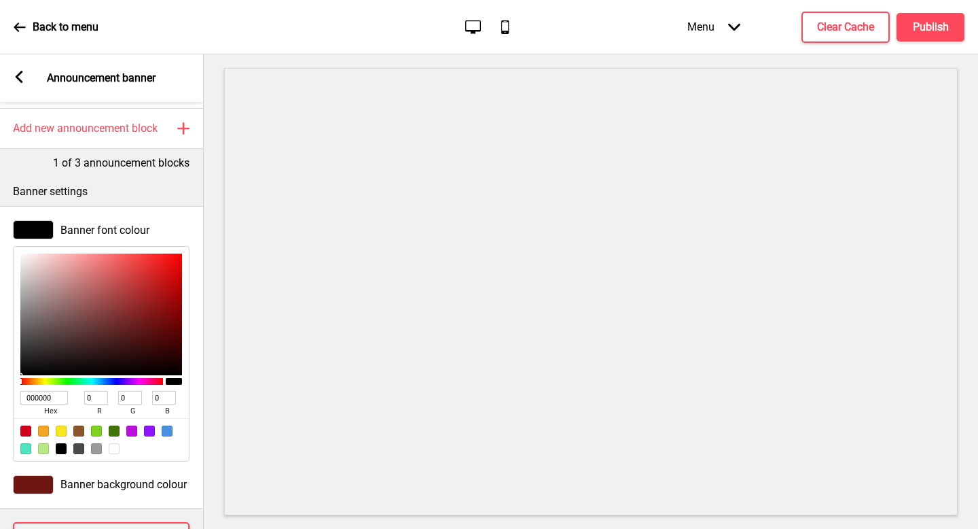
click at [43, 479] on div at bounding box center [33, 484] width 41 height 19
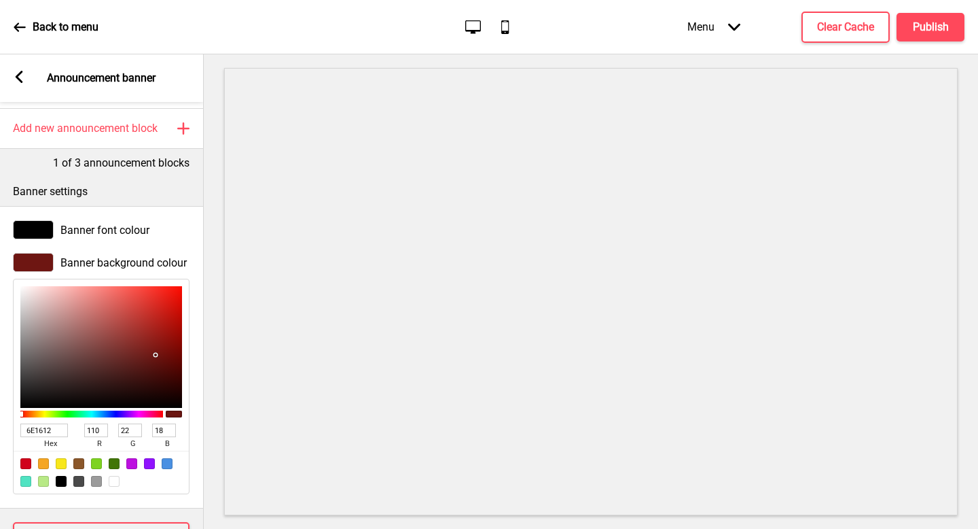
type input "DE9693"
type input "222"
type input "150"
type input "147"
type input "D69491"
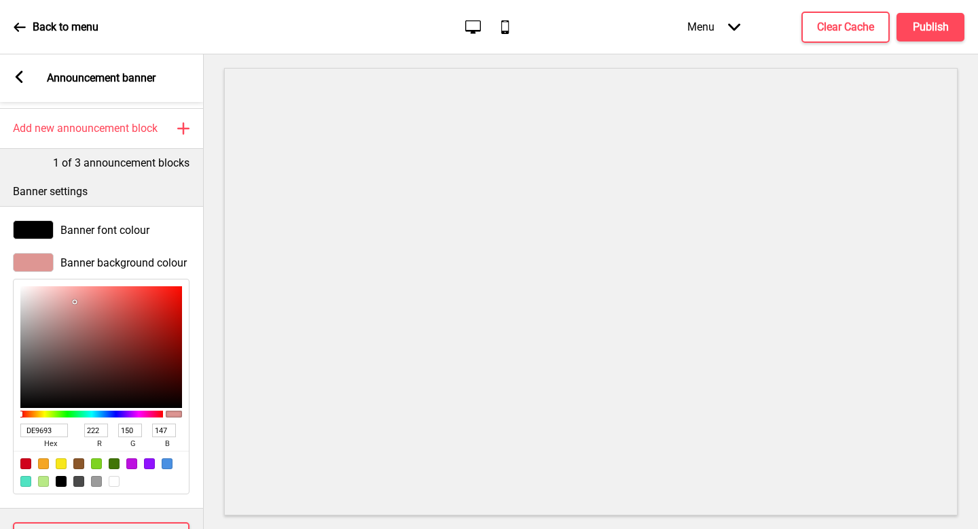
type input "214"
type input "148"
type input "145"
type input "3D3D3D"
type input "61"
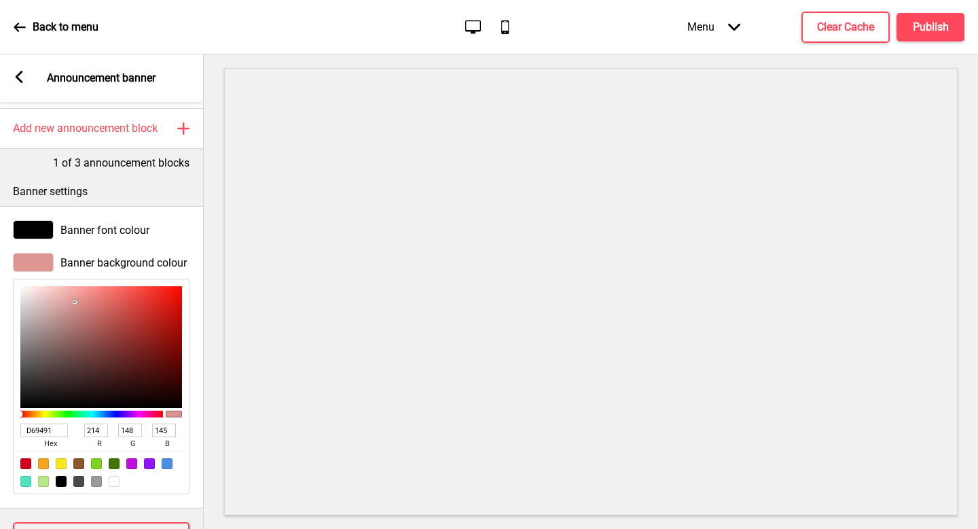
type input "61"
type input "000000"
type input "0"
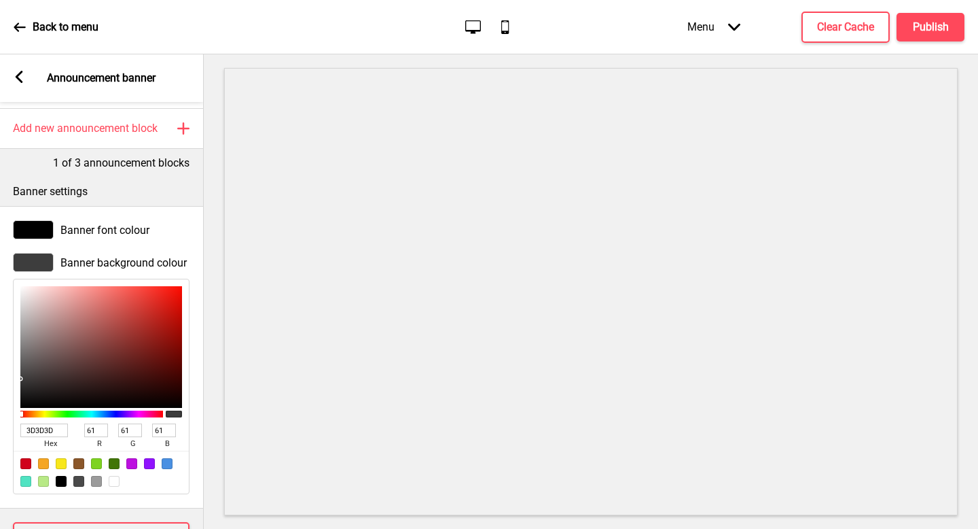
type input "0"
drag, startPoint x: 75, startPoint y: 302, endPoint x: 0, endPoint y: 445, distance: 162.0
click at [0, 445] on div "Banner background colour 000000 hex 0 r 0 g 0 b 100 a" at bounding box center [102, 373] width 204 height 255
type input "2A1C1C"
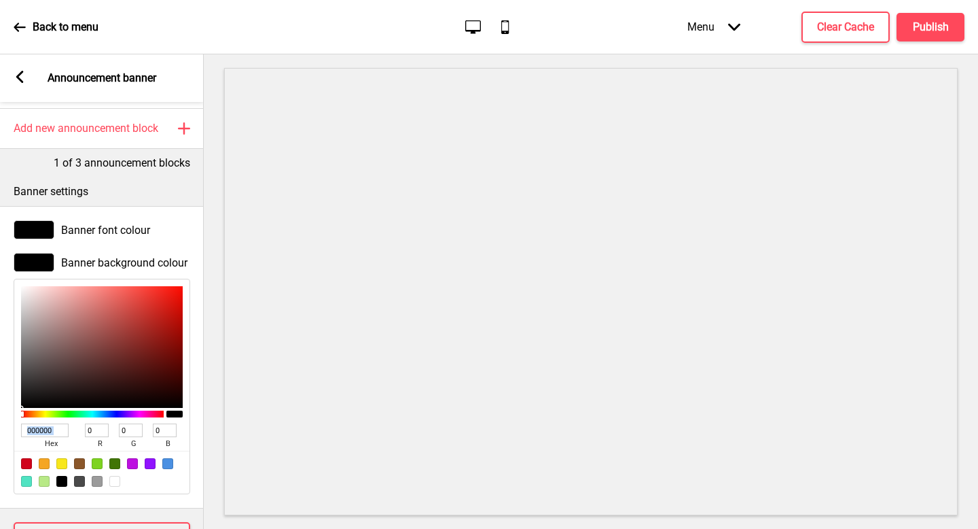
type input "42"
type input "28"
type input "2D1D1D"
type input "45"
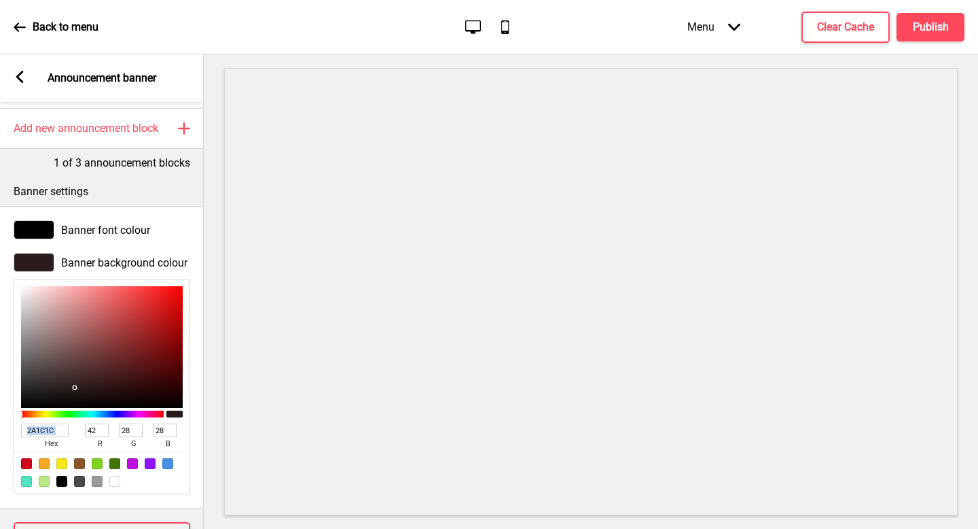
type input "29"
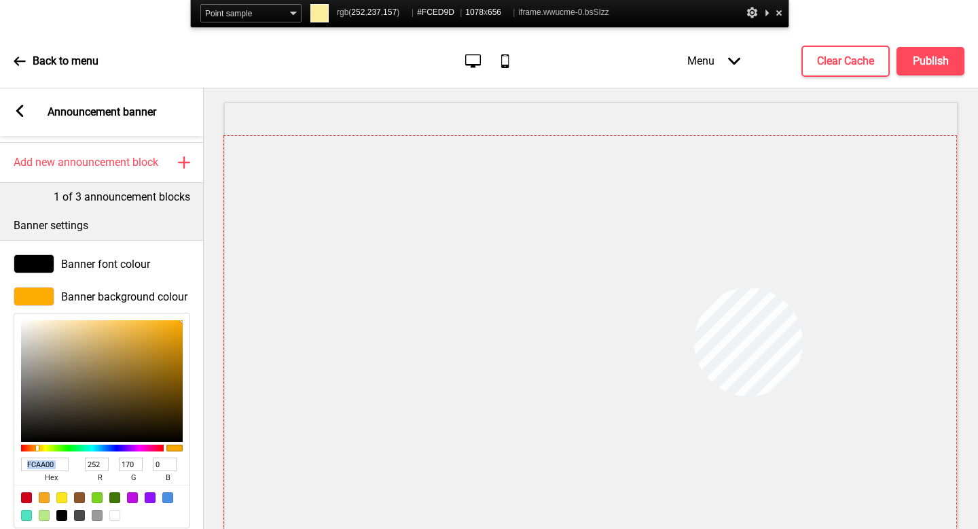
copy div
click at [702, 321] on div at bounding box center [590, 359] width 732 height 446
click at [117, 296] on span "Banner background colour" at bounding box center [124, 296] width 126 height 13
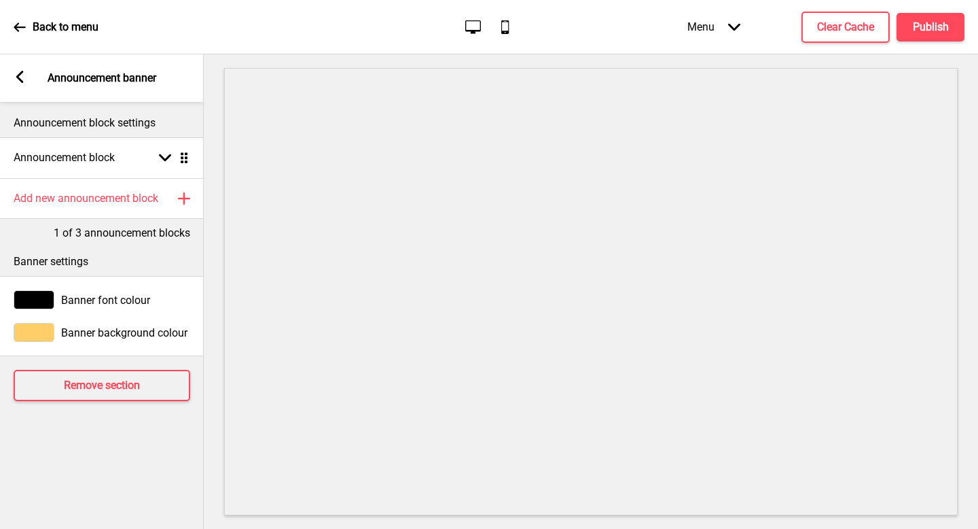
click at [72, 327] on span "Banner background colour" at bounding box center [124, 332] width 126 height 13
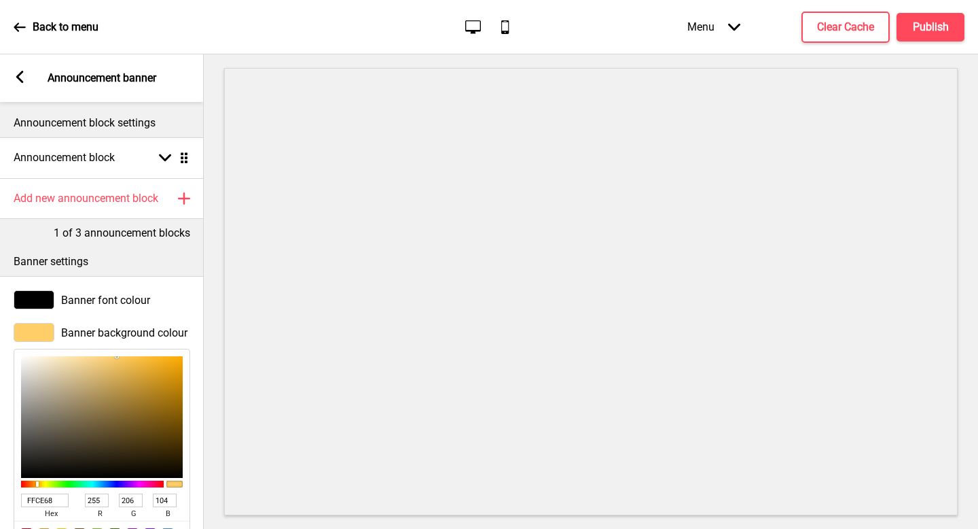
click at [55, 504] on input "FFCE68" at bounding box center [45, 500] width 48 height 14
paste input "#869801"
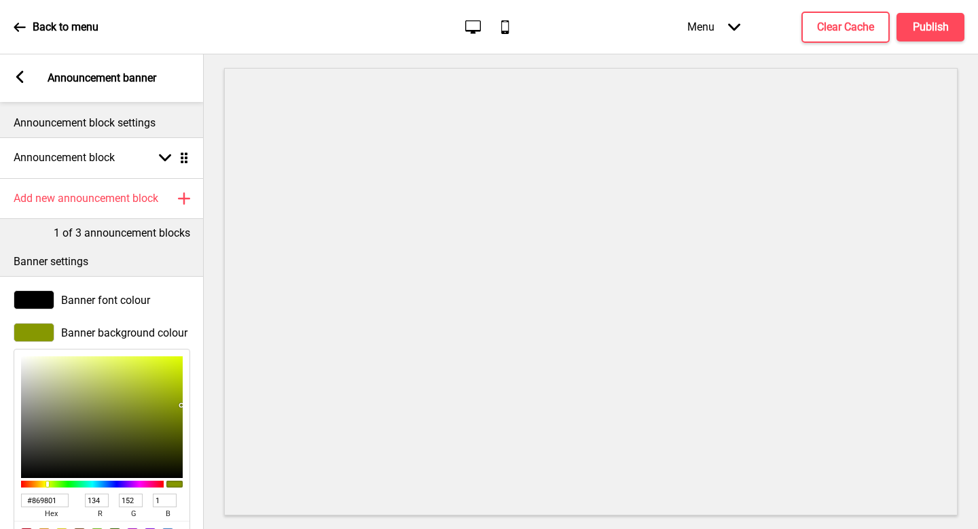
scroll to position [121, 0]
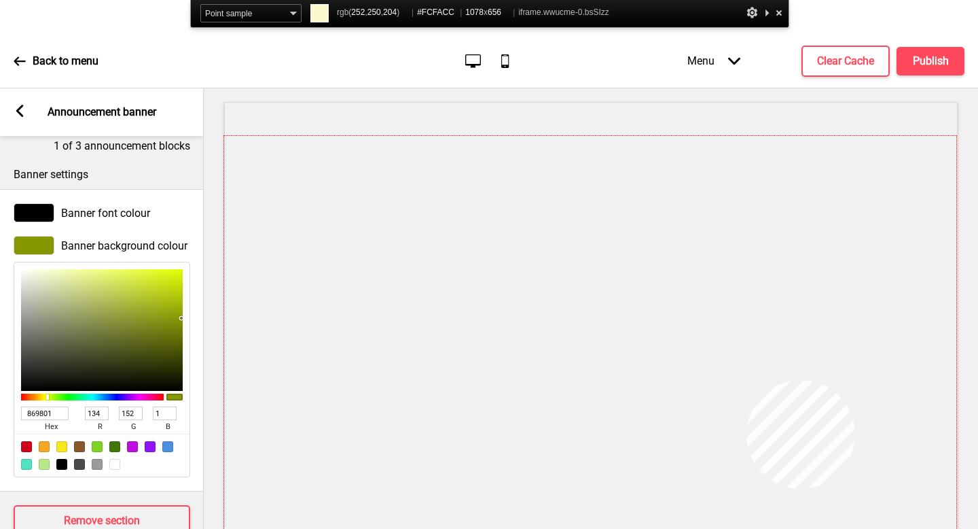
click at [747, 380] on div at bounding box center [590, 359] width 732 height 446
click at [52, 412] on input "869801" at bounding box center [45, 413] width 48 height 14
paste input "#FCFACC"
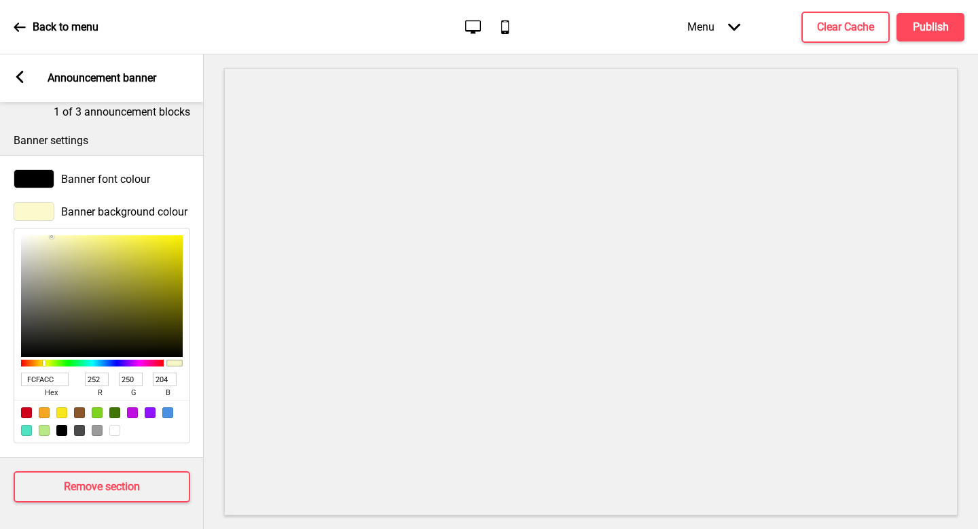
click at [25, 84] on div "Arrow left" at bounding box center [20, 78] width 12 height 15
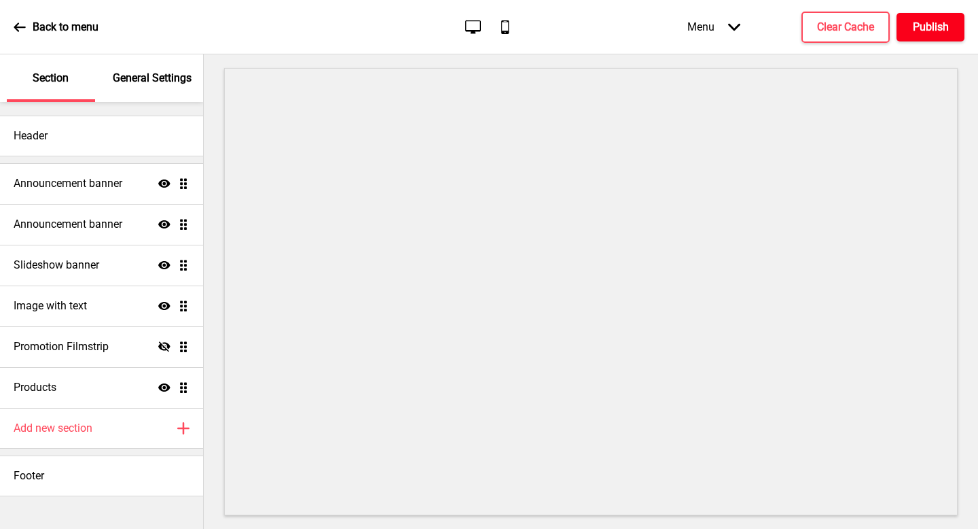
click at [922, 28] on h4 "Publish" at bounding box center [931, 27] width 36 height 15
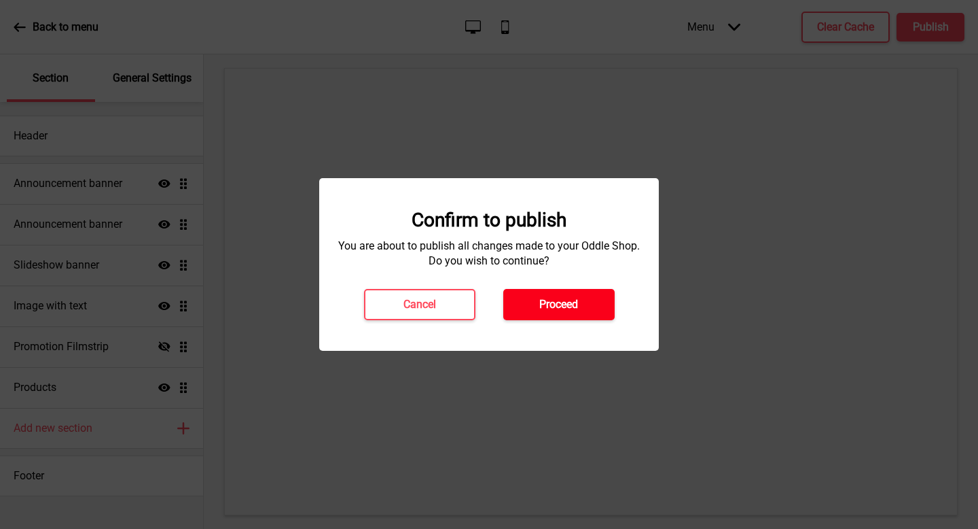
click at [576, 308] on h4 "Proceed" at bounding box center [559, 304] width 39 height 15
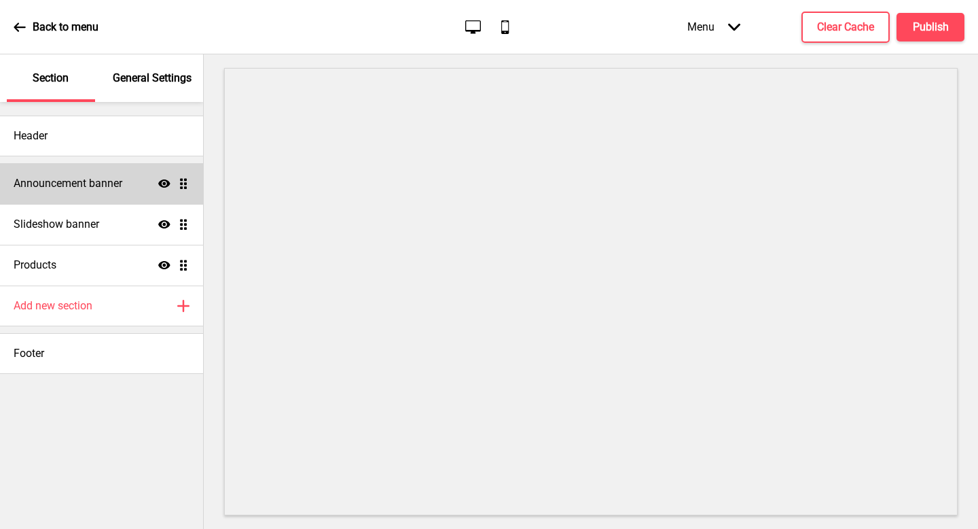
click at [118, 183] on h4 "Announcement banner" at bounding box center [68, 183] width 109 height 15
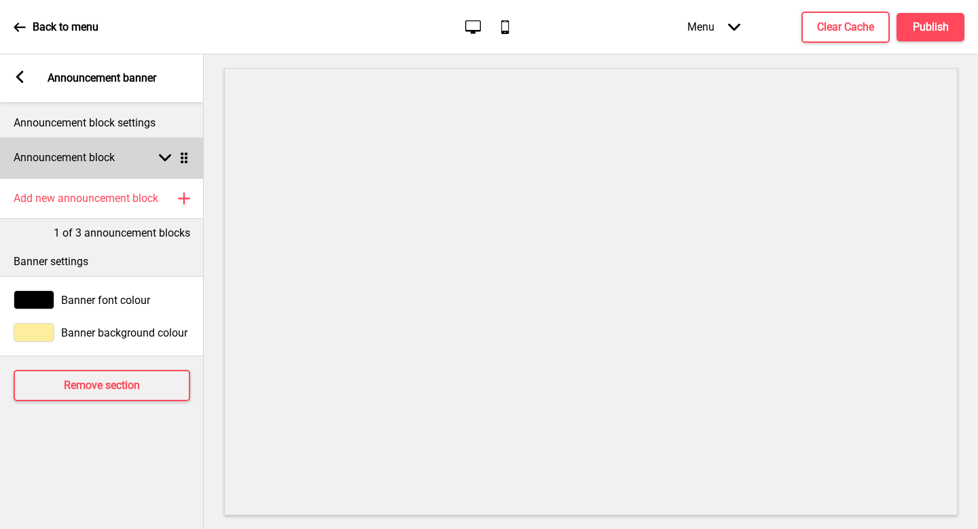
click at [151, 158] on div "Announcement block Arrow down Drag" at bounding box center [102, 157] width 204 height 41
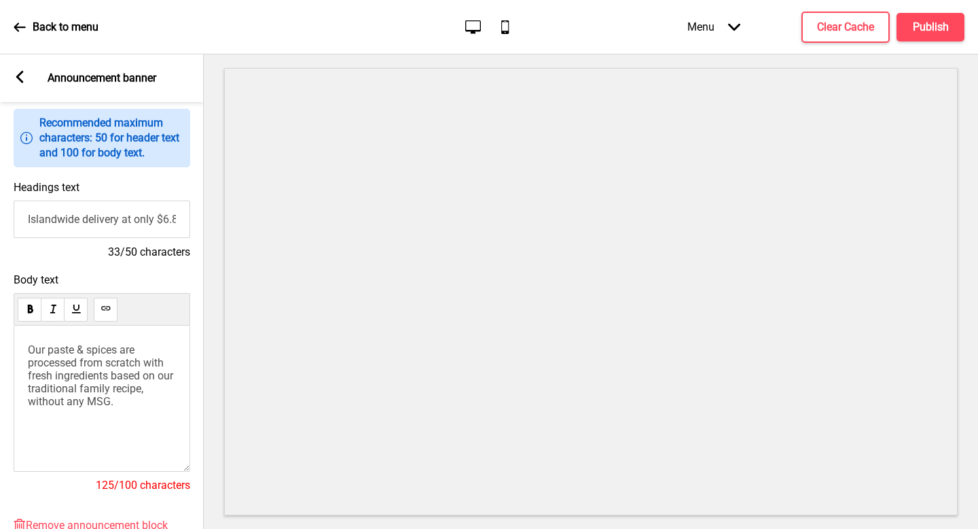
scroll to position [283, 0]
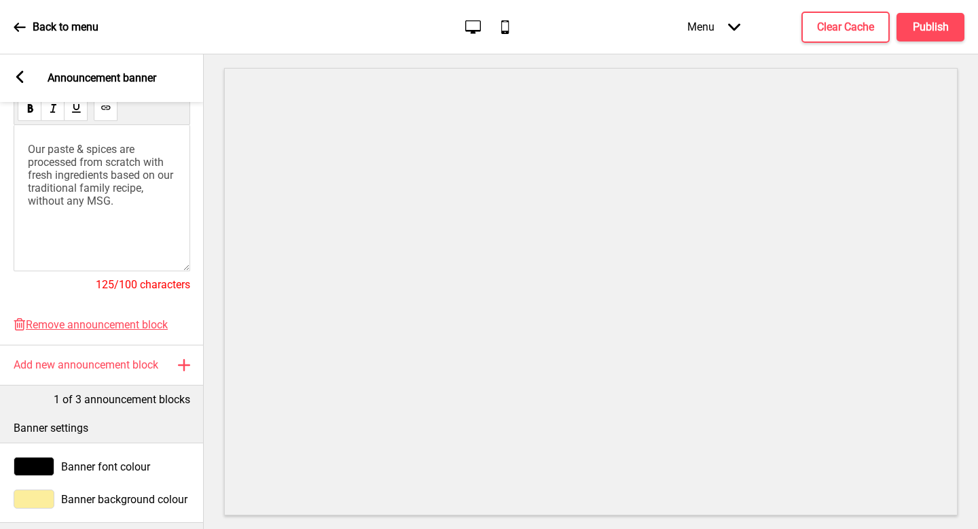
click at [21, 72] on icon at bounding box center [19, 77] width 7 height 12
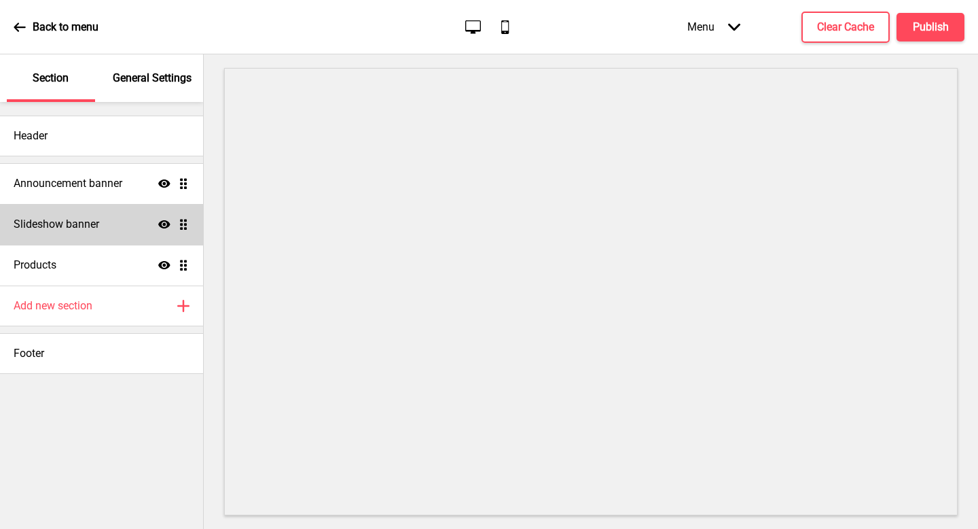
click at [84, 213] on div "Slideshow banner Show Drag" at bounding box center [101, 224] width 203 height 41
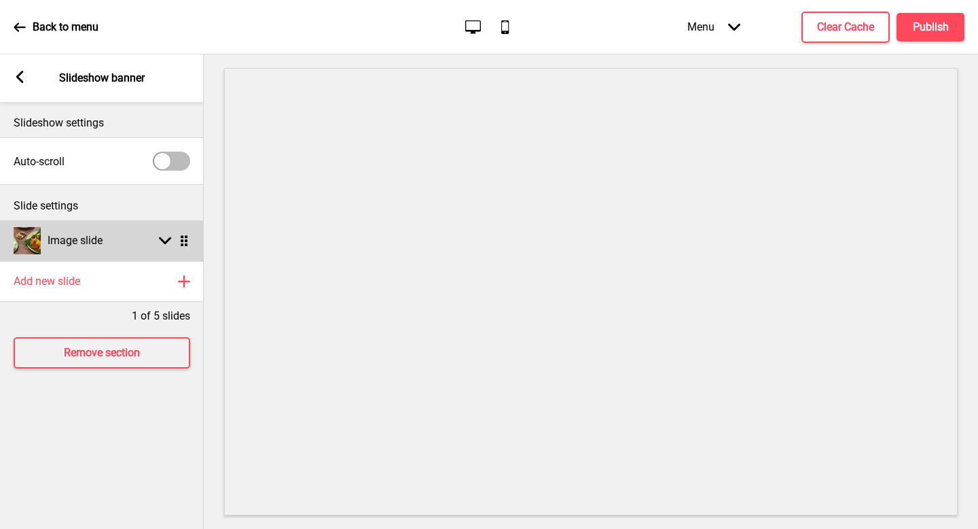
click at [92, 240] on h4 "Image slide" at bounding box center [75, 240] width 55 height 15
select select "right"
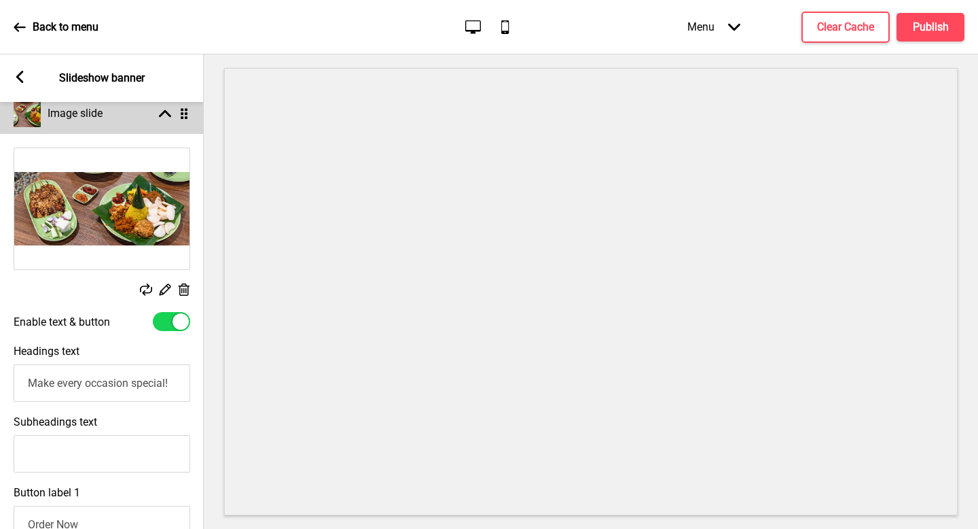
scroll to position [154, 0]
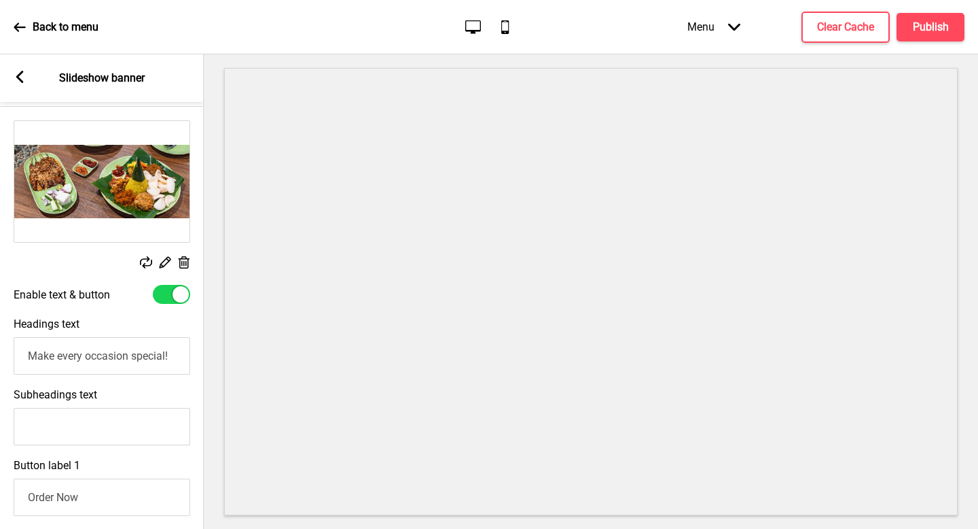
click at [92, 431] on input "Subheadings text" at bounding box center [102, 426] width 177 height 37
type input "P"
type input "O"
click at [31, 76] on div "Arrow left Slideshow banner" at bounding box center [102, 78] width 204 height 48
click at [25, 76] on div "Arrow left Slideshow banner" at bounding box center [102, 78] width 204 height 48
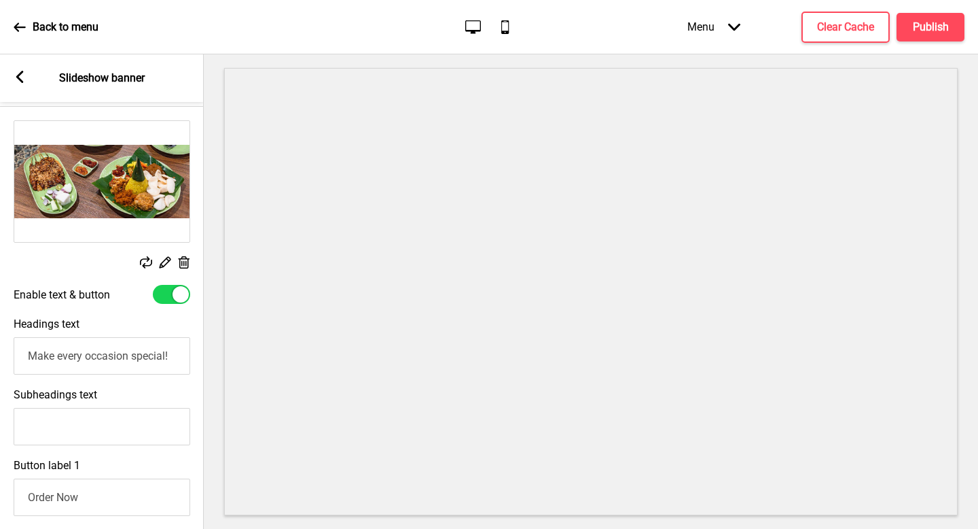
click at [23, 76] on rect at bounding box center [20, 77] width 12 height 12
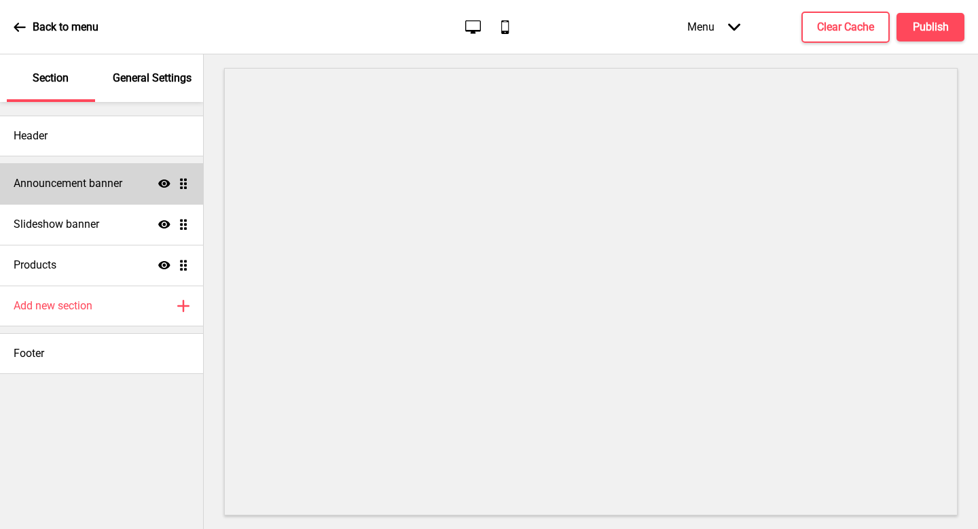
click at [73, 192] on div "Announcement banner Show Drag" at bounding box center [101, 183] width 203 height 41
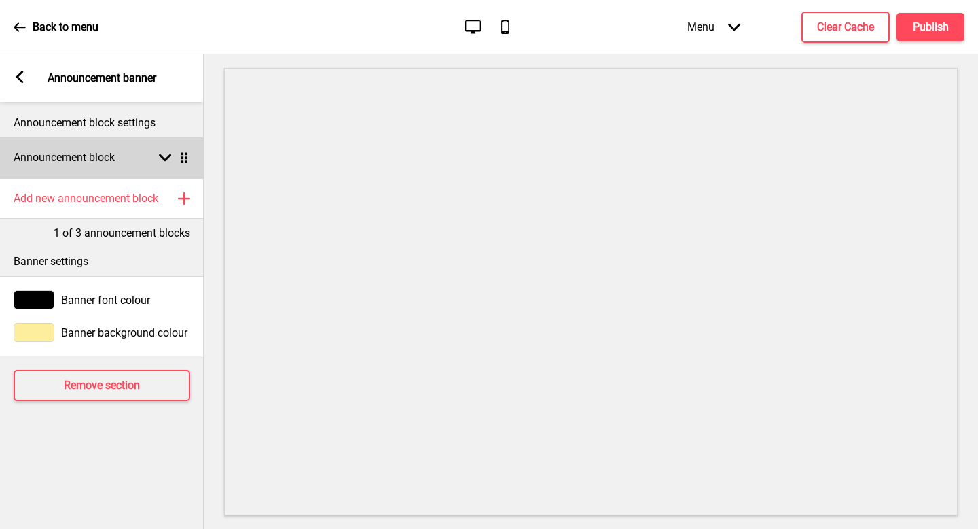
click at [94, 169] on div "Announcement block Arrow down Drag" at bounding box center [102, 157] width 204 height 41
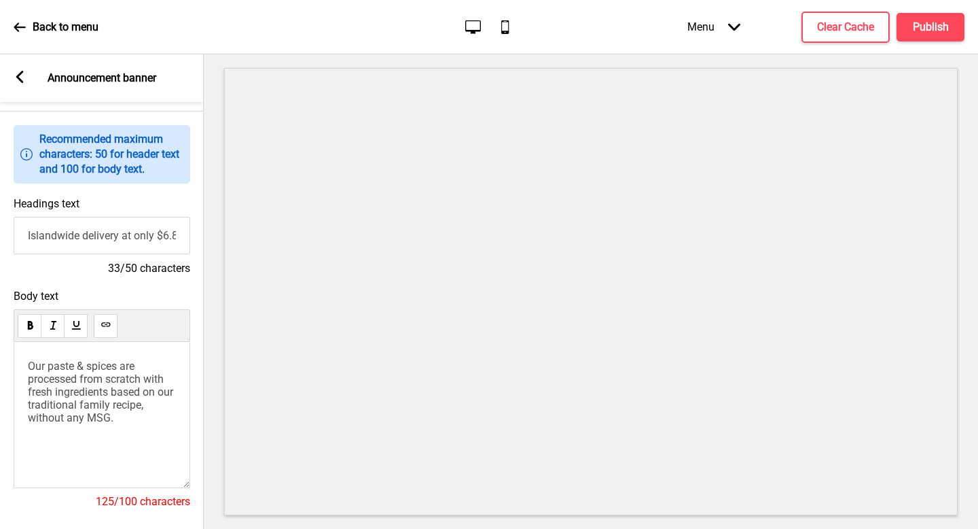
scroll to position [69, 0]
click at [121, 414] on p "Our paste & spices are processed from scratch with fresh ingredients based on o…" at bounding box center [102, 389] width 148 height 65
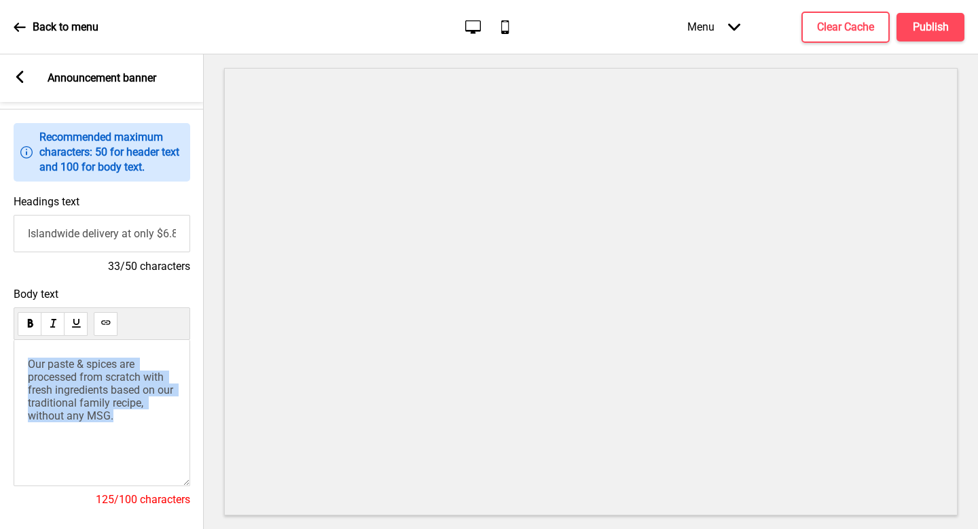
click at [121, 414] on p "Our paste & spices are processed from scratch with fresh ingredients based on o…" at bounding box center [102, 389] width 148 height 65
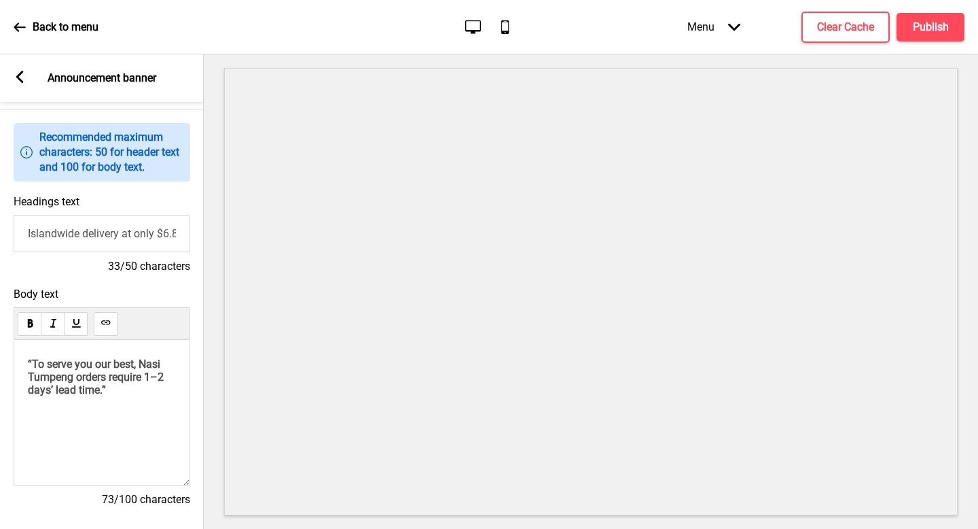
click at [122, 391] on span "“To serve you our best, Nasi Tumpeng orders require 1–2 days’ lead time.”" at bounding box center [97, 376] width 139 height 39
click at [35, 361] on span "“To serve you our best, Nasi Tumpeng orders require 1–2 days’ lead time" at bounding box center [97, 376] width 139 height 39
click at [72, 395] on span "To serve you our best, Nasi Tumpeng orders require 1–2 days’ lead time" at bounding box center [97, 376] width 139 height 39
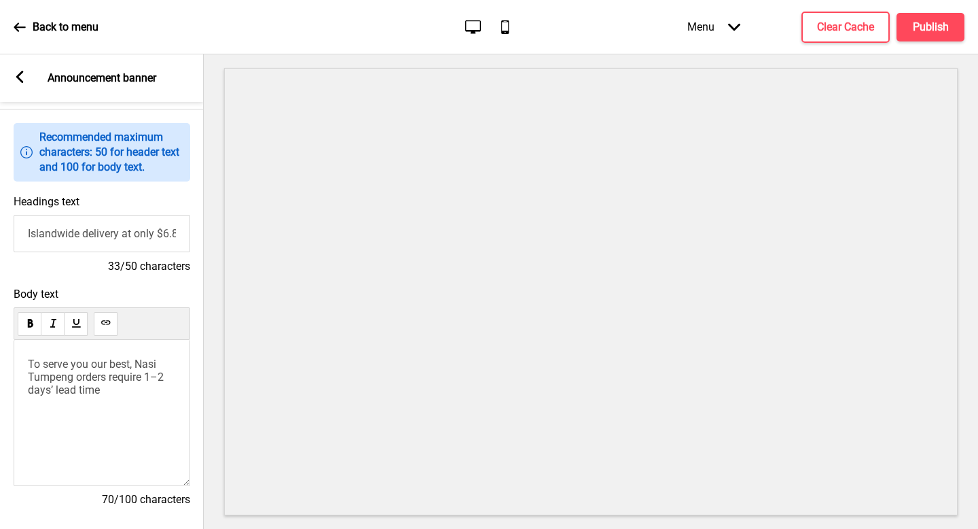
click at [122, 463] on div "To serve you our best, Nasi Tumpeng orders require 1–2 days’ lead time" at bounding box center [102, 413] width 177 height 146
click at [29, 366] on span "To serve you our best, Nasi Tumpeng orders require 1–2 days’ lead time" at bounding box center [97, 376] width 139 height 39
click at [128, 282] on div "Body text To serve you our best, Nasi Tumpeng orders require 1–2 days’ lead tim…" at bounding box center [102, 403] width 204 height 245
drag, startPoint x: 121, startPoint y: 391, endPoint x: 7, endPoint y: 341, distance: 124.5
click at [7, 341] on div "Body text To serve you our best, Nasi Tumpeng orders require 1–2 days’ lead tim…" at bounding box center [102, 403] width 204 height 245
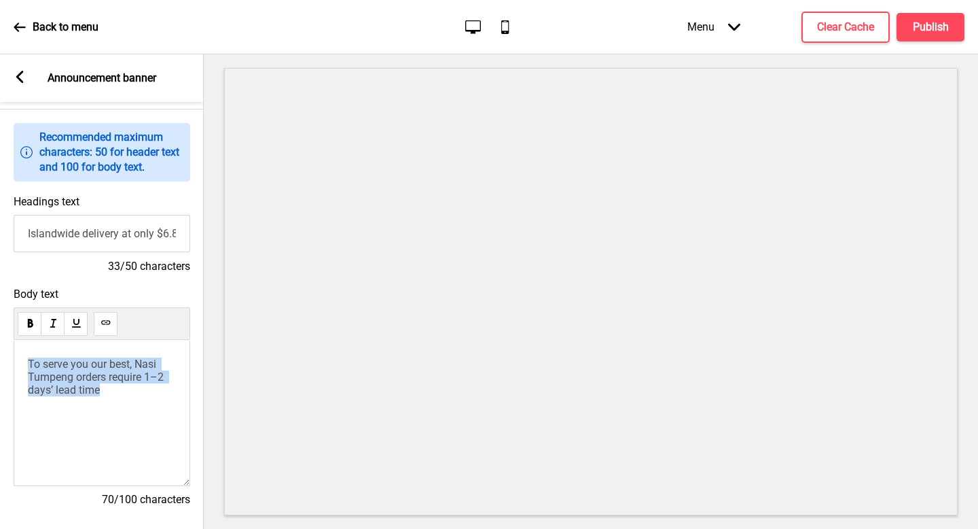
copy span "To serve you our best, Nasi Tumpeng orders require 1–2 days’ lead time"
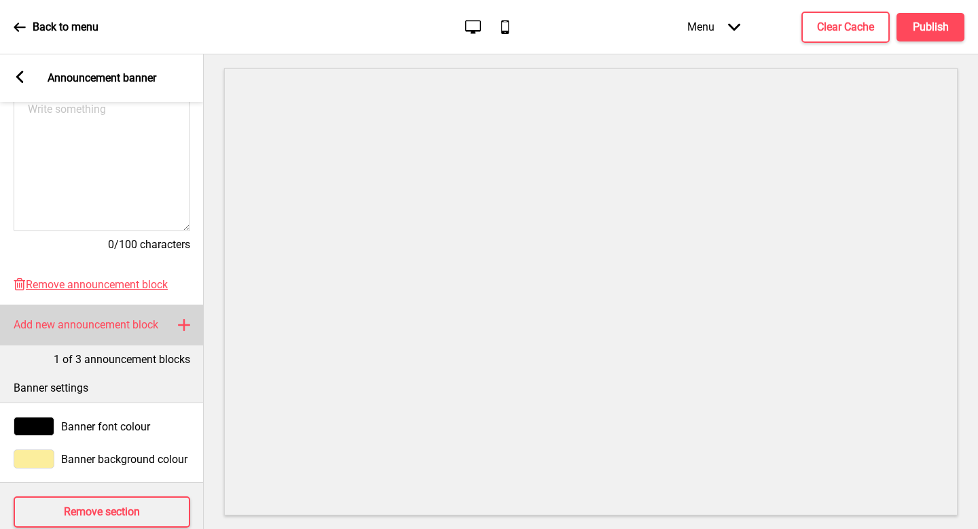
scroll to position [0, 0]
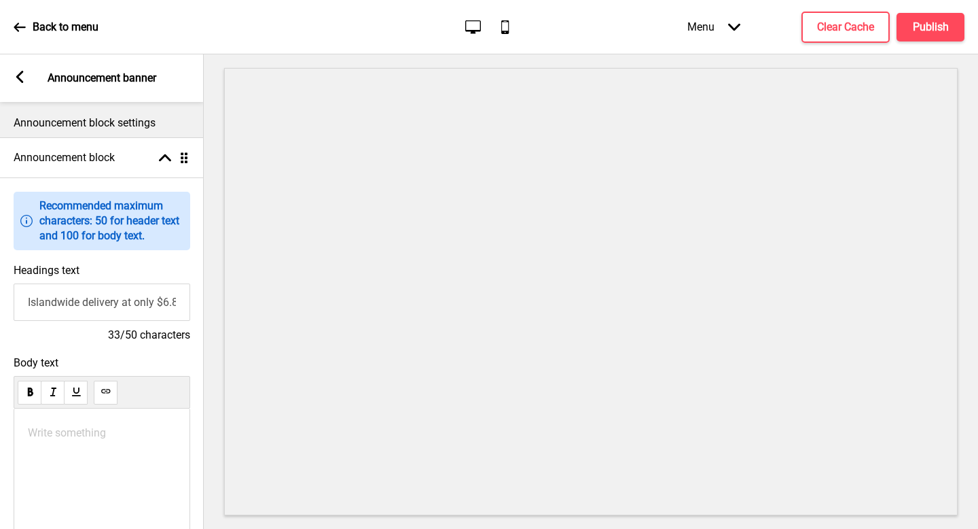
click at [102, 420] on div "Write something ﻿" at bounding box center [102, 481] width 177 height 146
click at [81, 427] on p "Write something ﻿" at bounding box center [102, 432] width 148 height 13
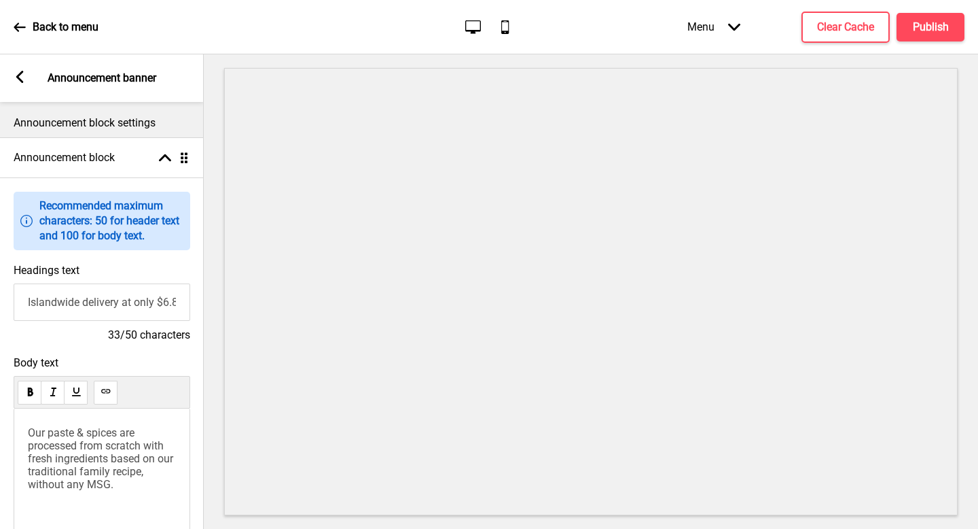
click at [77, 455] on span "Our paste & spices are processed from scratch with fresh ingredients based on o…" at bounding box center [102, 458] width 148 height 65
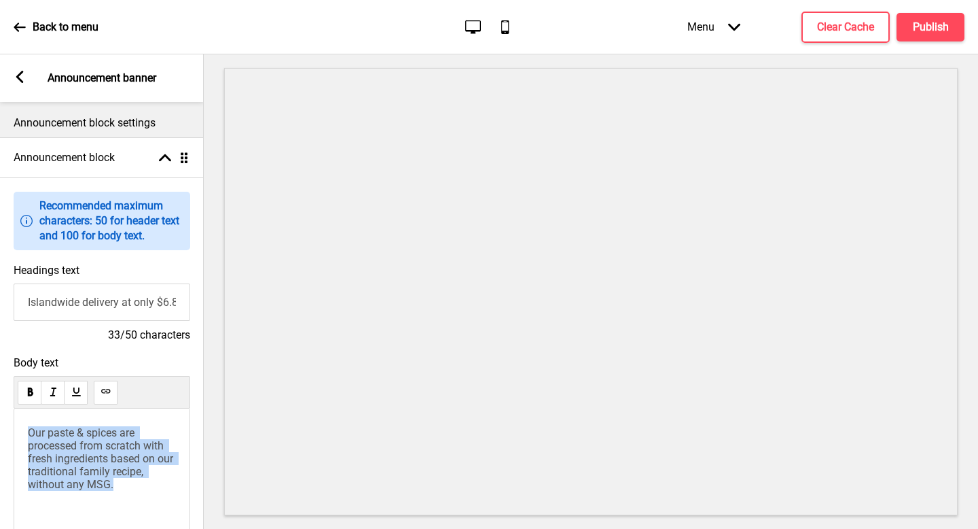
click at [77, 455] on span "Our paste & spices are processed from scratch with fresh ingredients based on o…" at bounding box center [102, 458] width 148 height 65
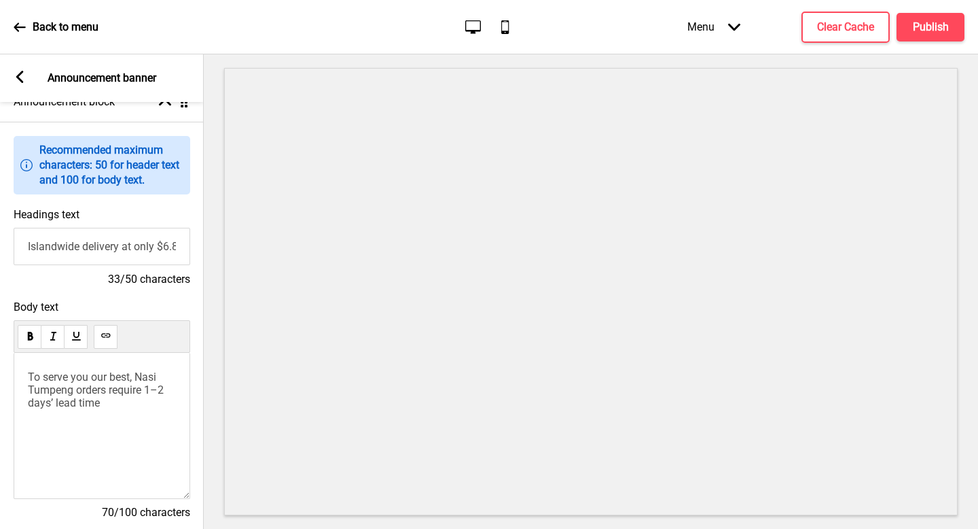
scroll to position [61, 0]
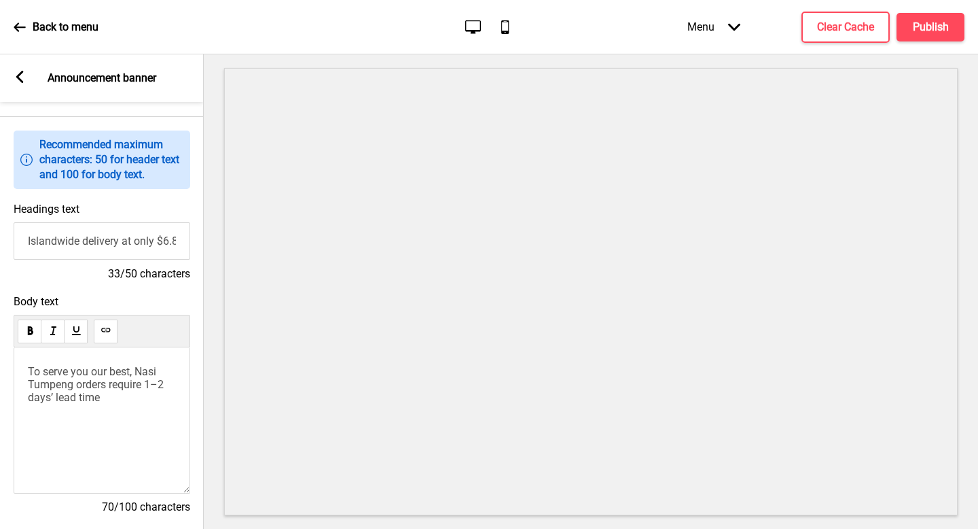
click at [33, 375] on span "To serve you our best, Nasi Tumpeng orders require 1–2 days’ lead time" at bounding box center [97, 384] width 139 height 39
click at [120, 382] on span "to serve you our best, Nasi Tumpeng orders require 1–2 days’ lead time" at bounding box center [97, 384] width 139 height 39
click at [101, 389] on span "Perfect dishes take time — pre-order your Nasi Tumpeng at least 1–2 days ahead" at bounding box center [101, 384] width 147 height 39
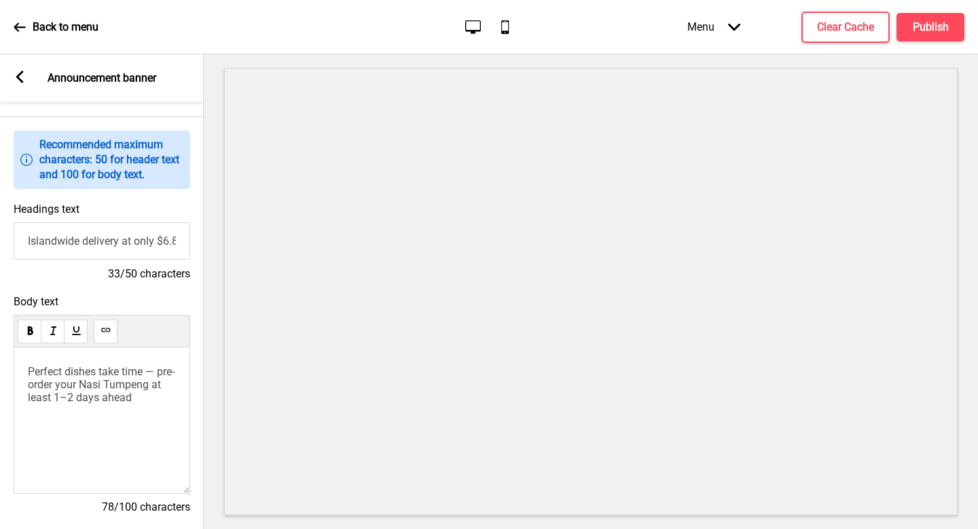
click at [85, 386] on span "Perfect dishes take time — pre-order your Nasi Tumpeng at least 1–2 days ahead" at bounding box center [101, 384] width 147 height 39
click at [160, 387] on span "Perfect dishes take time — pre-order your Nasi Tumpeng at least 1–2 days ahead" at bounding box center [101, 384] width 147 height 39
click at [188, 439] on div "Perfect dishes take time — pre-order at least 1–2 days ahead" at bounding box center [102, 420] width 177 height 146
click at [200, 440] on div "Body text Perfect dishes take time — pre-order at least 1–2 days ahead 60/100 c…" at bounding box center [102, 410] width 204 height 245
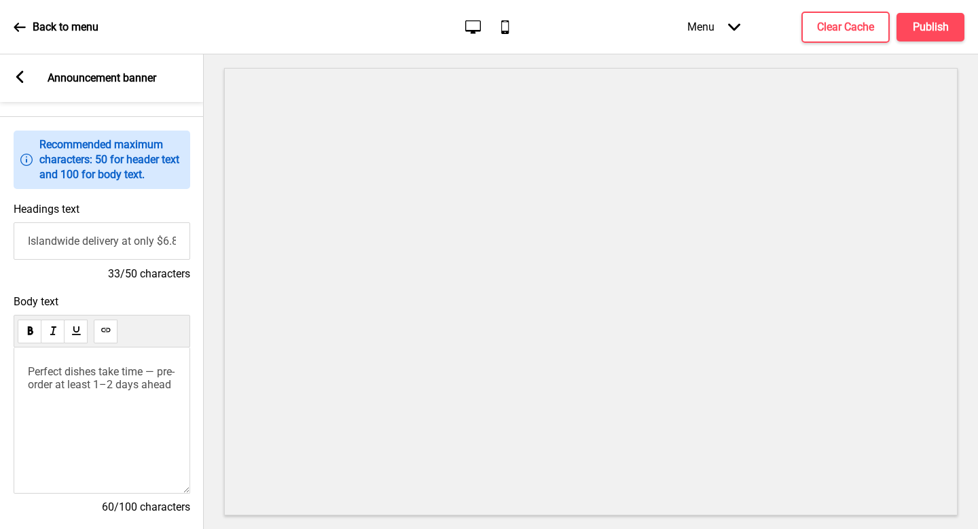
click at [158, 391] on p "Perfect dishes take time — pre-order at least 1–2 days ahead" at bounding box center [102, 378] width 148 height 26
click at [32, 386] on span "Perfect dishes take time — pre-order at least 1–2 days ahead!" at bounding box center [101, 378] width 147 height 26
drag, startPoint x: 167, startPoint y: 252, endPoint x: 189, endPoint y: 234, distance: 28.0
click at [198, 234] on div "Headings text Islandwide delivery at only $6.80 33/50 characters" at bounding box center [102, 242] width 204 height 92
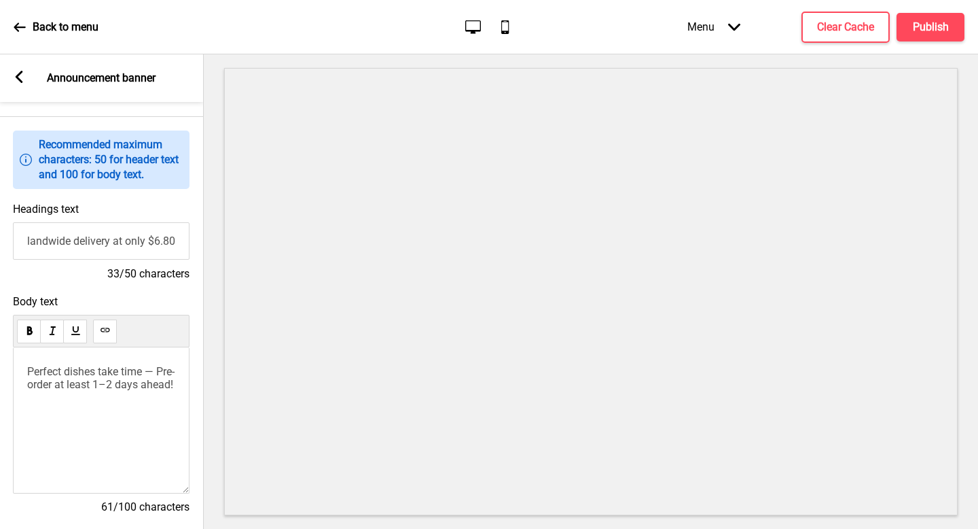
click at [170, 240] on input "Islandwide delivery at only $6.80" at bounding box center [101, 240] width 177 height 37
click at [173, 239] on input "Islandwide delivery at only $6.80" at bounding box center [101, 240] width 177 height 37
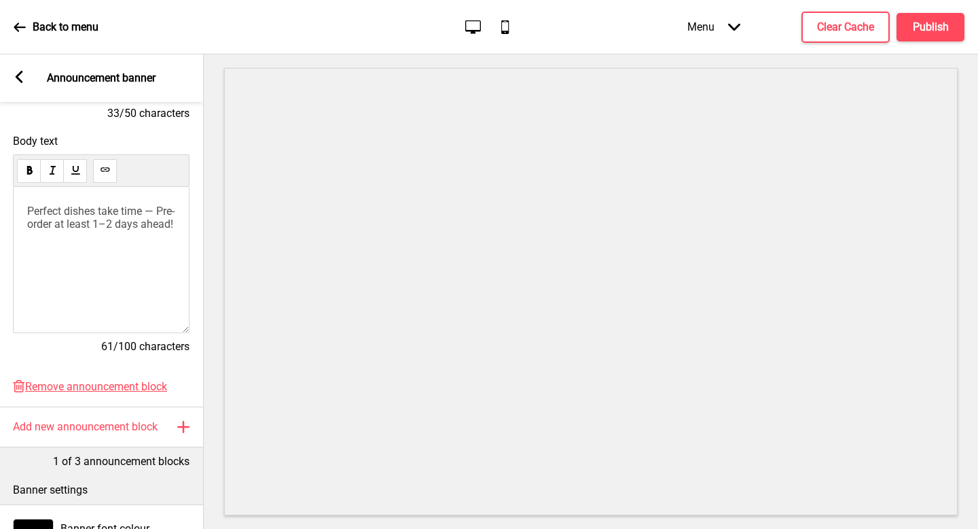
scroll to position [0, 0]
click at [26, 79] on div "Arrow left Announcement banner" at bounding box center [101, 78] width 204 height 48
click at [22, 79] on rect at bounding box center [19, 77] width 12 height 12
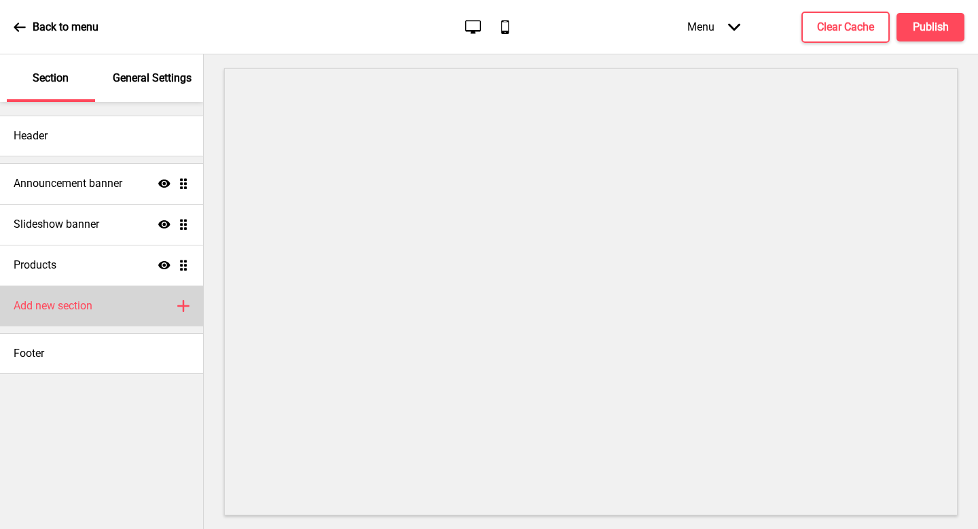
click at [92, 305] on h4 "Add new section" at bounding box center [53, 305] width 79 height 15
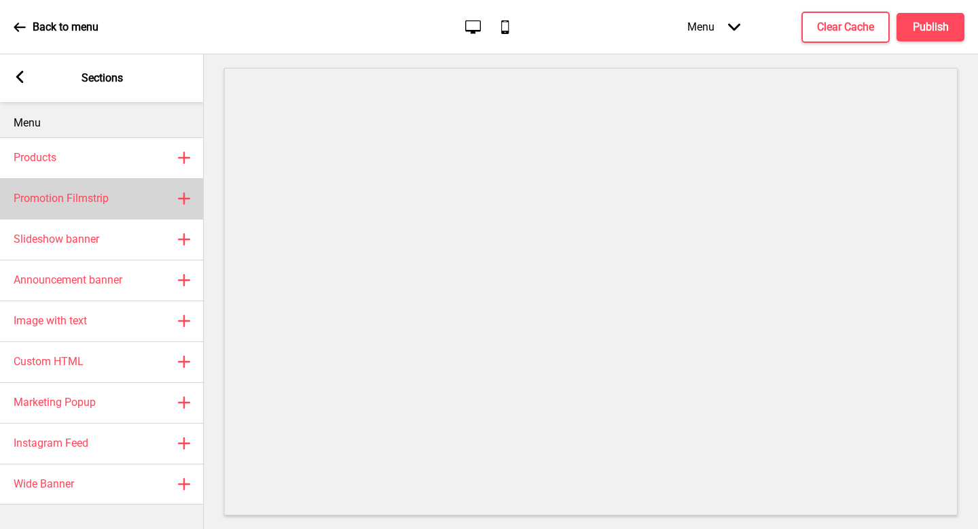
click at [87, 206] on div "Promotion Filmstrip Plus" at bounding box center [102, 198] width 204 height 41
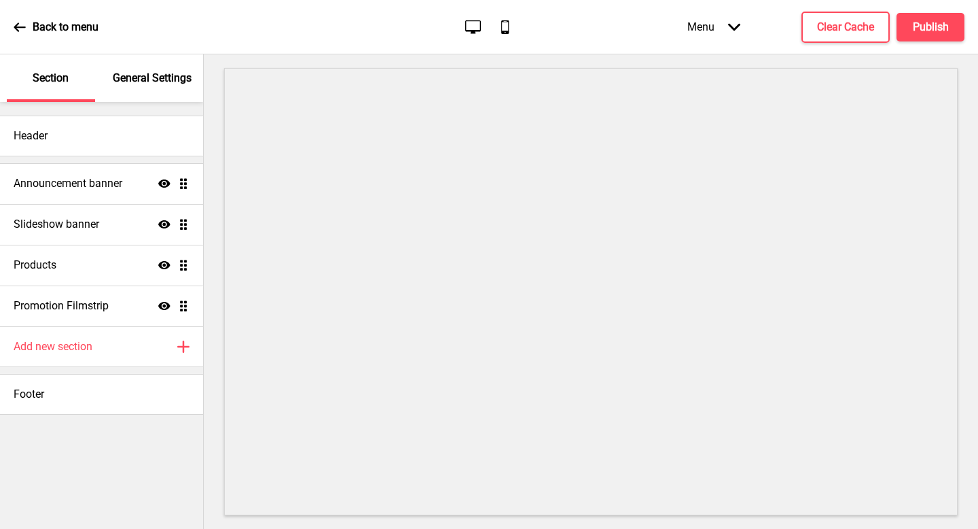
select select "center"
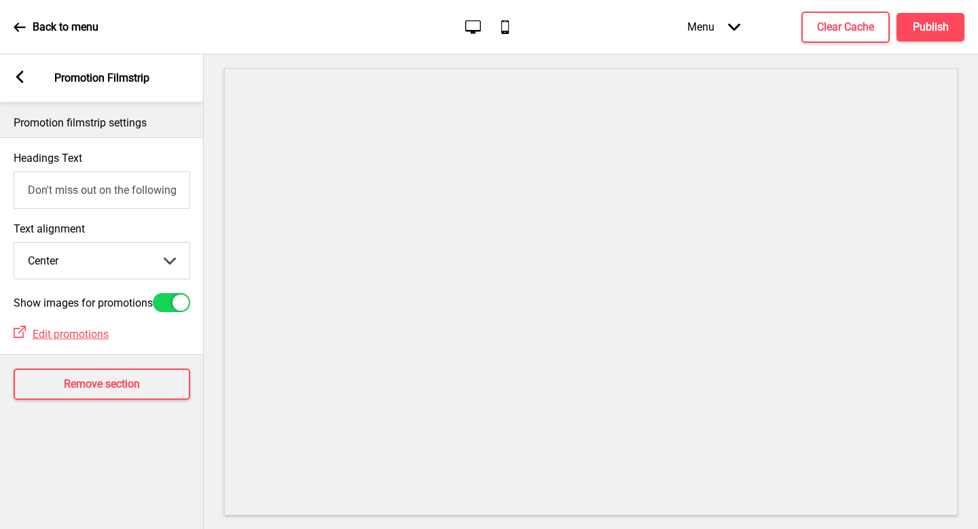
click at [21, 78] on rect at bounding box center [20, 77] width 12 height 12
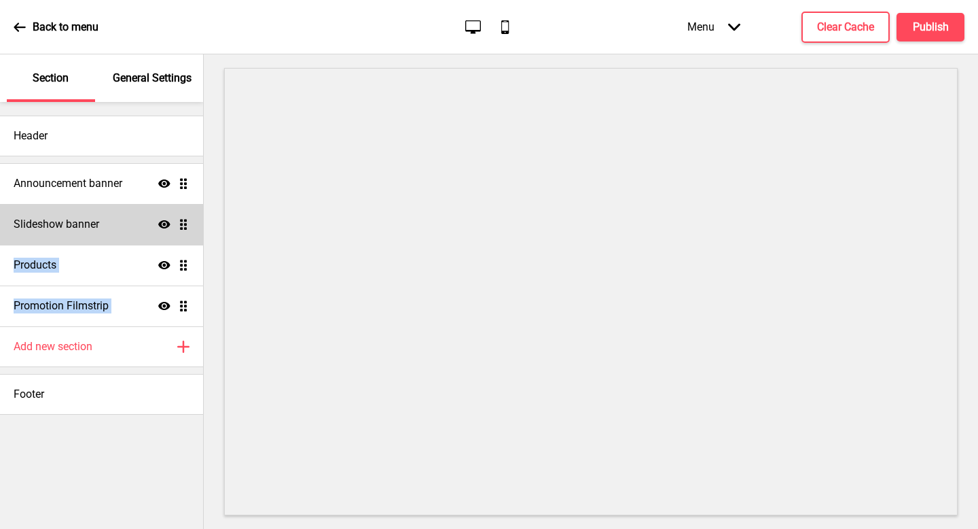
drag, startPoint x: 190, startPoint y: 305, endPoint x: 176, endPoint y: 239, distance: 67.3
click at [176, 230] on ul "Announcement banner Show Drag Slideshow banner Show Drag Products Show Drag Pro…" at bounding box center [101, 244] width 203 height 163
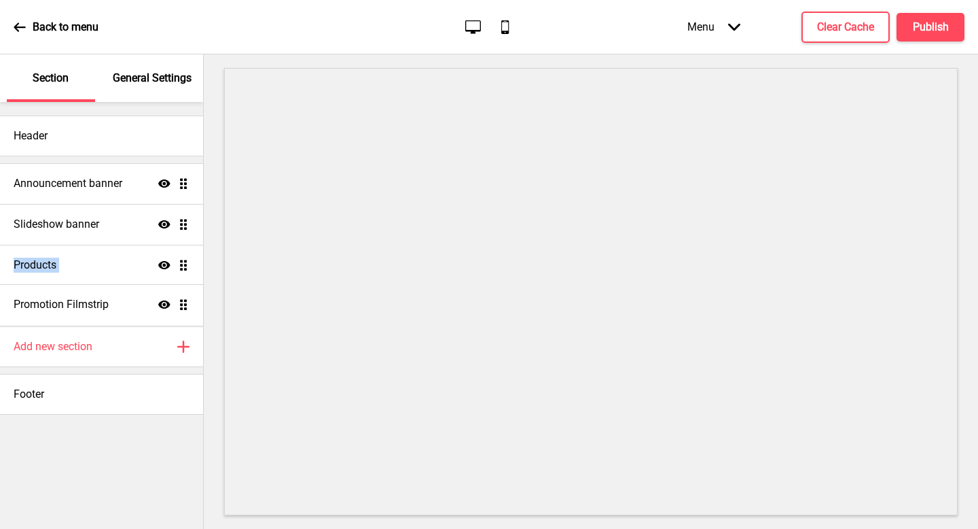
click at [178, 302] on ul "Announcement banner Show Drag Slideshow banner Show Drag Products Show Drag Pro…" at bounding box center [101, 244] width 203 height 163
drag, startPoint x: 183, startPoint y: 303, endPoint x: 183, endPoint y: 253, distance: 50.3
click at [183, 253] on ul "Announcement banner Show Drag Slideshow banner Show Drag Products Show Drag Pro…" at bounding box center [101, 244] width 203 height 163
click at [936, 33] on h4 "Publish" at bounding box center [931, 27] width 36 height 15
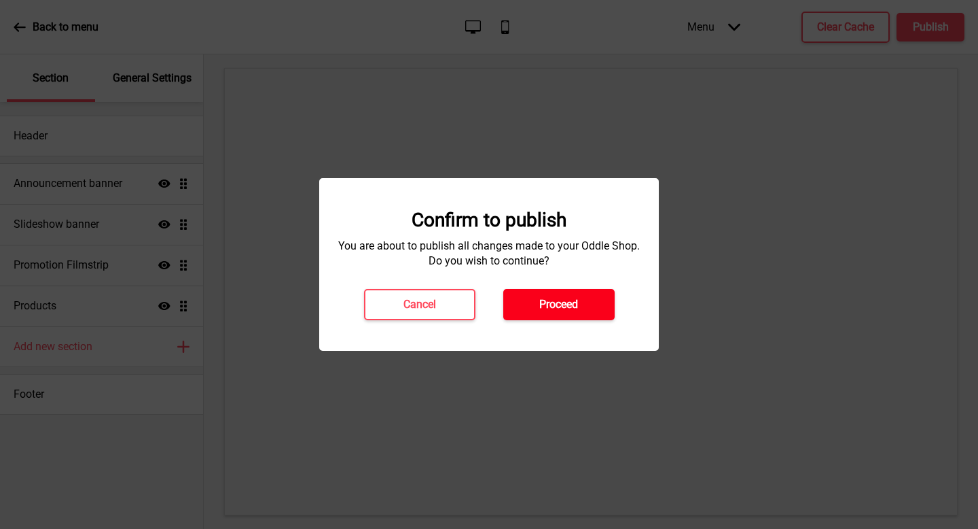
click at [565, 314] on button "Proceed" at bounding box center [559, 304] width 111 height 31
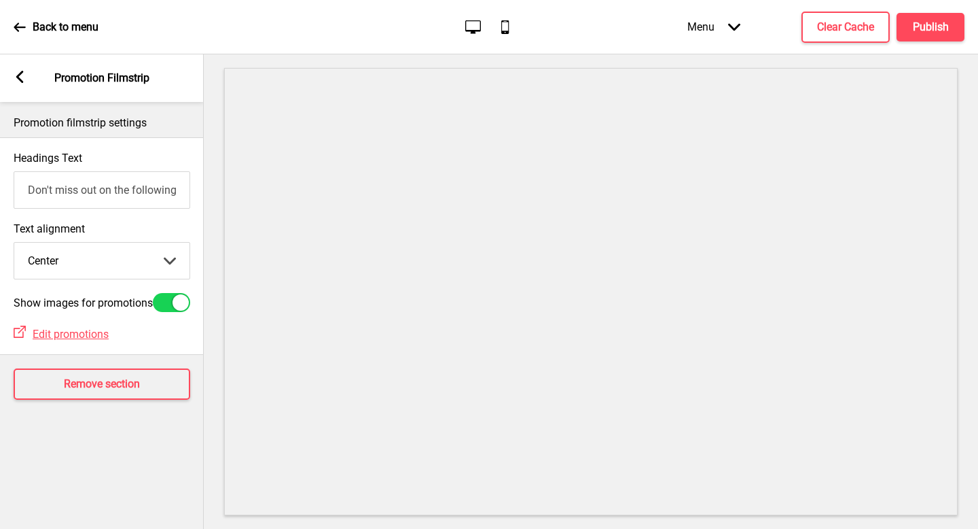
select select "center"
click at [113, 303] on label "Show images for promotions" at bounding box center [83, 302] width 139 height 13
click at [156, 303] on input "Show images for promotions" at bounding box center [160, 302] width 9 height 9
click at [166, 302] on div at bounding box center [162, 302] width 16 height 16
click at [166, 306] on div at bounding box center [171, 302] width 37 height 19
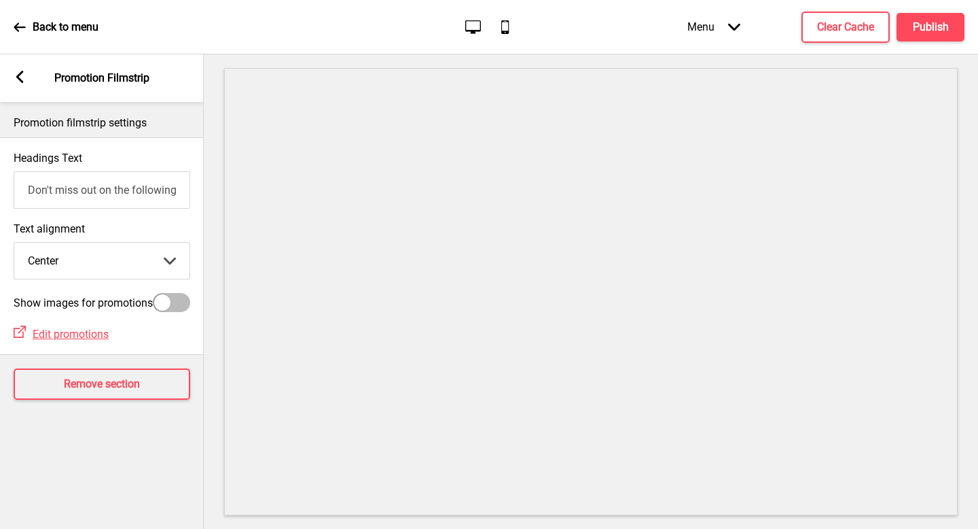
click at [166, 306] on div at bounding box center [162, 302] width 16 height 16
click at [179, 308] on div at bounding box center [181, 302] width 16 height 16
checkbox input "false"
click at [19, 79] on icon at bounding box center [19, 77] width 7 height 12
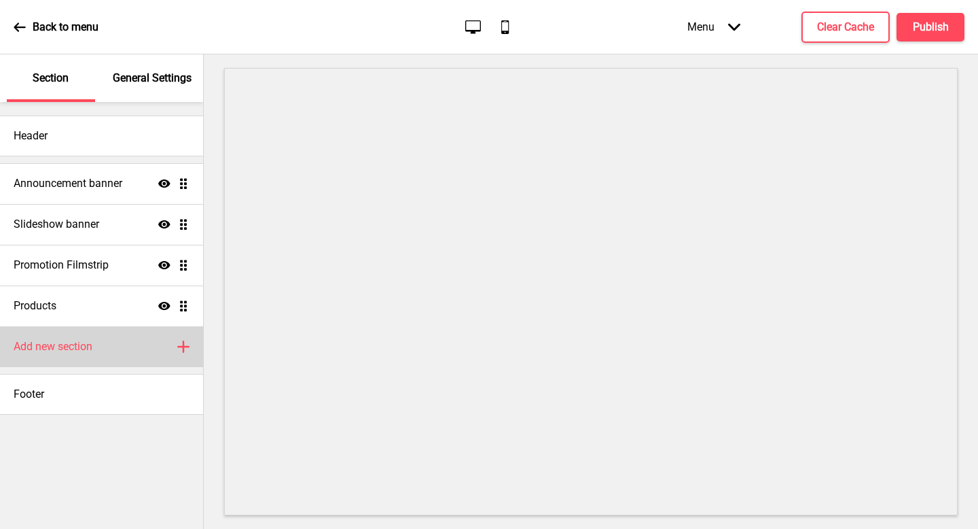
click at [106, 347] on div "Add new section Plus" at bounding box center [101, 346] width 203 height 41
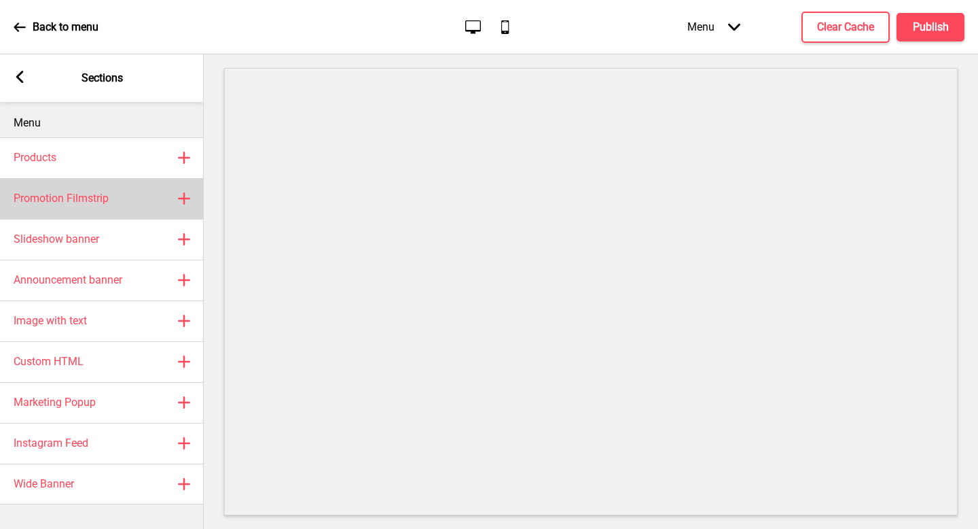
click at [108, 200] on h4 "Promotion Filmstrip" at bounding box center [61, 198] width 95 height 15
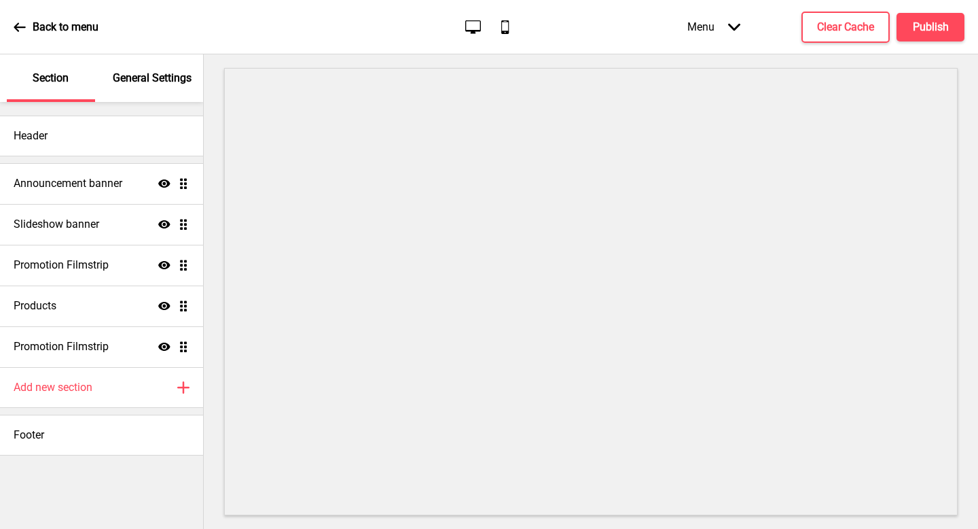
select select "center"
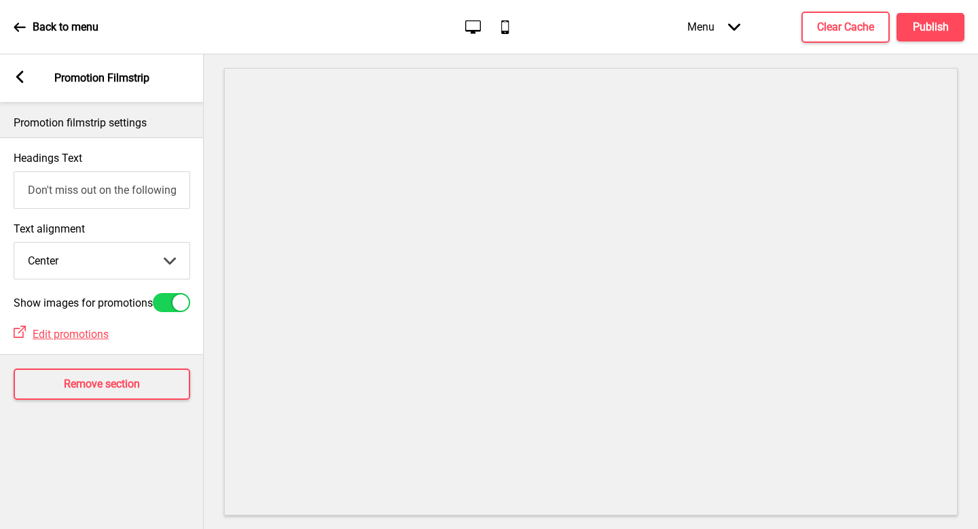
click at [19, 77] on rect at bounding box center [20, 77] width 12 height 12
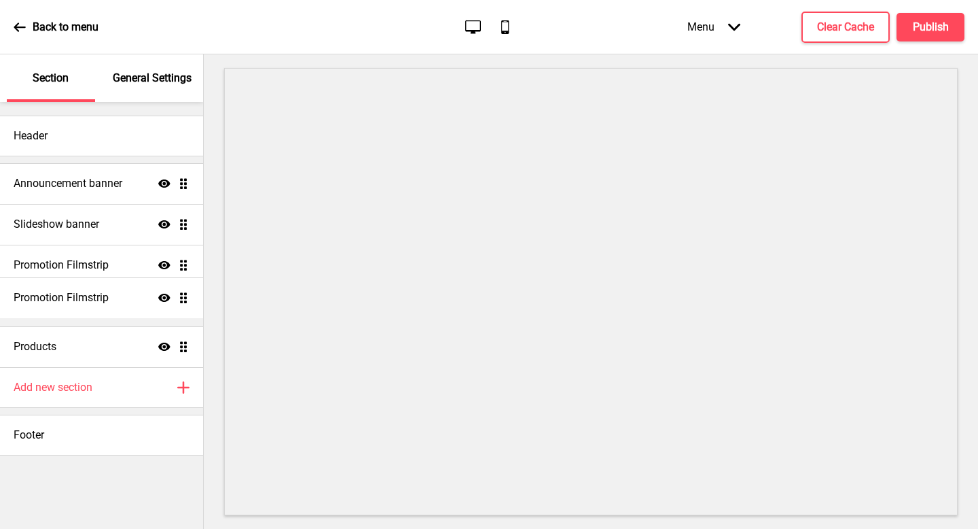
drag, startPoint x: 183, startPoint y: 345, endPoint x: 181, endPoint y: 296, distance: 49.0
click at [181, 296] on ul "Announcement banner Show Drag Slideshow banner Show Drag Promotion Filmstrip Sh…" at bounding box center [101, 265] width 203 height 204
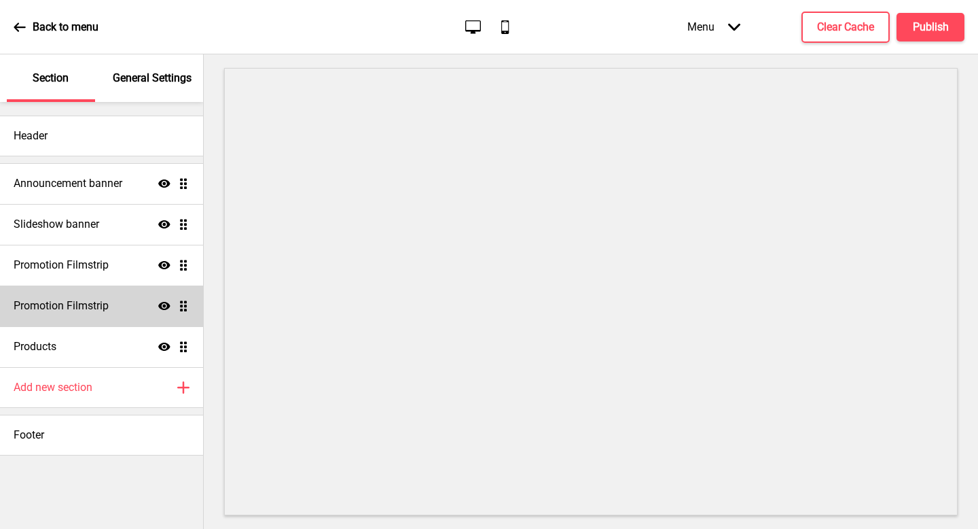
click at [120, 297] on div "Promotion Filmstrip Show Drag" at bounding box center [101, 305] width 203 height 41
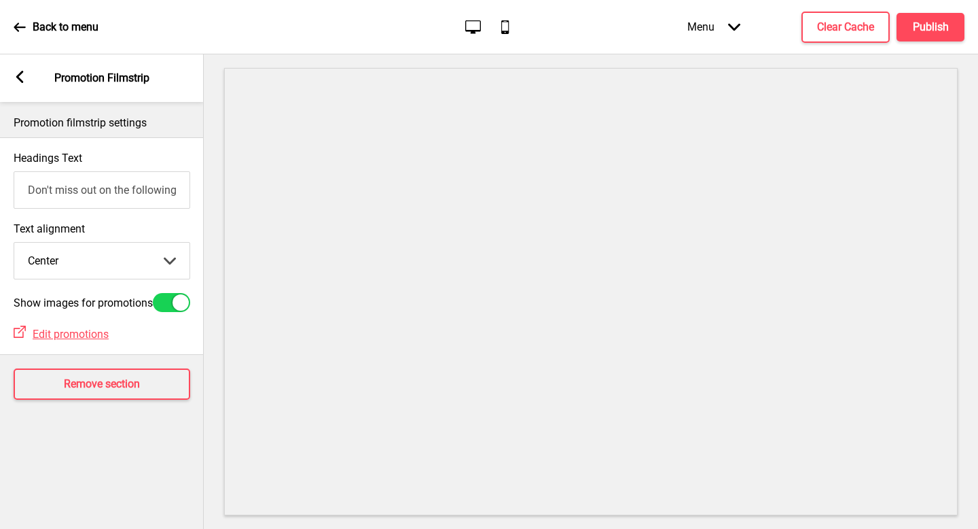
click at [104, 245] on select "Left Center Right" at bounding box center [101, 261] width 175 height 36
click at [105, 262] on select "Left Center Right" at bounding box center [101, 261] width 175 height 36
click at [99, 262] on select "Left Center Right" at bounding box center [101, 261] width 175 height 36
select select "center"
click at [188, 308] on div at bounding box center [181, 302] width 16 height 16
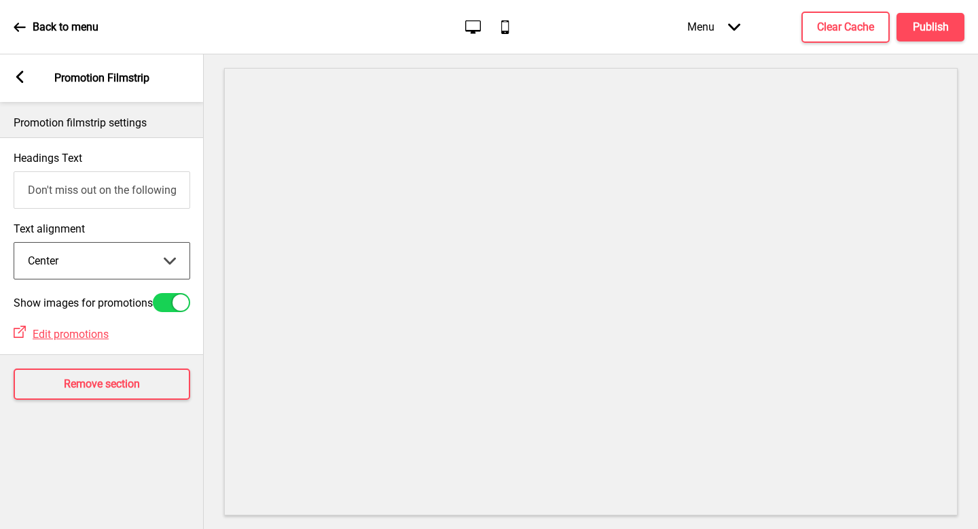
checkbox input "false"
click at [18, 75] on icon at bounding box center [19, 77] width 7 height 12
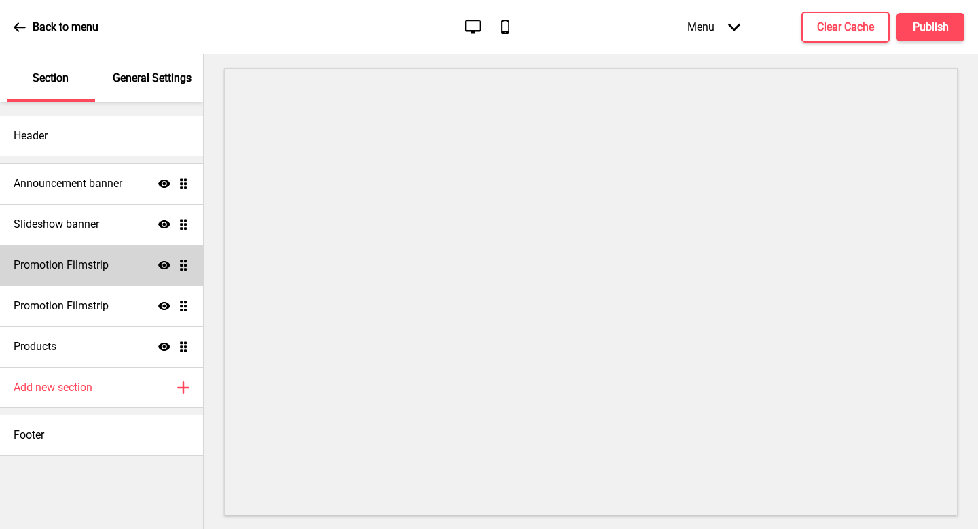
click at [169, 263] on icon at bounding box center [164, 265] width 12 height 8
click at [958, 19] on button "Publish" at bounding box center [931, 27] width 68 height 29
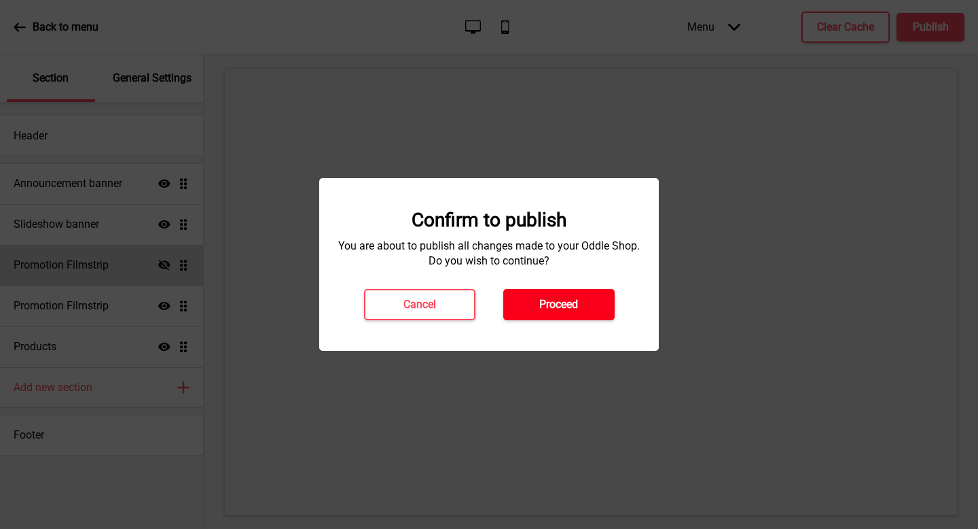
click at [548, 302] on h4 "Proceed" at bounding box center [559, 304] width 39 height 15
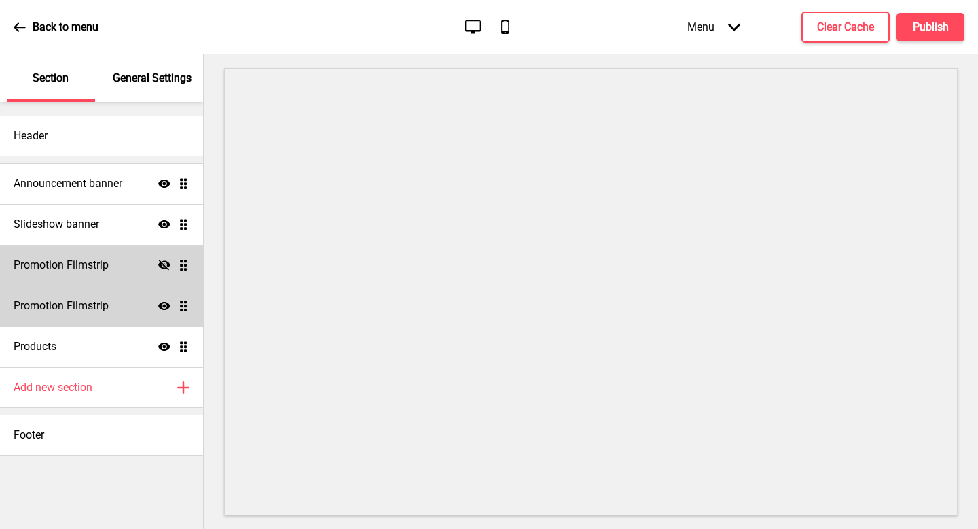
click at [98, 309] on h4 "Promotion Filmstrip" at bounding box center [61, 305] width 95 height 15
select select "center"
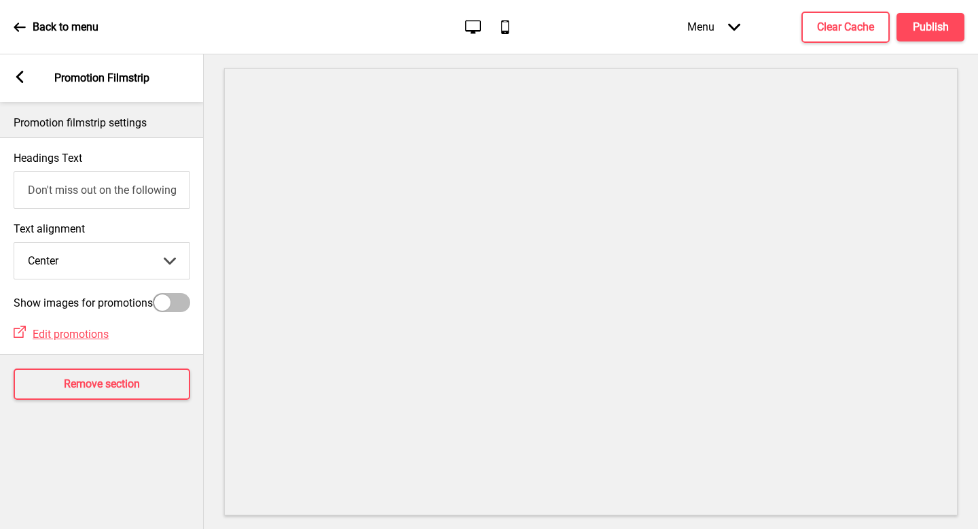
click at [12, 80] on div "Arrow left Promotion Filmstrip" at bounding box center [102, 78] width 204 height 48
click at [11, 80] on div "Arrow left Promotion Filmstrip" at bounding box center [102, 78] width 204 height 48
click at [15, 78] on rect at bounding box center [20, 77] width 12 height 12
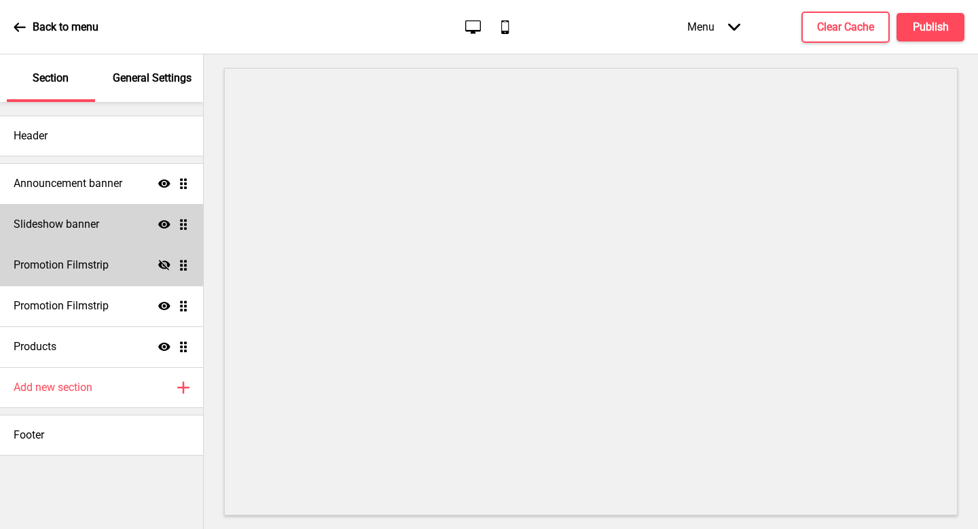
click at [96, 221] on h4 "Slideshow banner" at bounding box center [57, 224] width 86 height 15
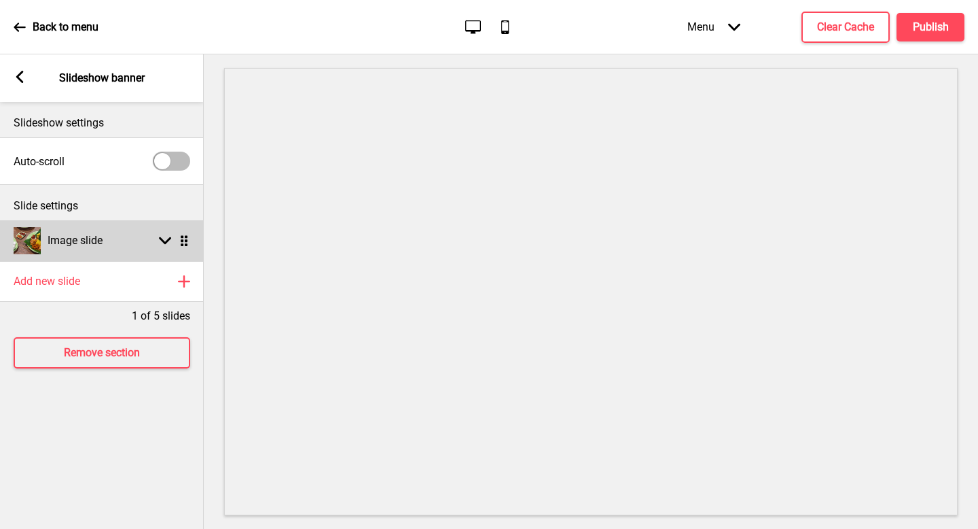
click at [96, 230] on div "Image slide" at bounding box center [58, 240] width 89 height 27
select select "right"
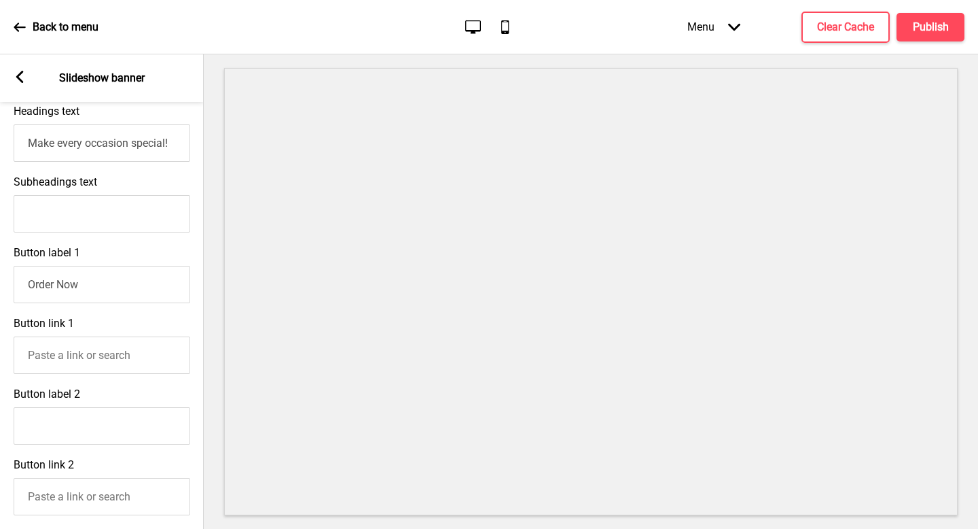
scroll to position [341, 0]
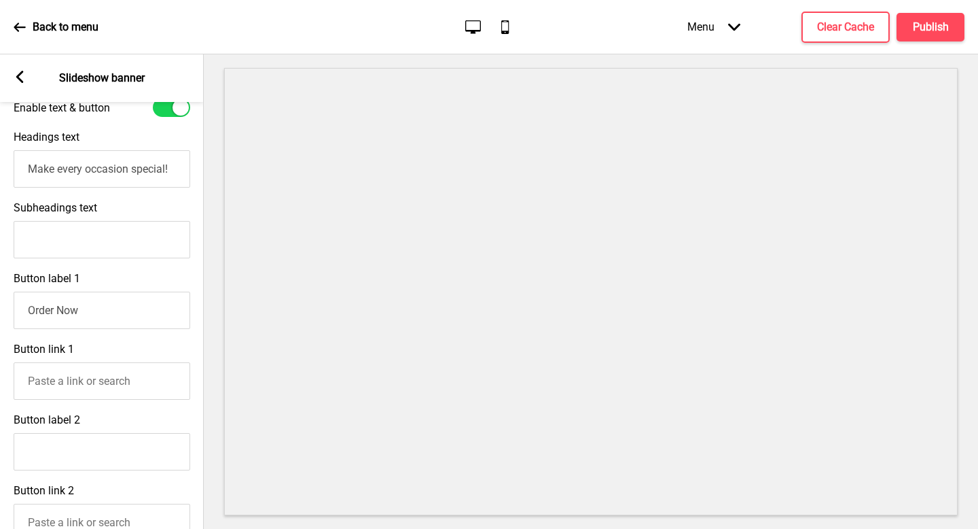
click at [156, 169] on input "Make every occasion special!" at bounding box center [102, 168] width 177 height 37
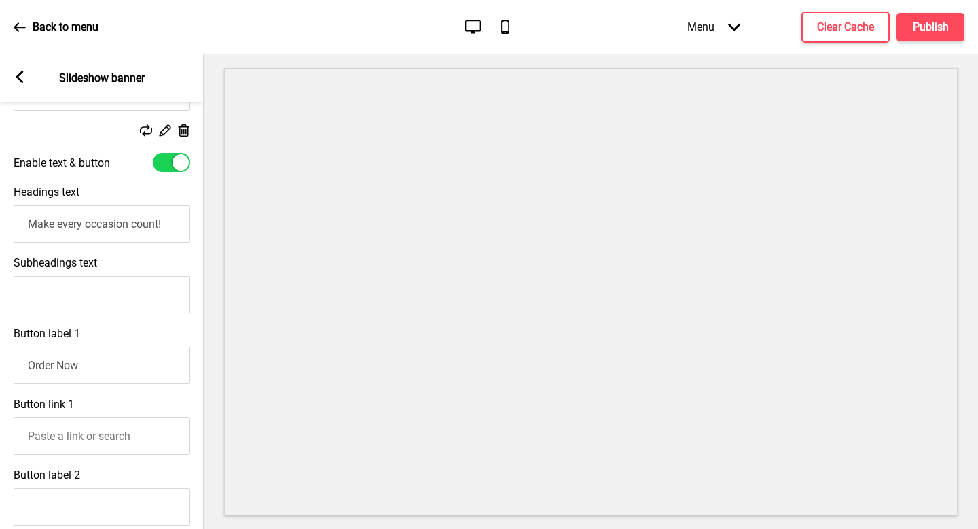
scroll to position [338, 0]
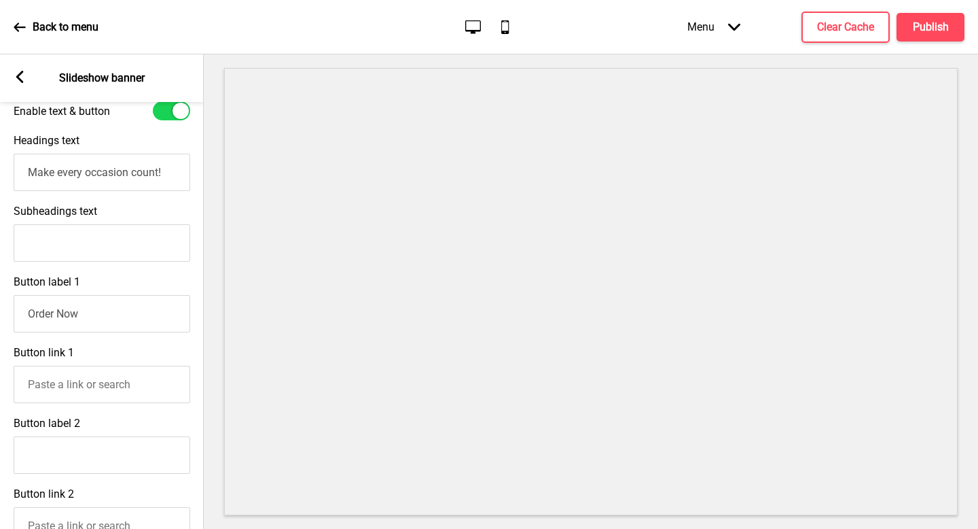
type input "Make every occasion count!"
click at [19, 74] on icon at bounding box center [19, 77] width 7 height 12
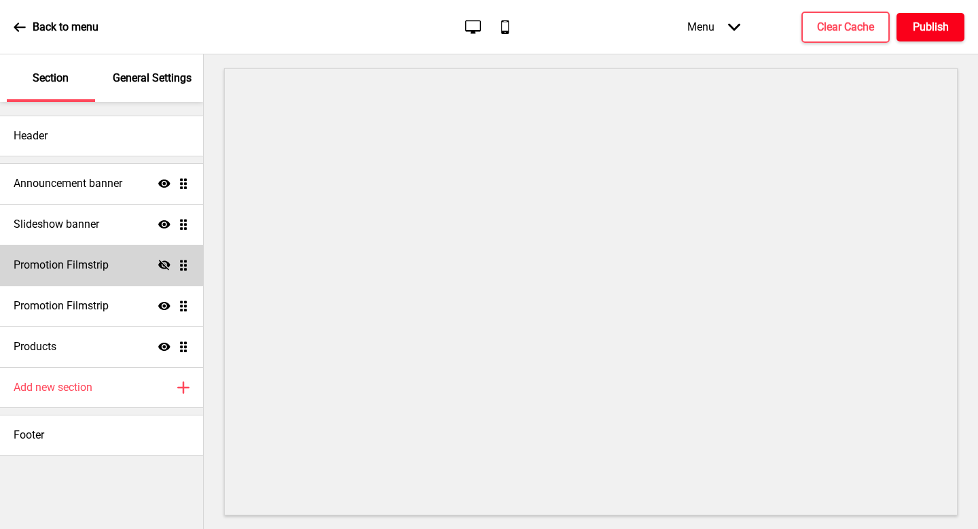
click at [919, 20] on h4 "Publish" at bounding box center [931, 27] width 36 height 15
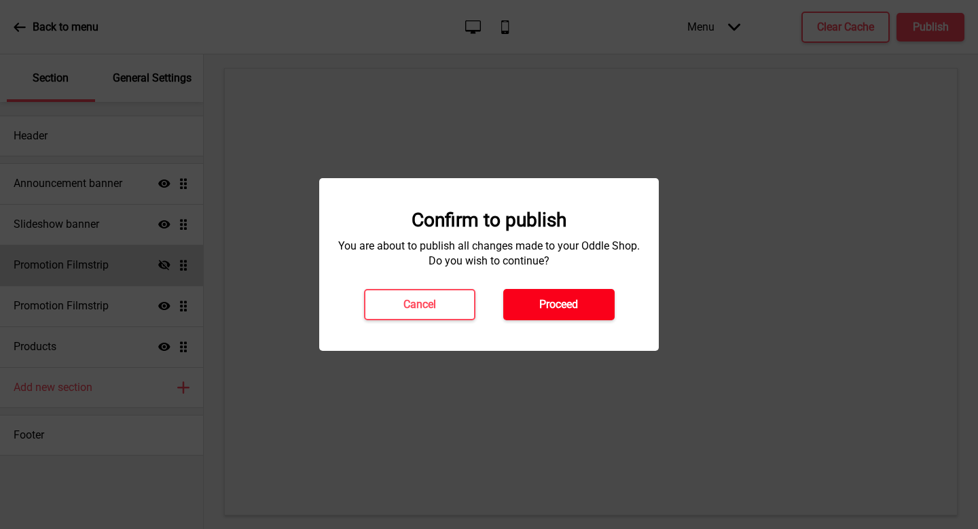
click at [588, 315] on button "Proceed" at bounding box center [559, 304] width 111 height 31
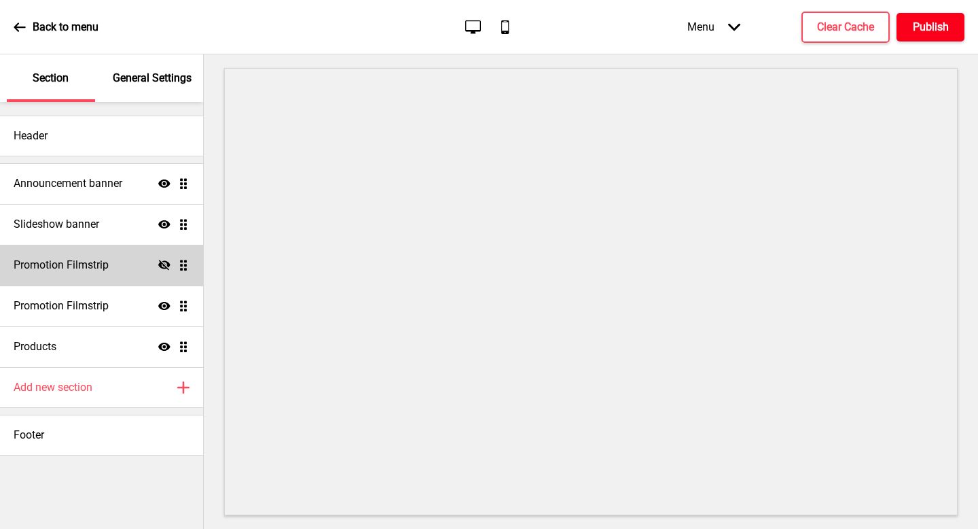
click at [937, 26] on h4 "Publish" at bounding box center [931, 27] width 36 height 15
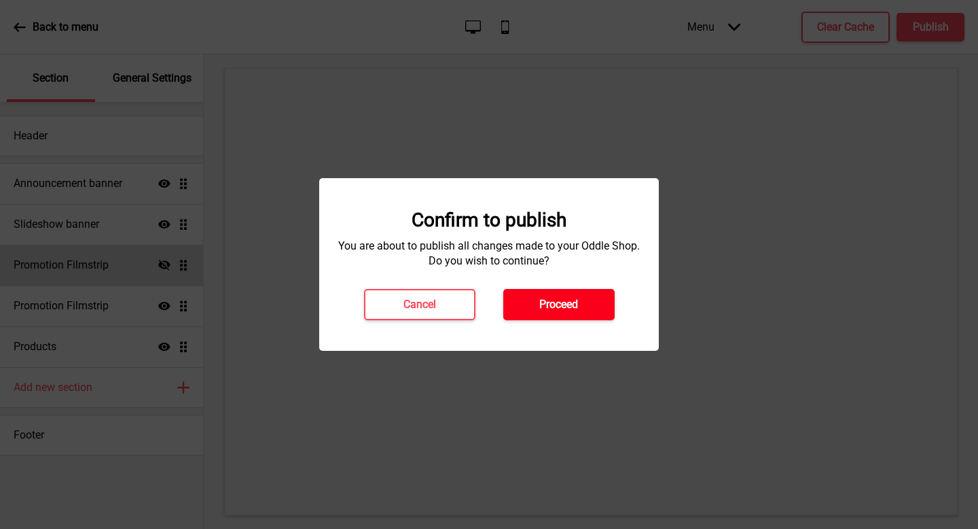
click at [557, 310] on h4 "Proceed" at bounding box center [559, 304] width 39 height 15
